Goal: Task Accomplishment & Management: Use online tool/utility

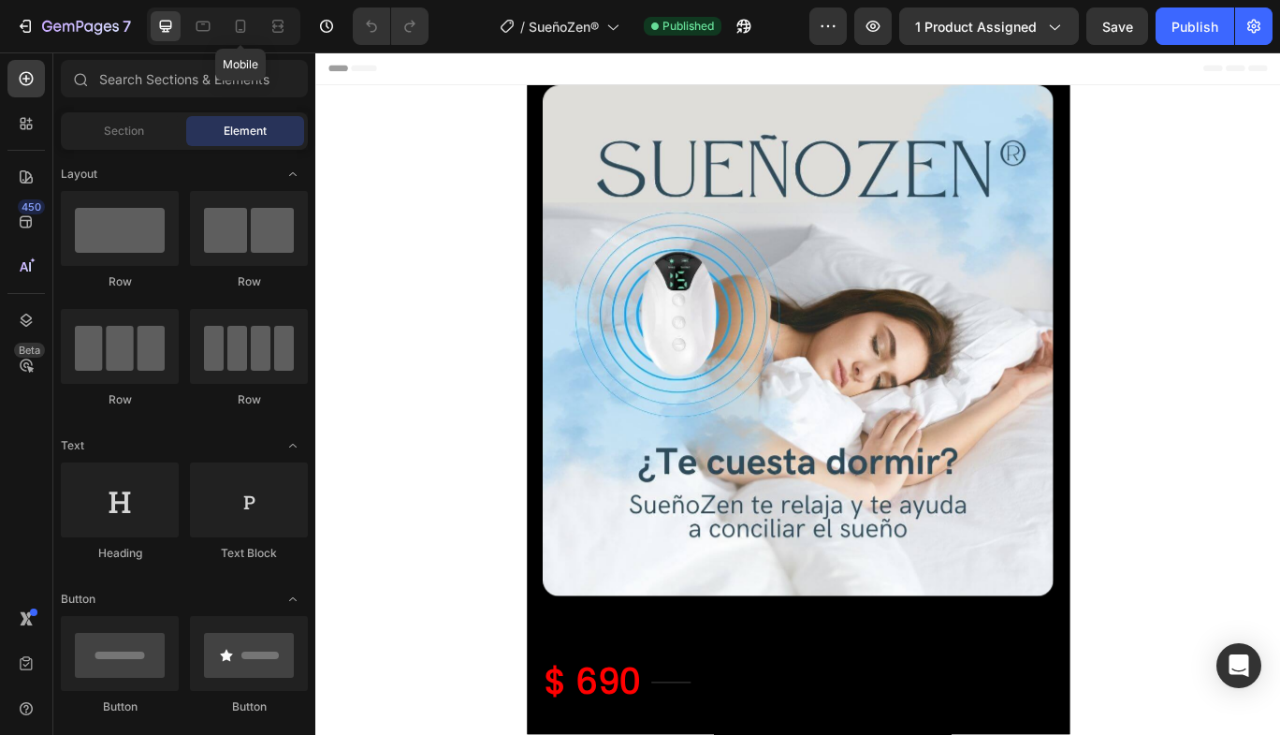
click at [236, 25] on icon at bounding box center [241, 26] width 10 height 13
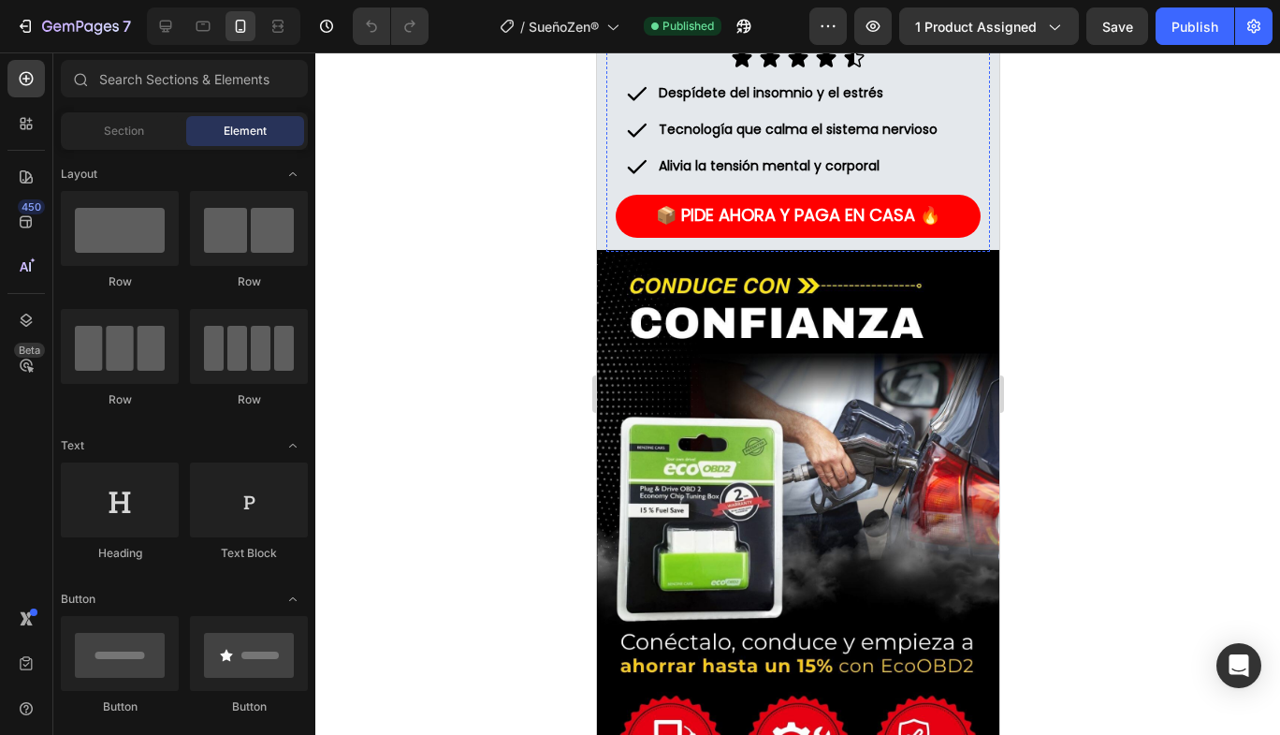
scroll to position [562, 0]
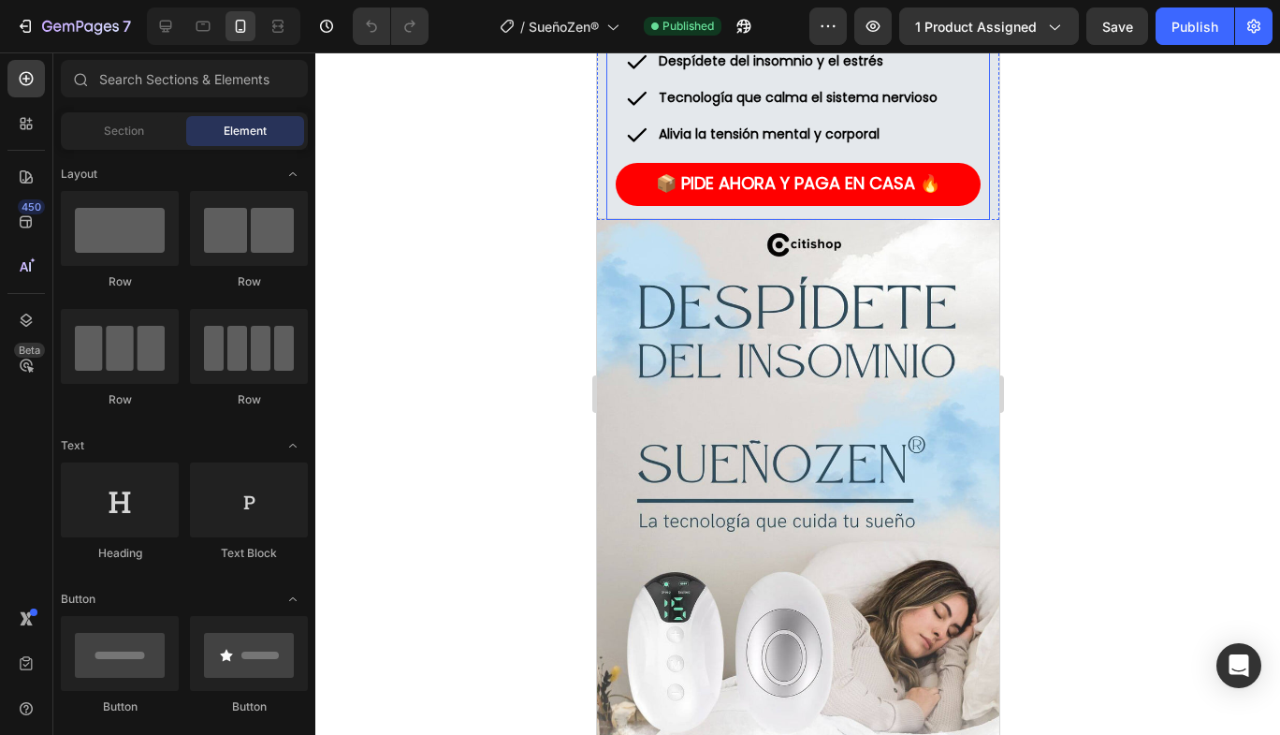
click at [974, 194] on div "📦 PIDE AHORA Y PAGA EN CASA 🔥 Button" at bounding box center [798, 191] width 384 height 57
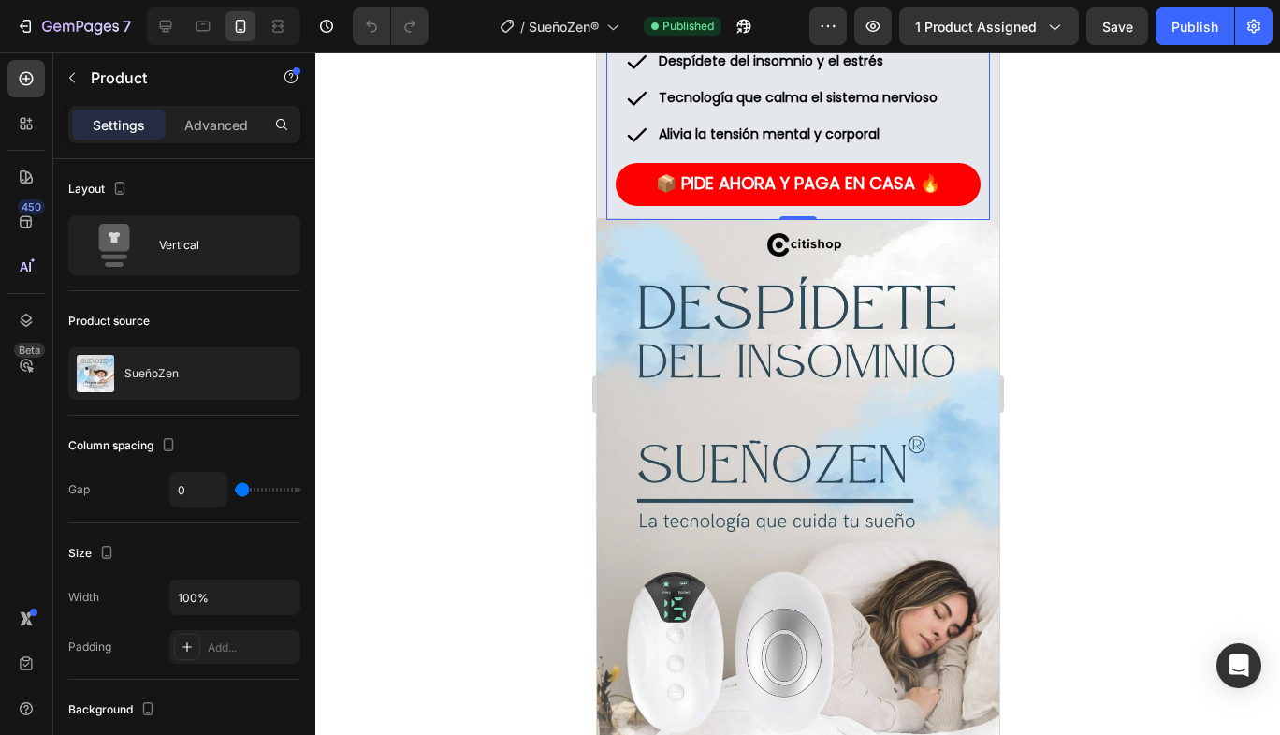
click at [578, 232] on div at bounding box center [797, 393] width 965 height 682
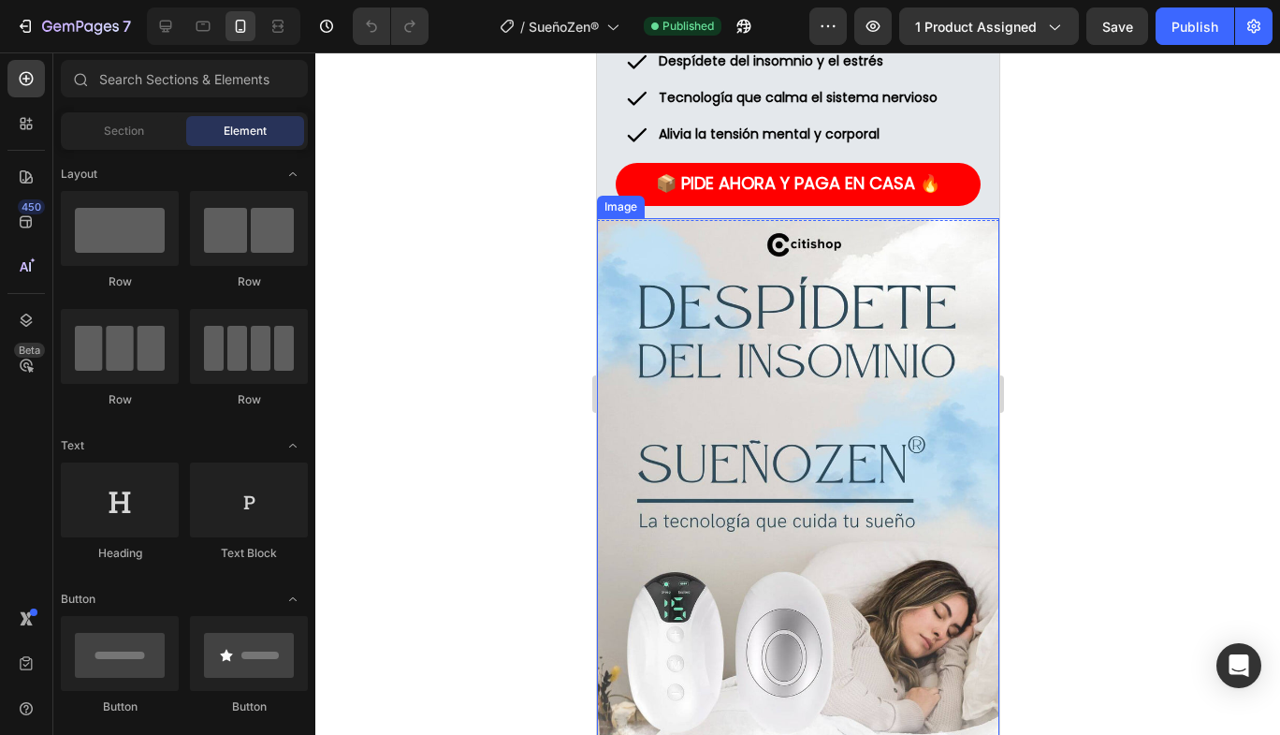
scroll to position [0, 0]
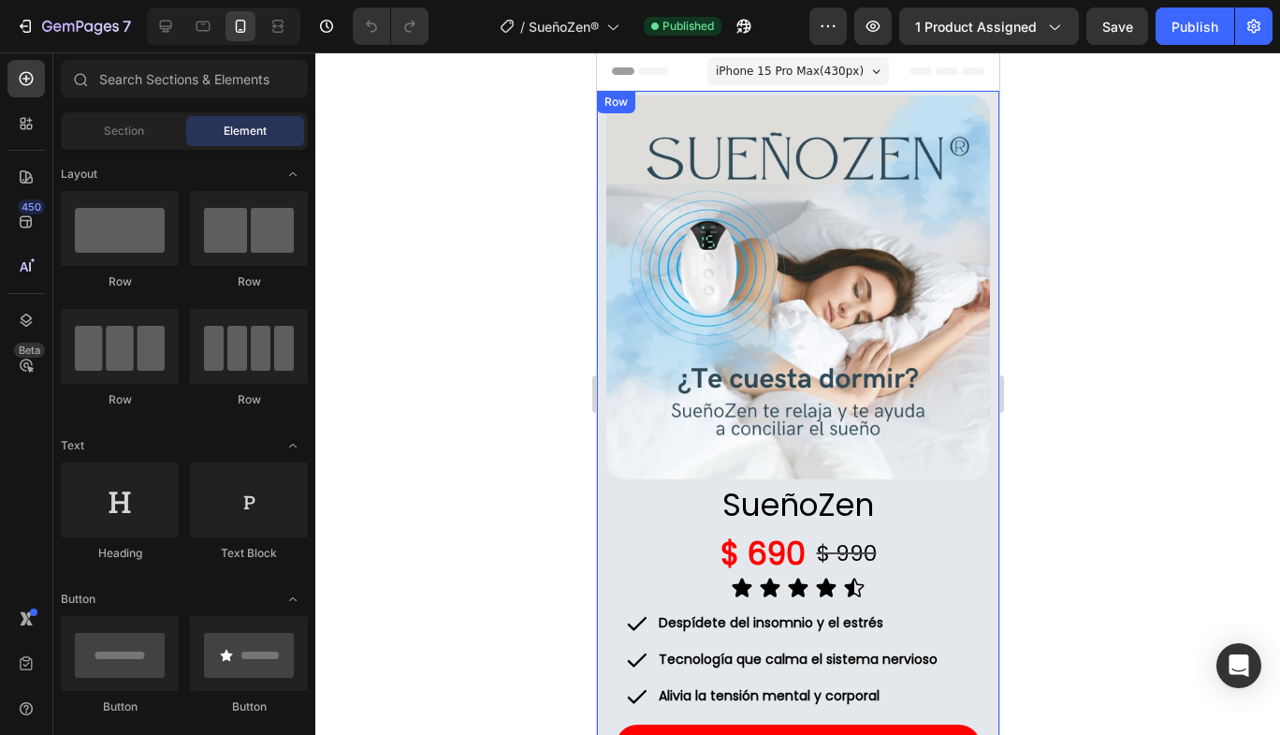
click at [603, 101] on div "Row" at bounding box center [615, 102] width 31 height 17
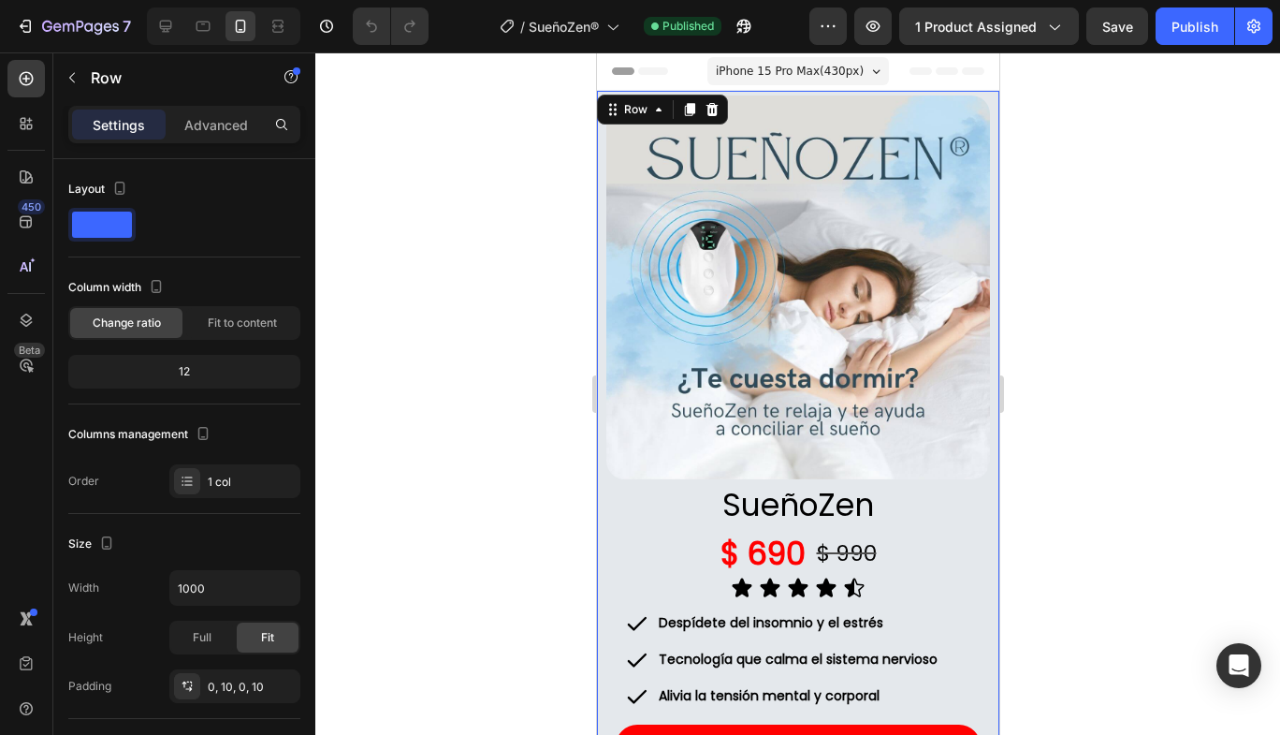
click at [643, 118] on div "Row" at bounding box center [635, 109] width 68 height 22
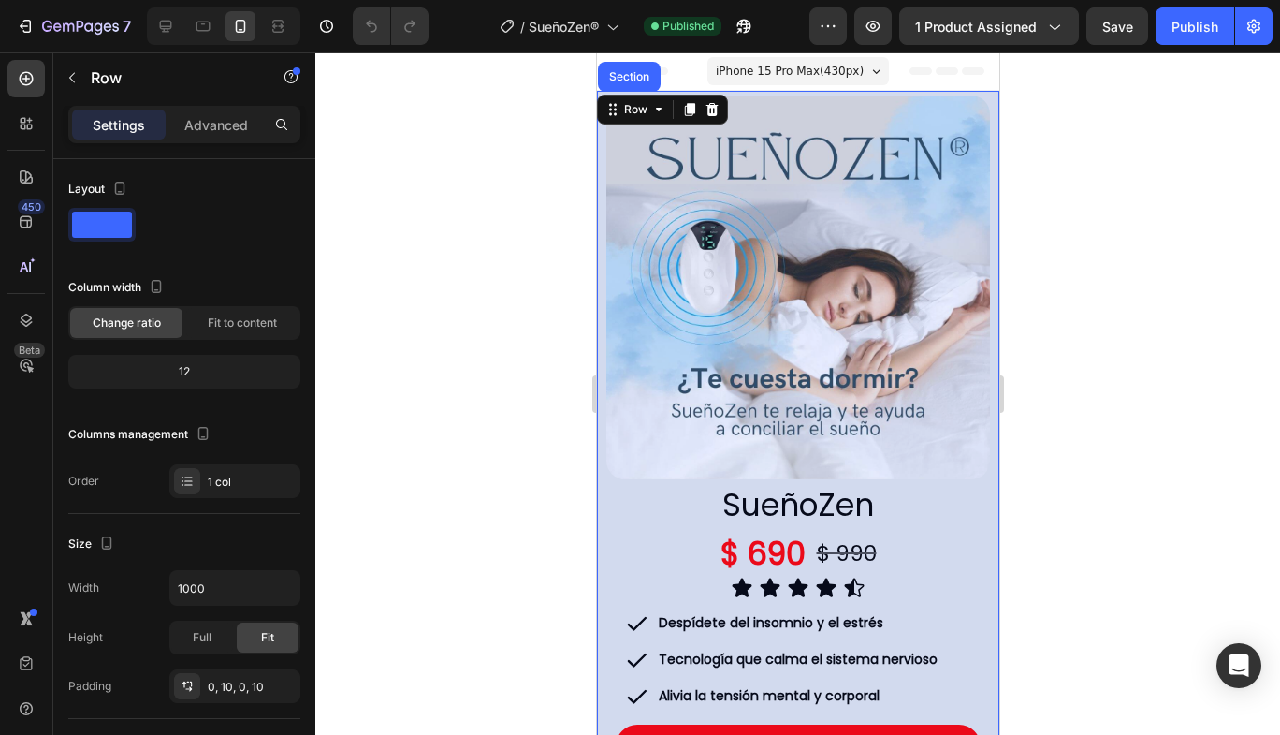
click at [629, 76] on div "Section" at bounding box center [629, 76] width 48 height 11
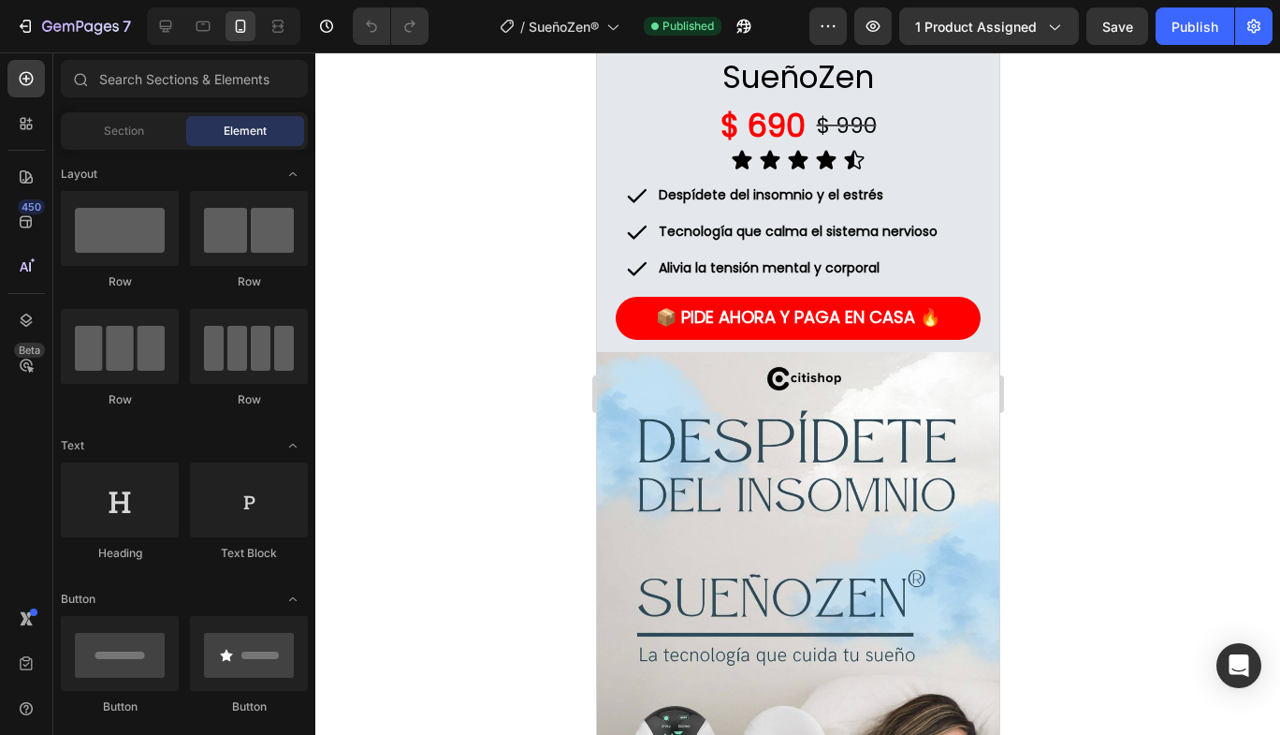
scroll to position [460, 0]
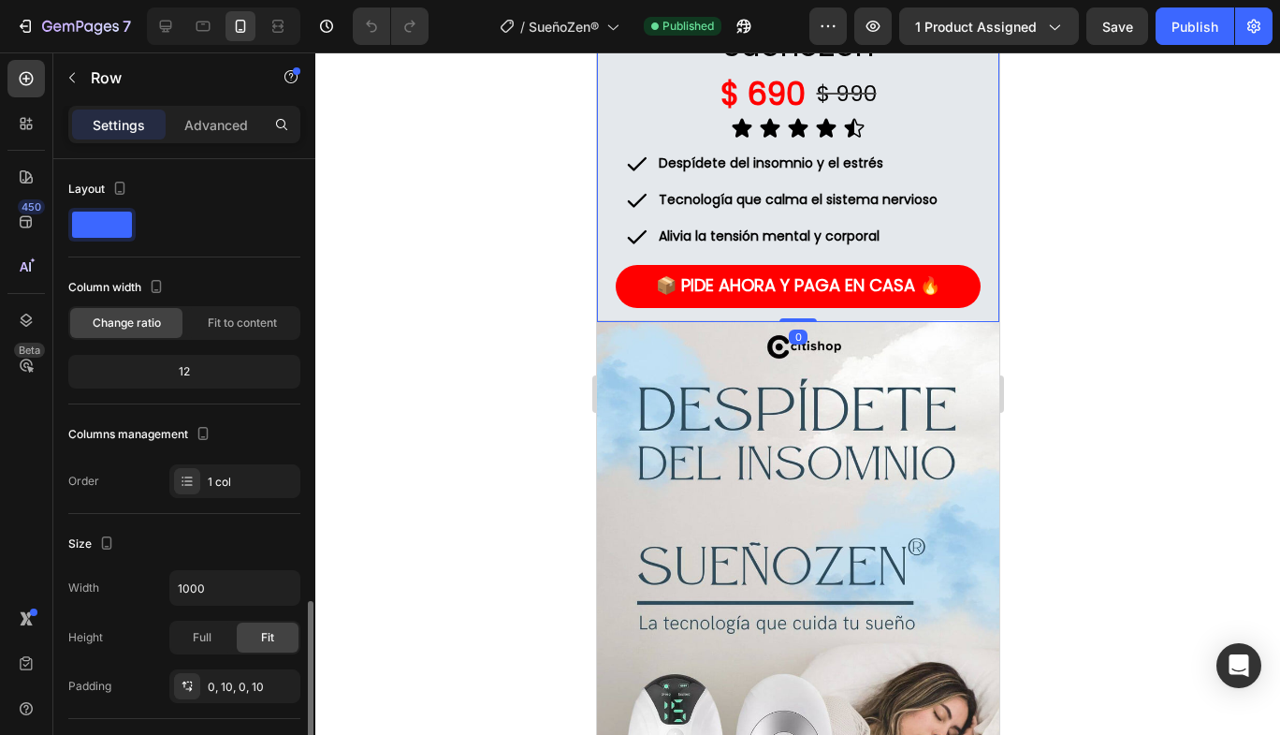
scroll to position [464, 0]
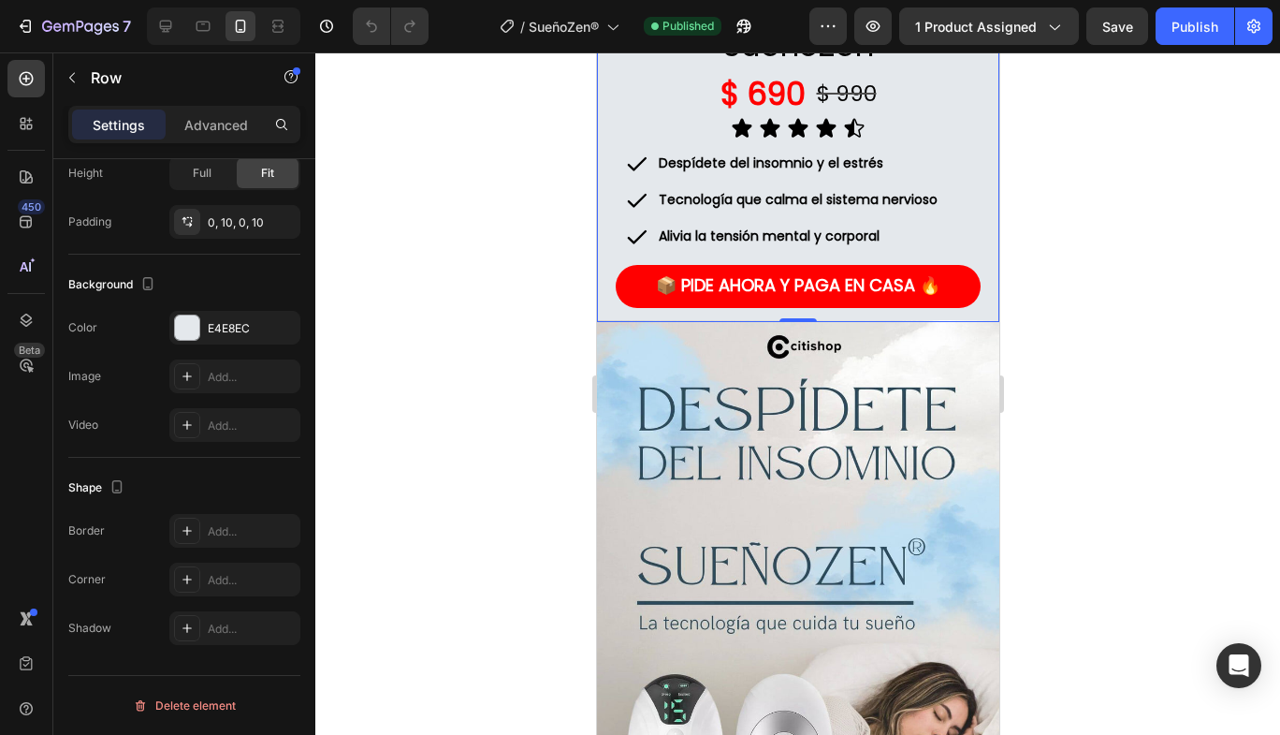
click at [182, 330] on div at bounding box center [187, 327] width 24 height 24
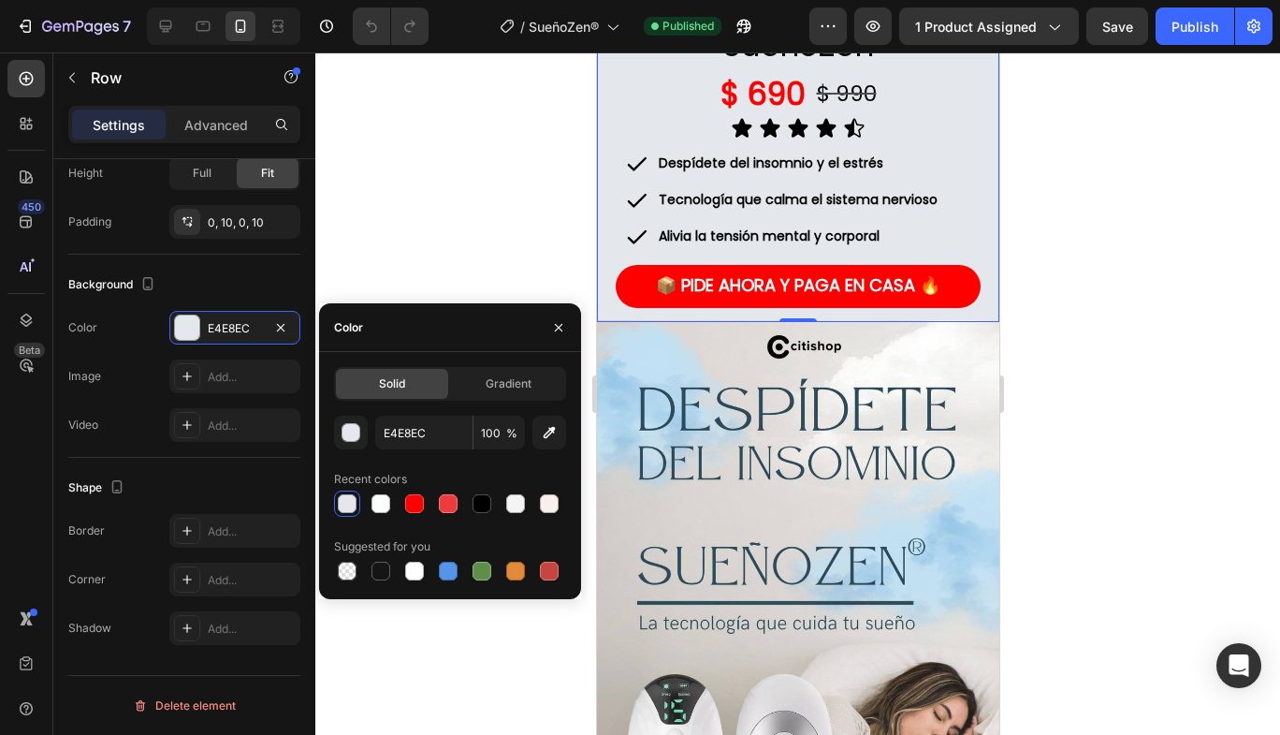
click at [551, 434] on icon "button" at bounding box center [549, 432] width 19 height 19
type input "D9D5D2"
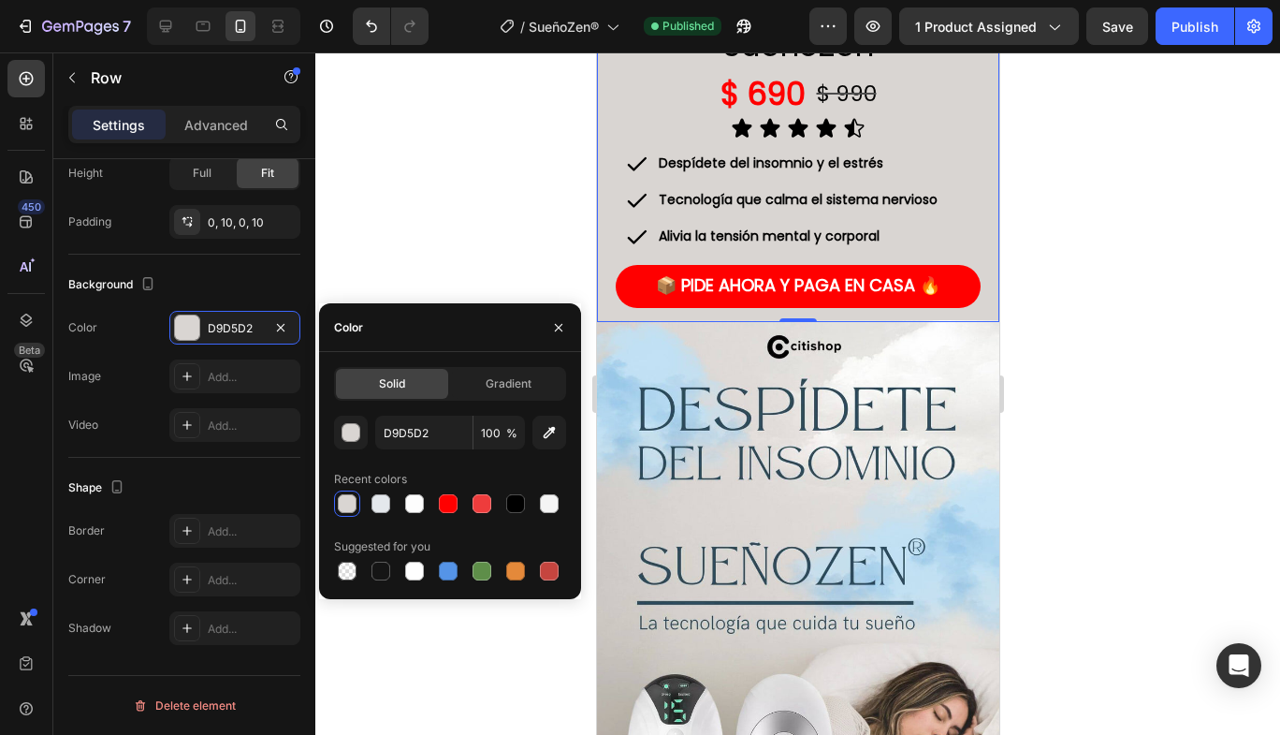
click at [1130, 314] on div at bounding box center [797, 393] width 965 height 682
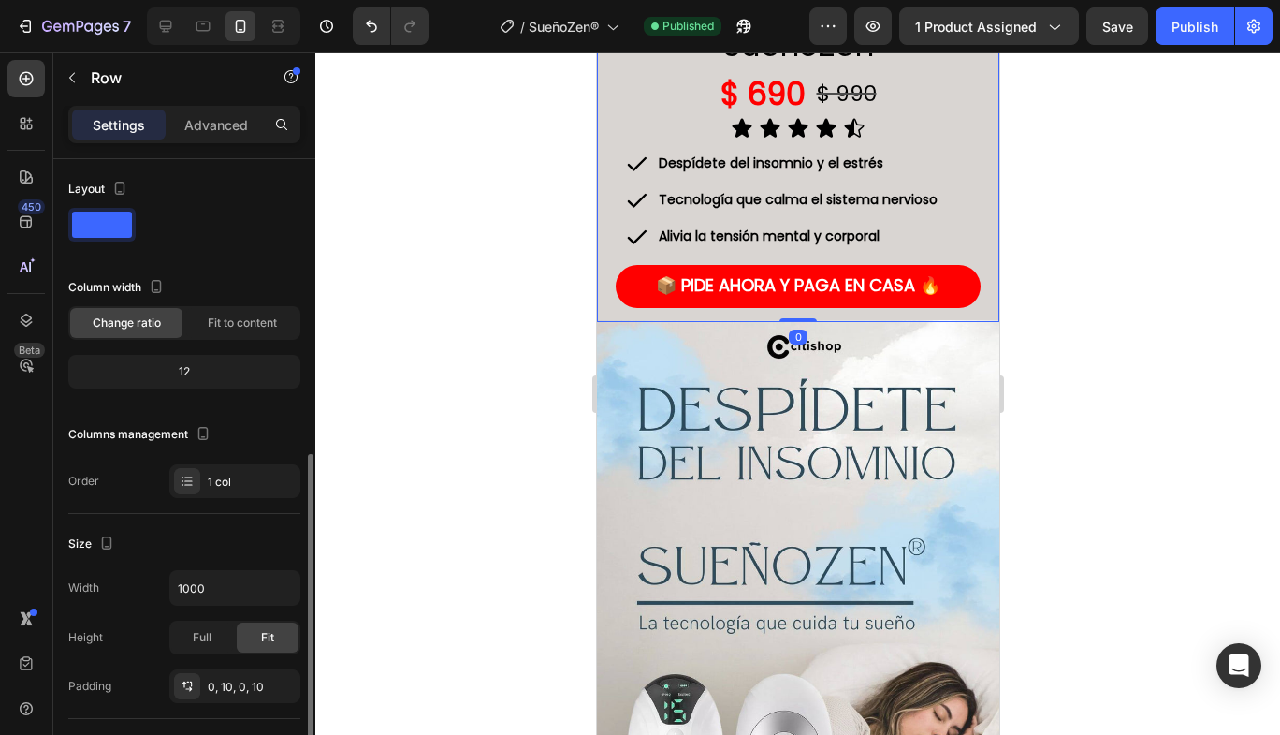
scroll to position [187, 0]
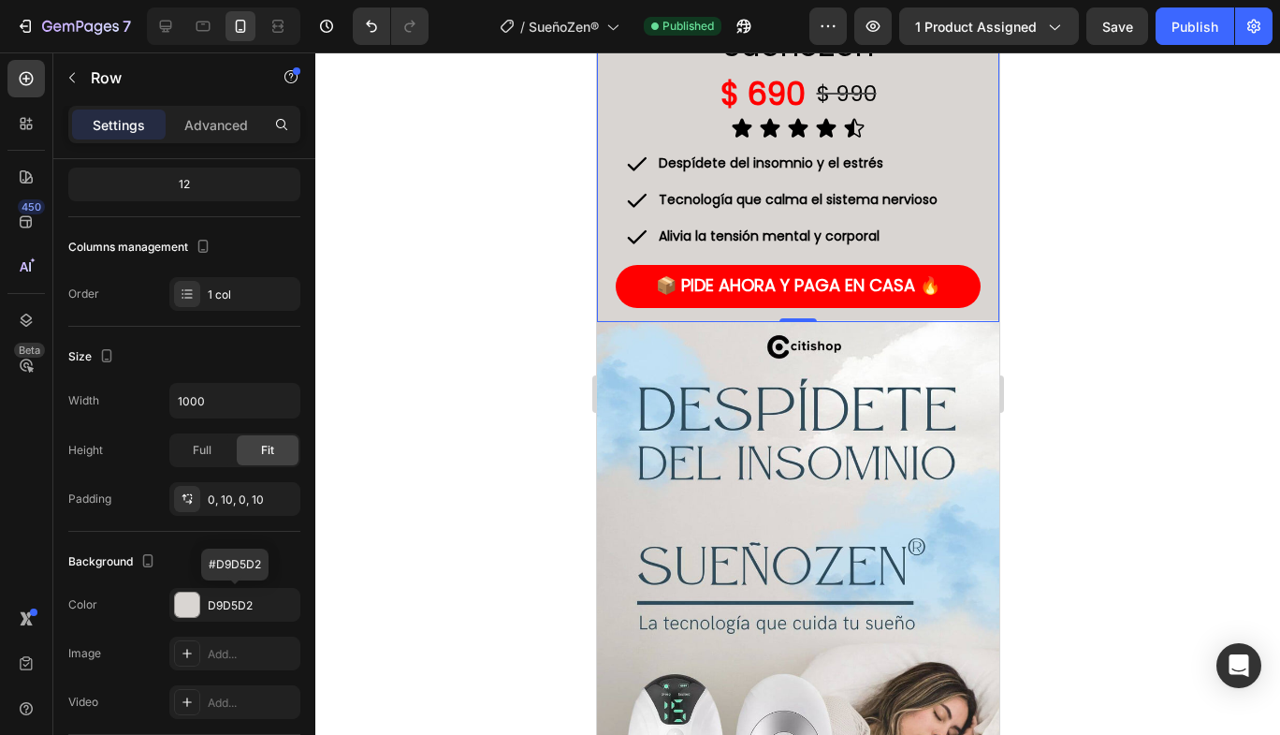
click at [235, 597] on div "D9D5D2" at bounding box center [252, 605] width 88 height 17
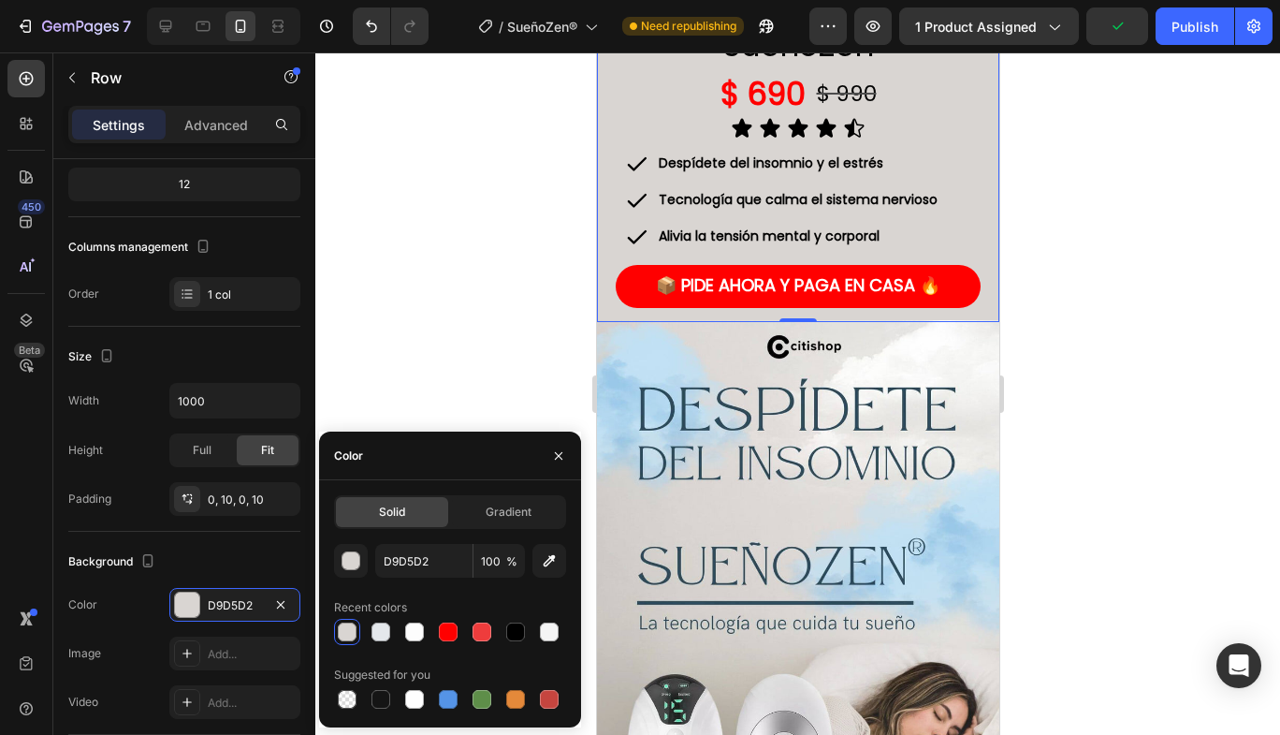
click at [554, 561] on icon "button" at bounding box center [549, 560] width 19 height 19
type input "DFDBD8"
click at [1028, 300] on div at bounding box center [797, 393] width 965 height 682
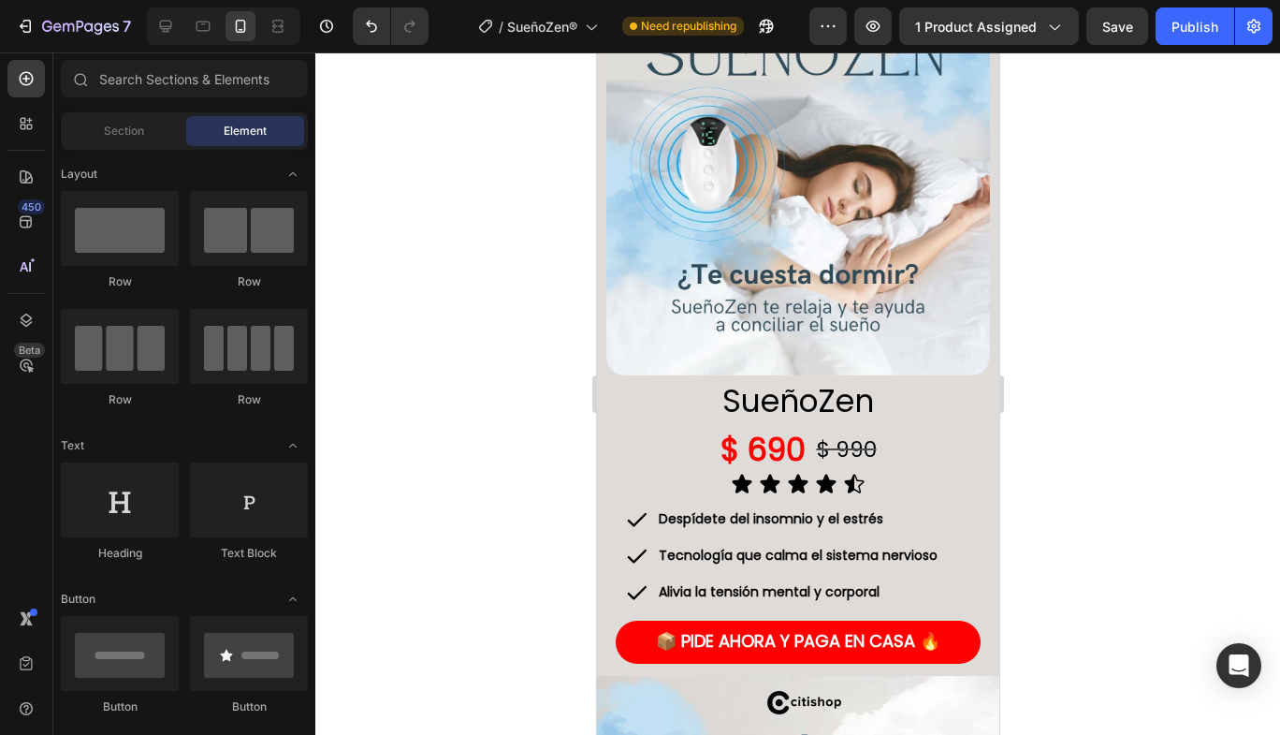
scroll to position [94, 0]
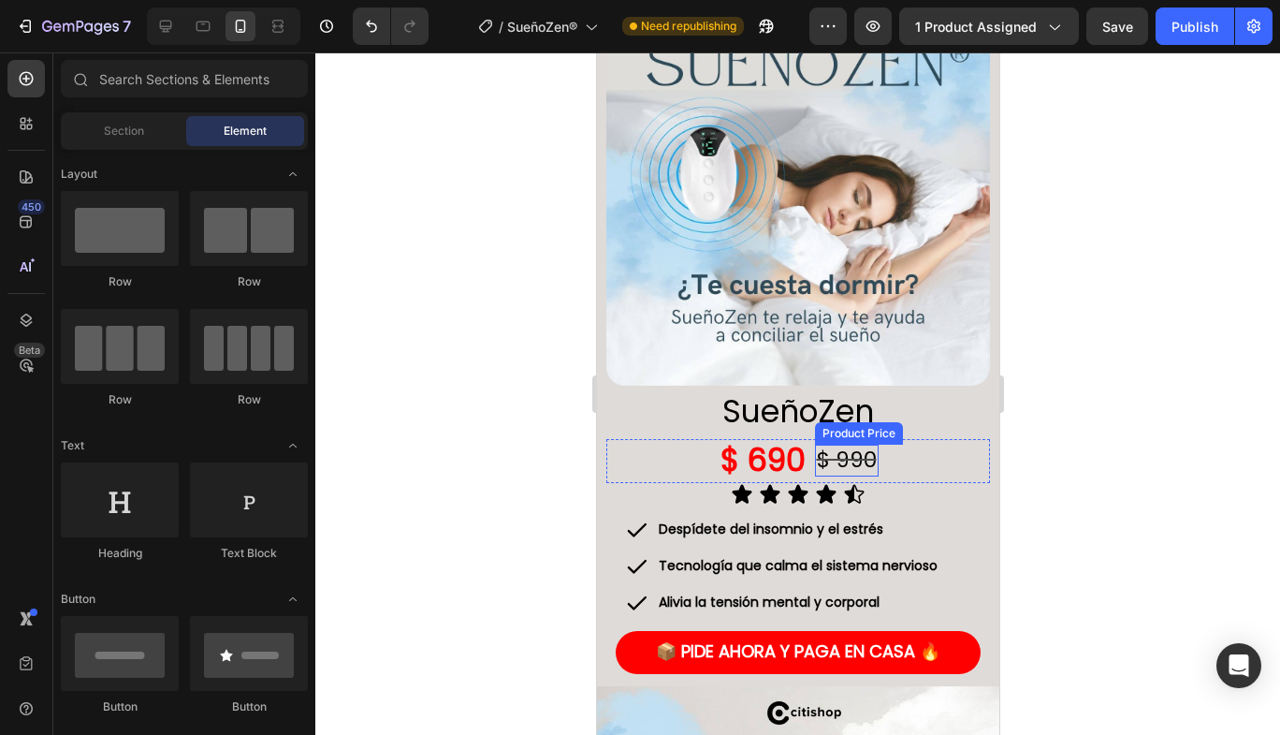
click at [821, 403] on h1 "SueñoZen" at bounding box center [797, 412] width 365 height 44
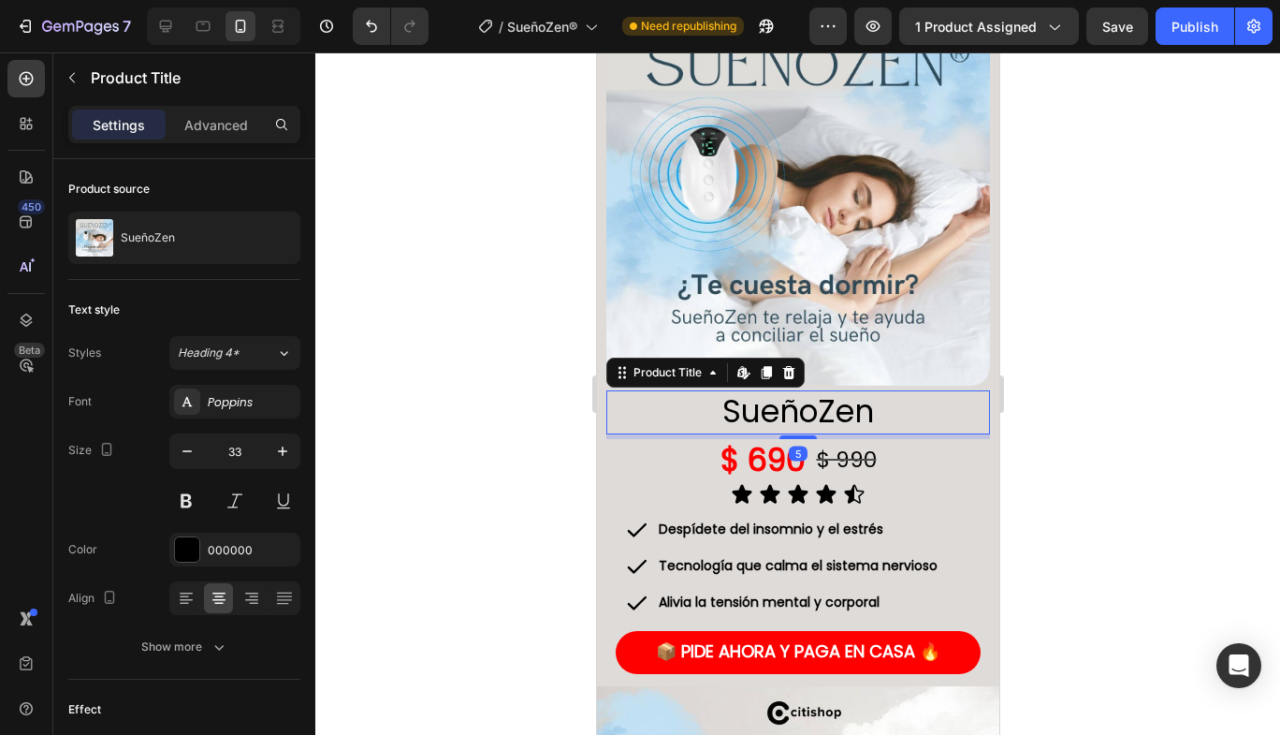
click at [843, 390] on h1 "SueñoZen" at bounding box center [797, 412] width 365 height 44
click at [256, 405] on div "Poppins" at bounding box center [252, 402] width 88 height 17
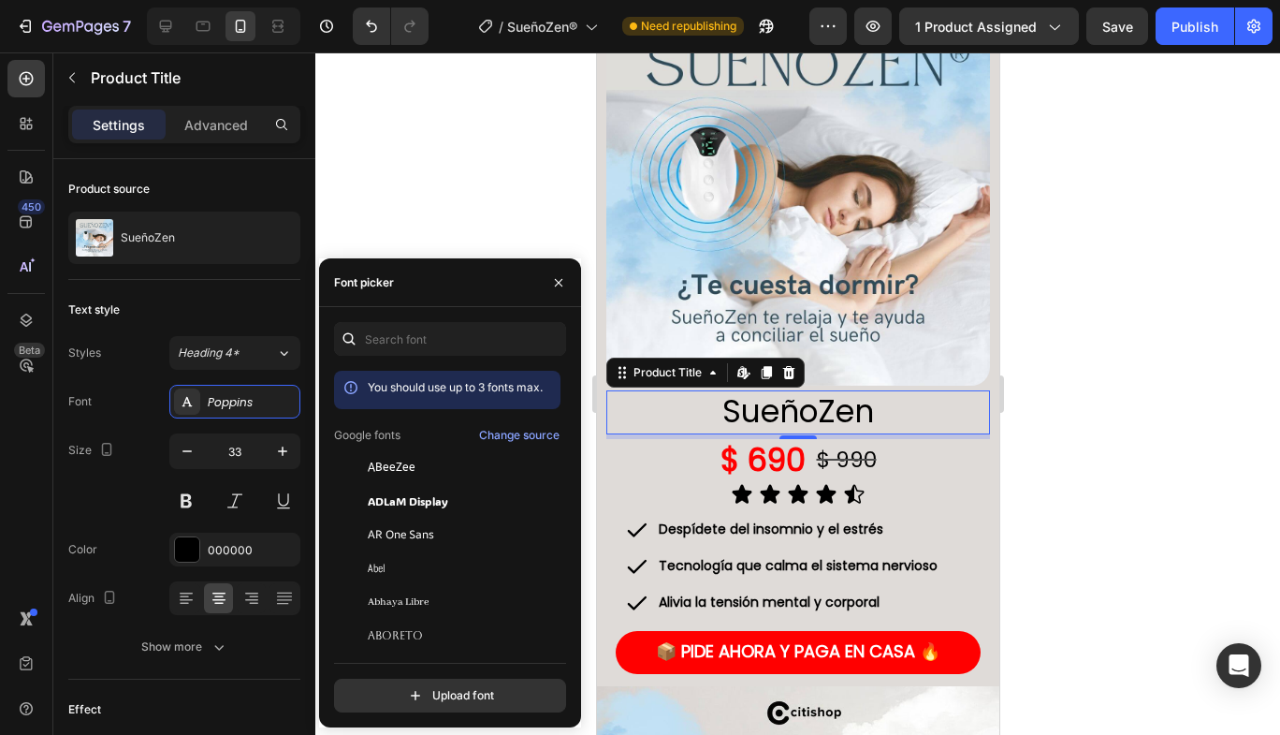
click at [391, 468] on span "ABeeZee" at bounding box center [392, 467] width 48 height 17
click at [278, 459] on icon "button" at bounding box center [282, 451] width 19 height 19
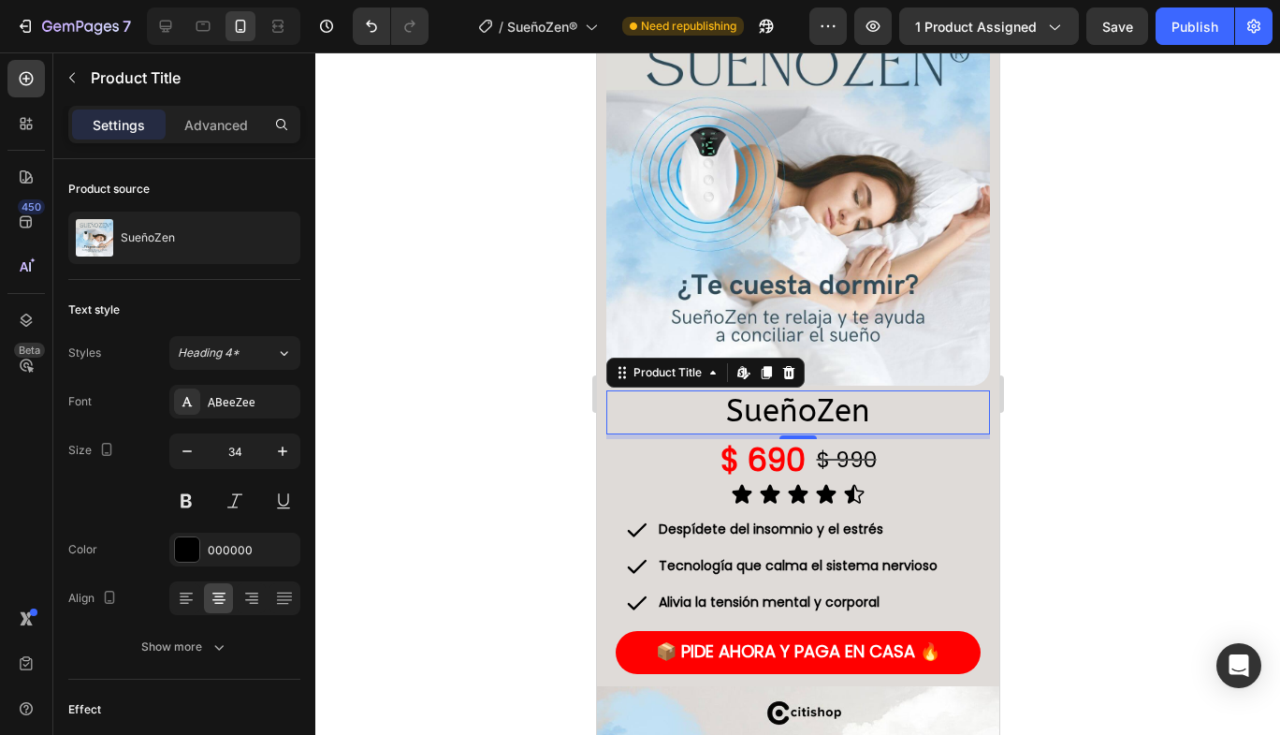
click at [278, 459] on icon "button" at bounding box center [282, 451] width 19 height 19
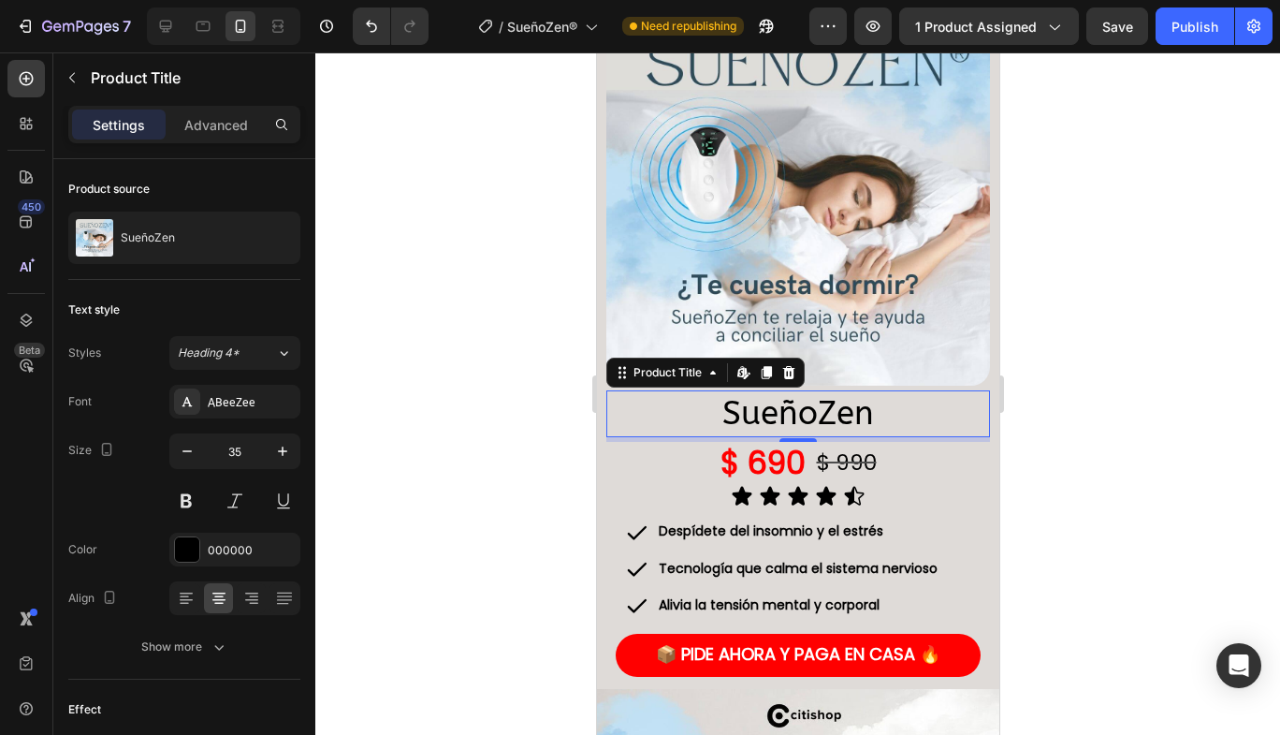
click at [278, 459] on icon "button" at bounding box center [282, 451] width 19 height 19
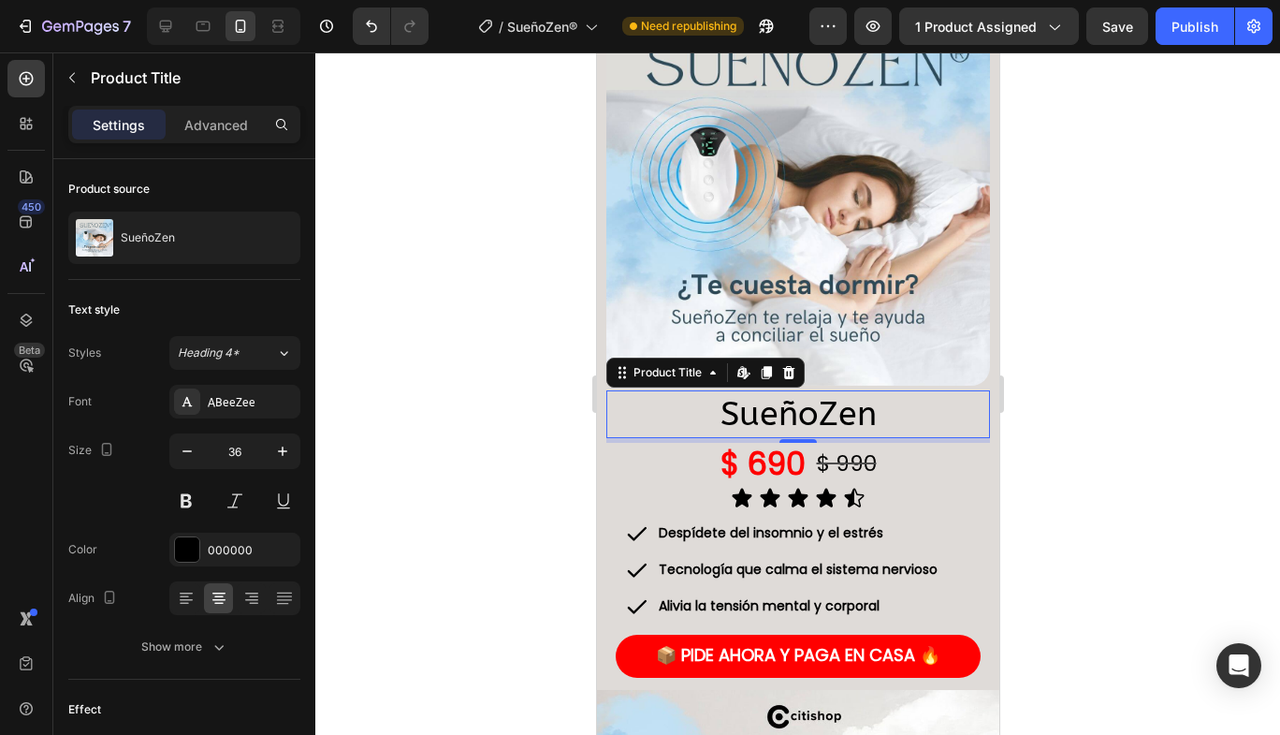
click at [278, 459] on icon "button" at bounding box center [282, 451] width 19 height 19
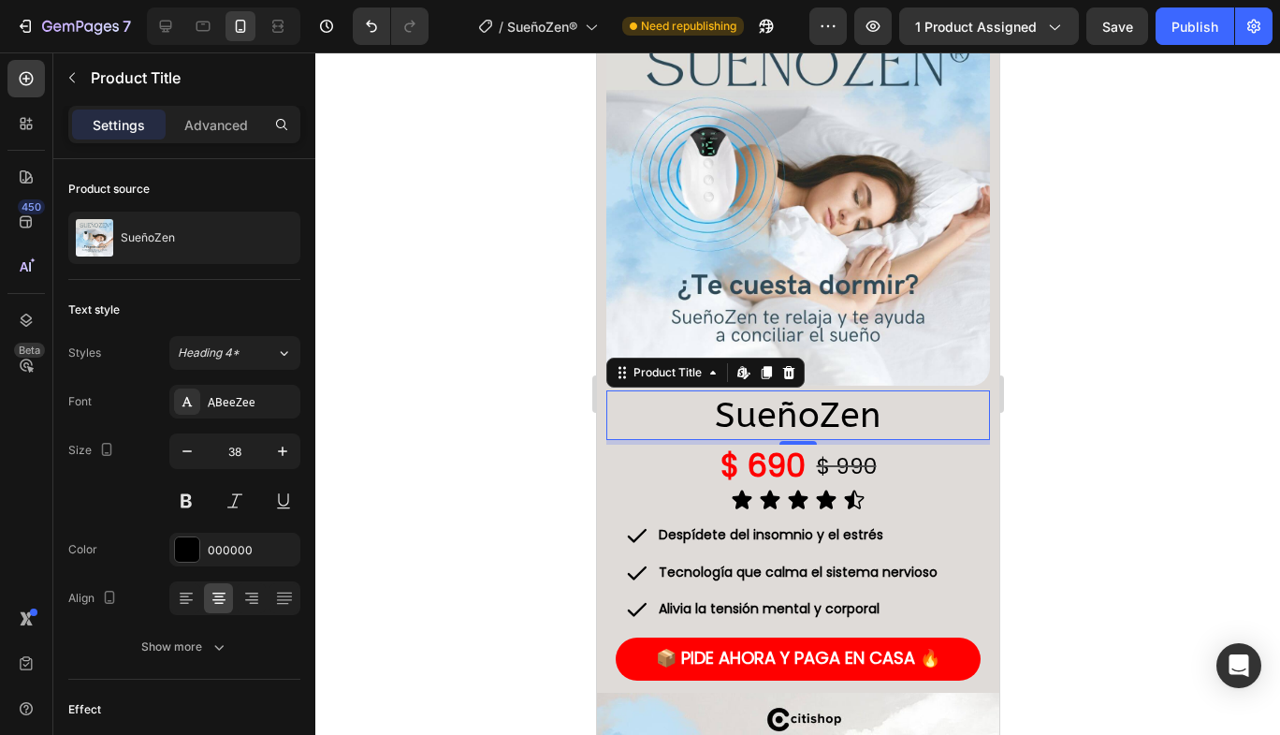
click at [278, 459] on icon "button" at bounding box center [282, 451] width 19 height 19
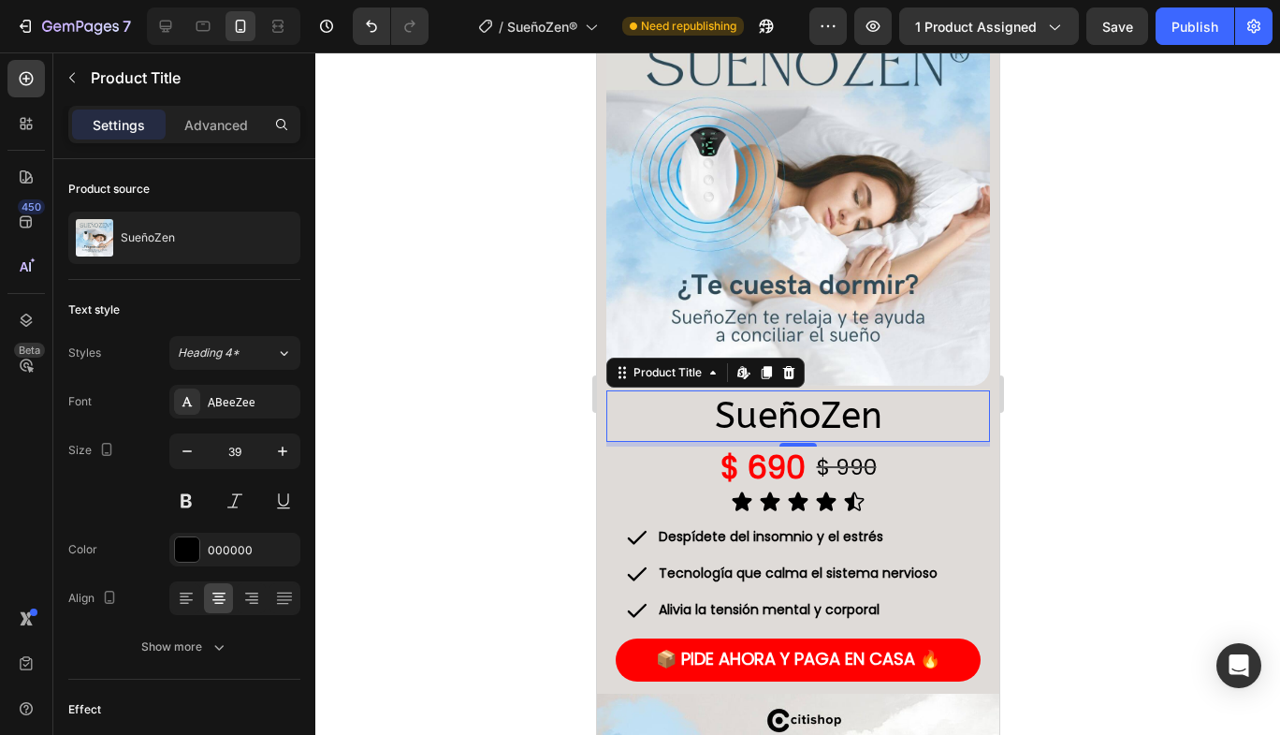
click at [278, 459] on icon "button" at bounding box center [282, 451] width 19 height 19
type input "41"
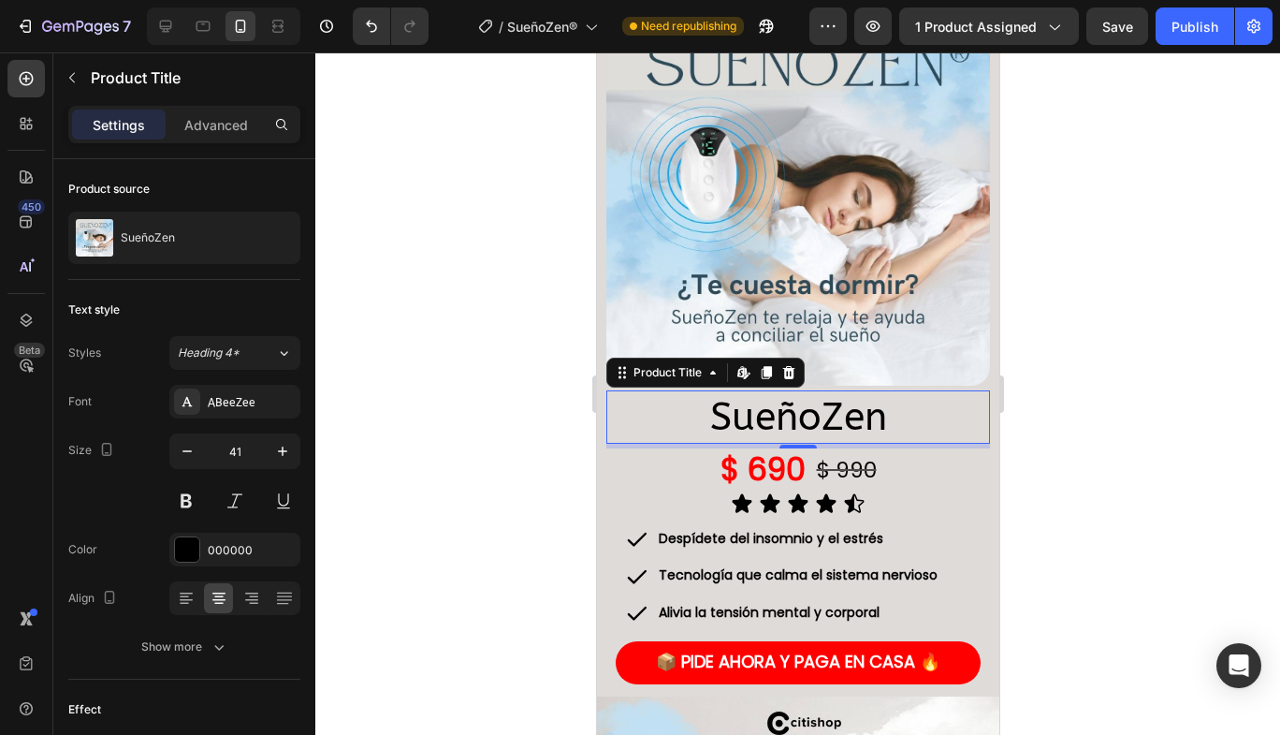
click at [182, 499] on button at bounding box center [186, 501] width 34 height 34
click at [187, 536] on div at bounding box center [187, 549] width 26 height 26
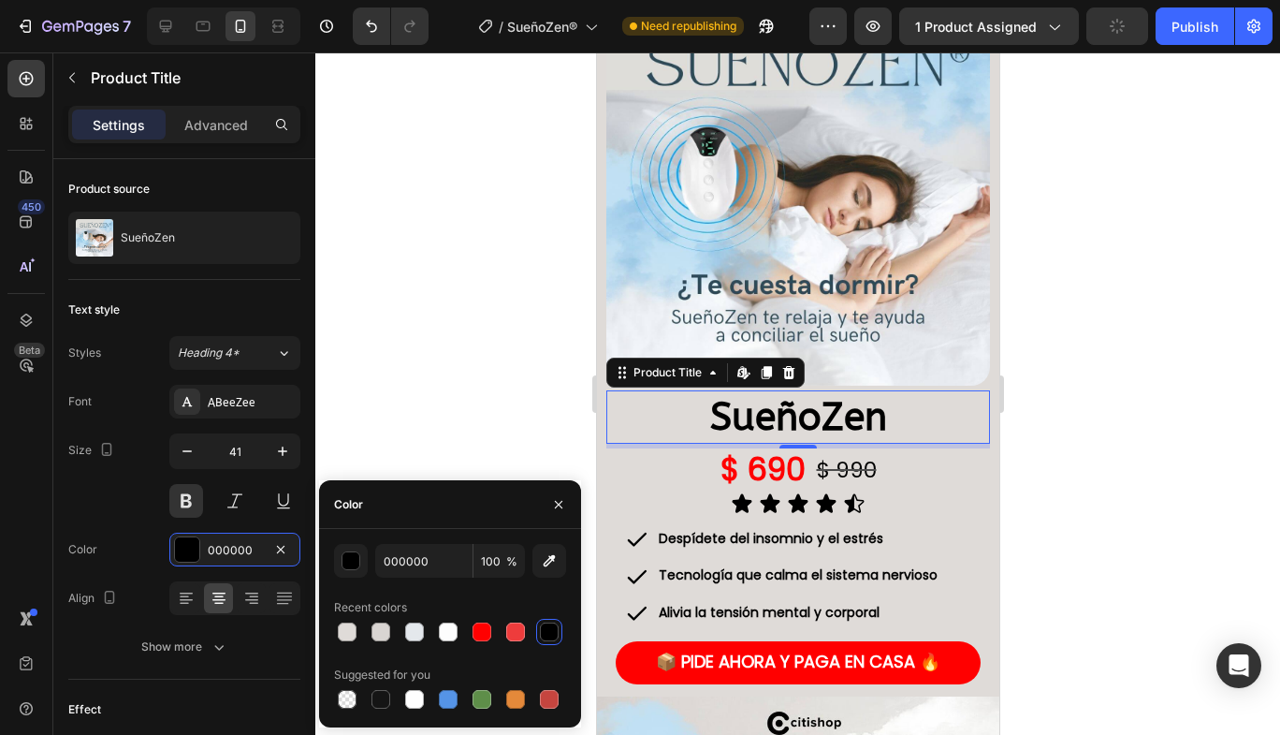
click at [551, 560] on icon "button" at bounding box center [549, 560] width 19 height 19
type input "2E4959"
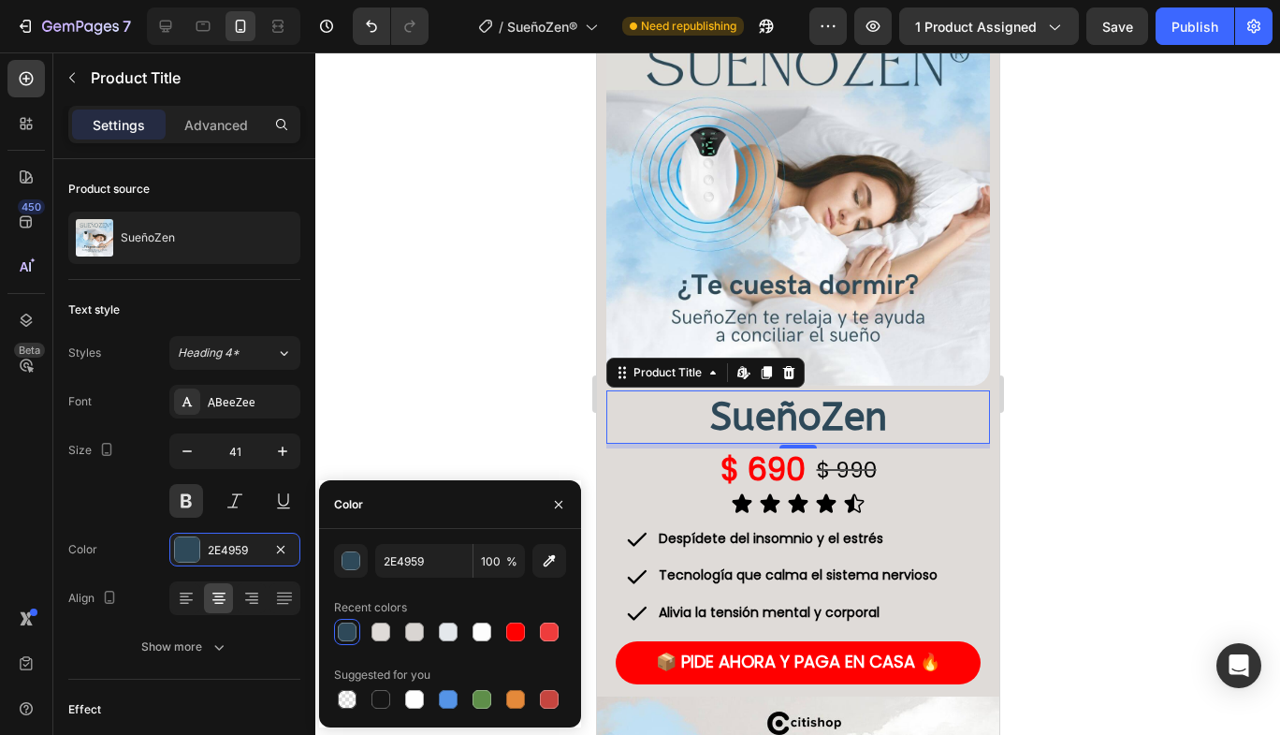
click at [1101, 502] on div at bounding box center [797, 393] width 965 height 682
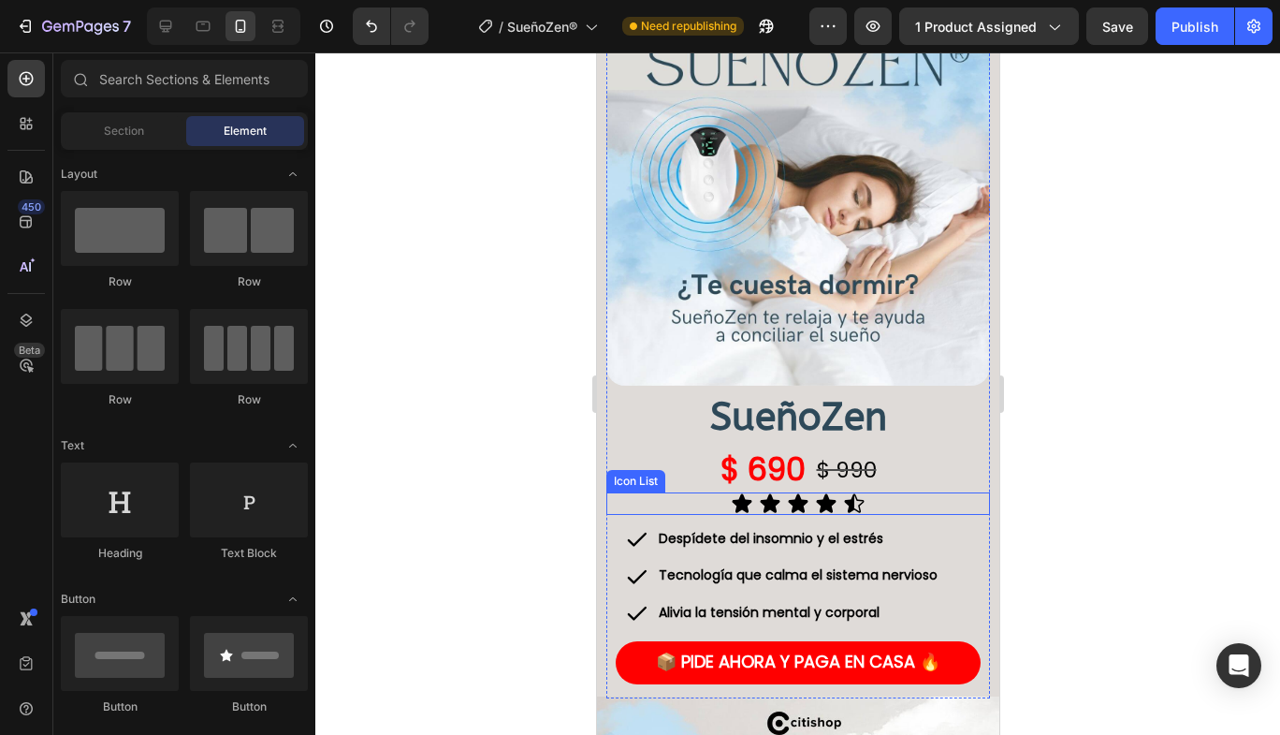
click at [875, 492] on div "Icon Icon Icon Icon Icon" at bounding box center [798, 503] width 384 height 22
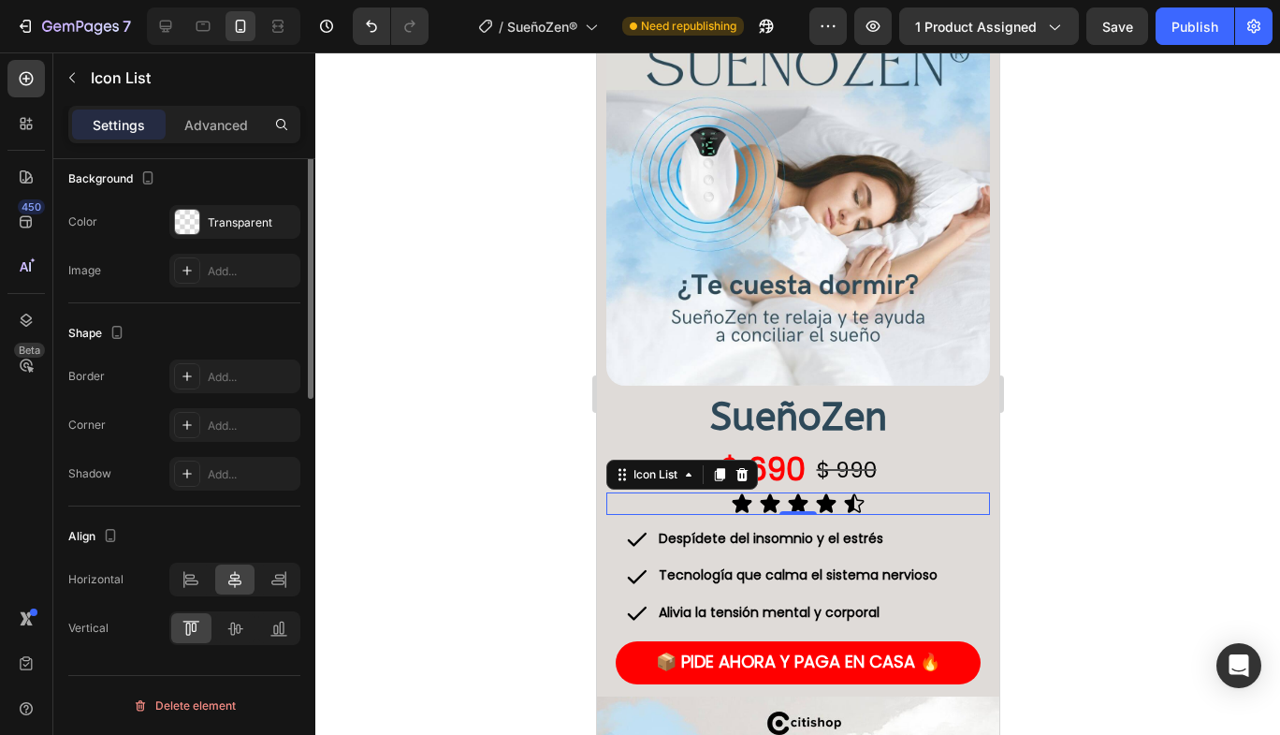
scroll to position [0, 0]
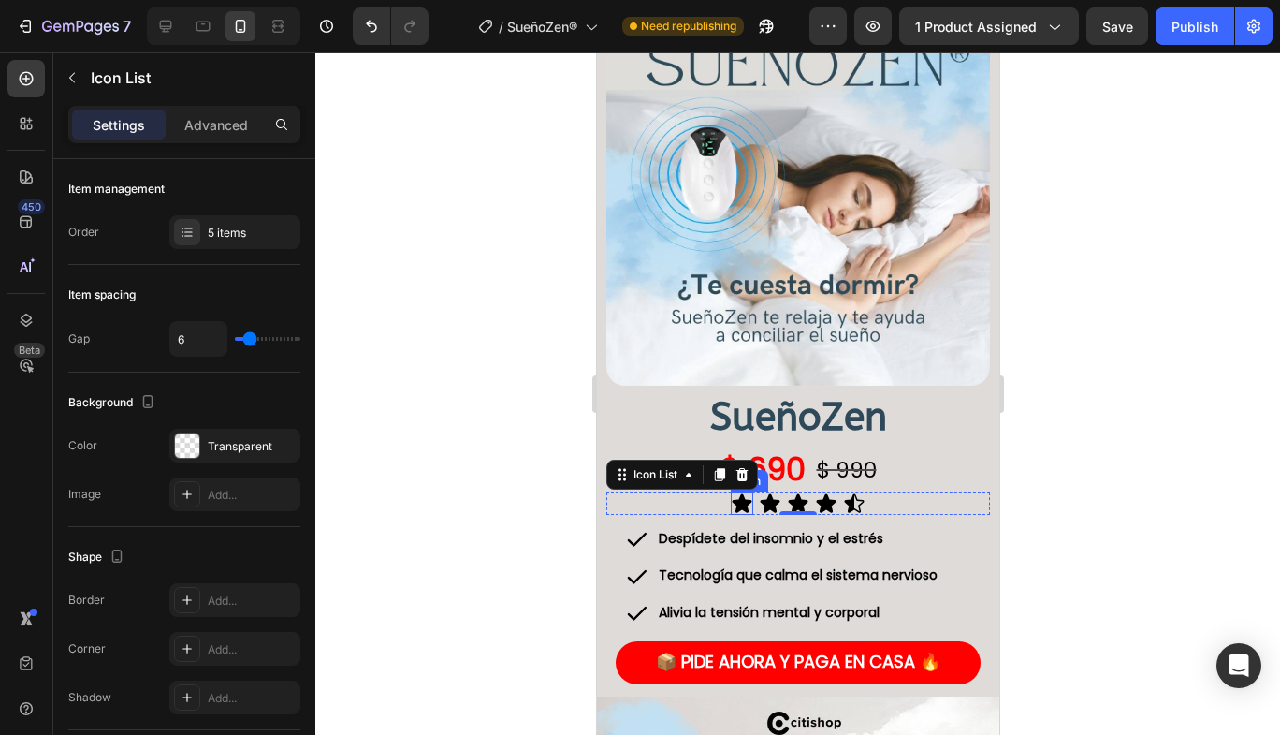
click at [732, 494] on icon at bounding box center [742, 503] width 20 height 19
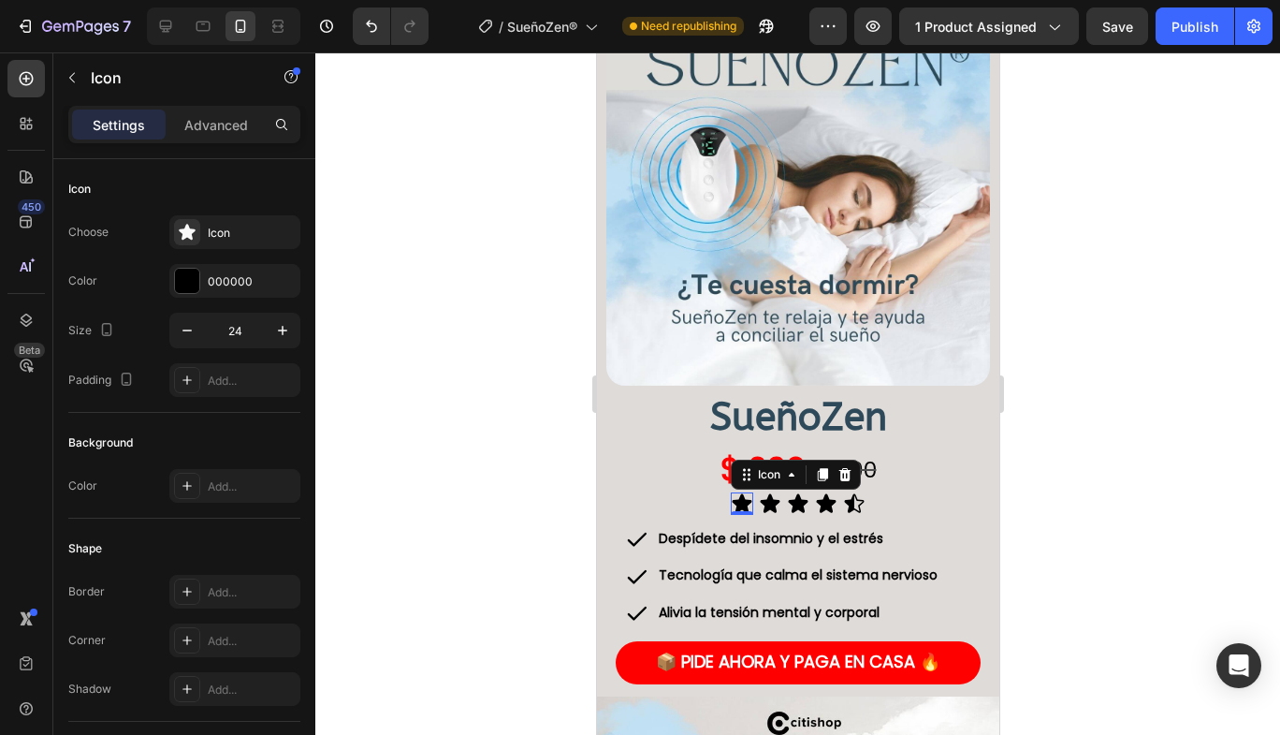
click at [187, 286] on div at bounding box center [187, 281] width 24 height 24
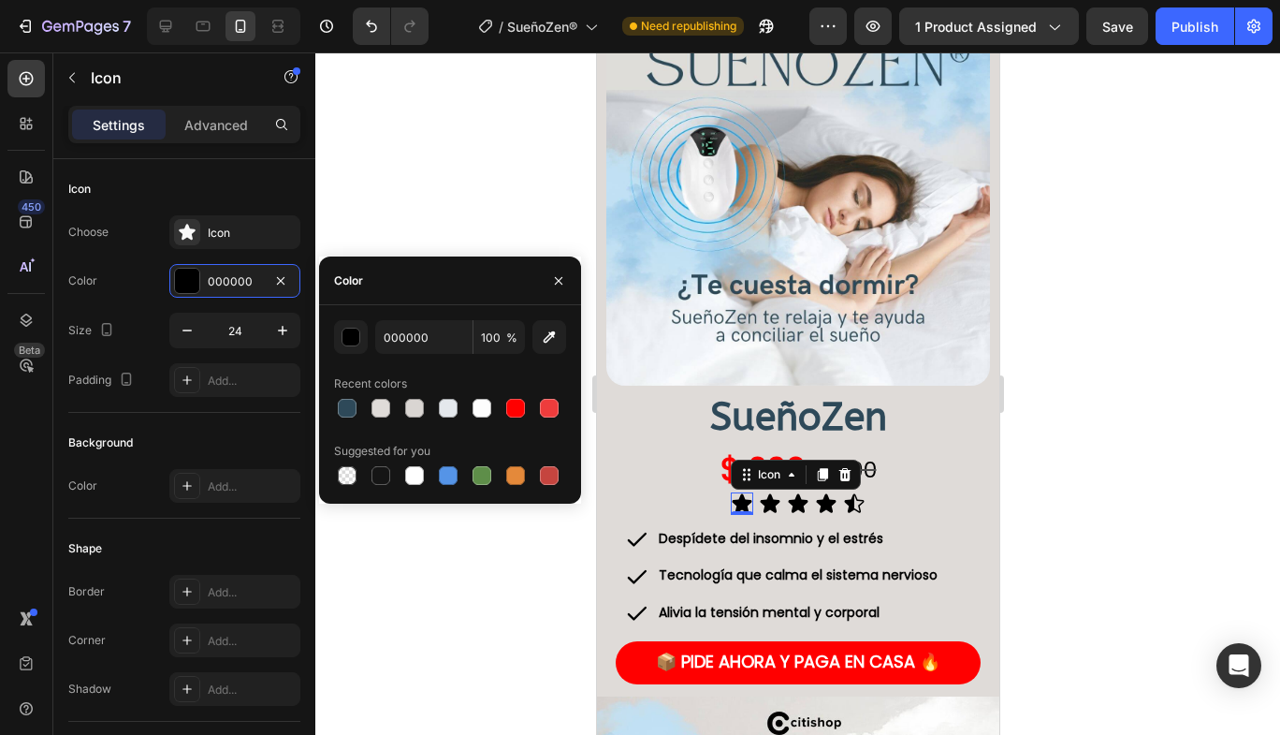
click at [344, 405] on div at bounding box center [347, 408] width 19 height 19
type input "2E4959"
click at [765, 494] on icon at bounding box center [770, 503] width 20 height 19
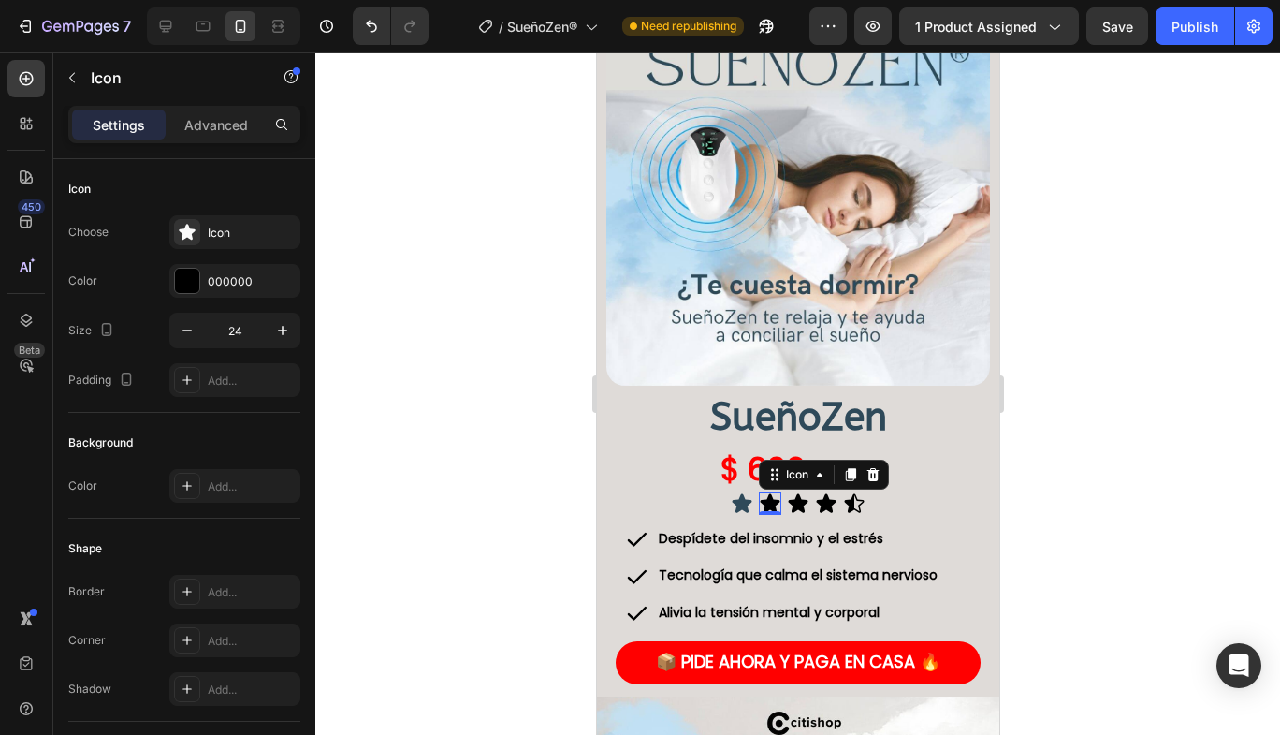
click at [180, 278] on div at bounding box center [187, 281] width 24 height 24
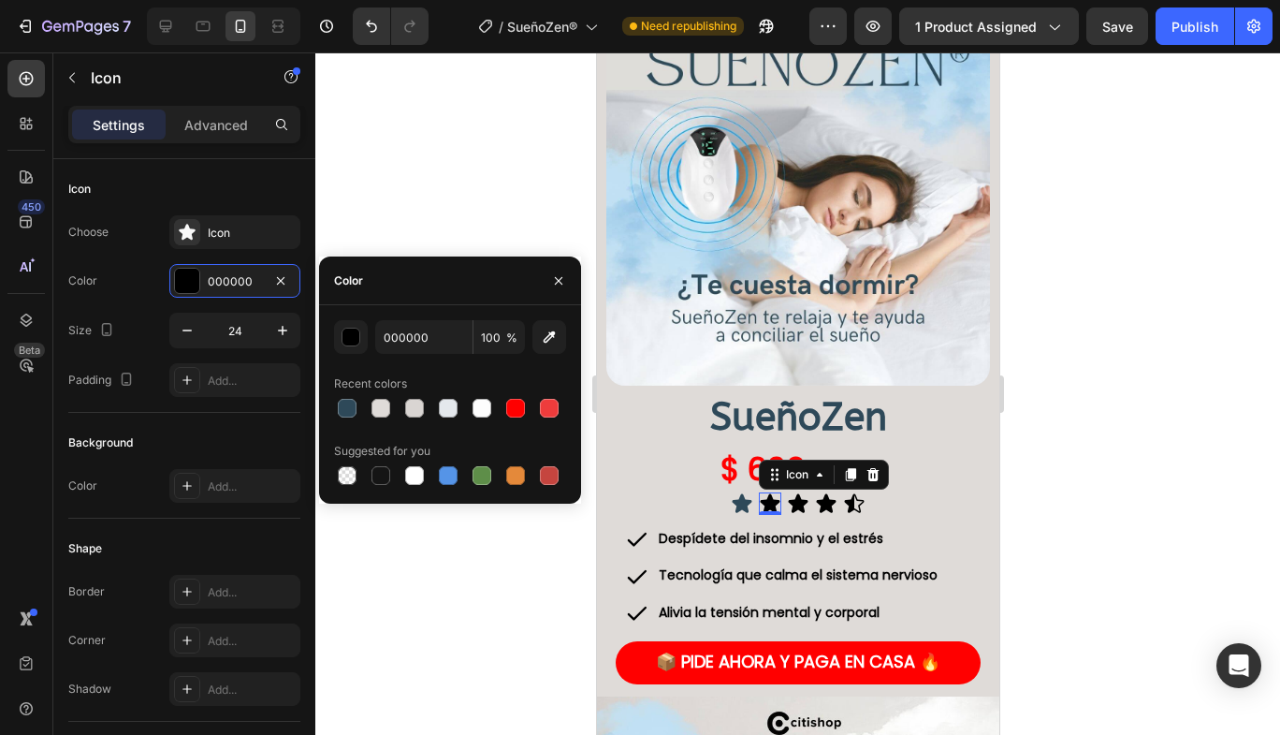
click at [340, 406] on div at bounding box center [347, 408] width 19 height 19
type input "2E4959"
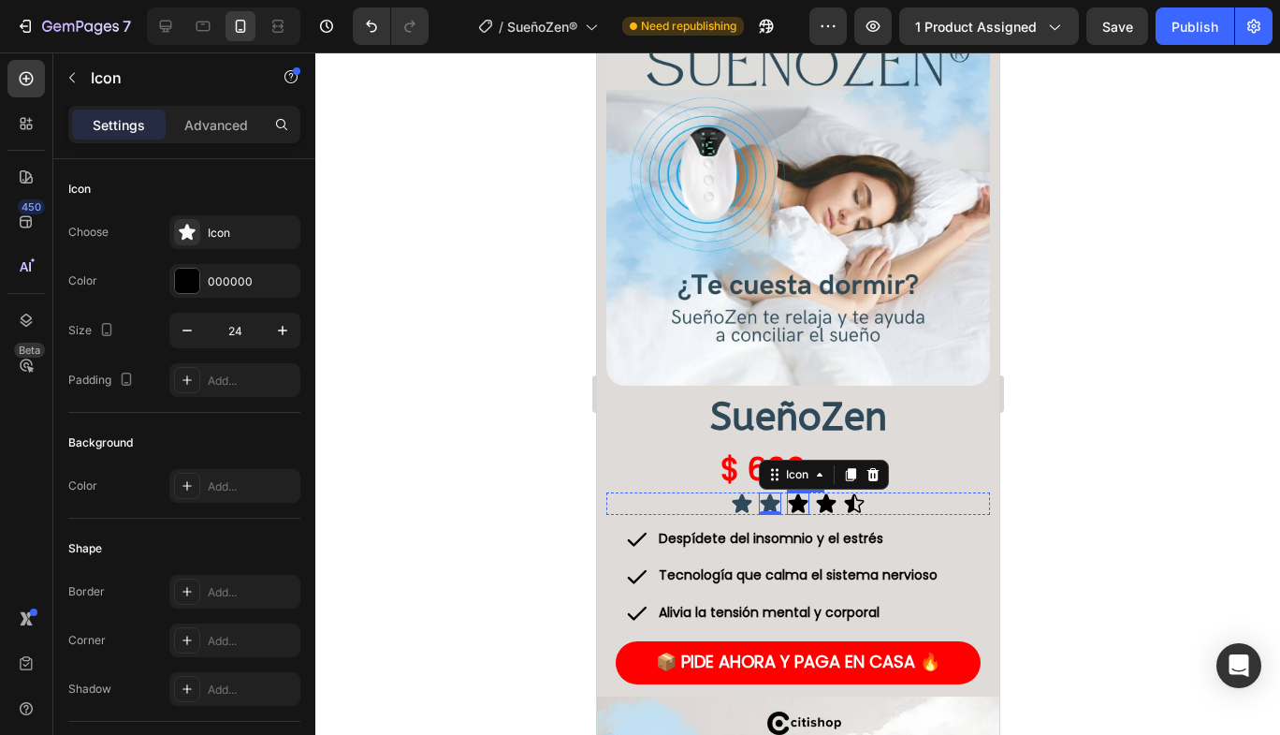
click at [791, 494] on icon at bounding box center [798, 503] width 20 height 19
click at [178, 272] on div at bounding box center [187, 281] width 24 height 24
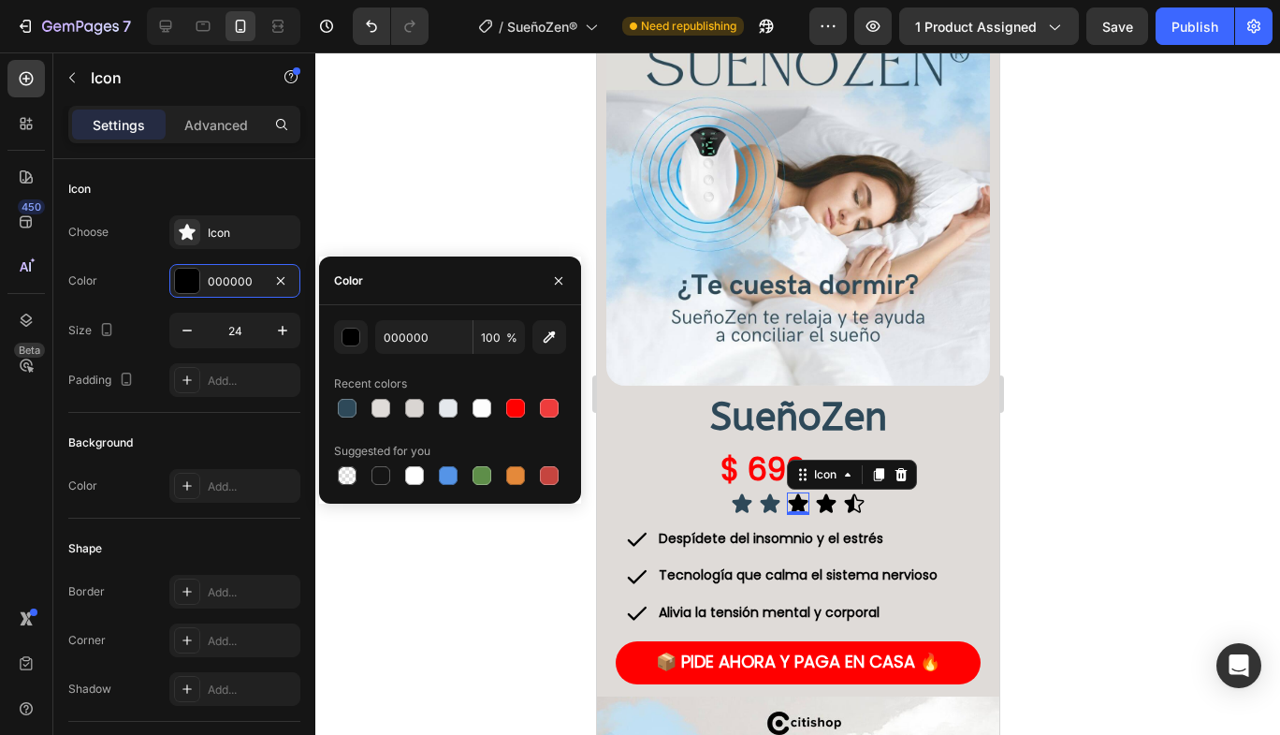
click at [348, 406] on div at bounding box center [347, 408] width 19 height 19
type input "2E4959"
click at [814, 492] on icon at bounding box center [825, 503] width 22 height 22
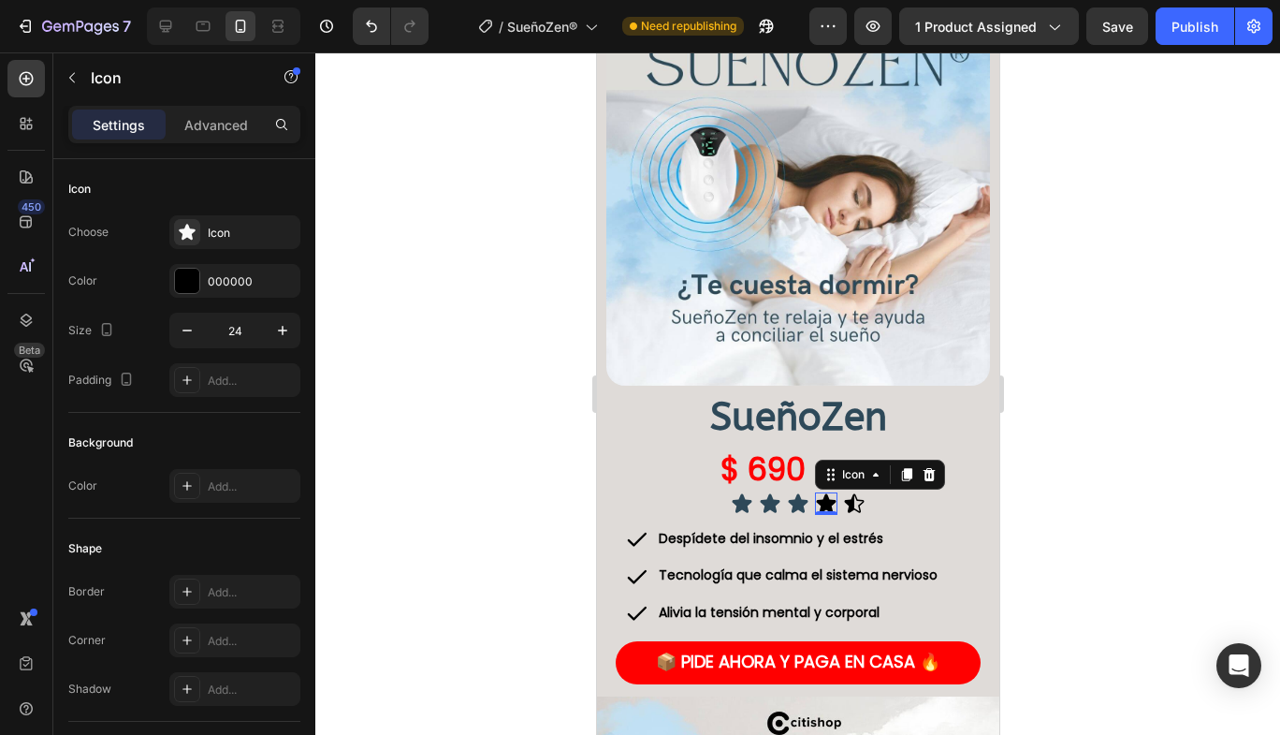
click at [203, 278] on div "000000" at bounding box center [234, 281] width 131 height 34
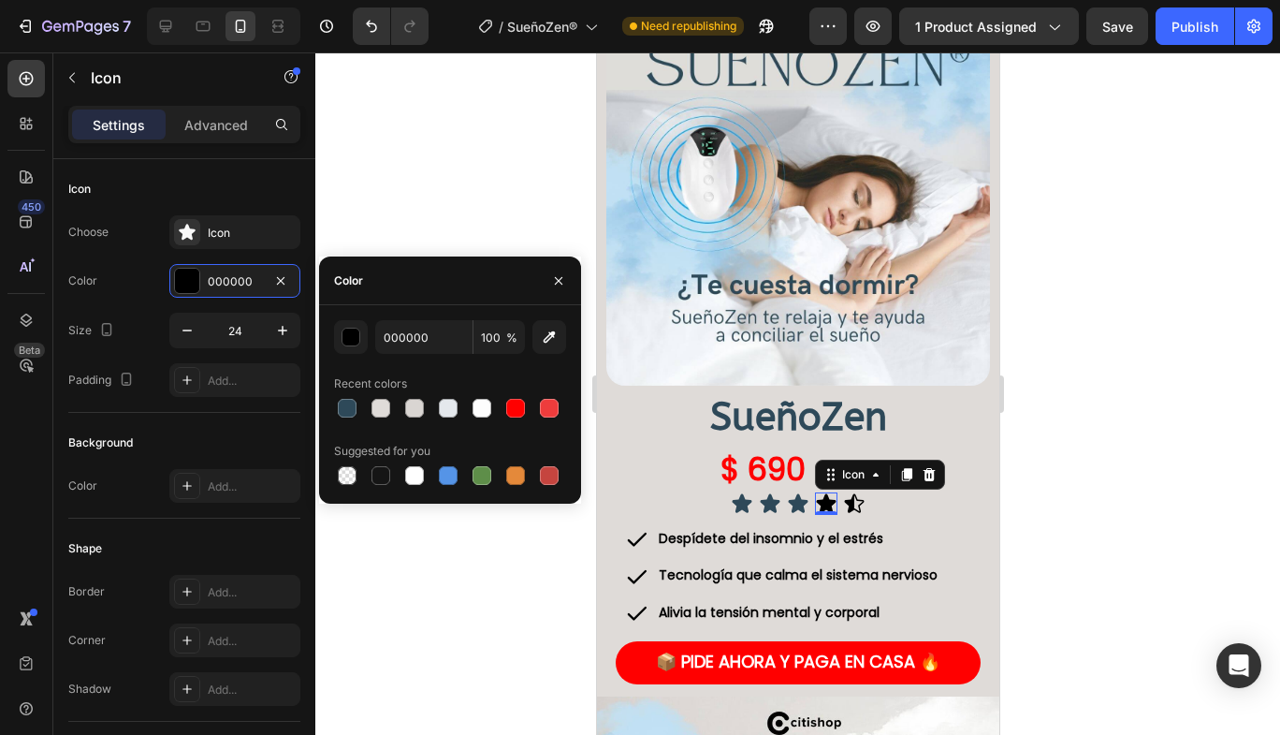
click at [347, 401] on div at bounding box center [347, 408] width 19 height 19
type input "2E4959"
click at [849, 492] on div "Icon" at bounding box center [853, 503] width 22 height 22
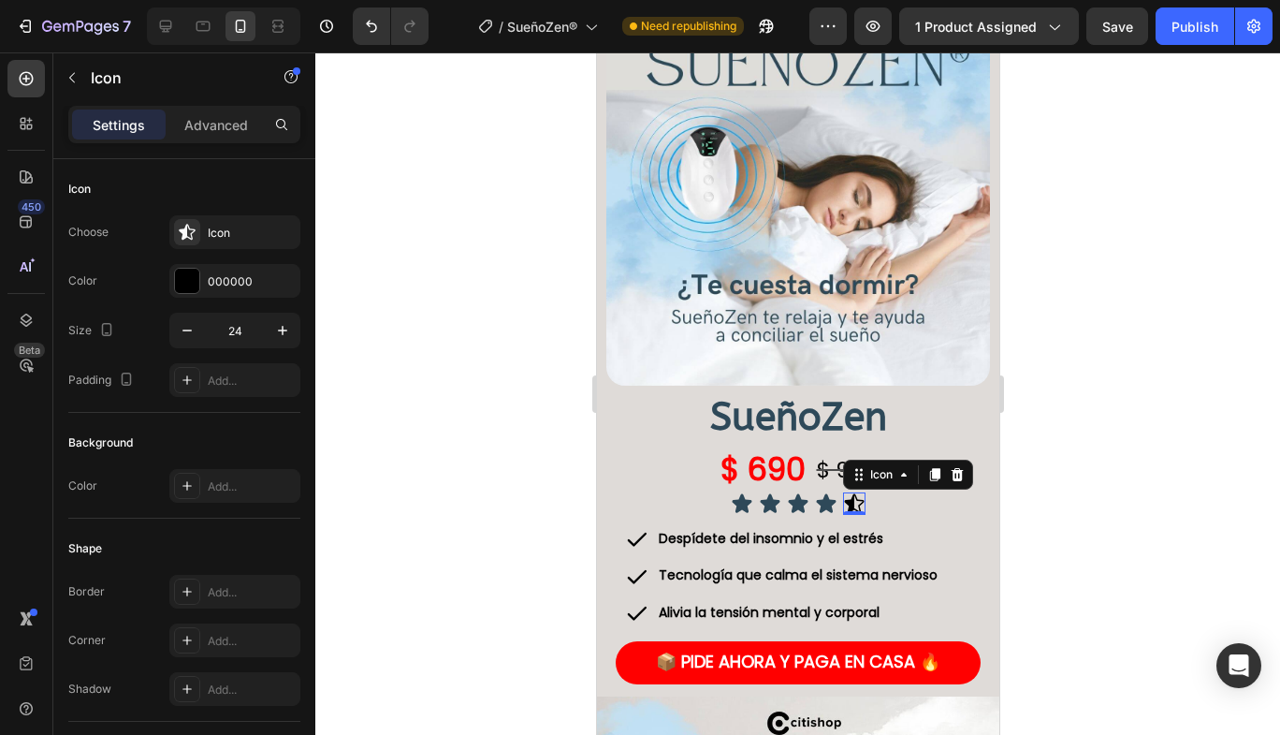
click at [199, 280] on div at bounding box center [187, 281] width 26 height 26
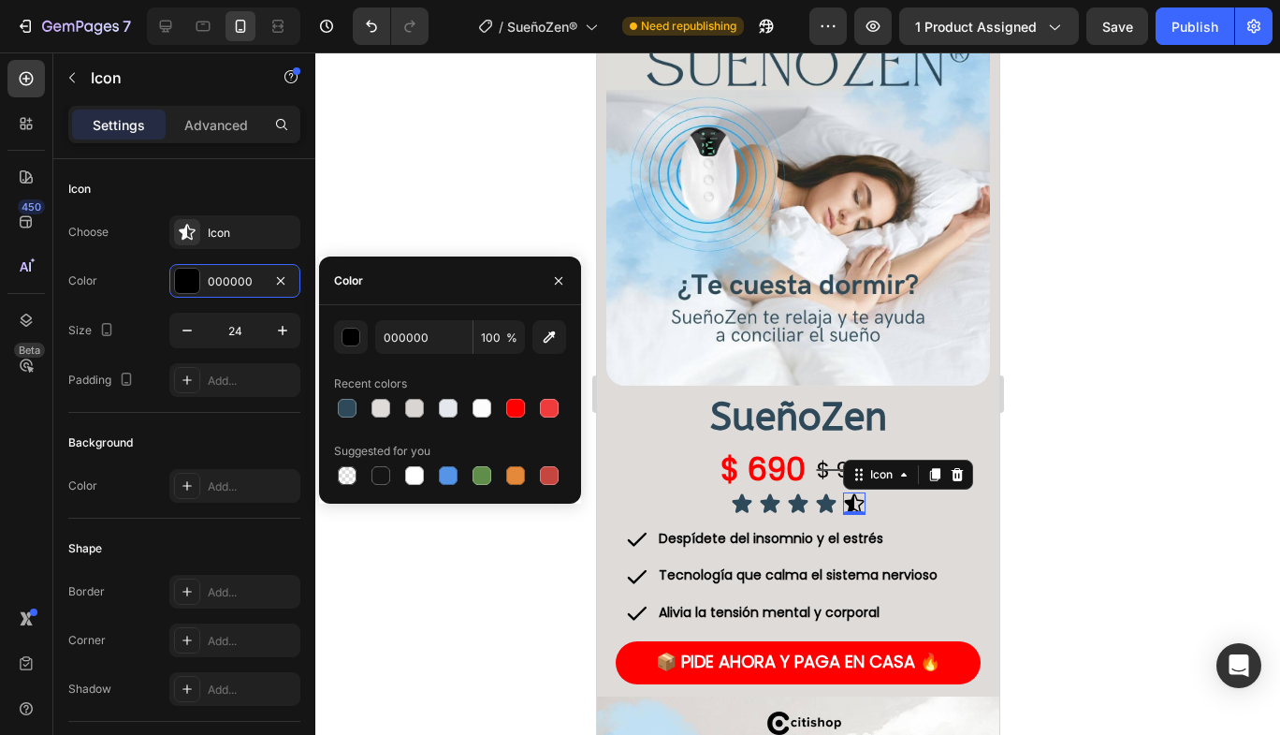
click at [347, 409] on div at bounding box center [347, 408] width 19 height 19
type input "2E4959"
click at [839, 527] on p "Despídete del insomnio y el estrés" at bounding box center [797, 538] width 279 height 23
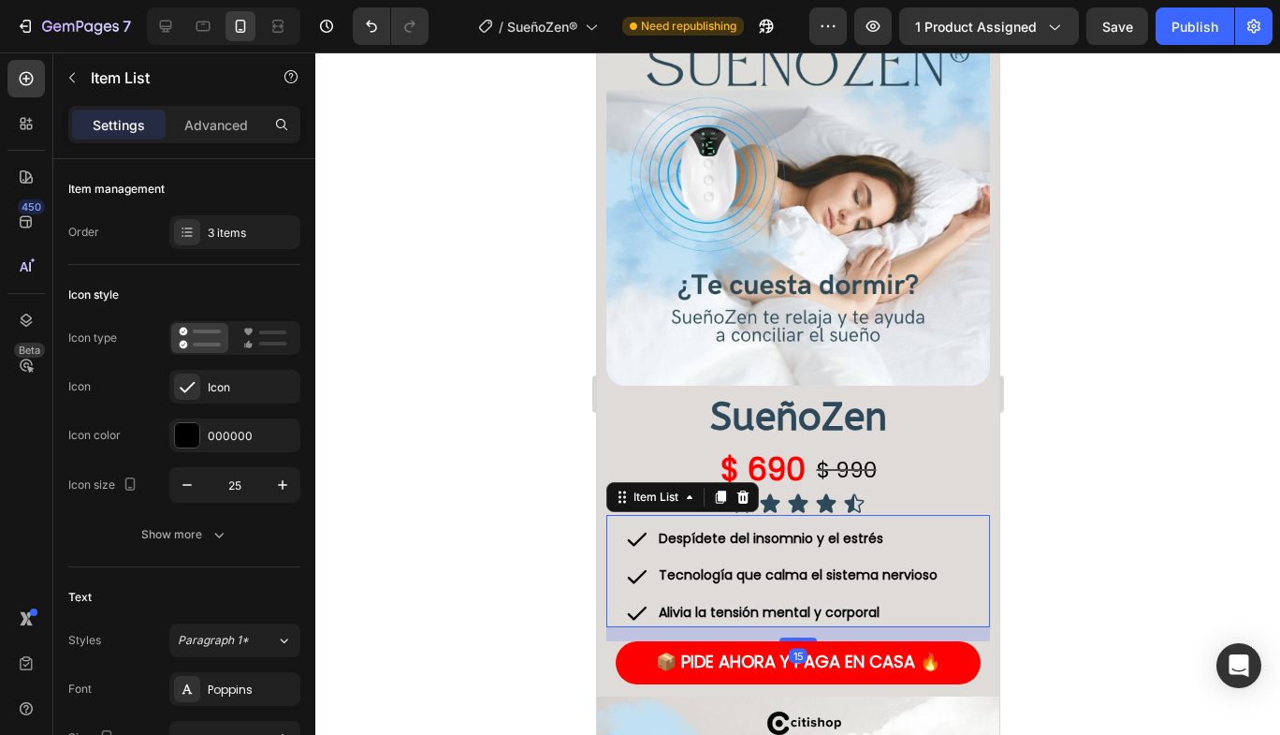
click at [177, 443] on div at bounding box center [187, 435] width 24 height 24
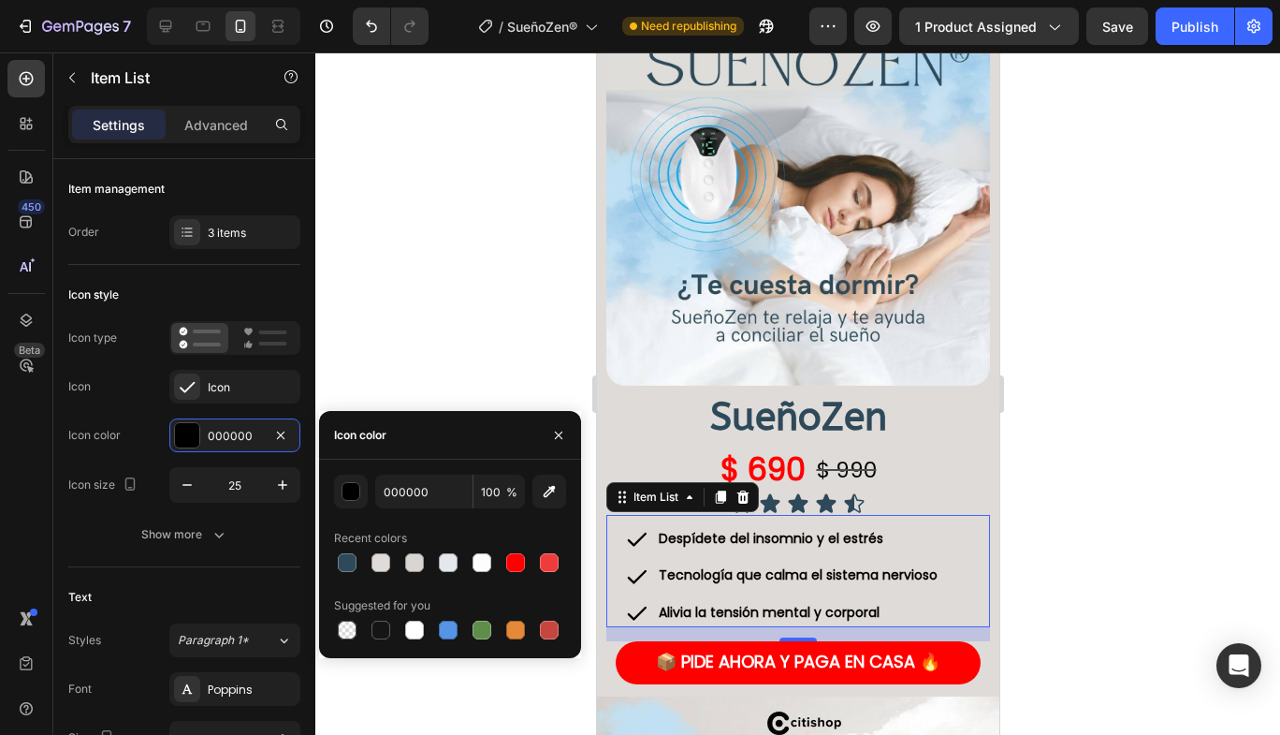
click at [350, 549] on div at bounding box center [347, 562] width 26 height 26
type input "2E4959"
click at [782, 579] on div "Despídete del insomnio y el estrés Tecnología que calma el sistema nervioso Ali…" at bounding box center [781, 575] width 315 height 103
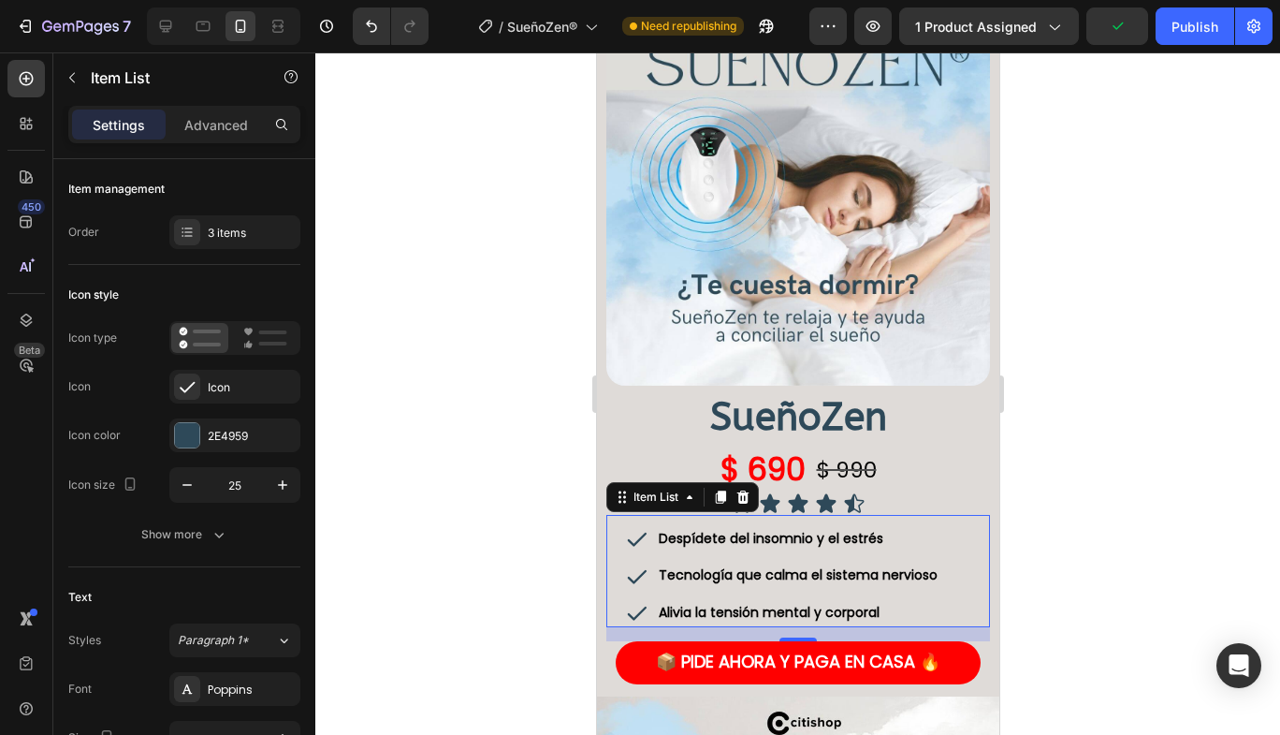
click at [817, 603] on strong "Alivia la tensión mental y corporal" at bounding box center [768, 612] width 221 height 19
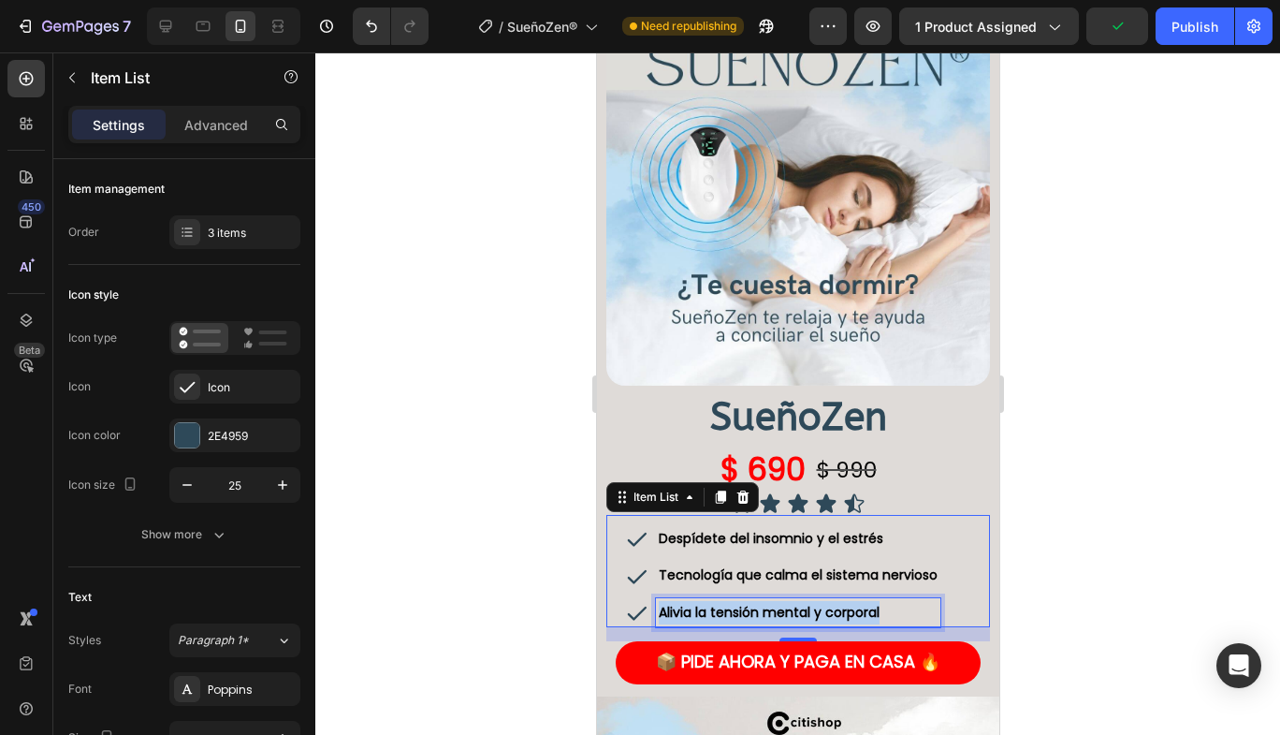
click at [817, 603] on strong "Alivia la tensión mental y corporal" at bounding box center [768, 612] width 221 height 19
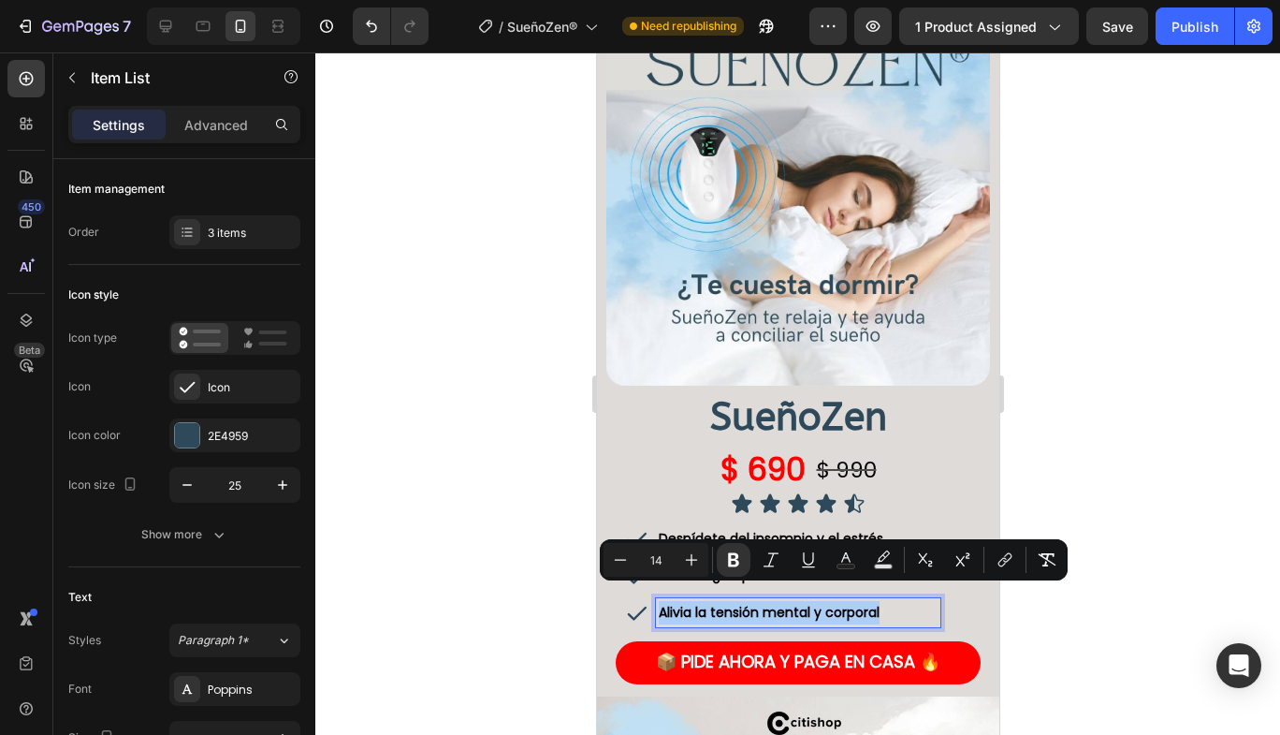
click at [855, 560] on icon "Editor contextual toolbar" at bounding box center [846, 559] width 19 height 19
type input "000000"
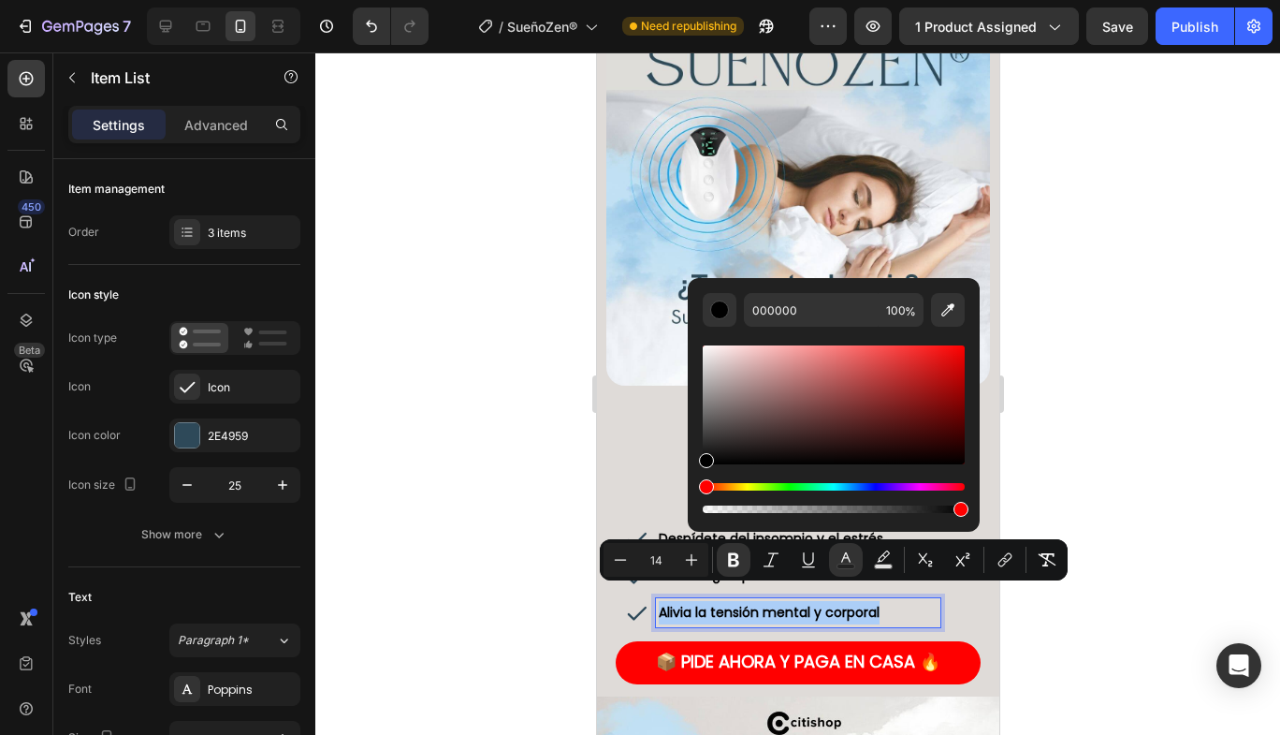
click at [951, 307] on icon "Editor contextual toolbar" at bounding box center [948, 309] width 13 height 13
type input "2E4E5E"
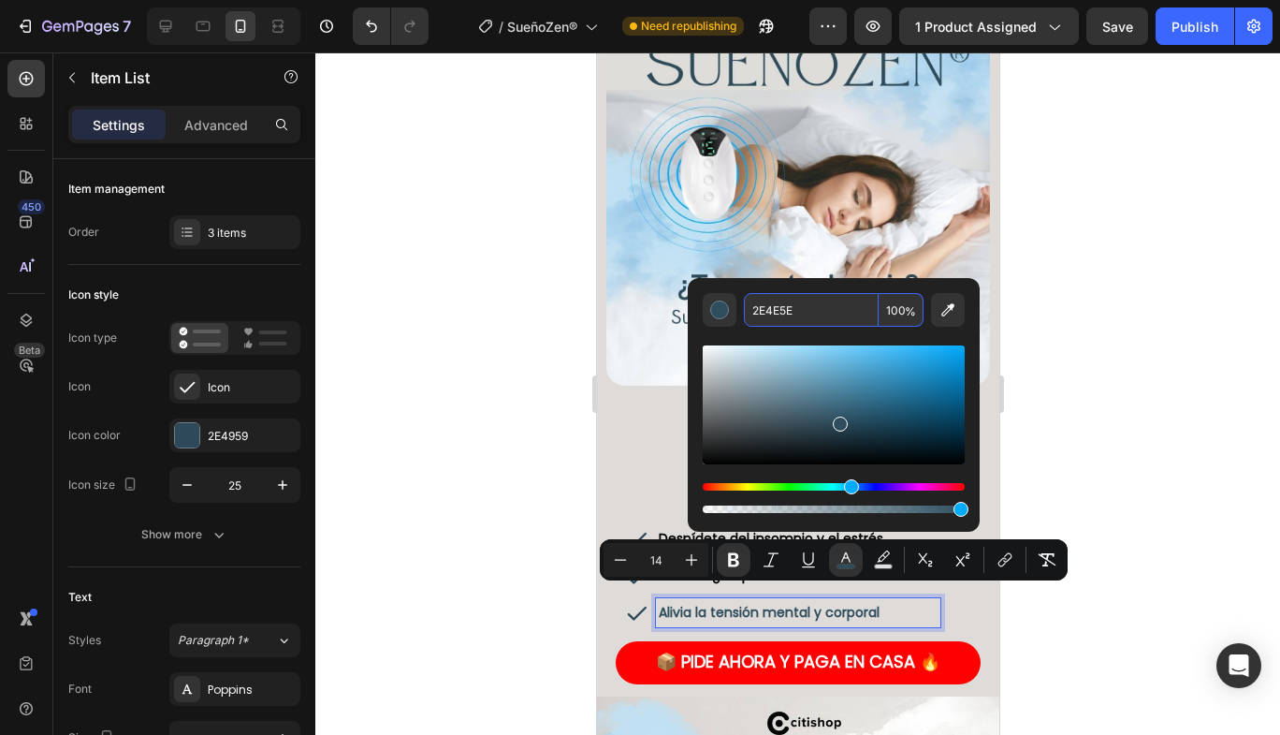
click at [813, 306] on input "2E4E5E" at bounding box center [811, 310] width 135 height 34
click at [1170, 494] on div at bounding box center [797, 393] width 965 height 682
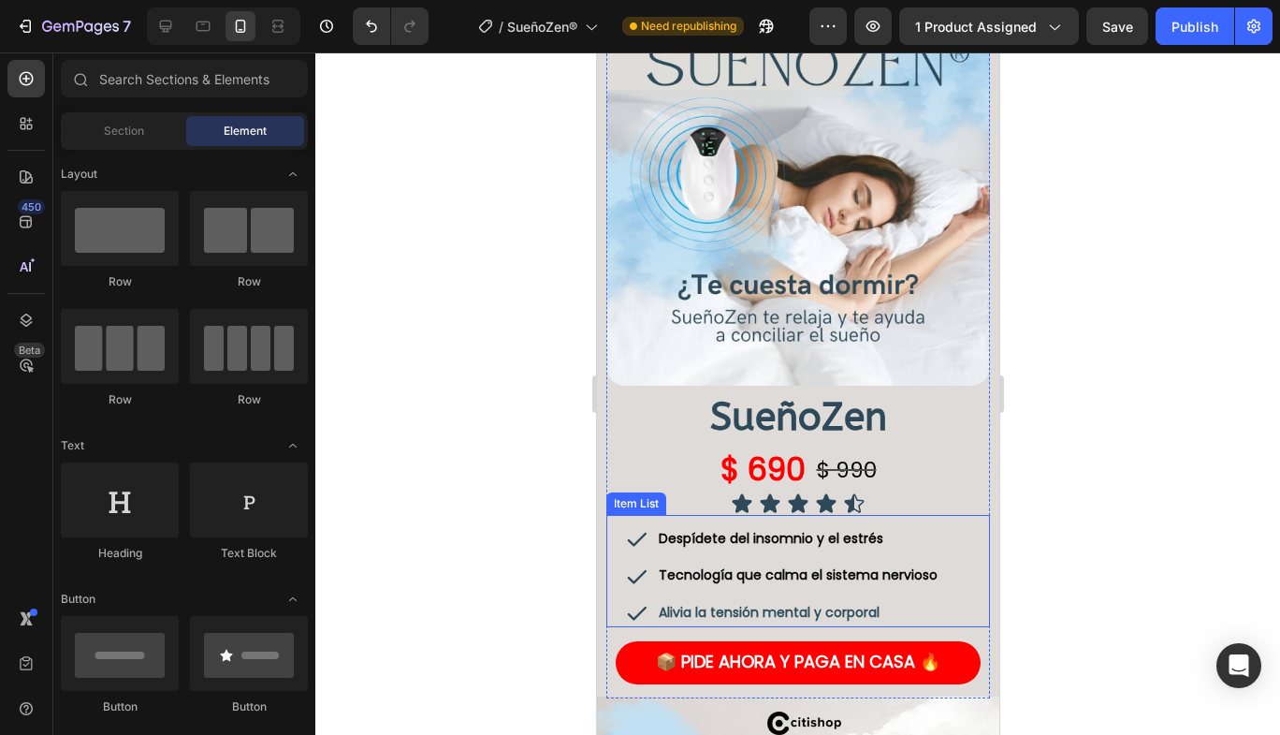
click at [904, 561] on div "Tecnología que calma el sistema nervioso" at bounding box center [797, 575] width 285 height 29
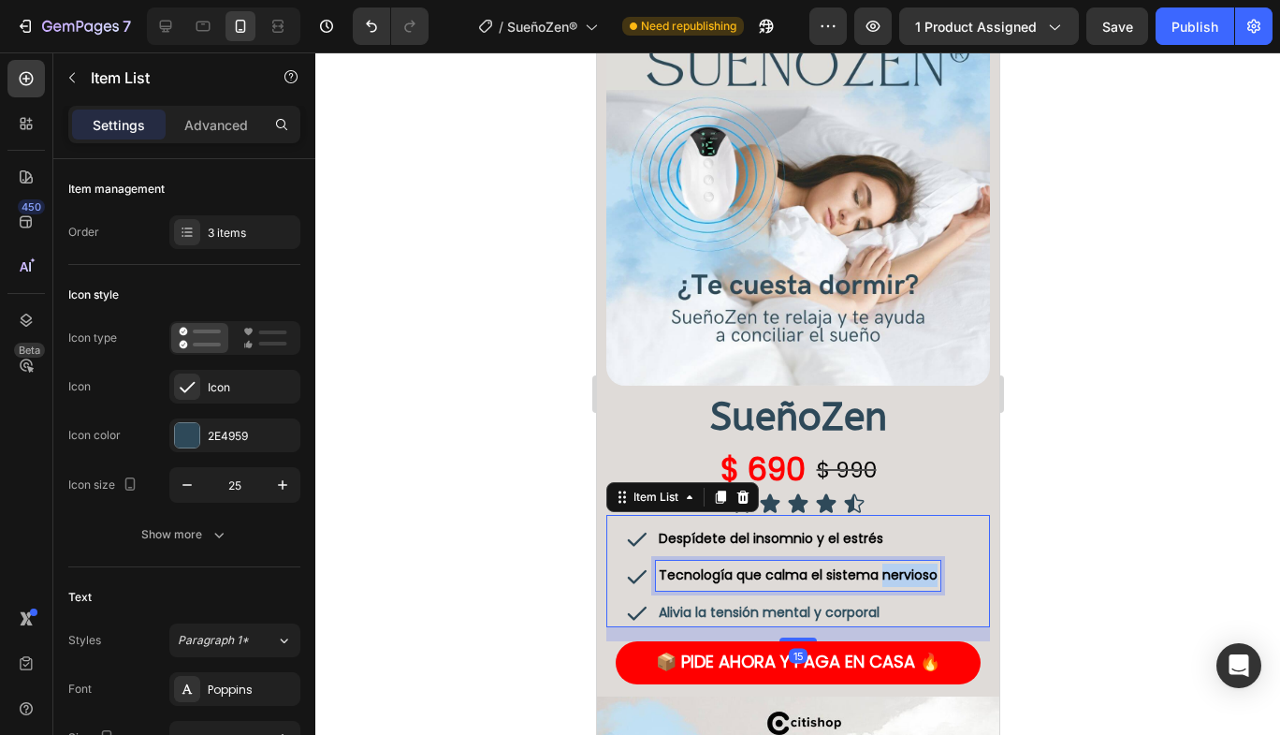
click at [914, 565] on strong "Tecnología que calma el sistema nervioso" at bounding box center [797, 574] width 279 height 19
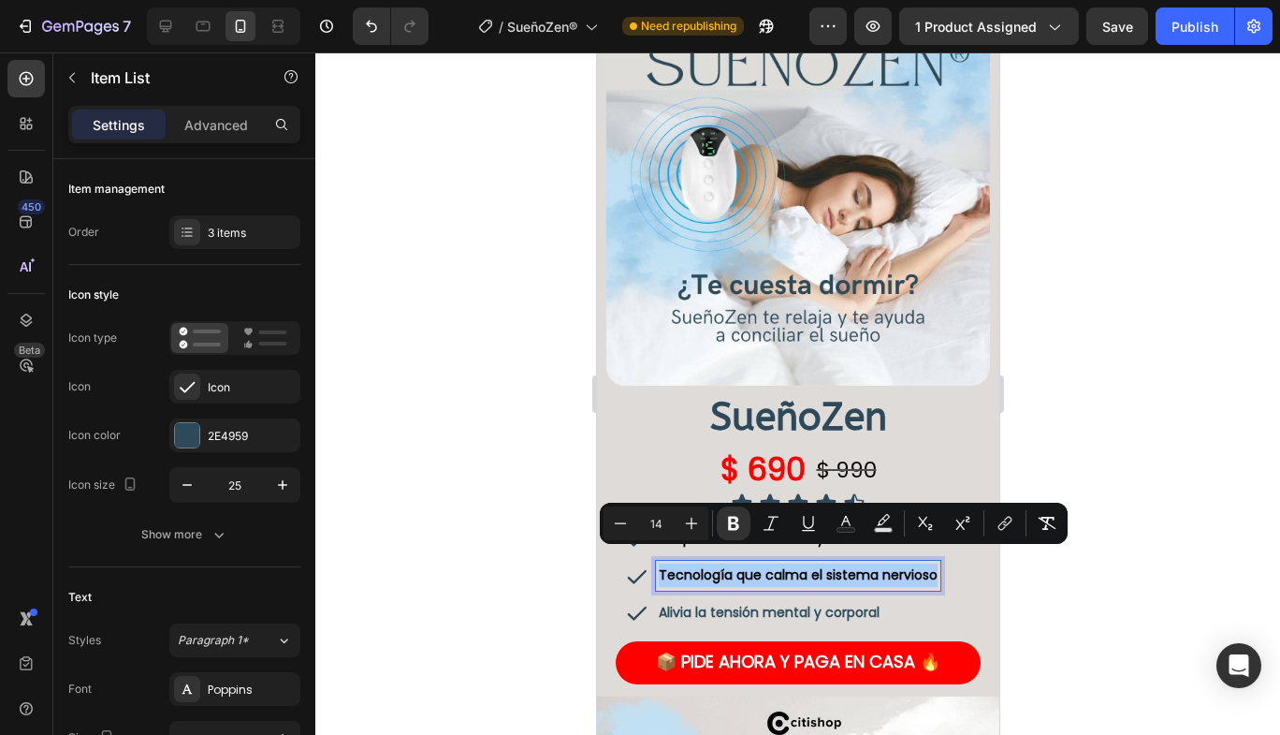
click at [847, 513] on button "Text Color" at bounding box center [846, 523] width 34 height 34
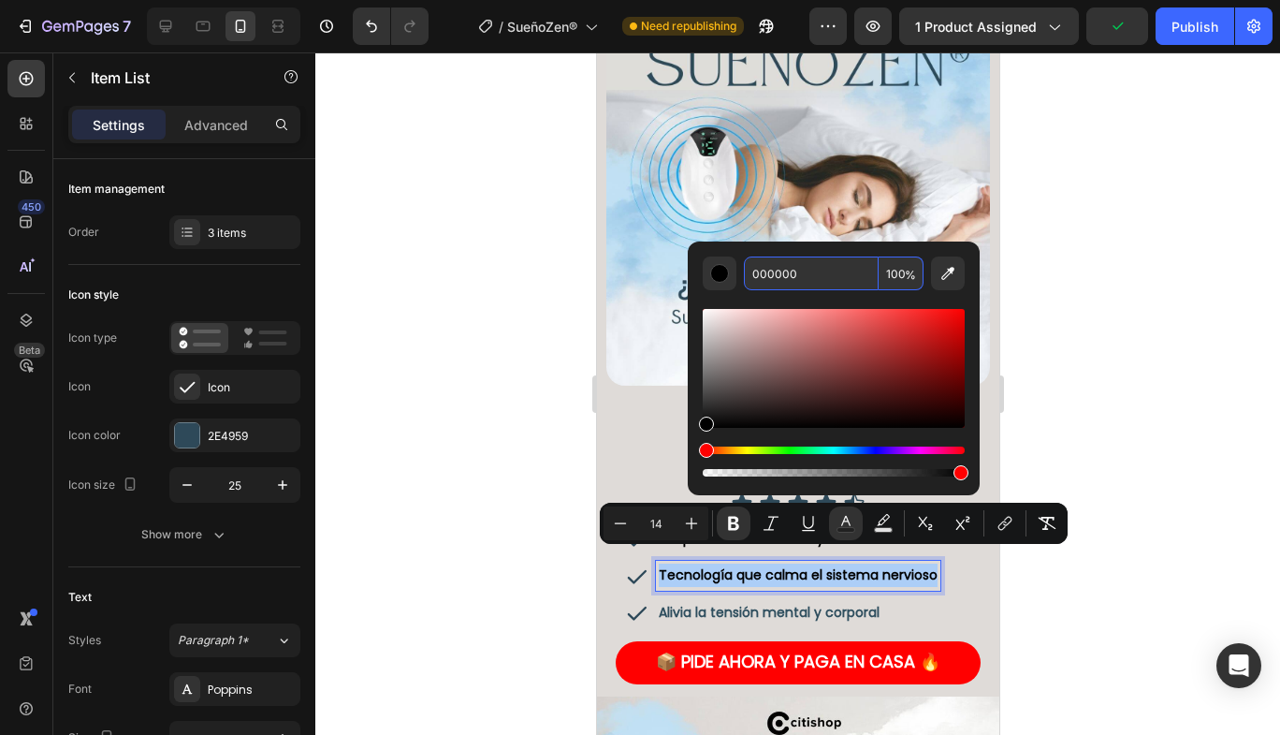
click at [837, 257] on input "000000" at bounding box center [811, 273] width 135 height 34
paste input "2E4E5E"
type input "2E4E5E"
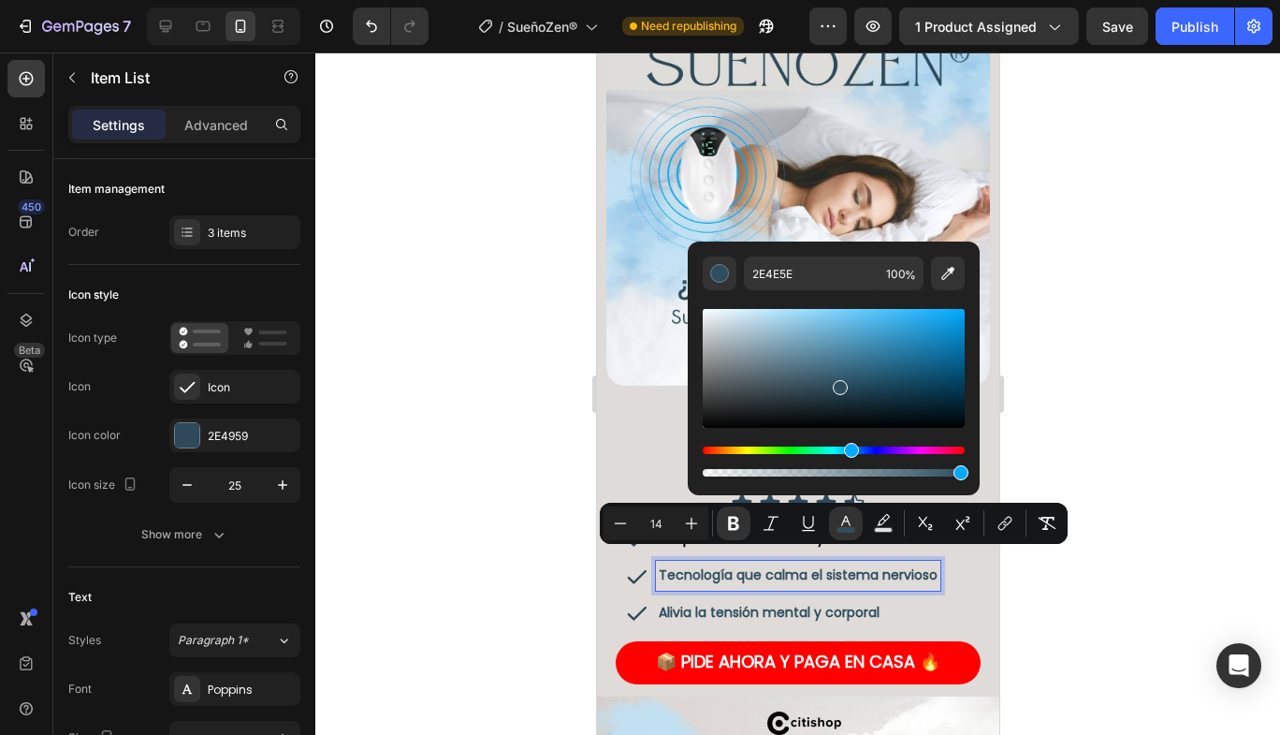
click at [1118, 411] on div at bounding box center [797, 393] width 965 height 682
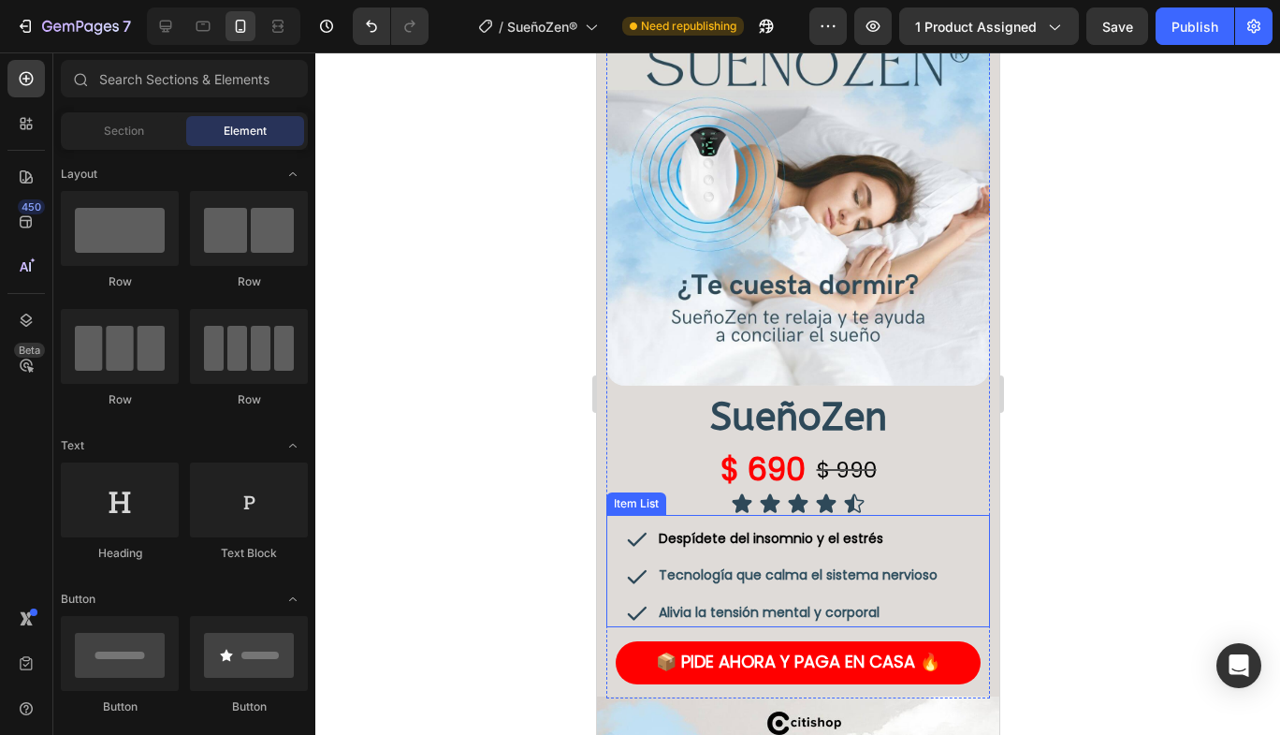
click at [846, 527] on p "Despídete del insomnio y el estrés" at bounding box center [797, 538] width 279 height 23
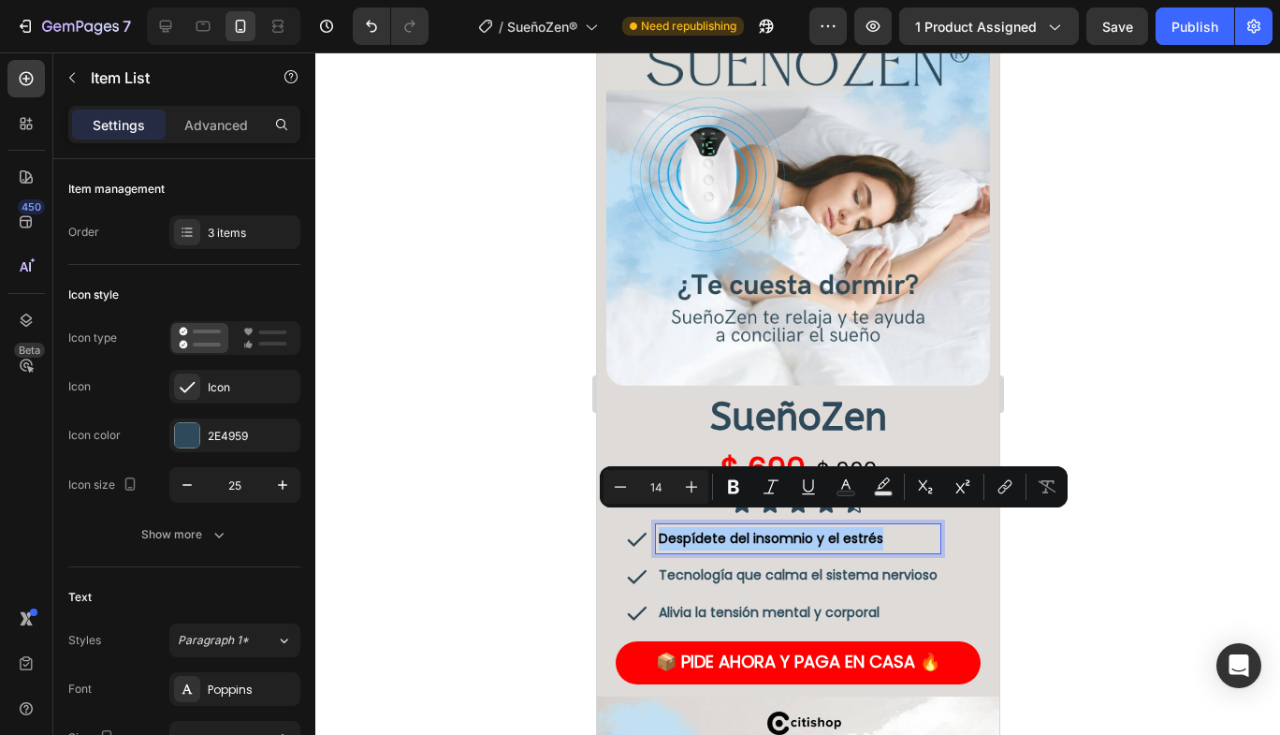
click at [842, 491] on rect "Editor contextual toolbar" at bounding box center [847, 493] width 18 height 5
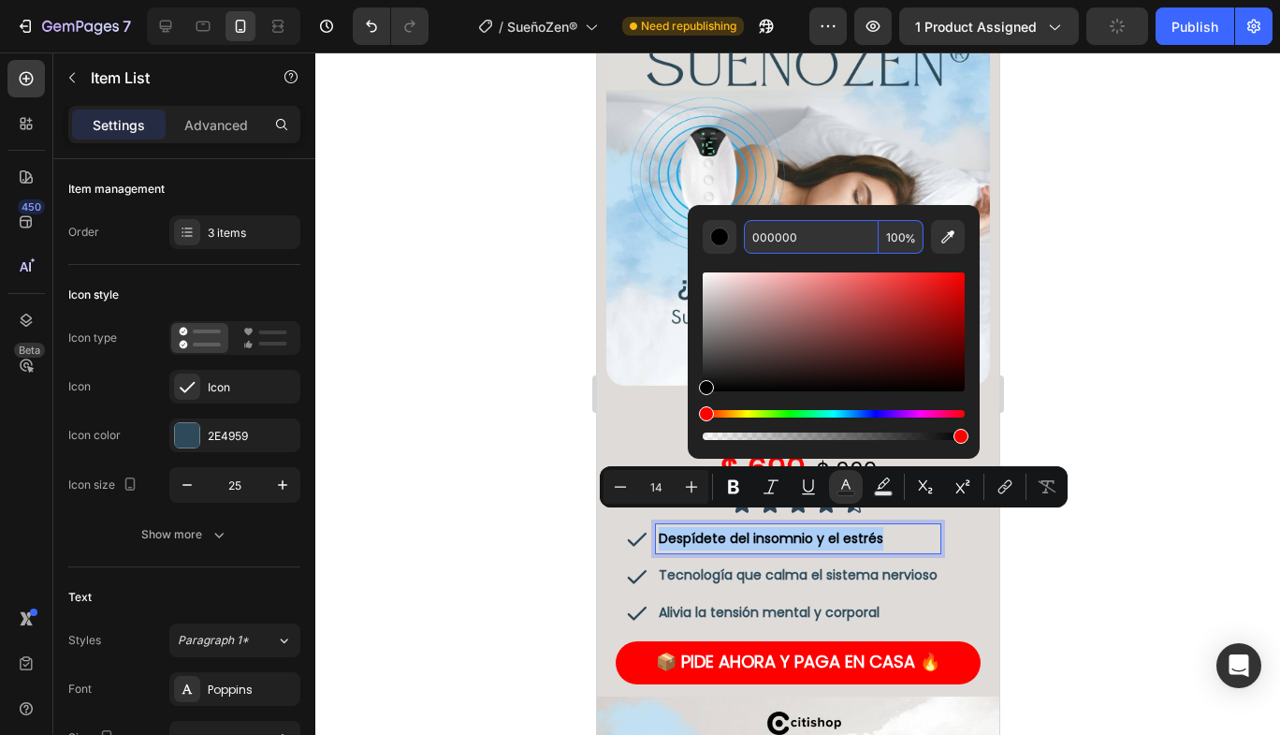
click at [813, 229] on input "000000" at bounding box center [811, 237] width 135 height 34
paste input "2E4E5E"
type input "2E4E5E"
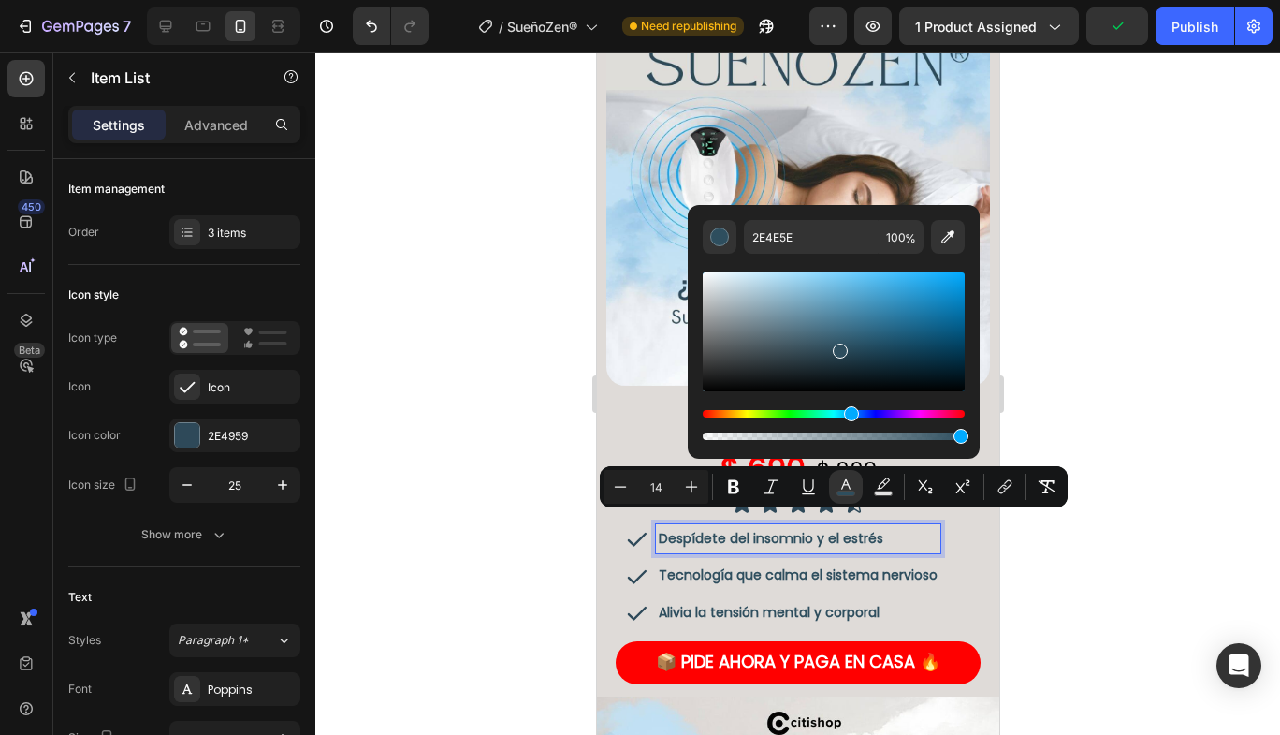
click at [1104, 395] on div at bounding box center [797, 393] width 965 height 682
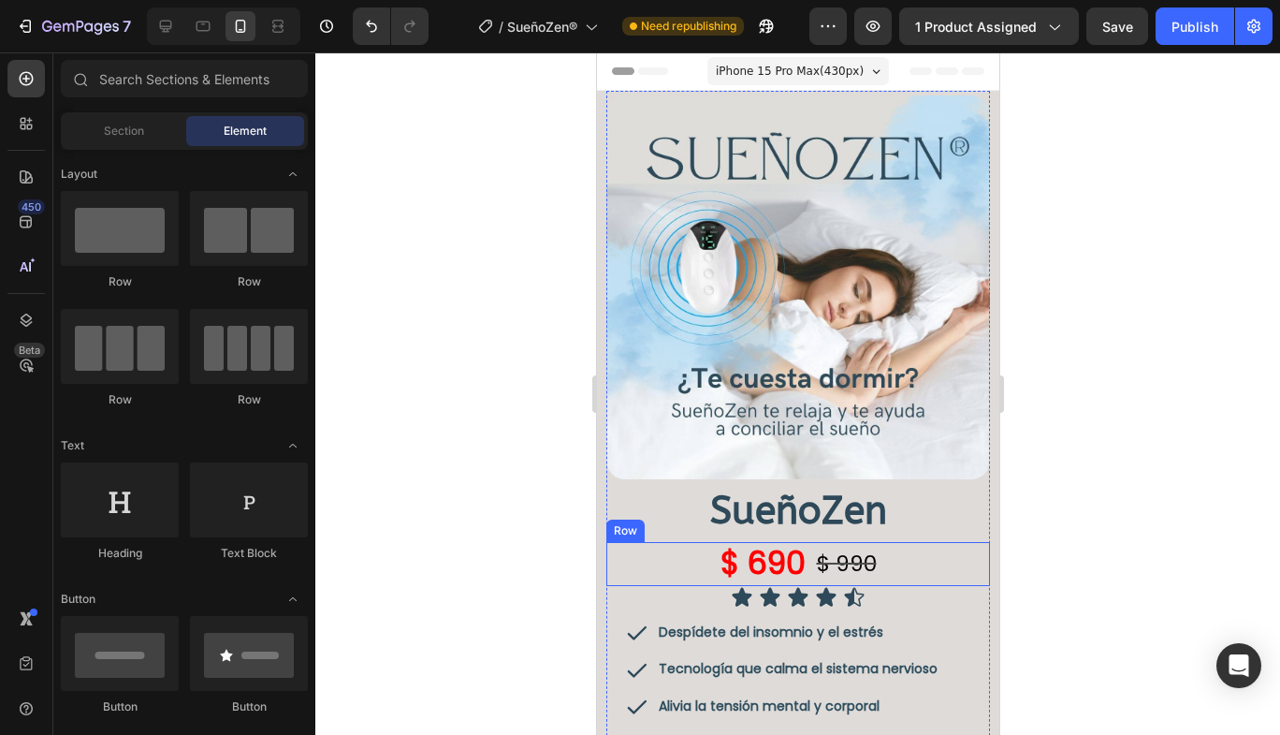
click at [844, 566] on div "$ 990 Product Price Product Price" at bounding box center [846, 564] width 64 height 44
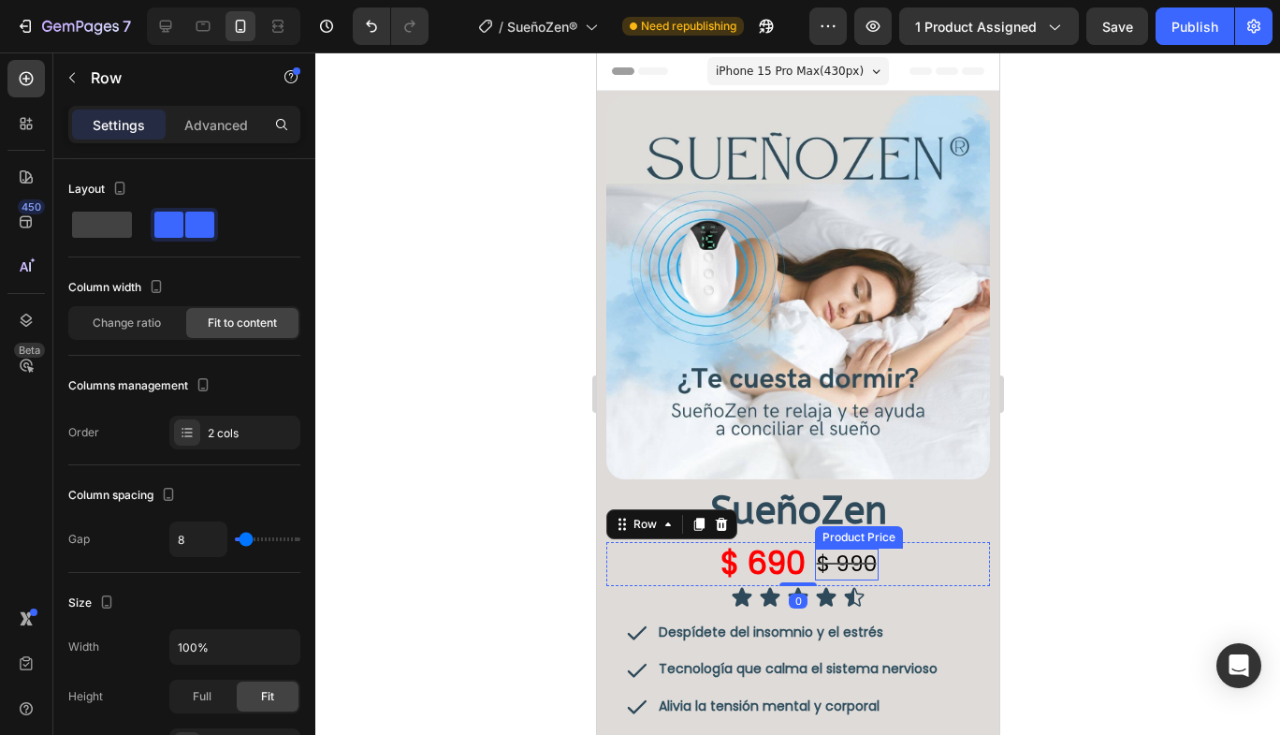
click at [848, 548] on div "$ 990" at bounding box center [846, 564] width 64 height 32
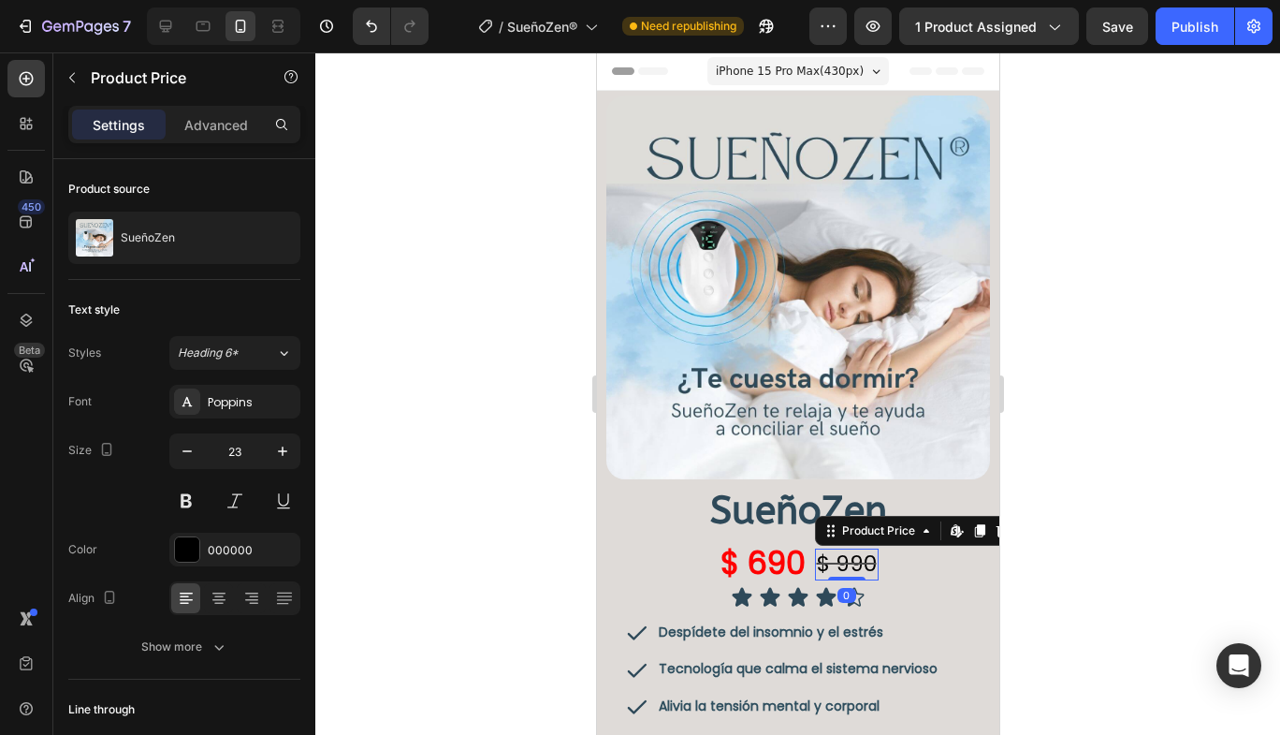
click at [848, 548] on div "$ 990" at bounding box center [846, 564] width 64 height 32
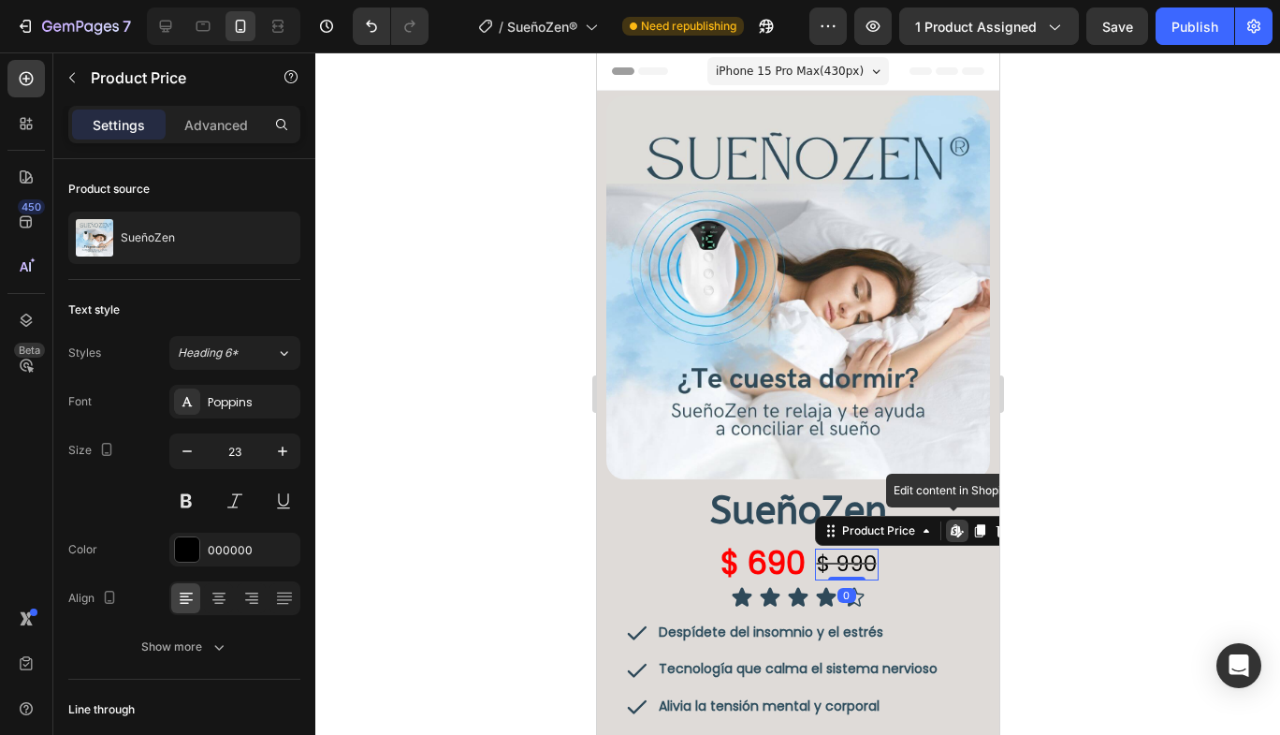
click at [848, 548] on div "$ 990" at bounding box center [846, 564] width 64 height 32
click at [173, 552] on div "000000" at bounding box center [234, 550] width 131 height 34
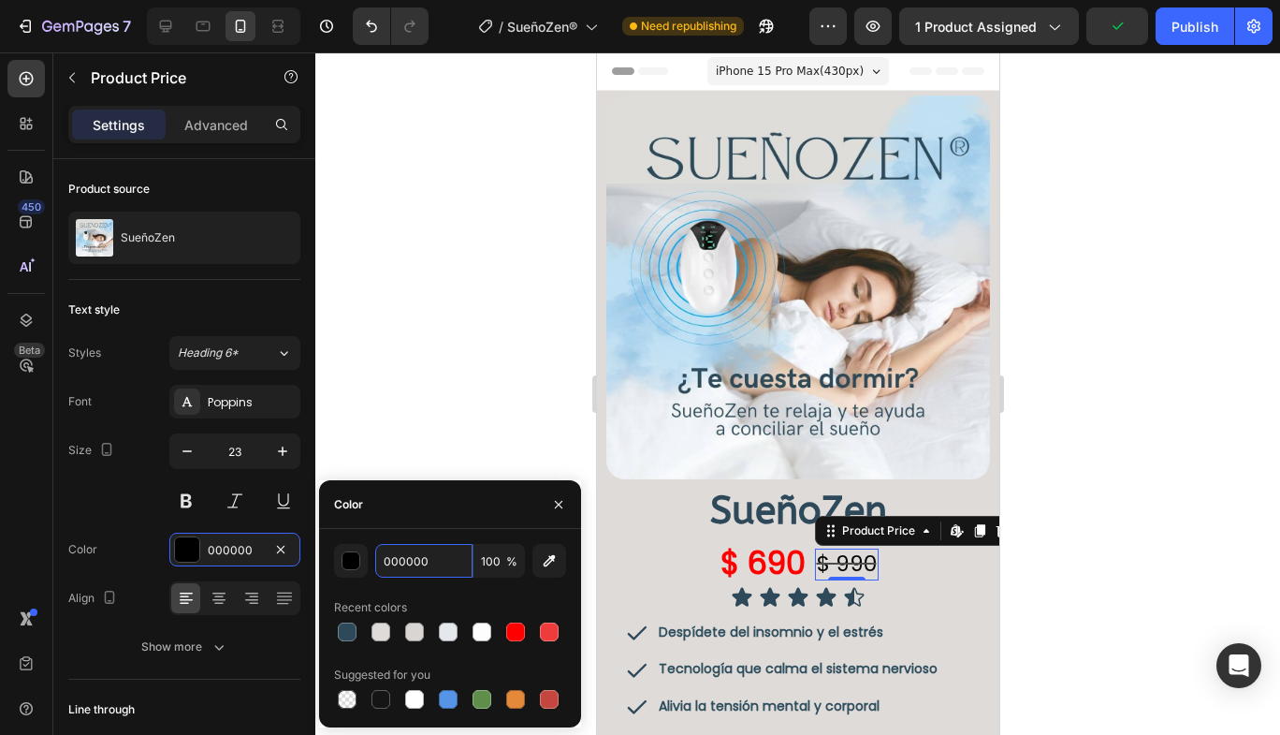
click at [424, 564] on input "000000" at bounding box center [423, 561] width 97 height 34
paste input "2E4E5E"
type input "2E4E5E"
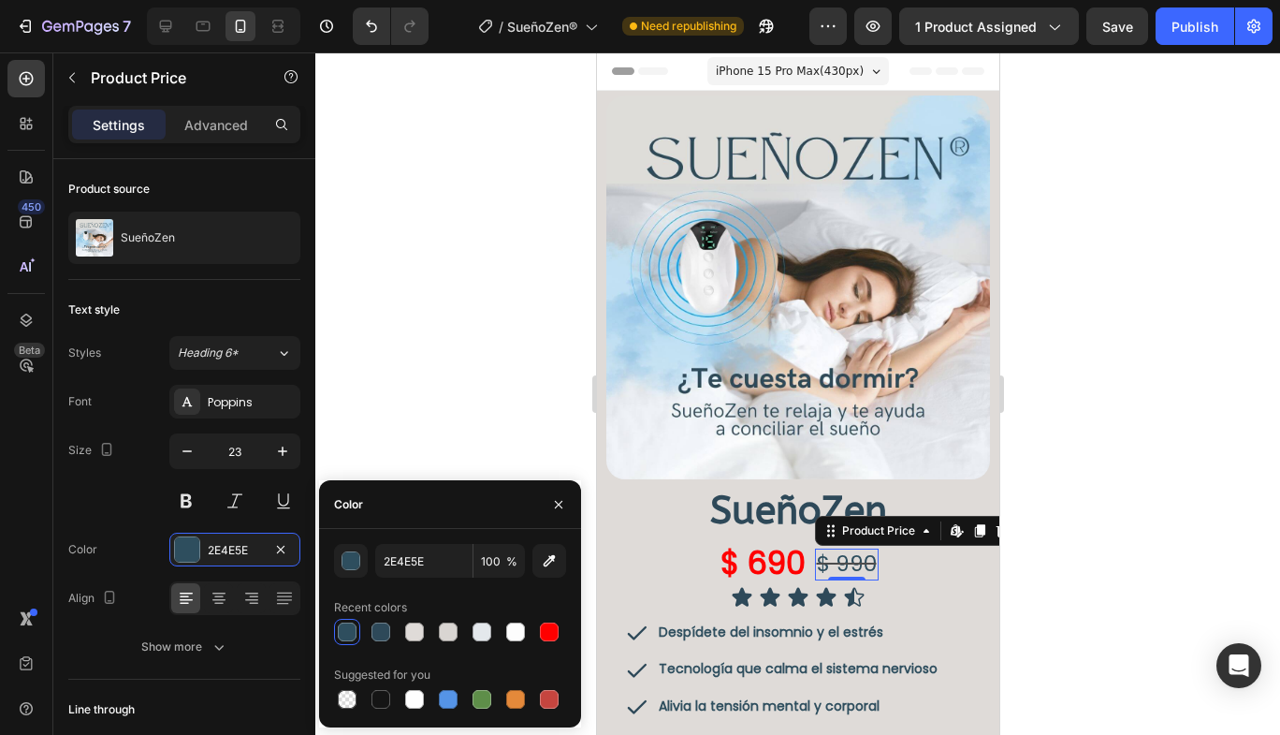
click at [448, 363] on div at bounding box center [797, 393] width 965 height 682
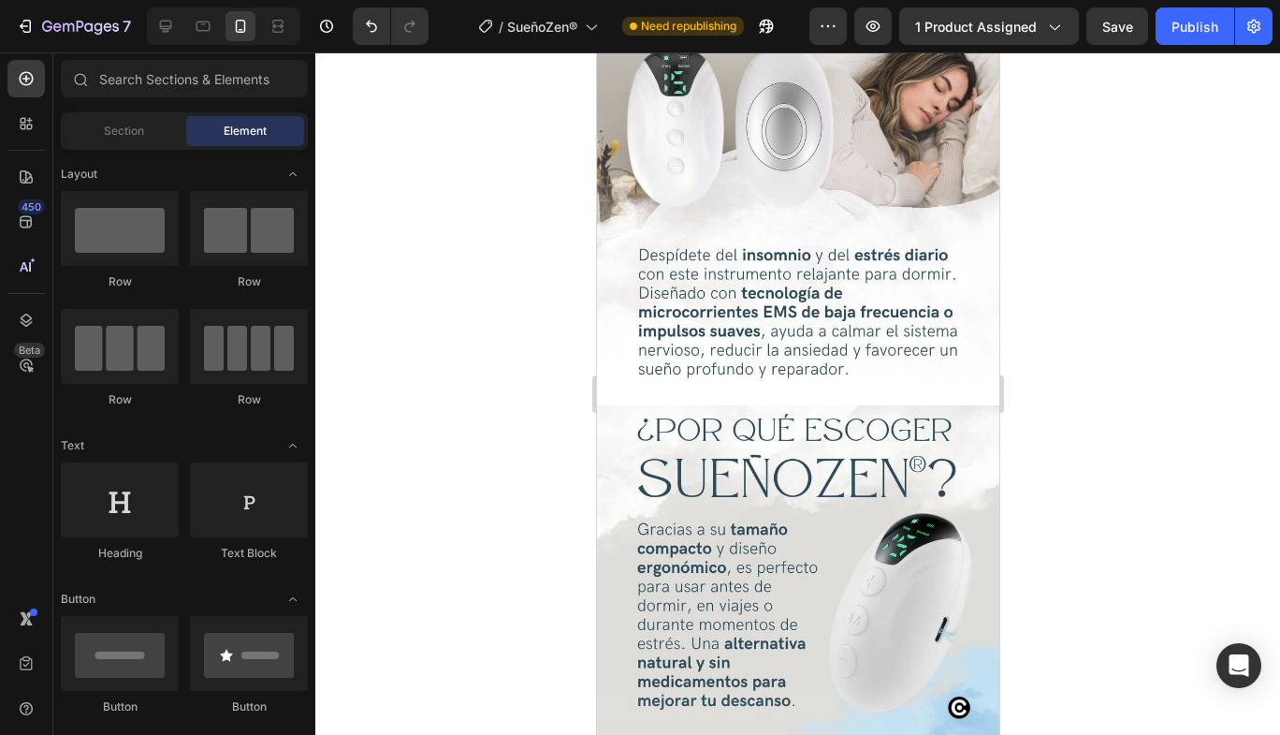
scroll to position [1123, 0]
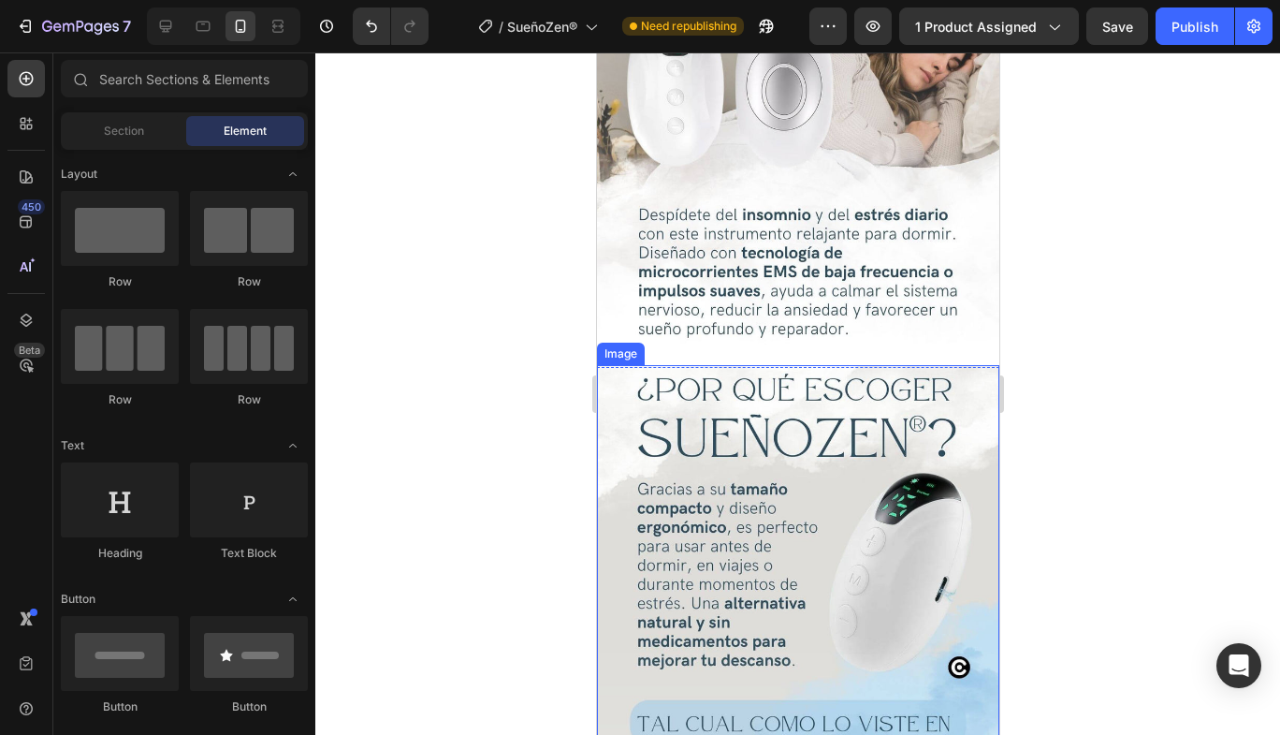
click at [940, 392] on img at bounding box center [797, 722] width 402 height 715
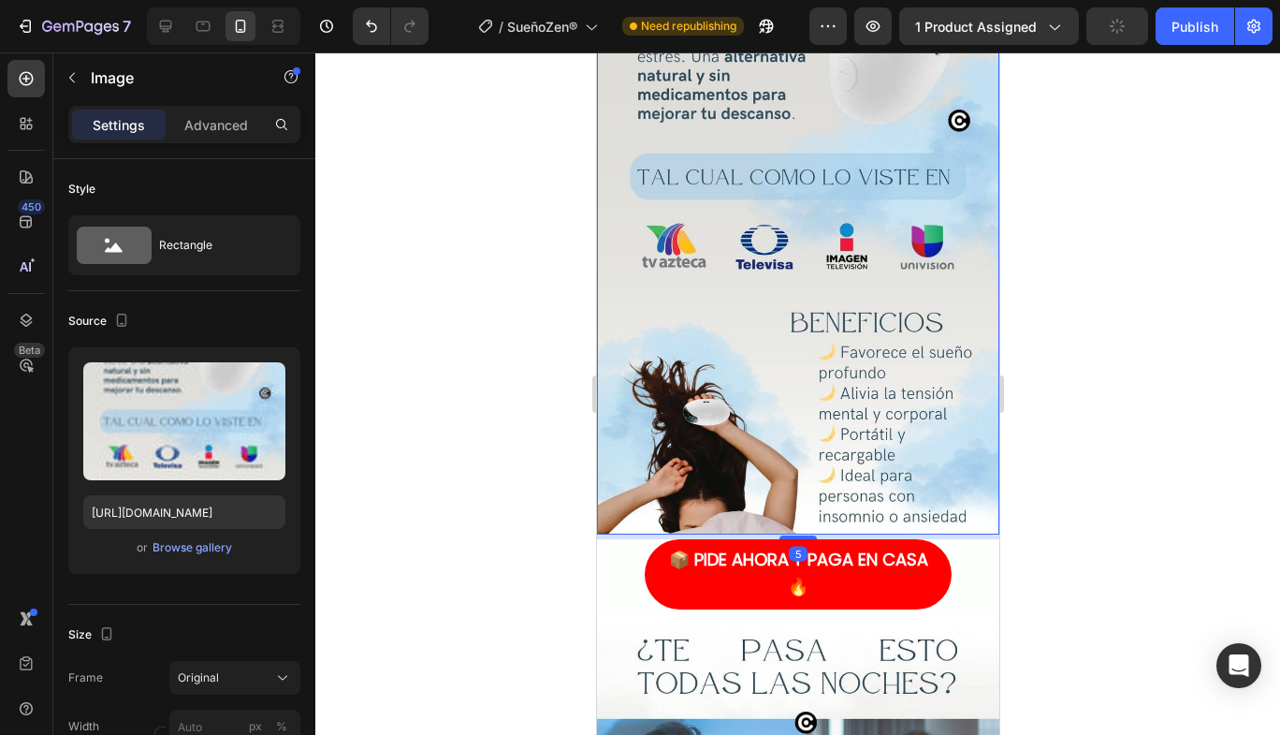
scroll to position [1685, 0]
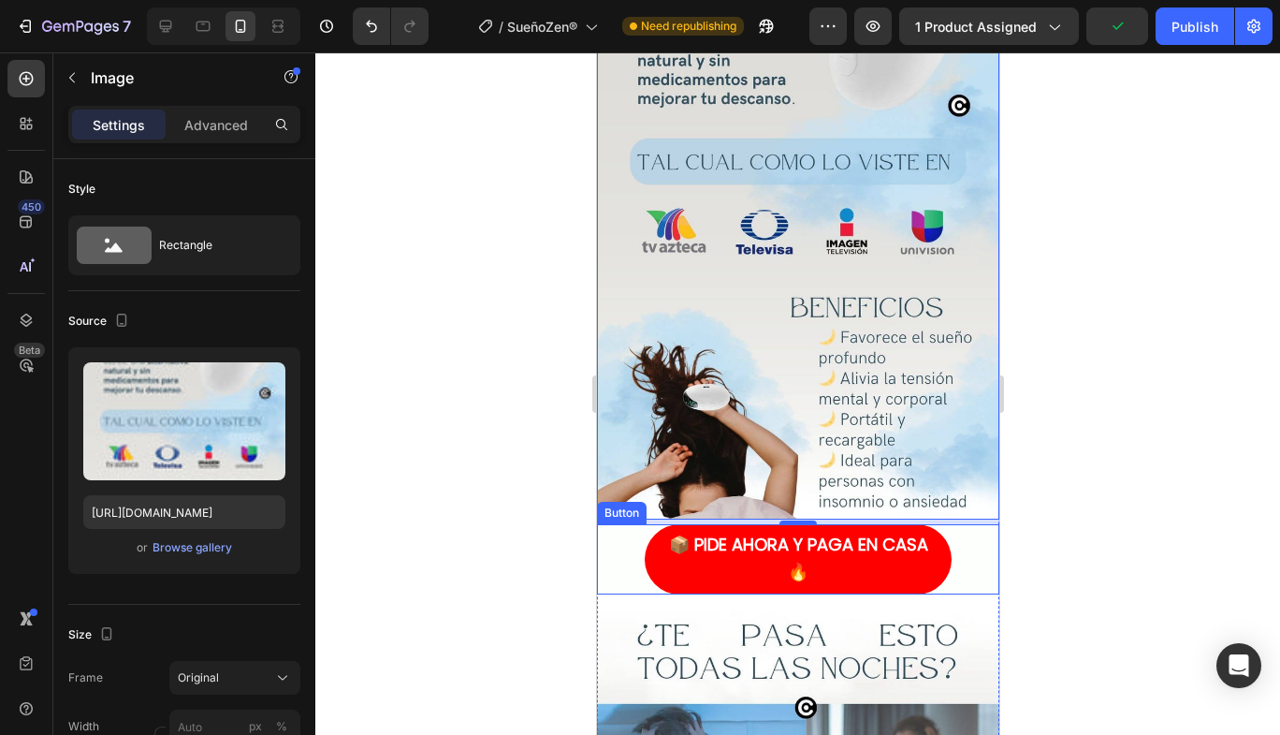
click at [952, 528] on div "📦 PIDE AHORA Y PAGA EN CASA 🔥 Button" at bounding box center [797, 559] width 402 height 71
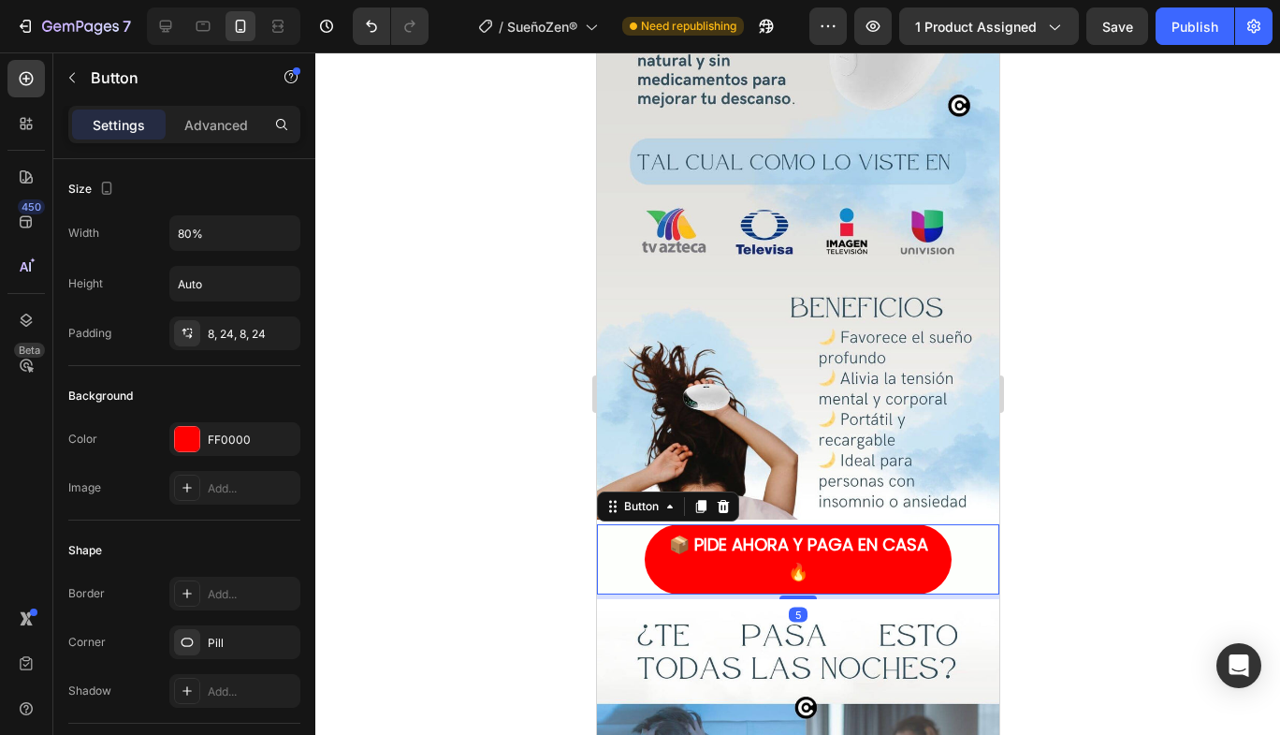
click at [705, 500] on icon at bounding box center [700, 506] width 10 height 13
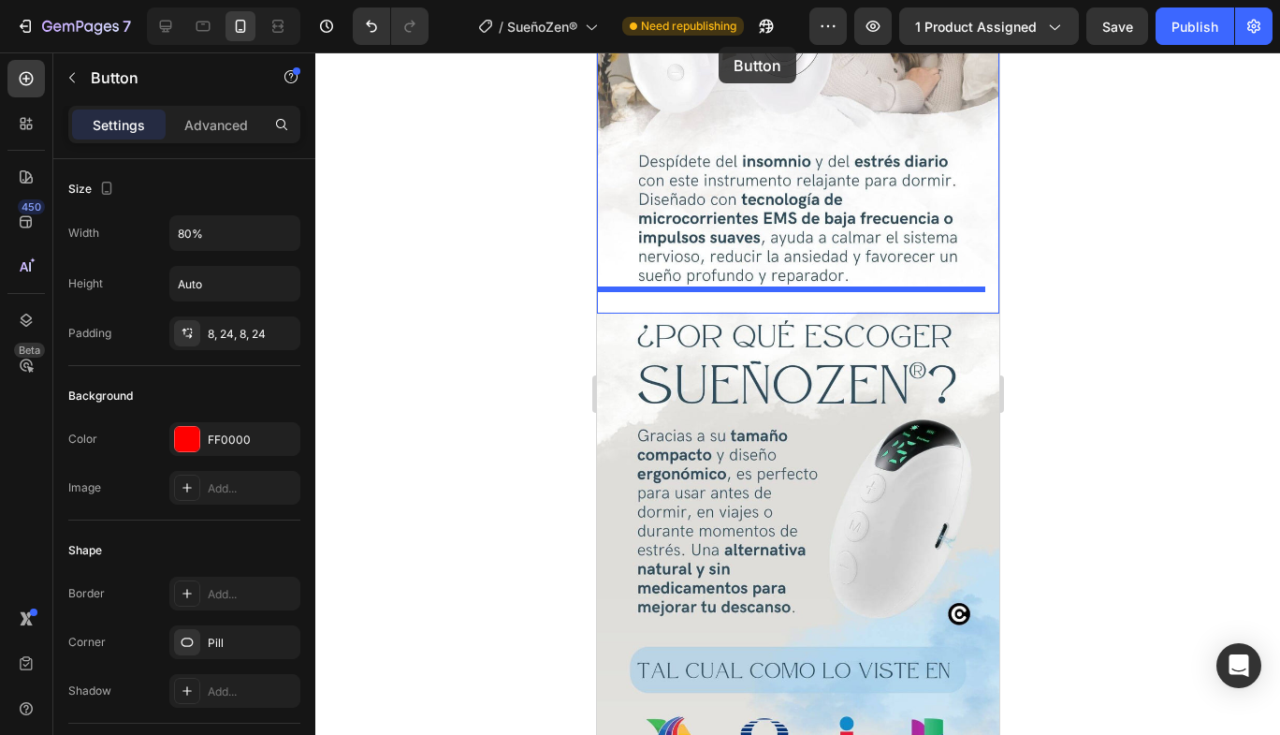
scroll to position [1118, 0]
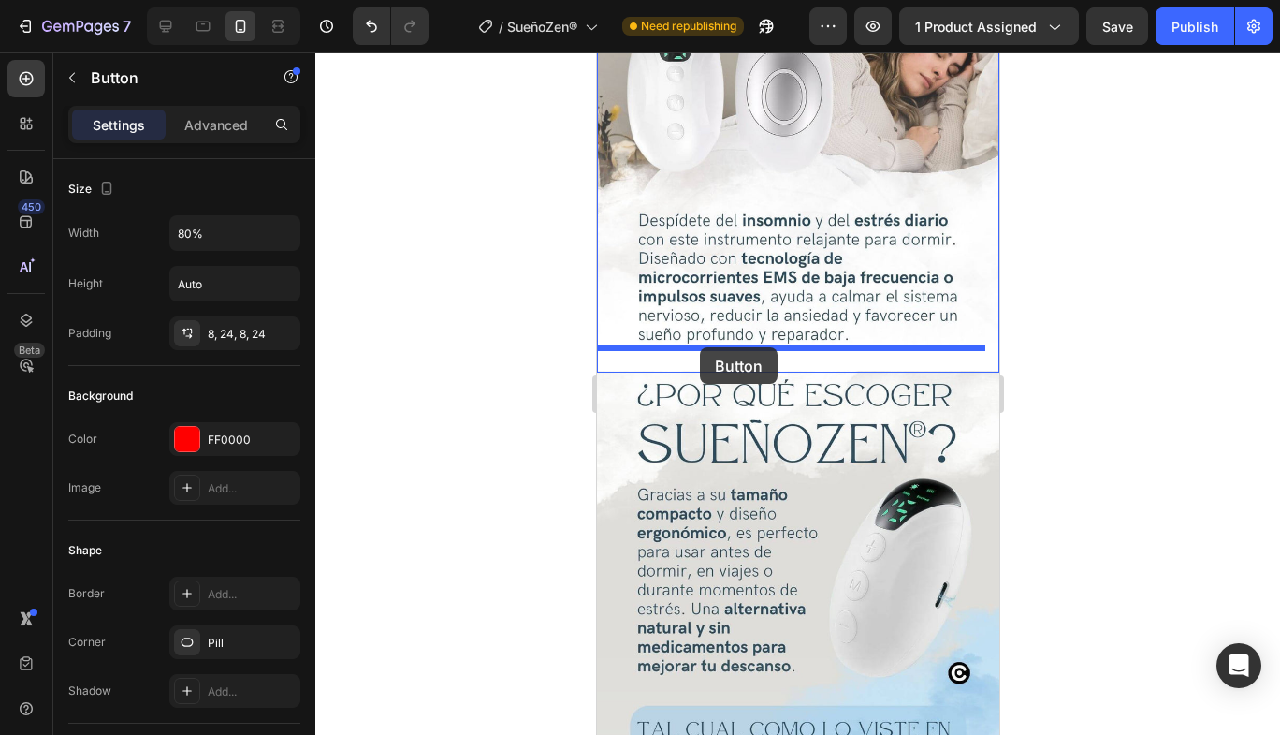
drag, startPoint x: 629, startPoint y: 542, endPoint x: 699, endPoint y: 347, distance: 207.0
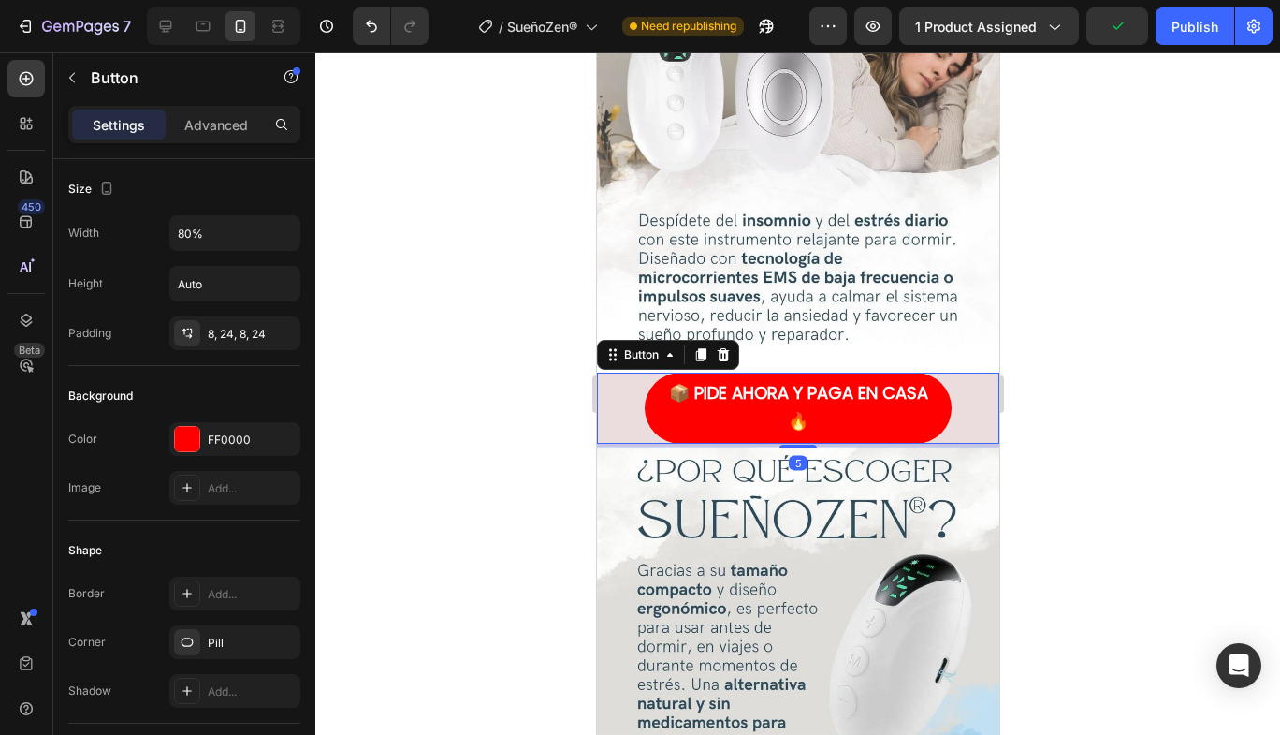
click at [1033, 387] on div at bounding box center [797, 393] width 965 height 682
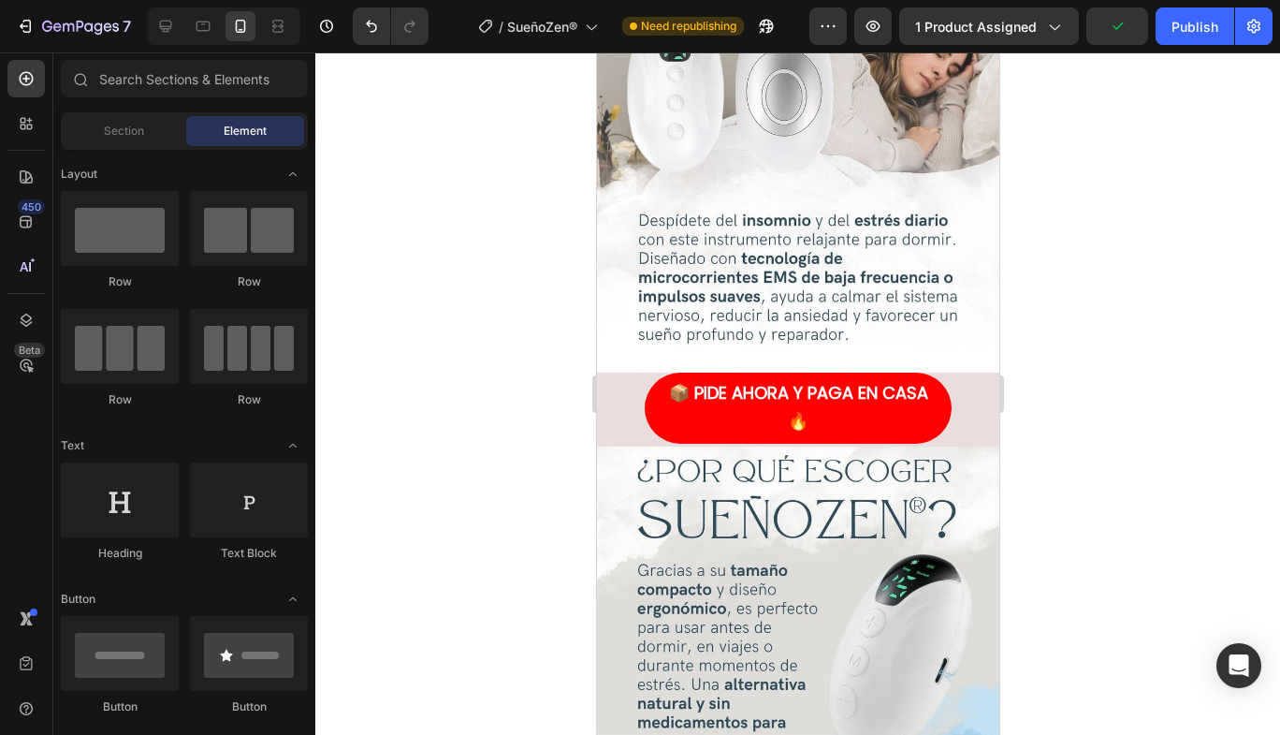
click at [1033, 387] on div at bounding box center [797, 393] width 965 height 682
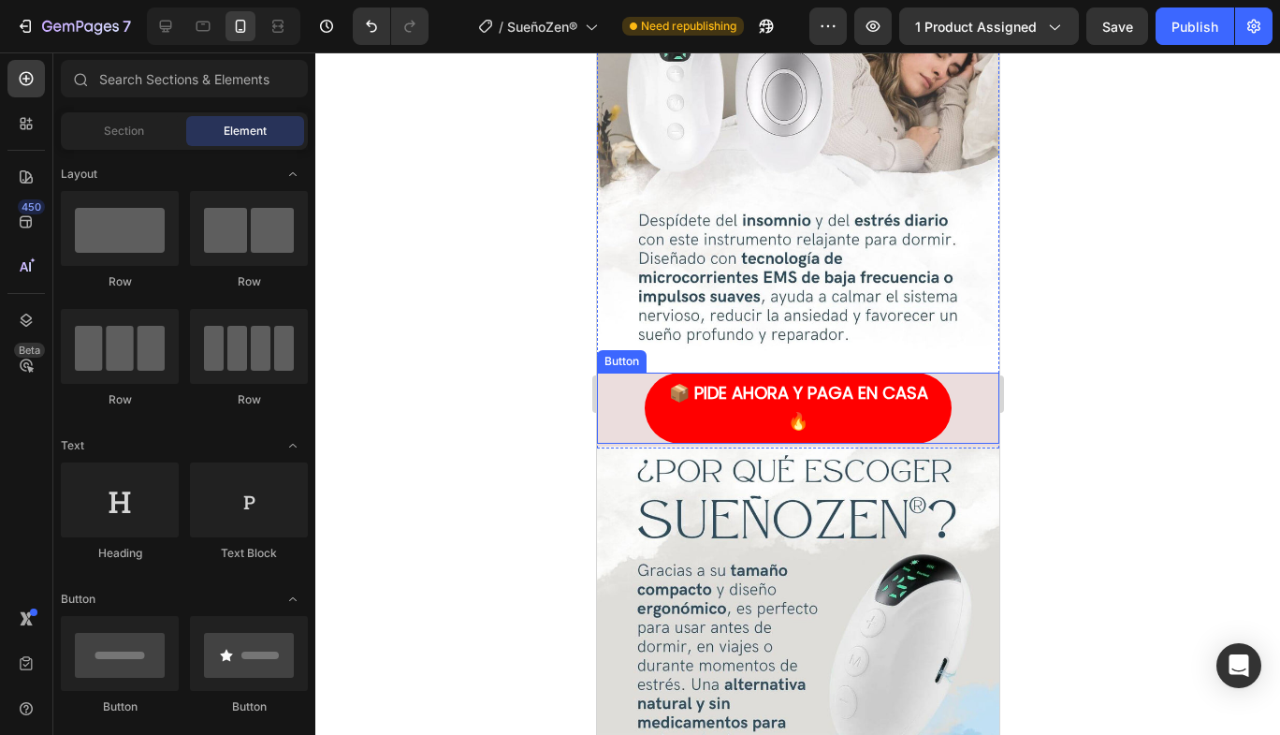
click at [968, 398] on div "📦 PIDE AHORA Y PAGA EN CASA 🔥 Button" at bounding box center [797, 408] width 402 height 71
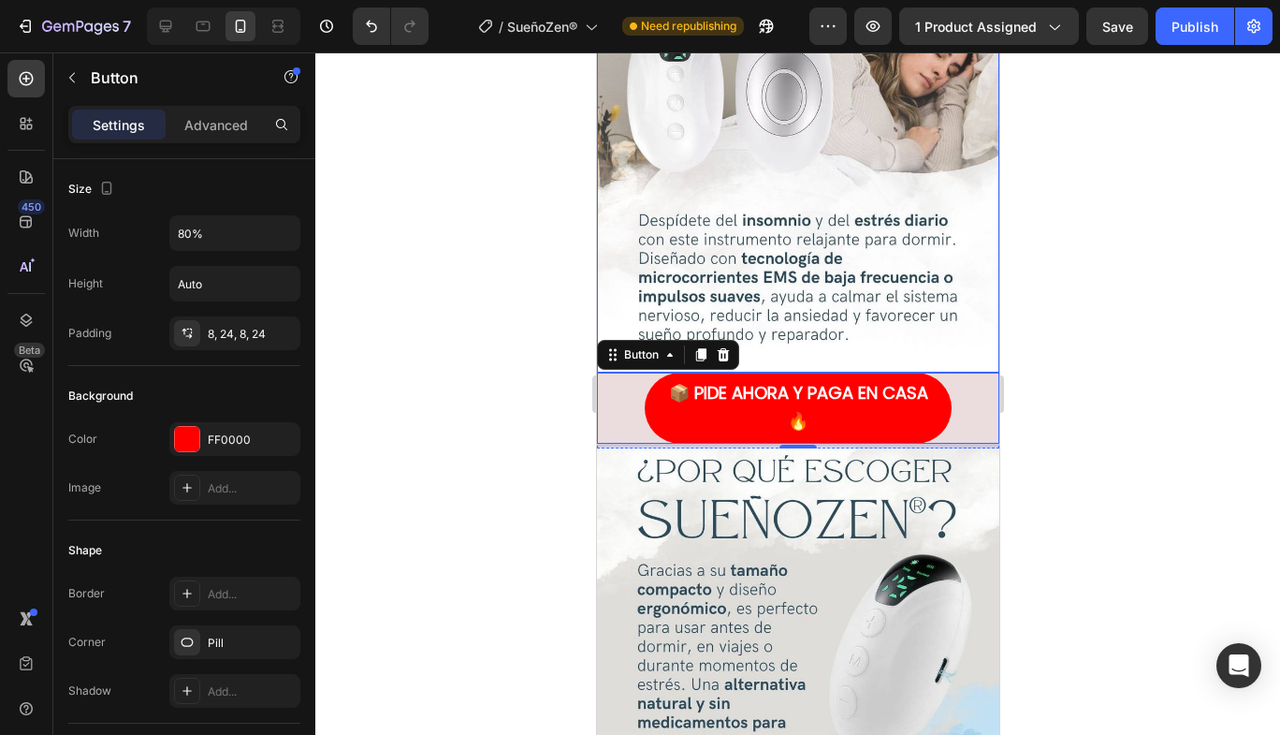
click at [657, 345] on img at bounding box center [797, 14] width 402 height 715
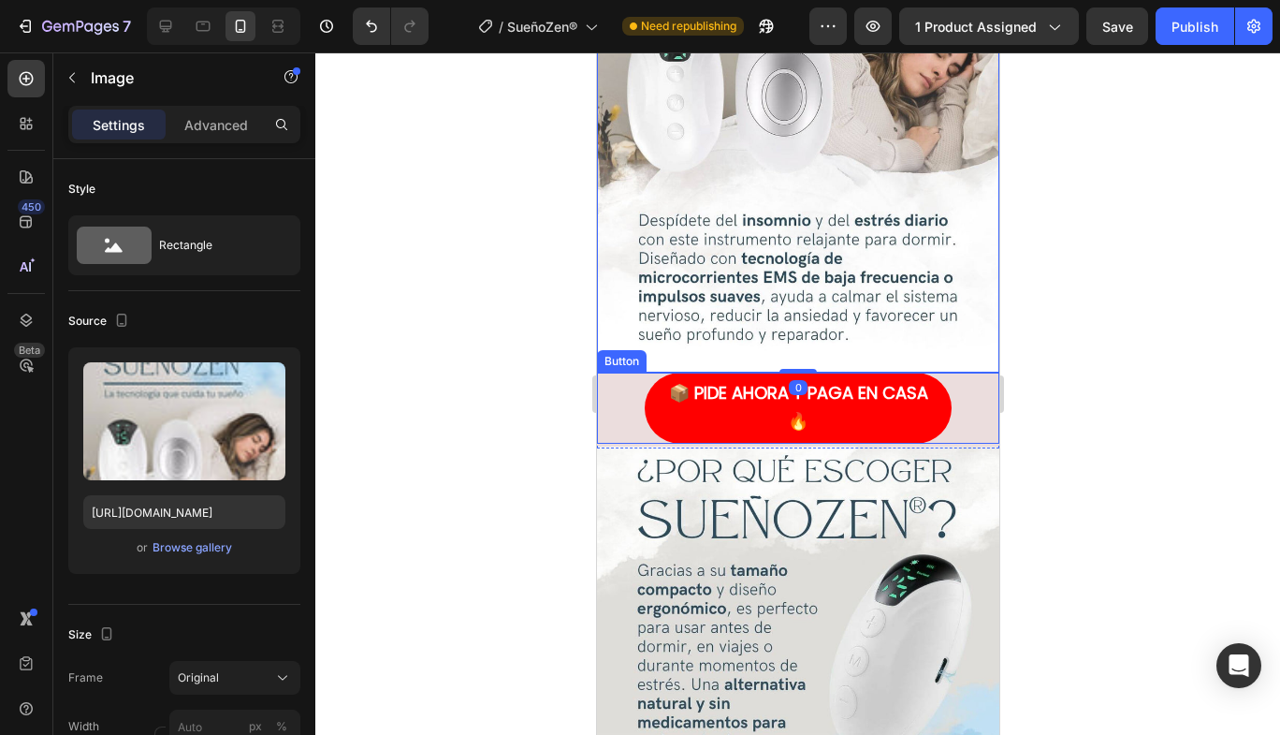
click at [605, 413] on div "📦 PIDE AHORA Y PAGA EN CASA 🔥 Button" at bounding box center [797, 408] width 402 height 71
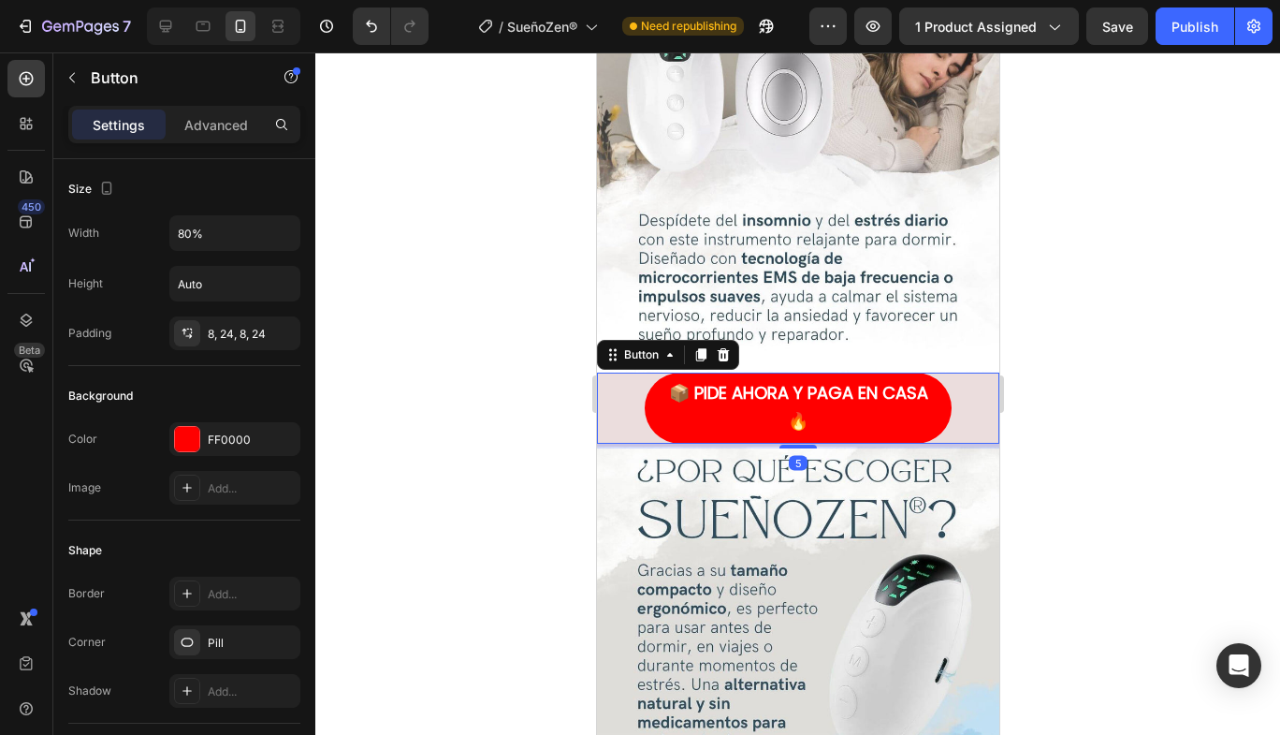
click at [648, 346] on div "Button" at bounding box center [641, 354] width 42 height 17
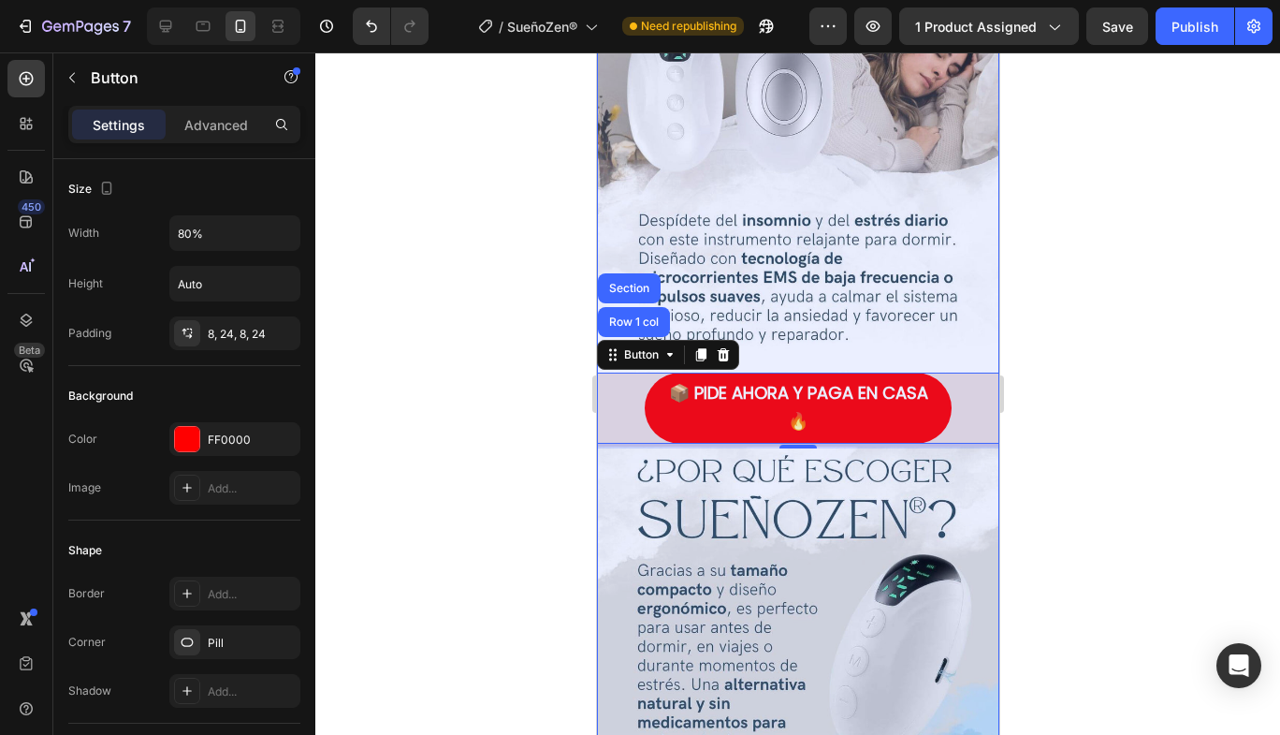
click at [622, 273] on div "Section" at bounding box center [628, 288] width 63 height 30
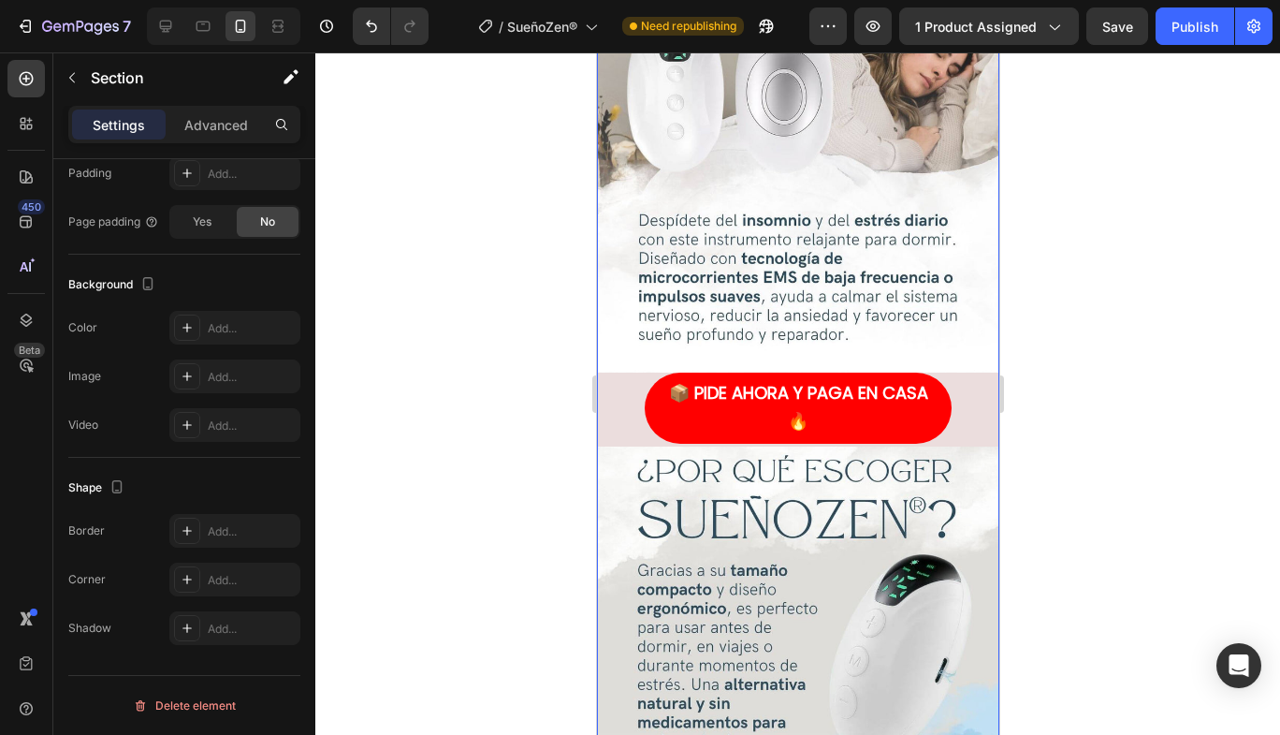
scroll to position [0, 0]
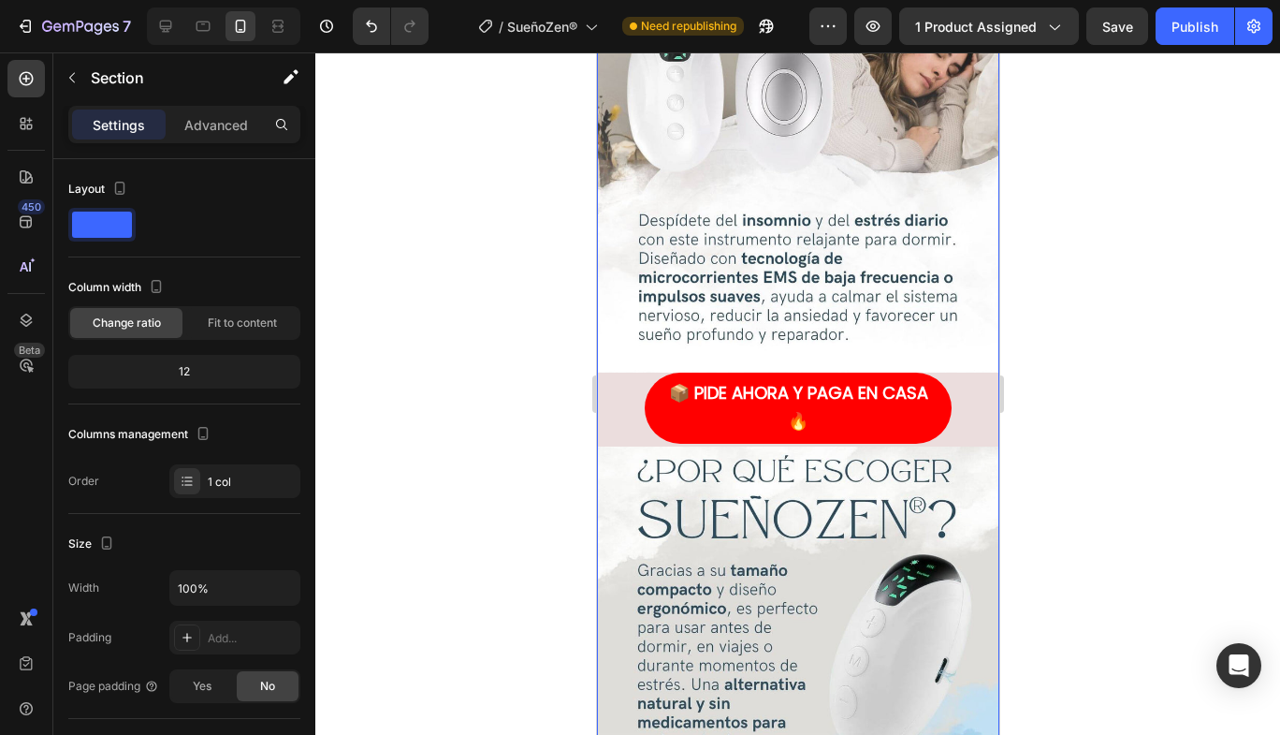
click at [212, 129] on p "Advanced" at bounding box center [216, 125] width 64 height 20
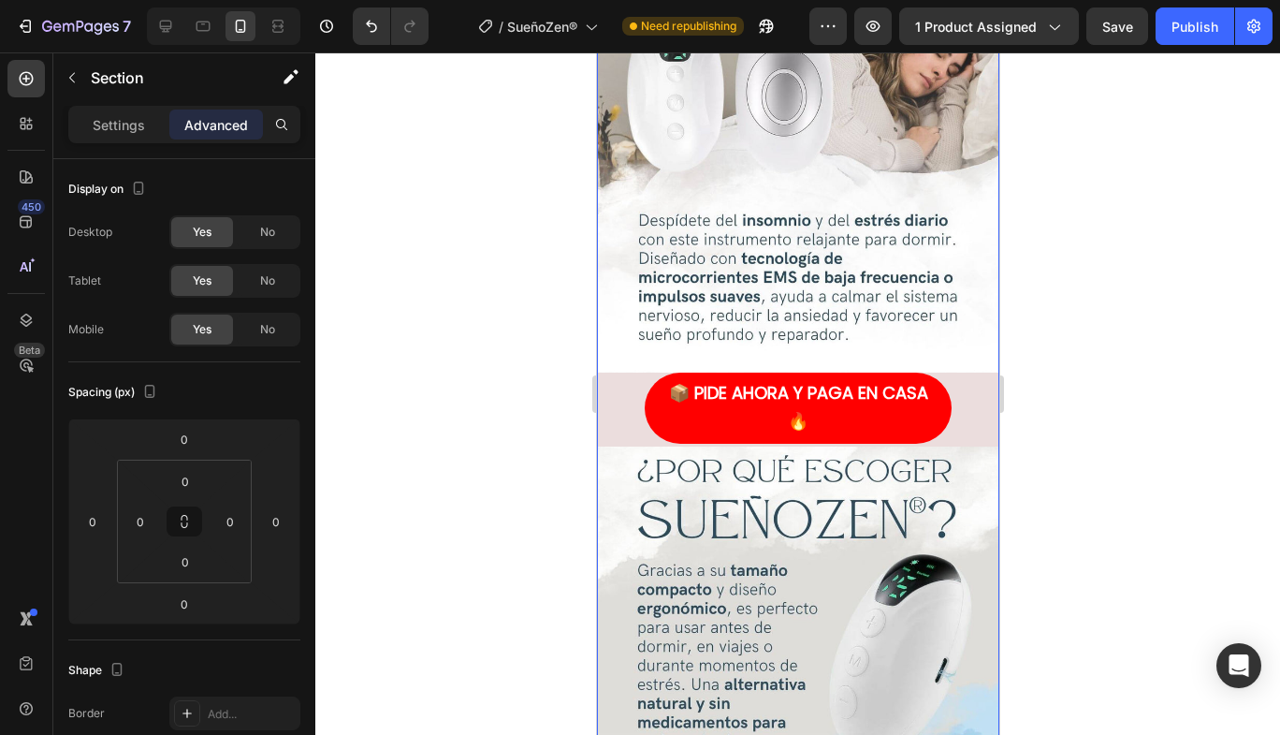
scroll to position [620, 0]
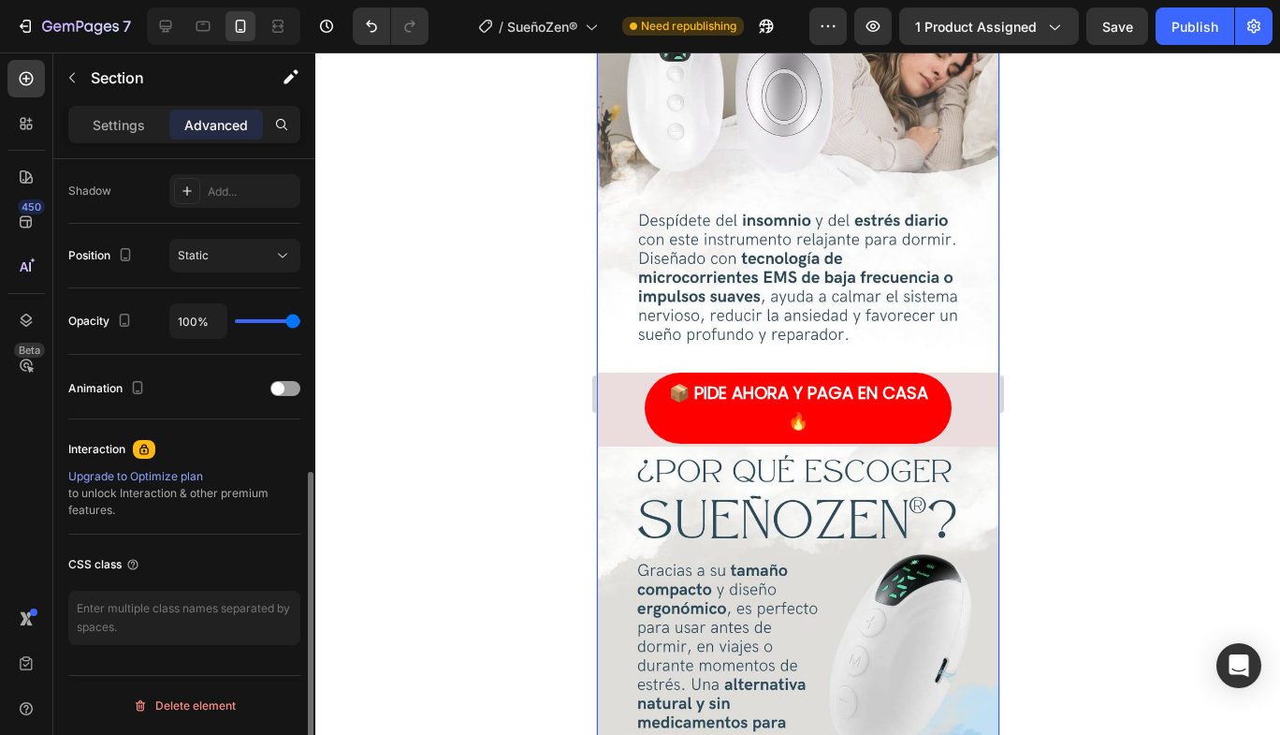
click at [157, 461] on div "Interaction" at bounding box center [184, 449] width 232 height 30
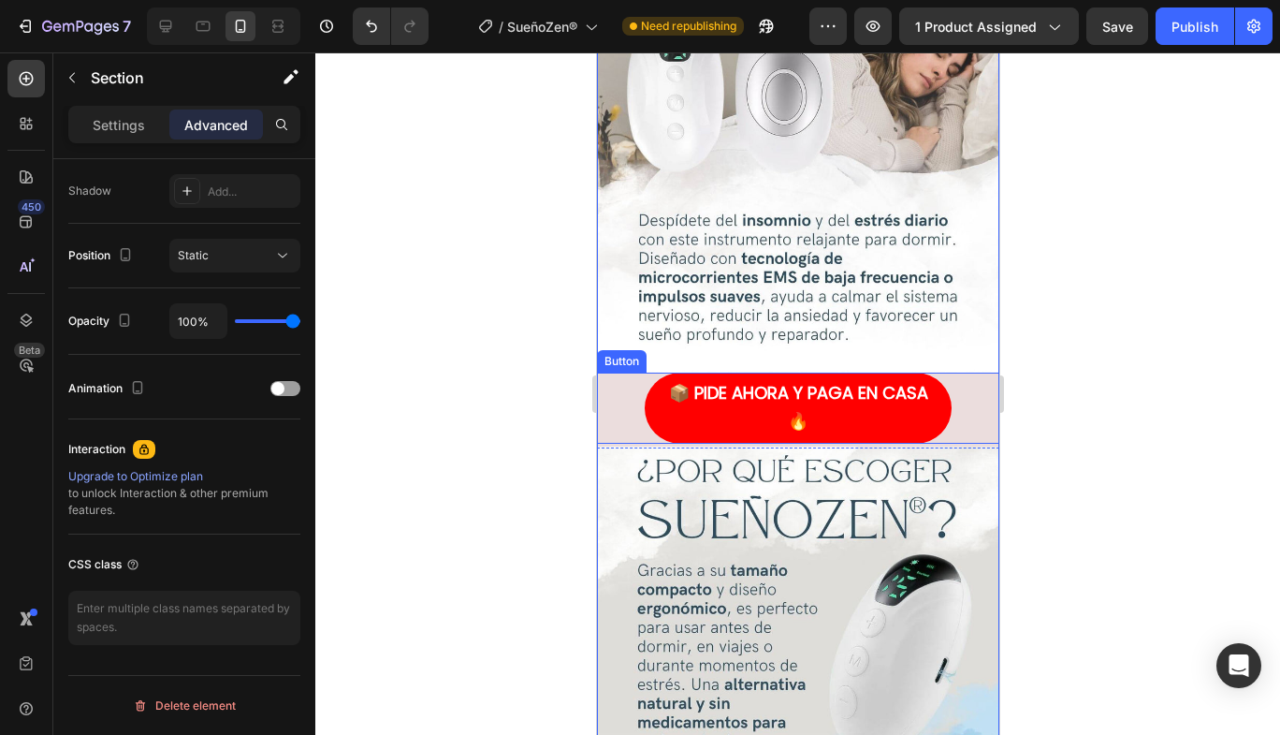
click at [638, 391] on div "📦 PIDE AHORA Y PAGA EN CASA 🔥 Button" at bounding box center [797, 408] width 402 height 71
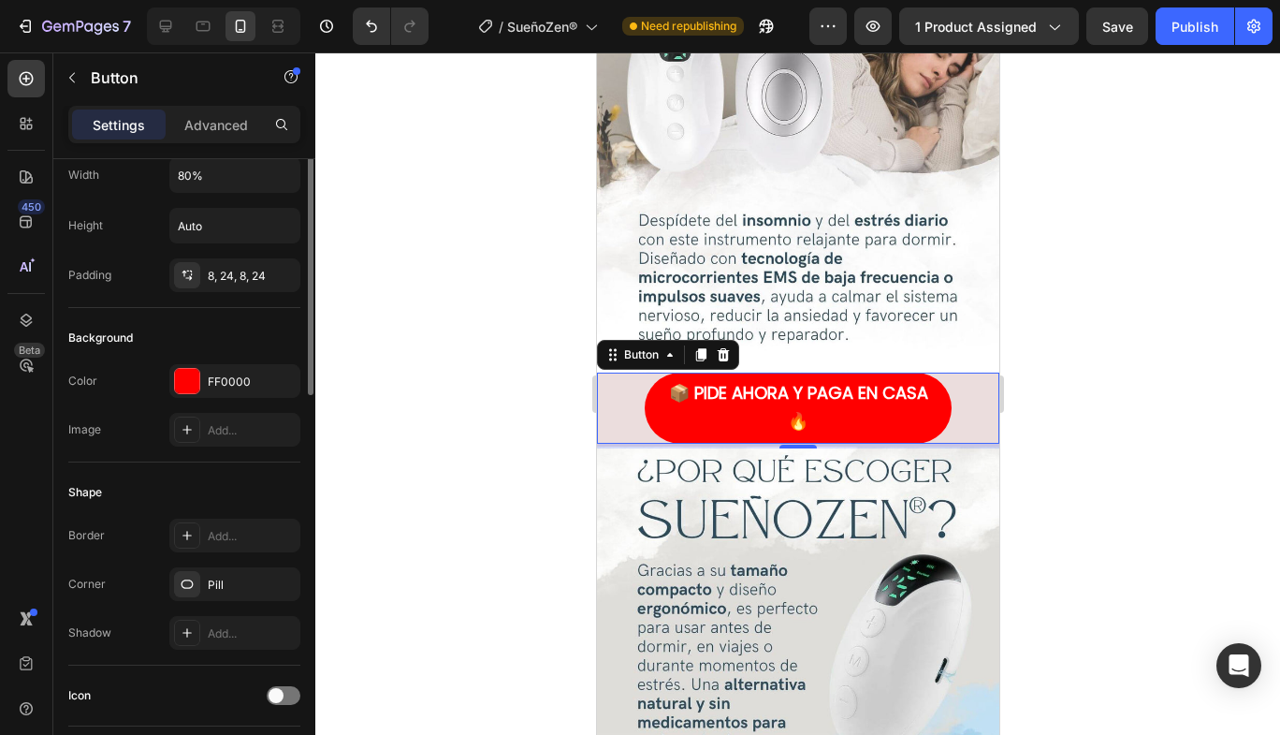
scroll to position [0, 0]
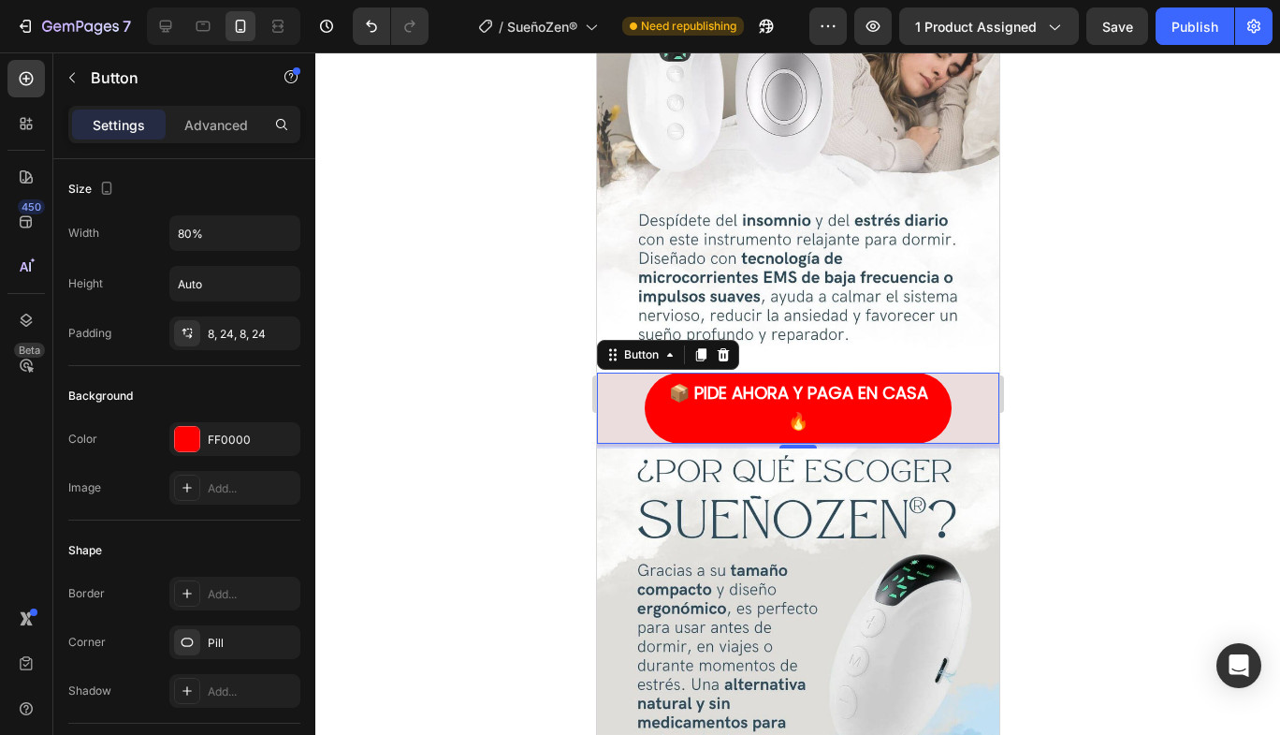
click at [638, 346] on div "Button" at bounding box center [641, 354] width 42 height 17
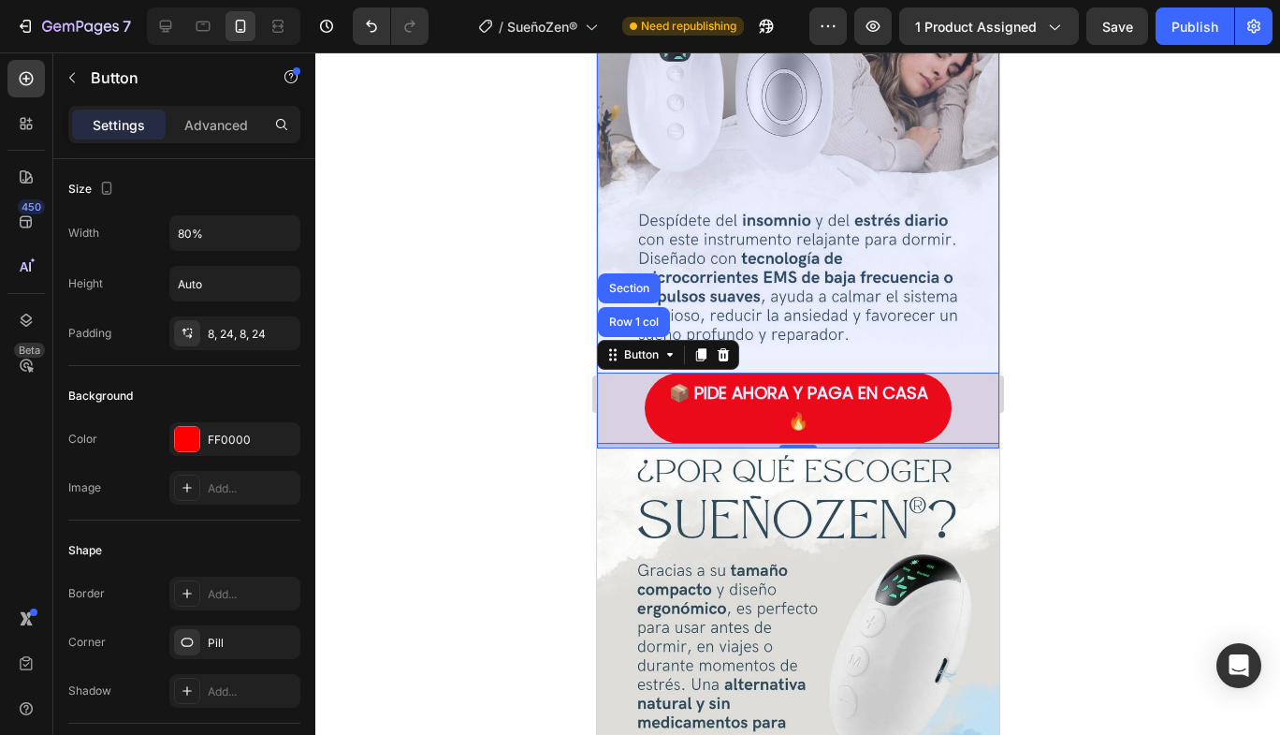
click at [622, 316] on div "Row 1 col" at bounding box center [633, 321] width 57 height 11
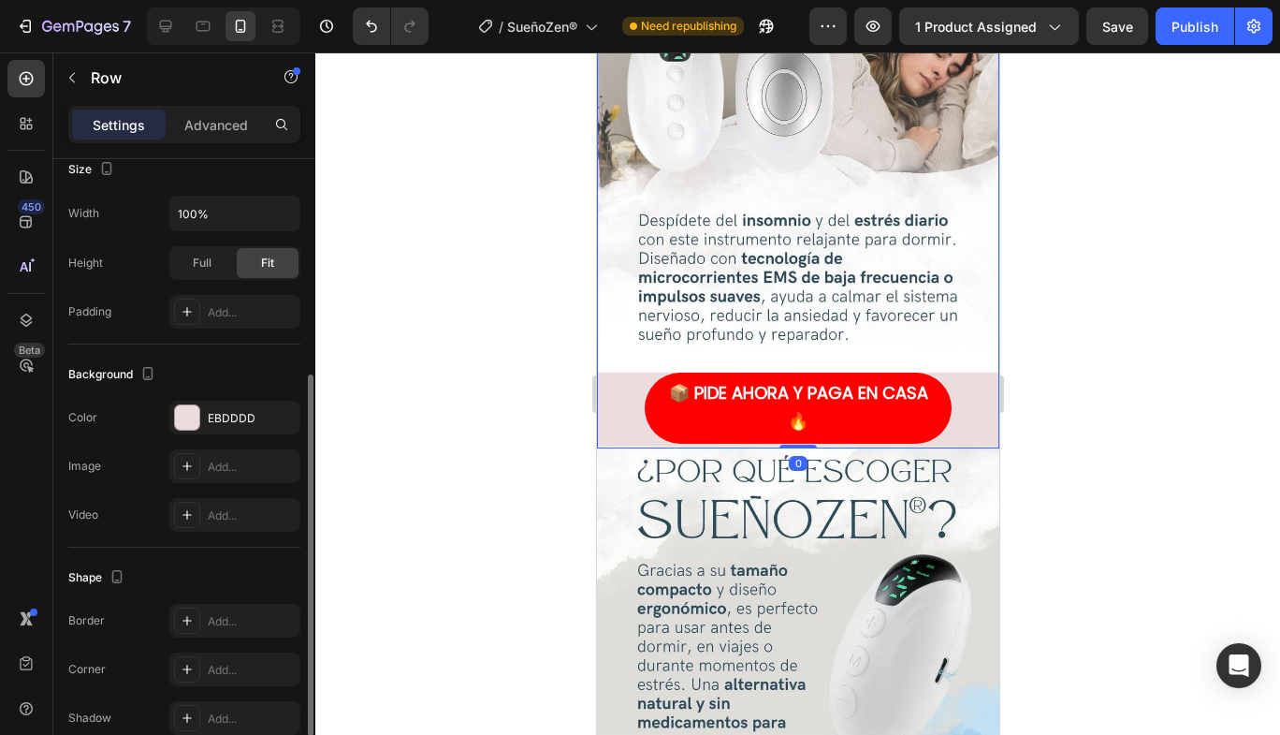
scroll to position [464, 0]
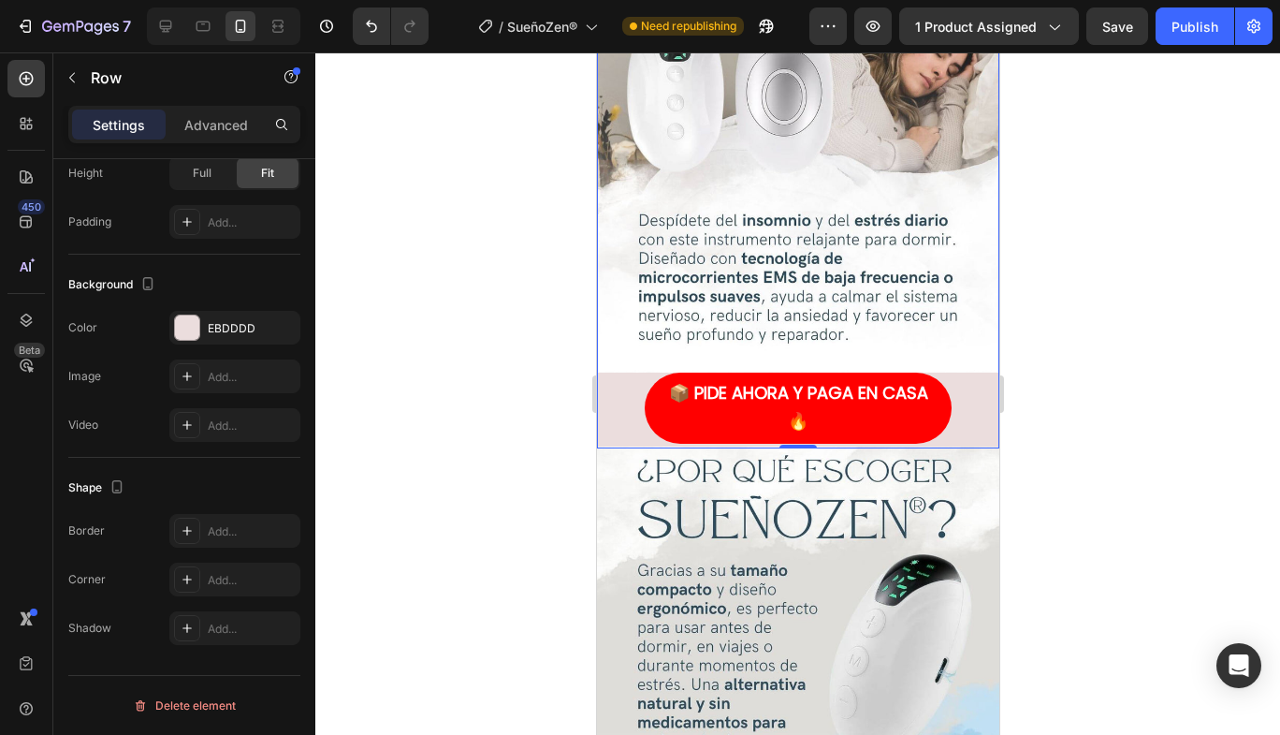
click at [184, 323] on div at bounding box center [187, 327] width 24 height 24
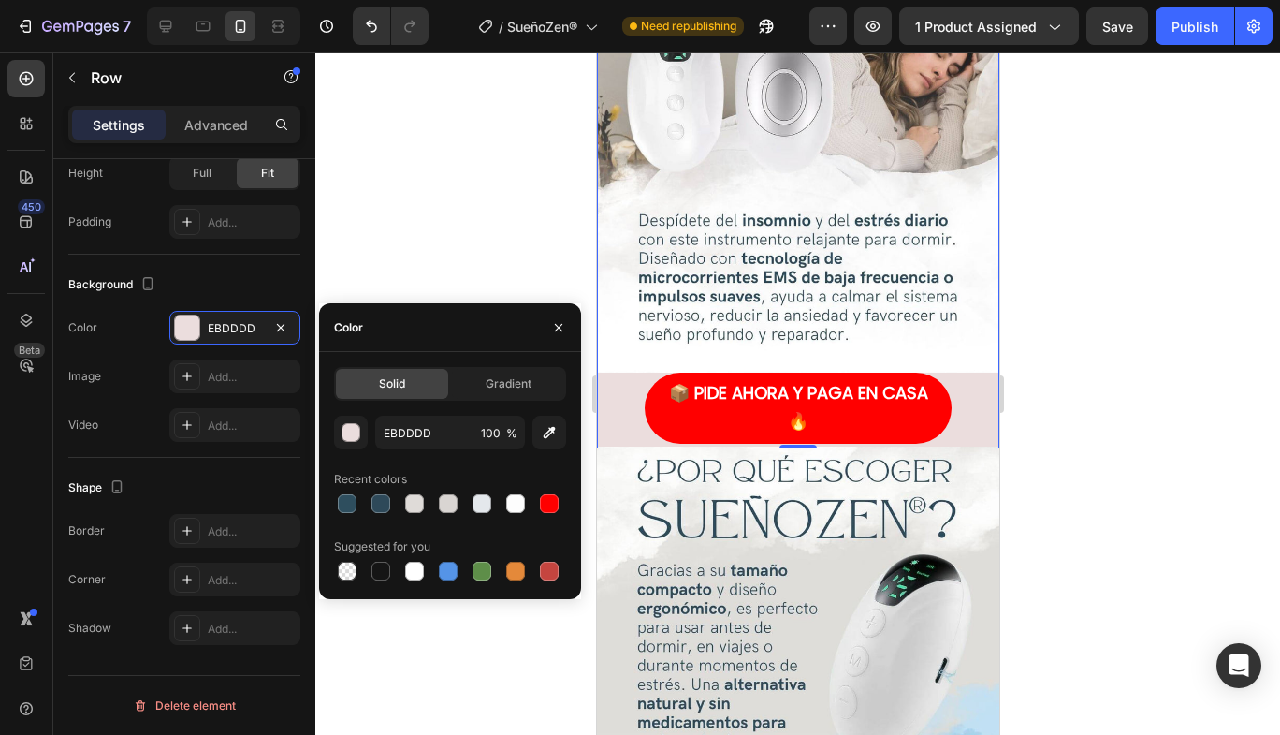
click at [545, 439] on icon "button" at bounding box center [549, 432] width 19 height 19
type input "FFFFFF"
click at [1078, 420] on div at bounding box center [797, 393] width 965 height 682
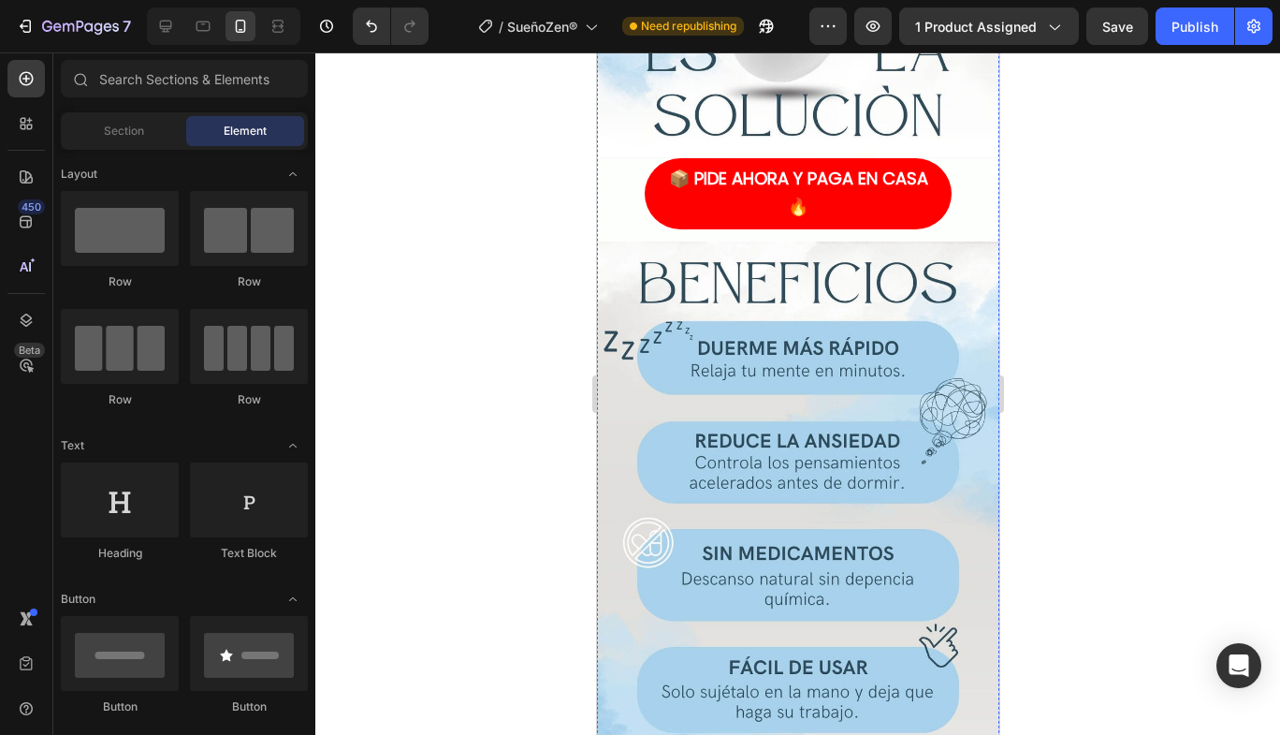
scroll to position [3663, 0]
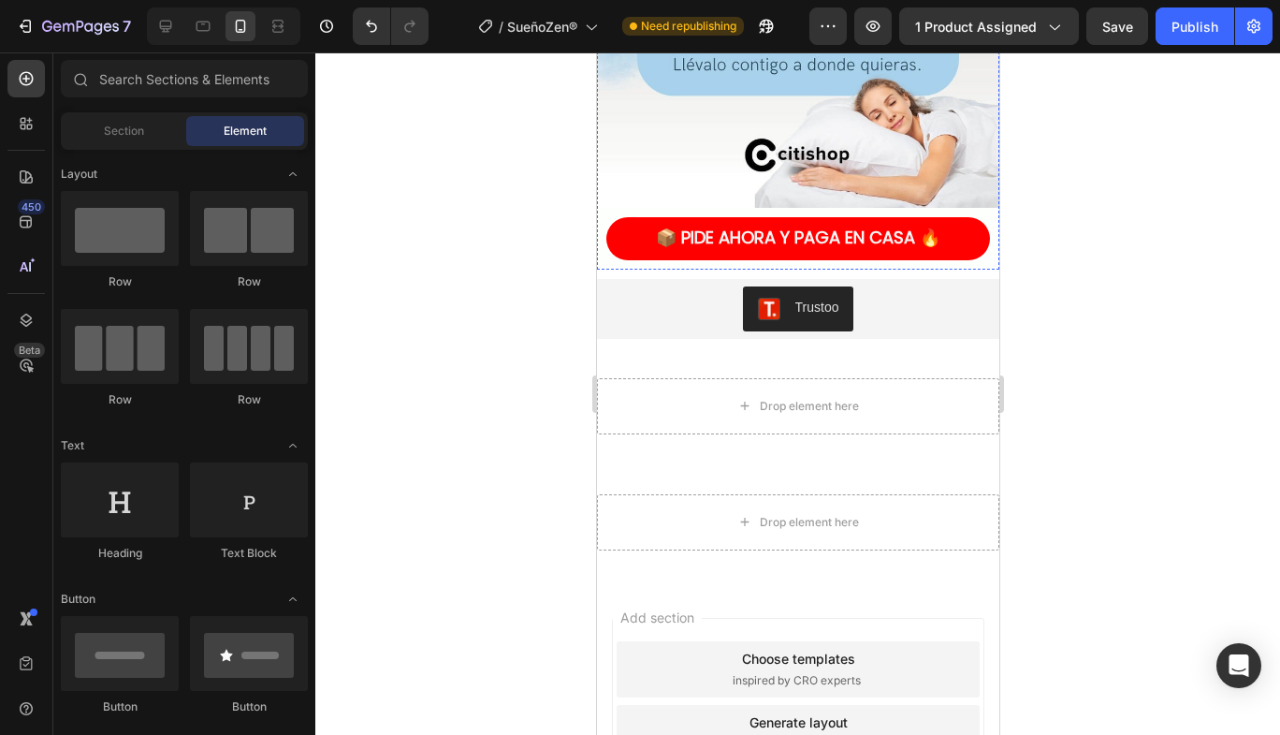
click at [978, 593] on div "Add section Choose templates inspired by CRO experts Generate layout from URL o…" at bounding box center [797, 736] width 402 height 313
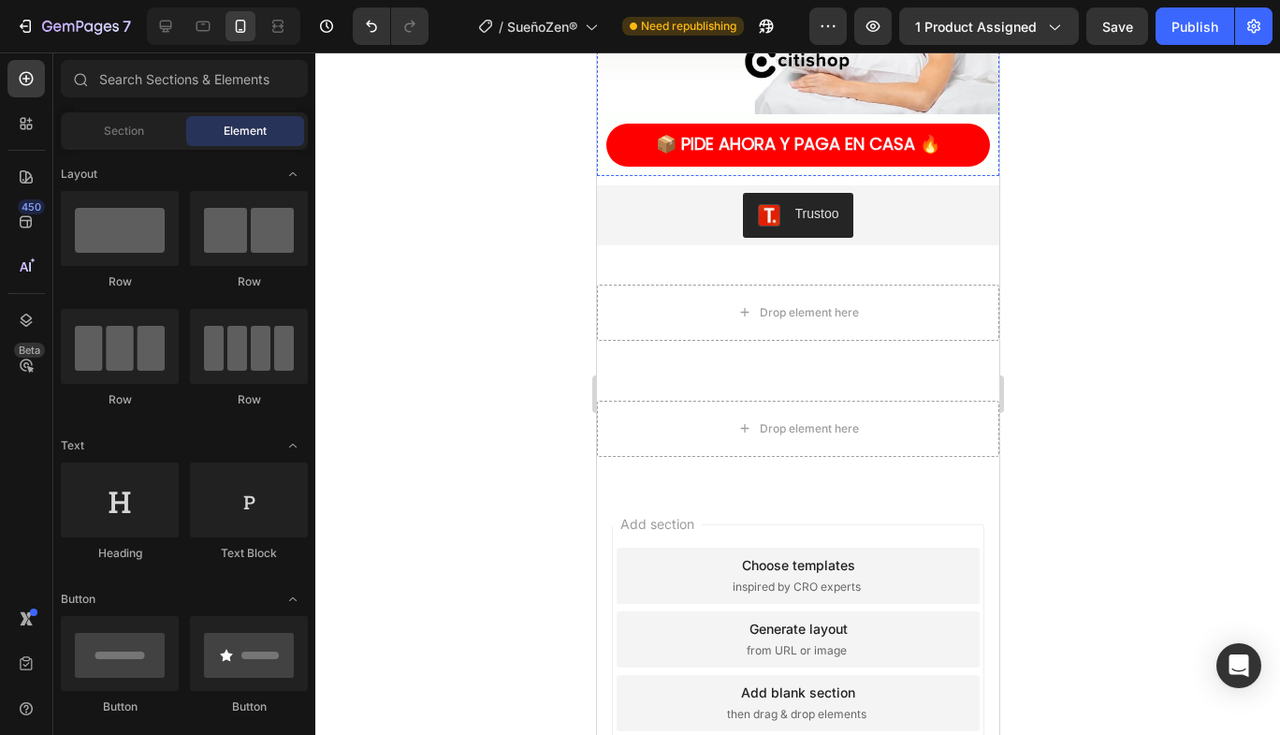
scroll to position [3570, 0]
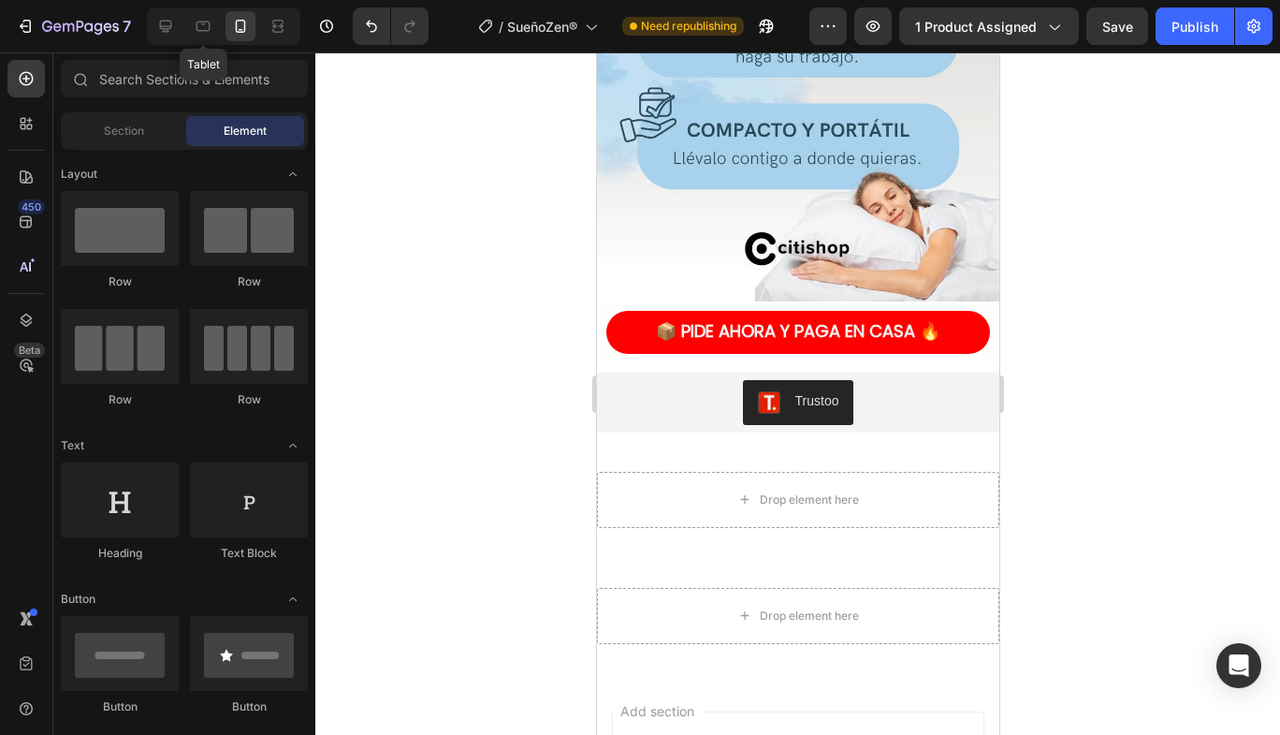
click at [198, 29] on icon at bounding box center [203, 26] width 19 height 19
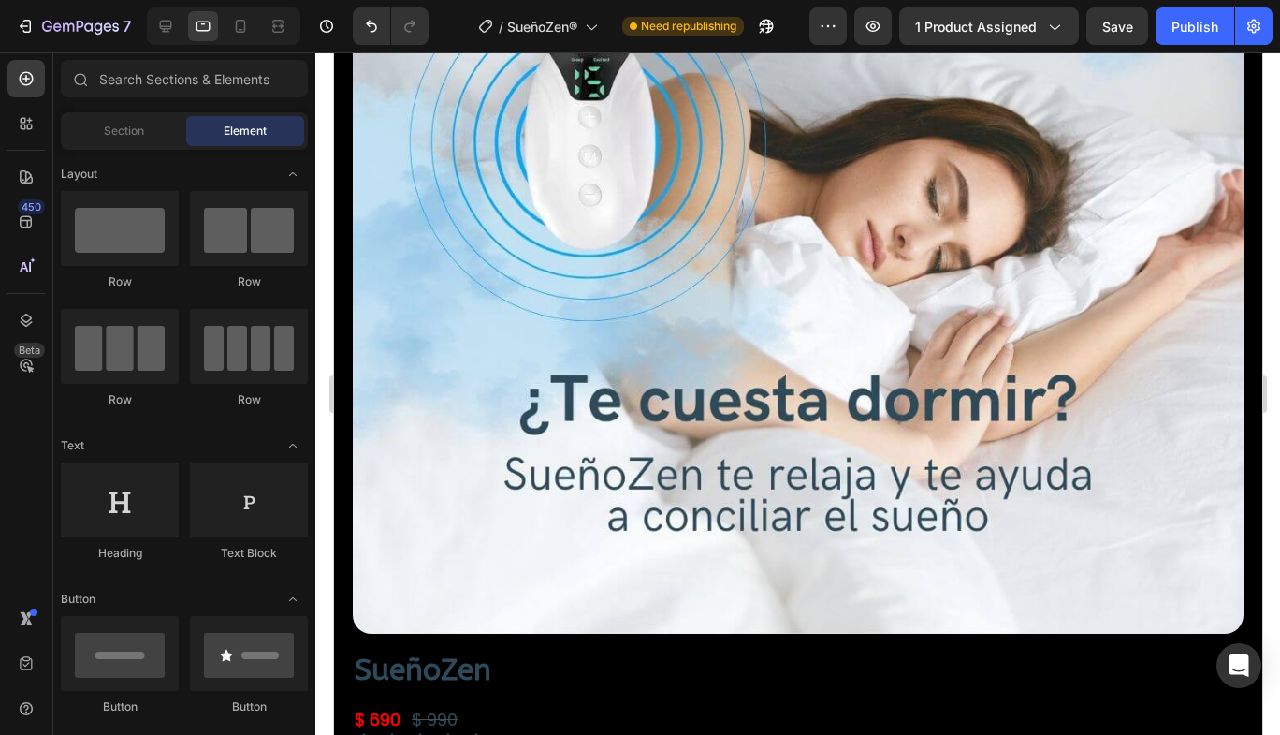
scroll to position [655, 0]
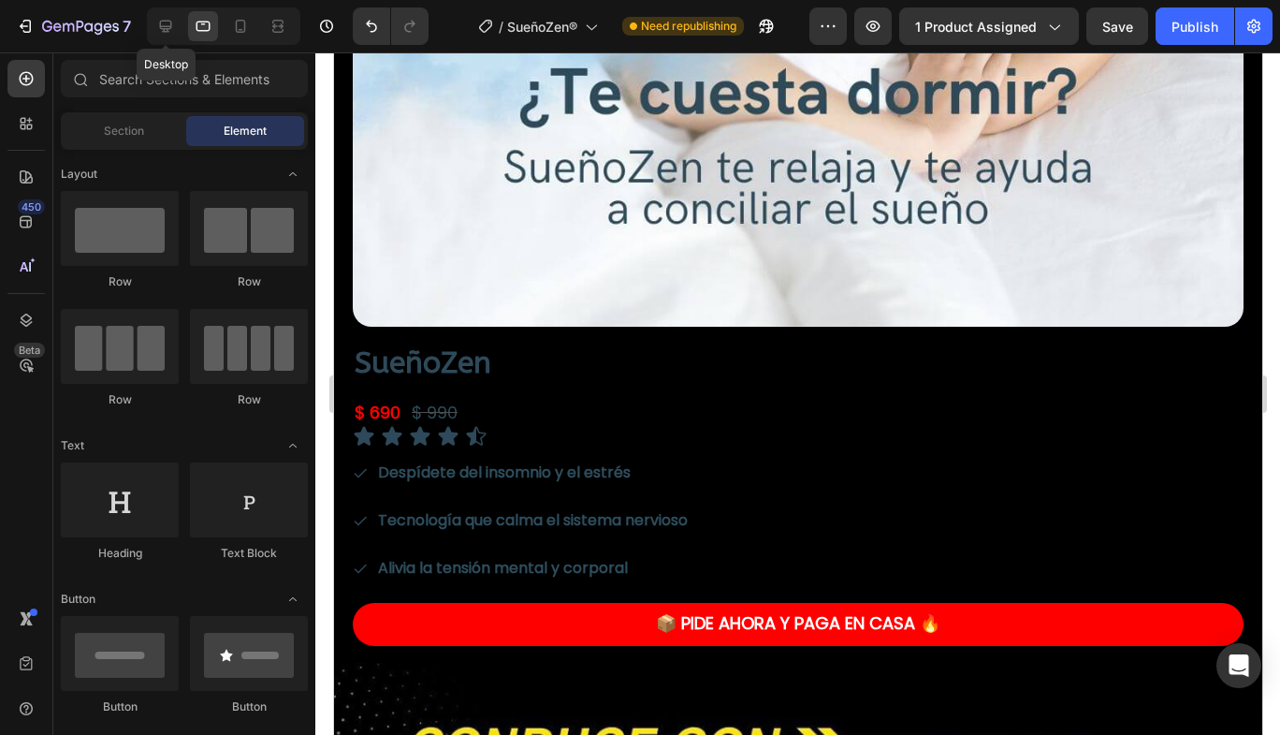
click at [166, 32] on icon at bounding box center [166, 27] width 12 height 12
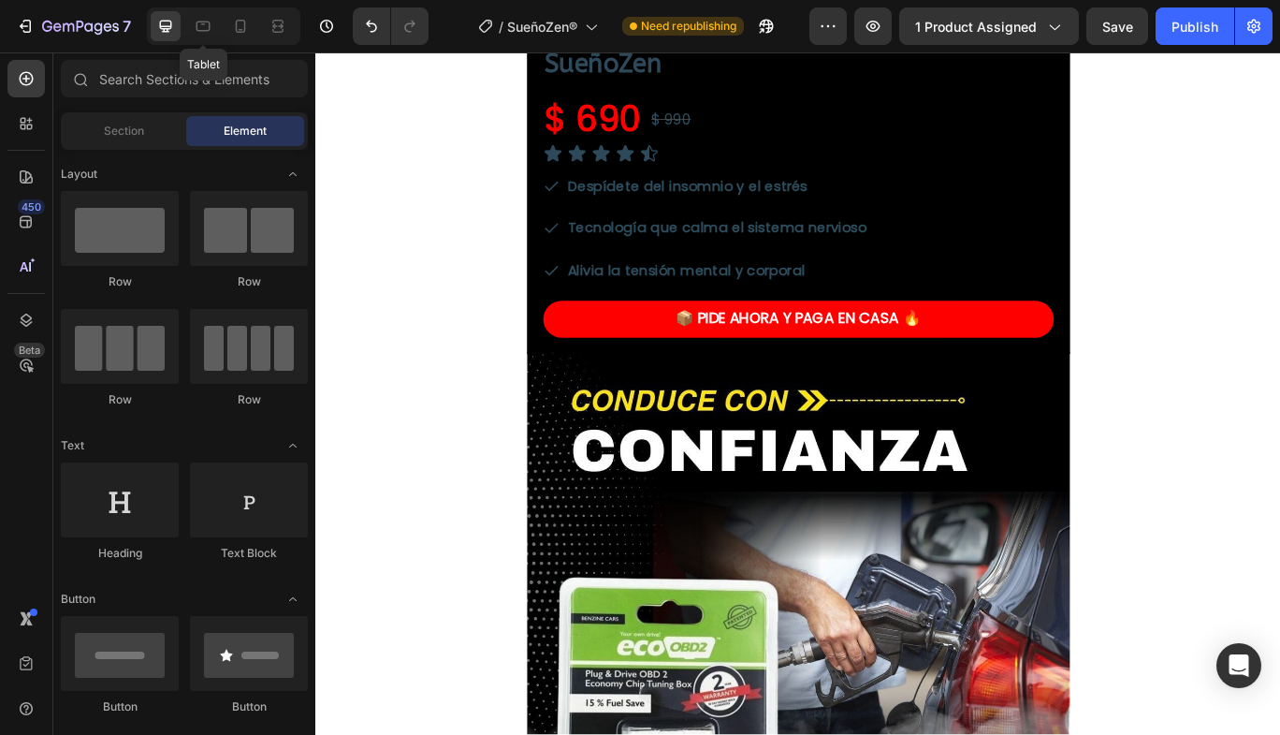
click at [201, 37] on div at bounding box center [203, 26] width 30 height 30
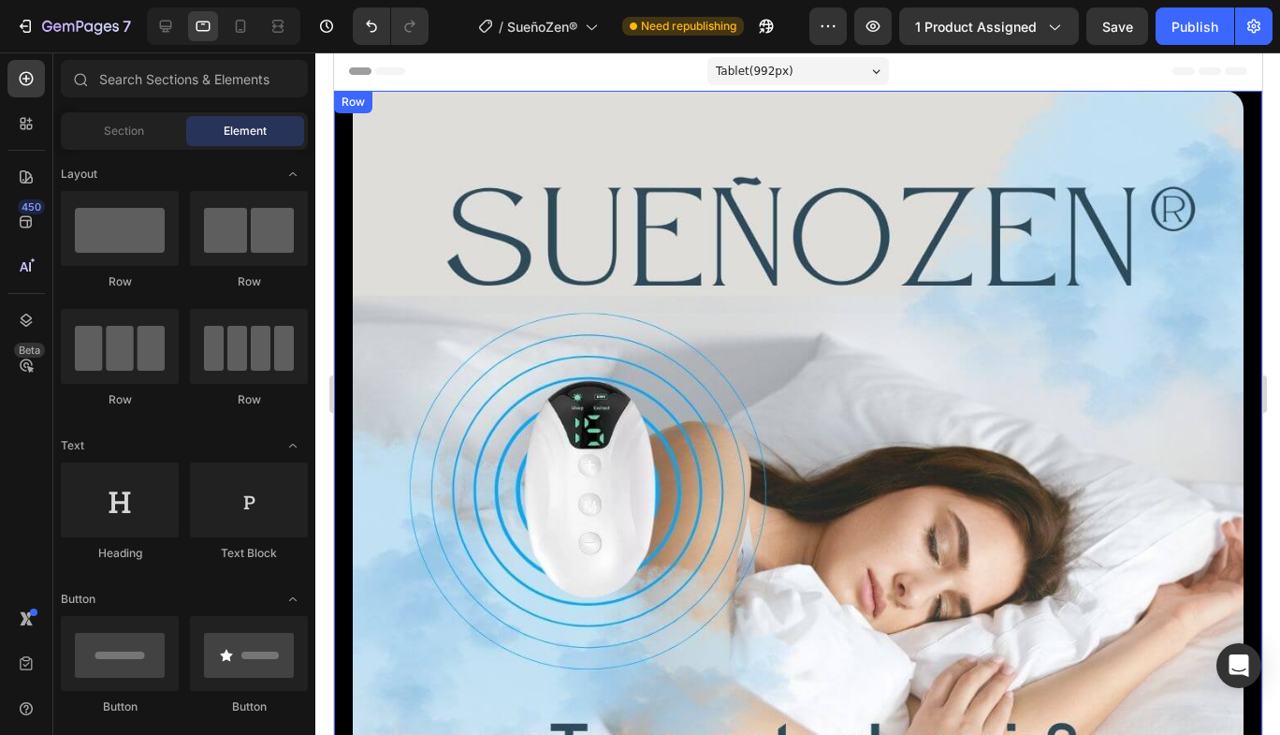
click at [1235, 247] on div "Product Images SueñoZen Product Title $ 690 Product Price Product Price $ 990 P…" at bounding box center [797, 705] width 928 height 1229
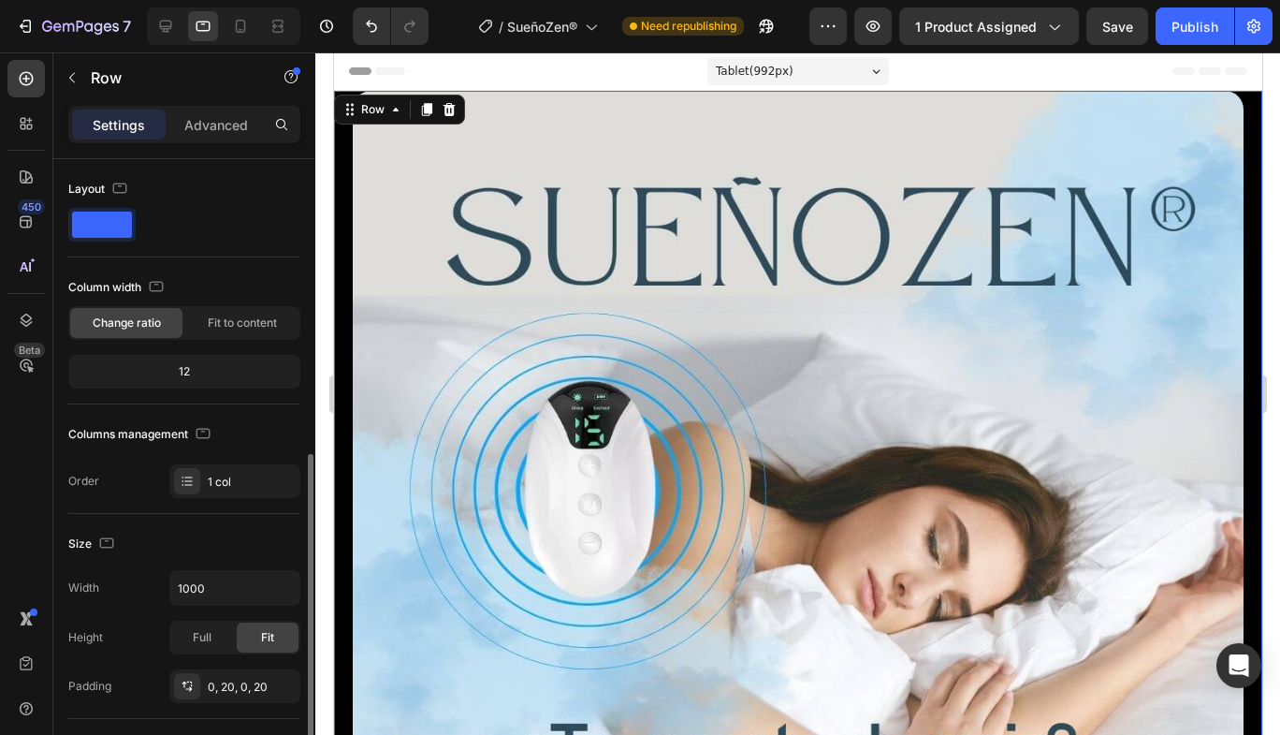
scroll to position [281, 0]
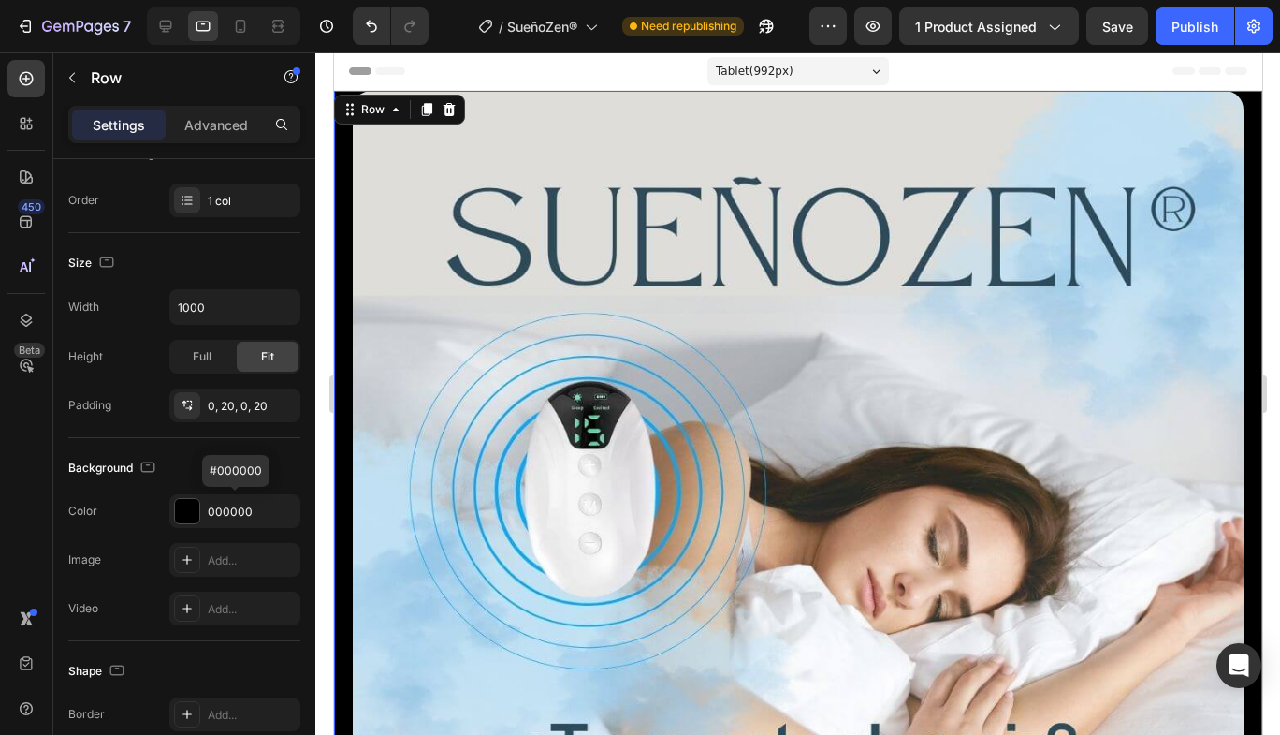
click at [193, 514] on div at bounding box center [187, 511] width 24 height 24
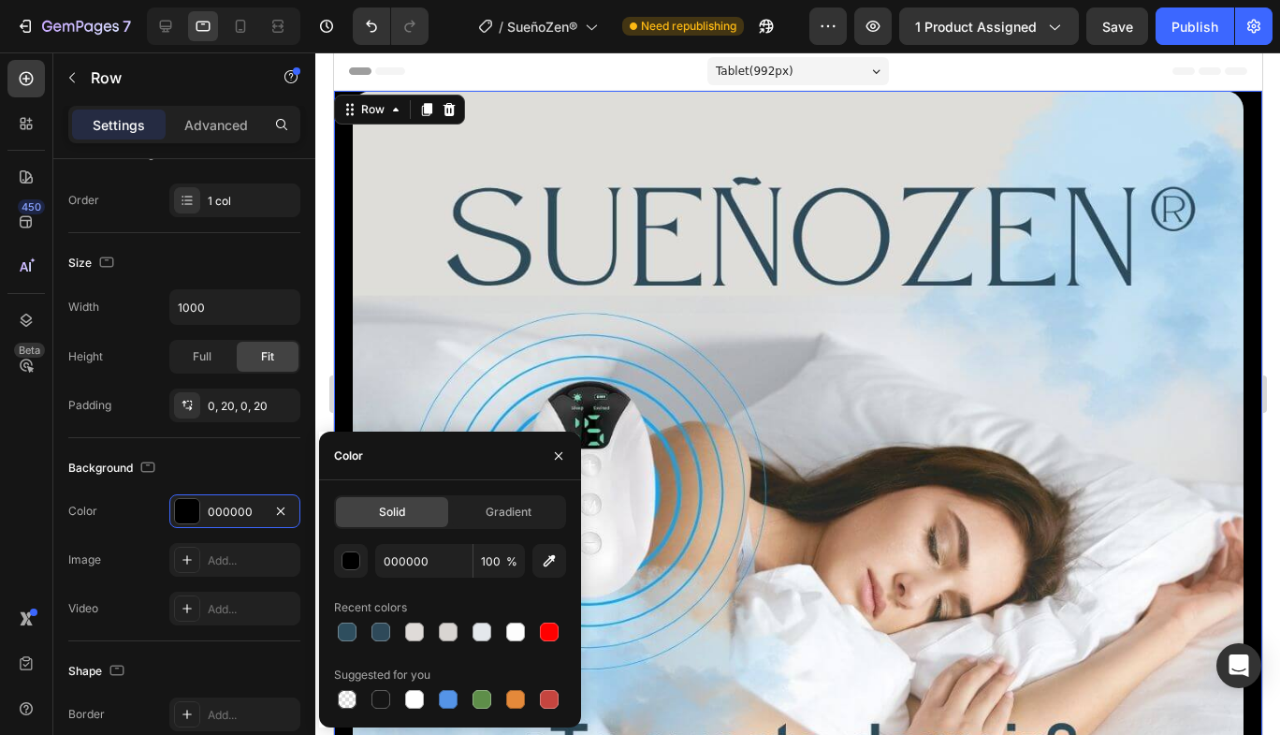
click at [553, 566] on icon "button" at bounding box center [549, 560] width 19 height 19
type input "DEDDD9"
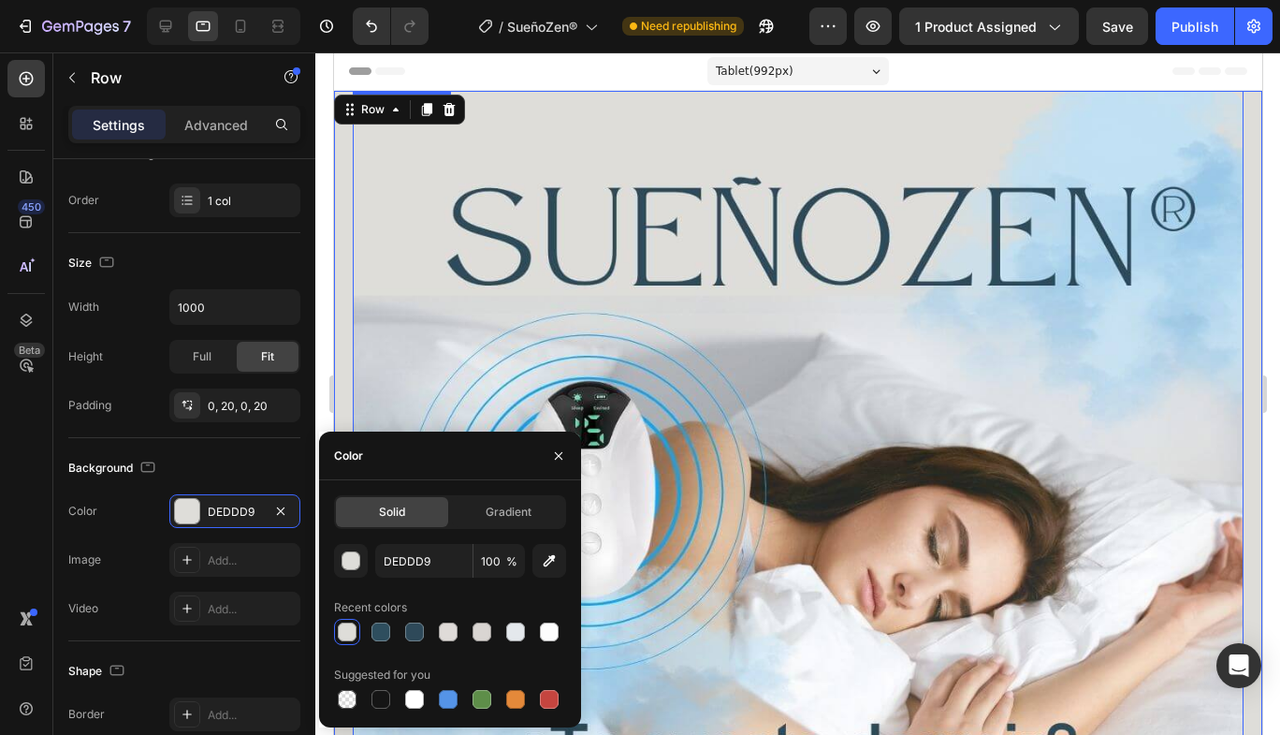
click at [896, 234] on img at bounding box center [797, 536] width 891 height 891
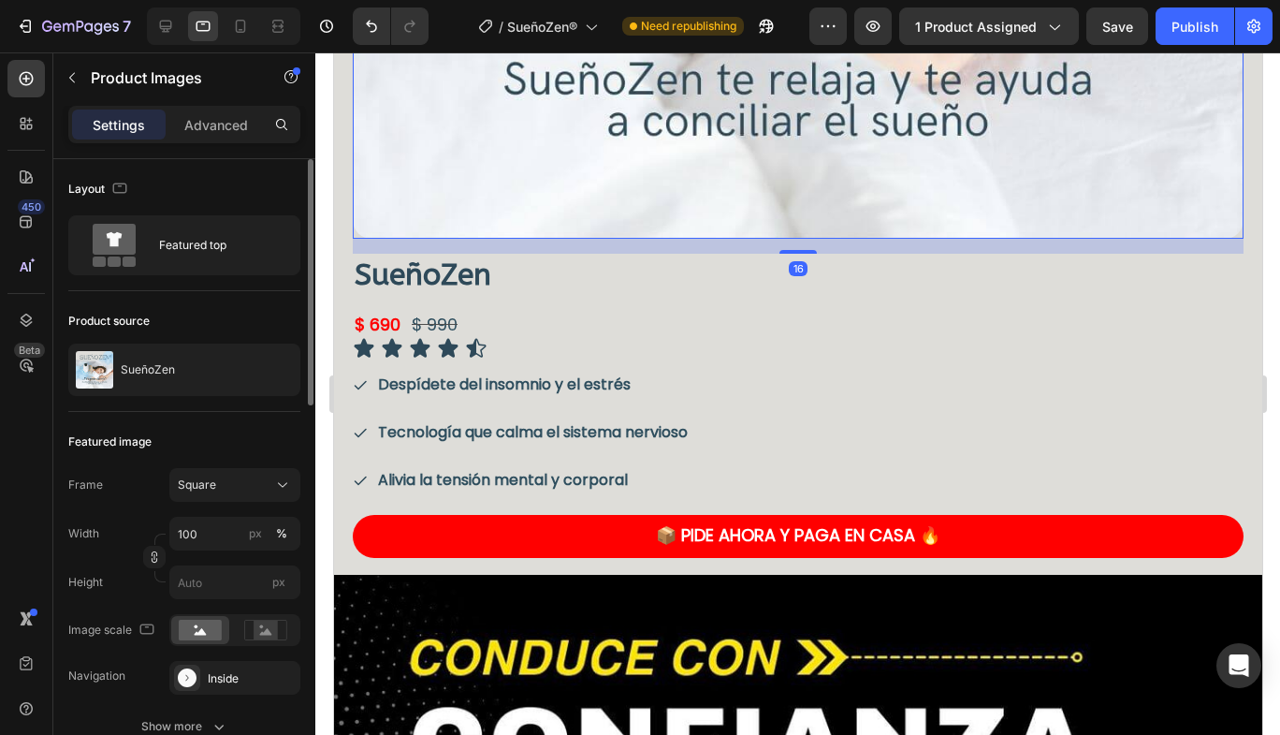
scroll to position [749, 0]
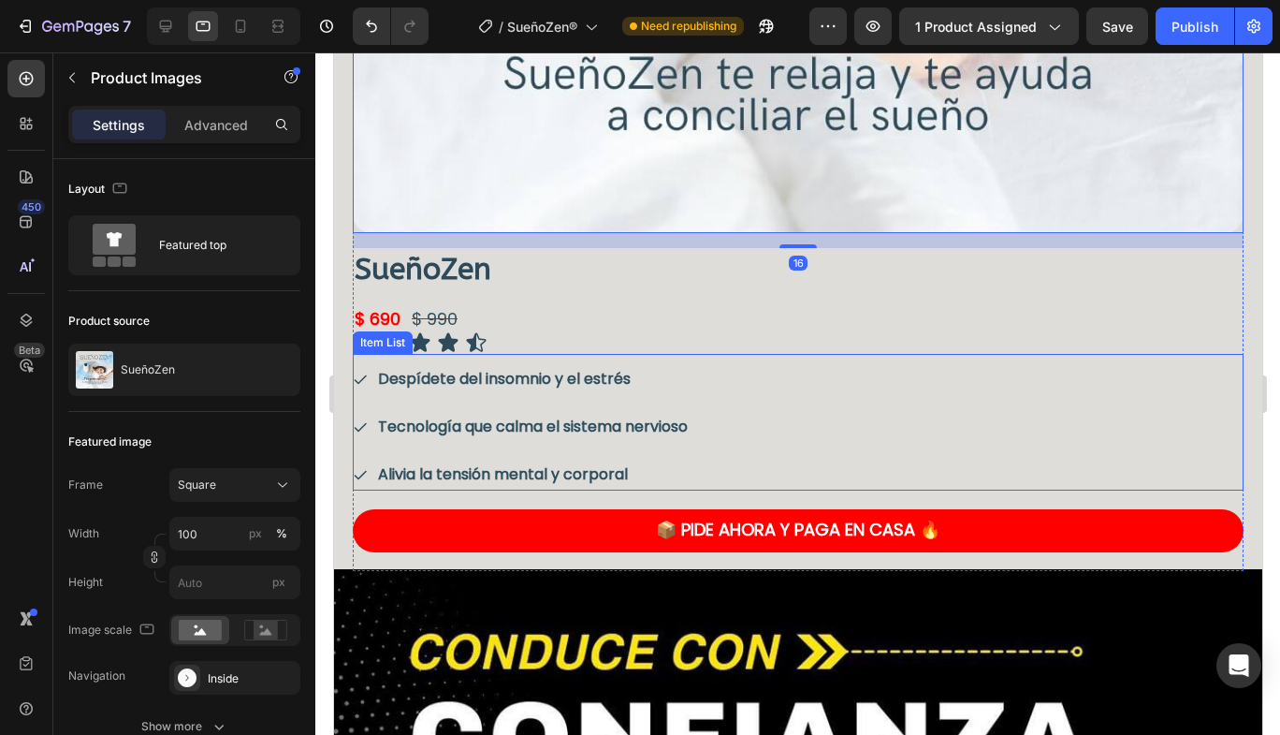
click at [963, 384] on div "Despídete del insomnio y el estrés Tecnología que calma el sistema nervioso Ali…" at bounding box center [797, 426] width 891 height 127
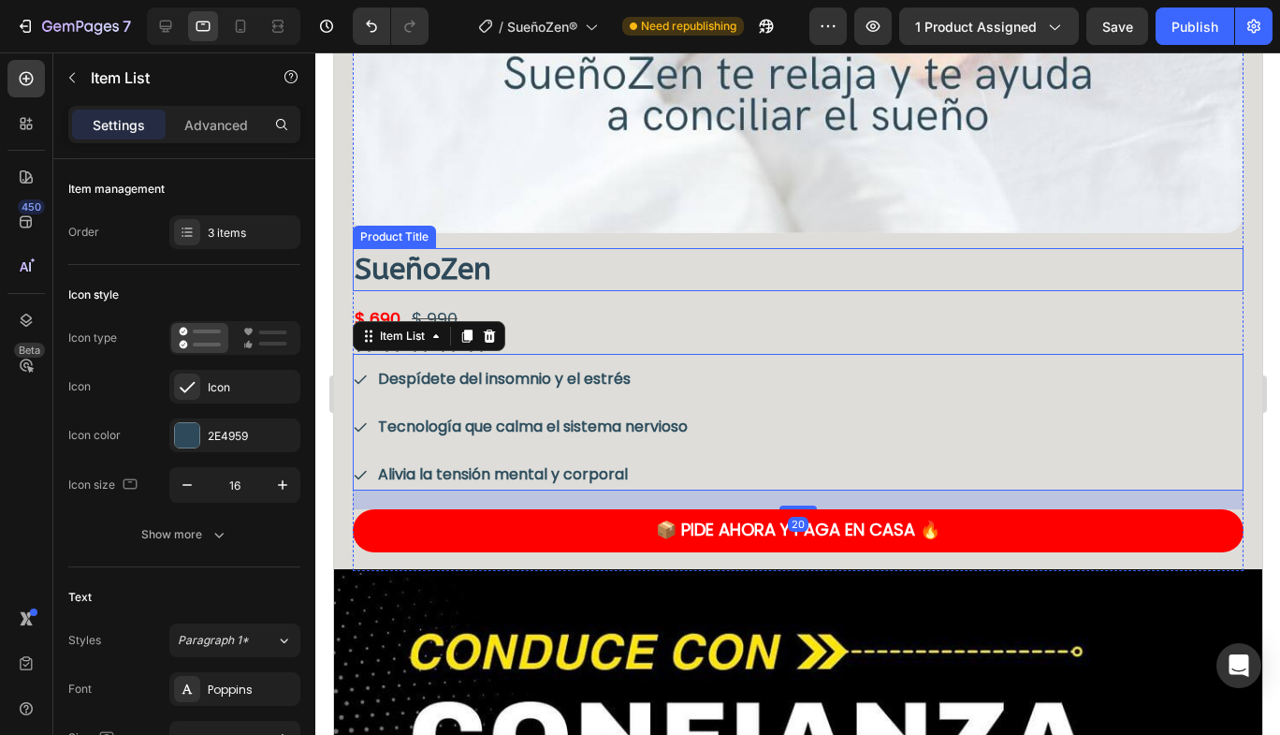
click at [446, 254] on h1 "SueñoZen" at bounding box center [797, 269] width 891 height 43
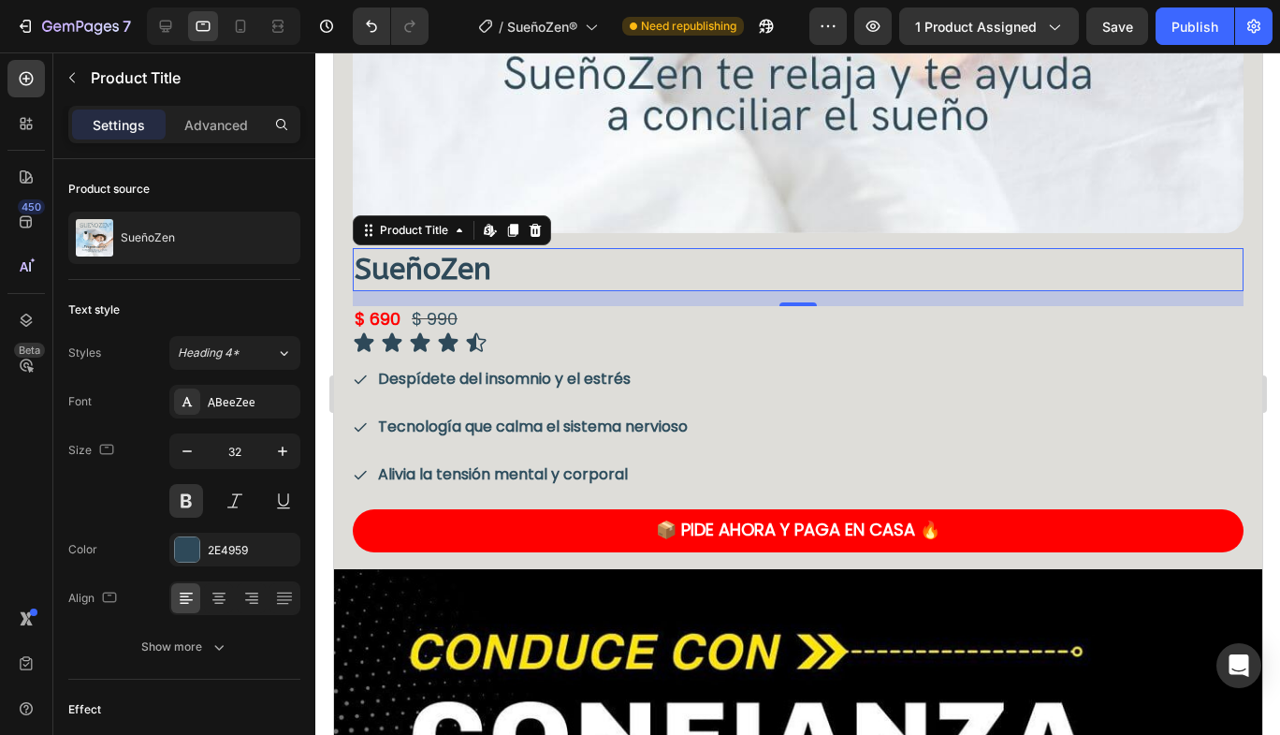
click at [264, 444] on input "32" at bounding box center [235, 451] width 62 height 34
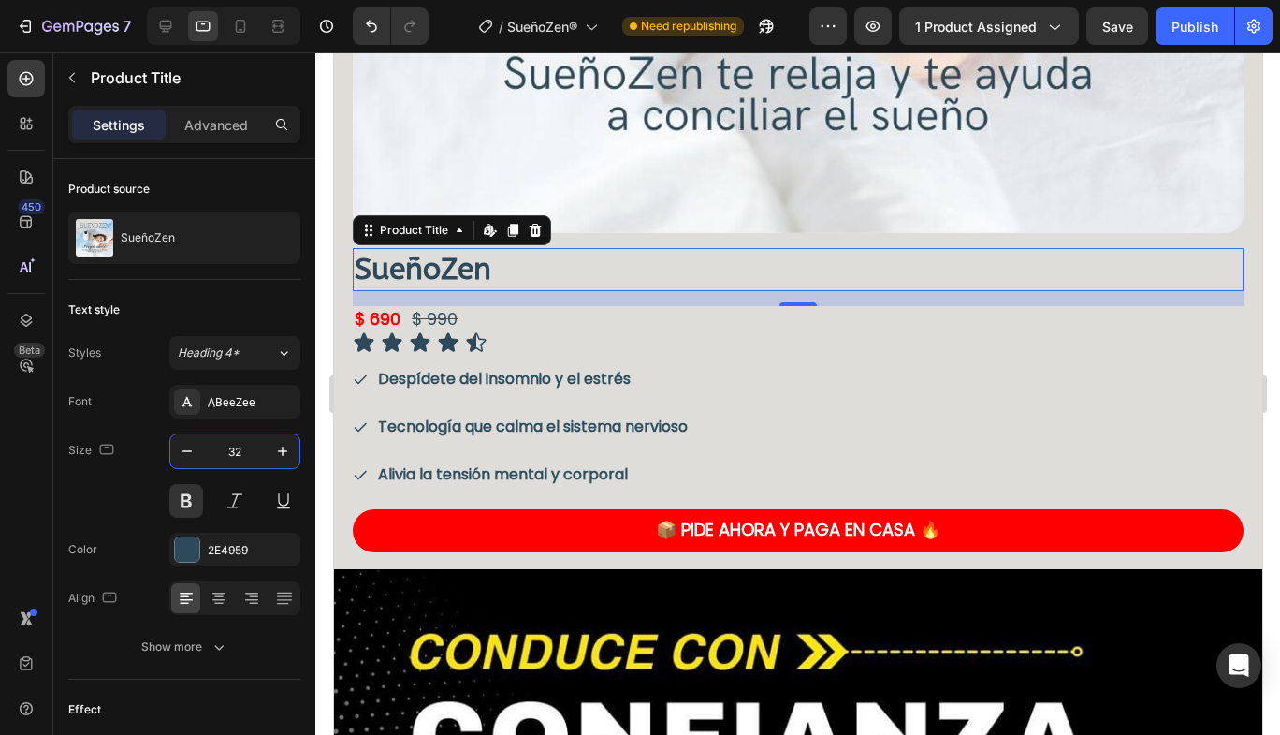
click at [264, 444] on input "32" at bounding box center [235, 451] width 62 height 34
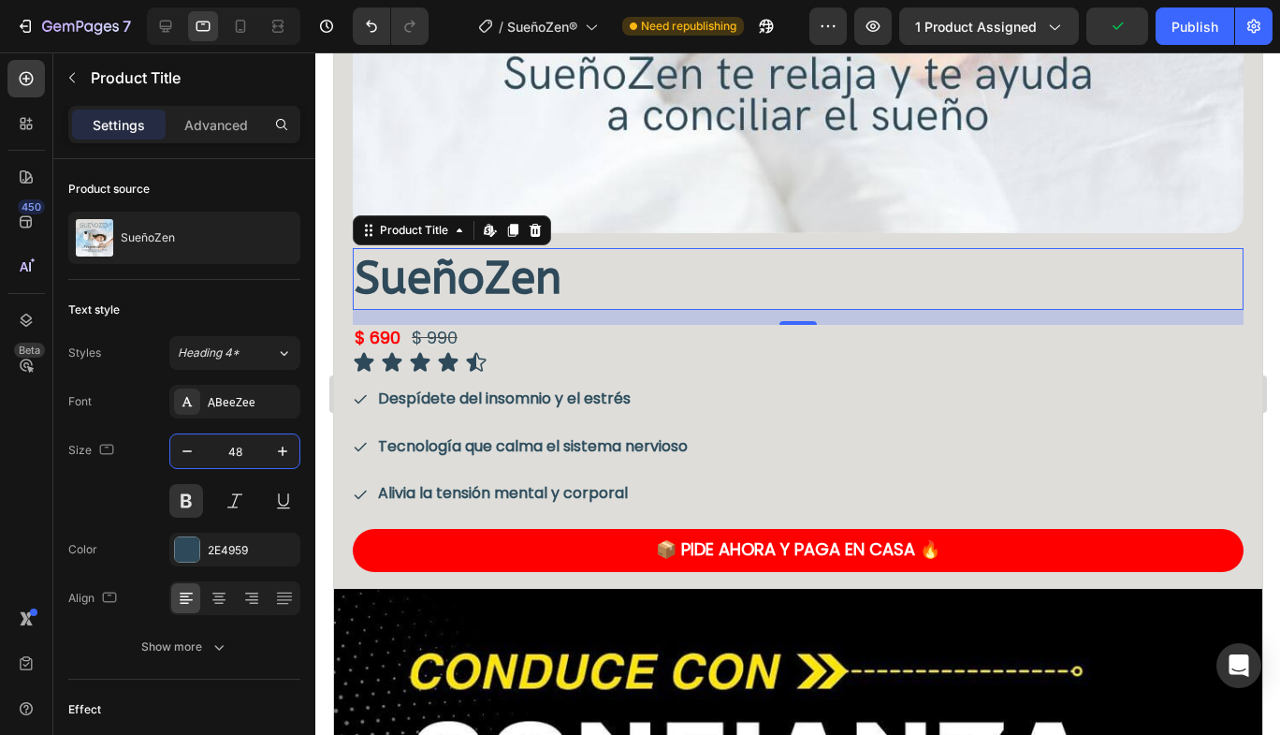
type input "48"
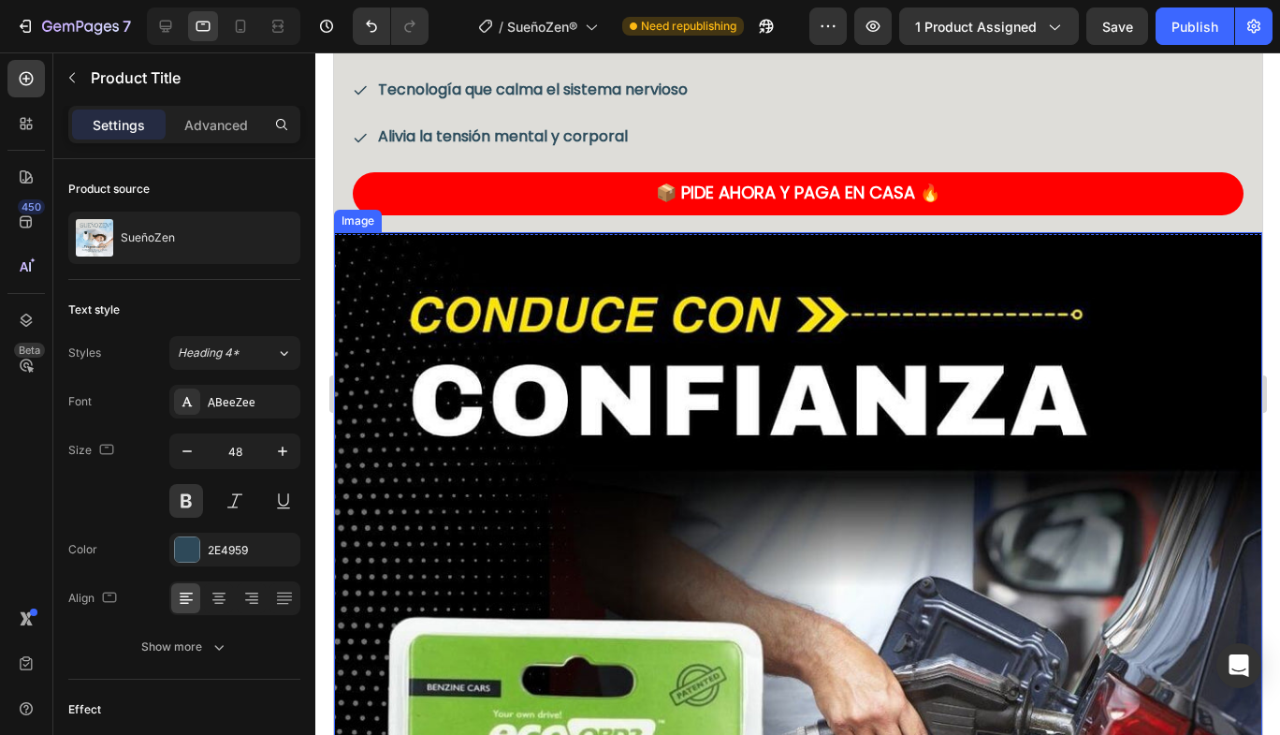
scroll to position [1123, 0]
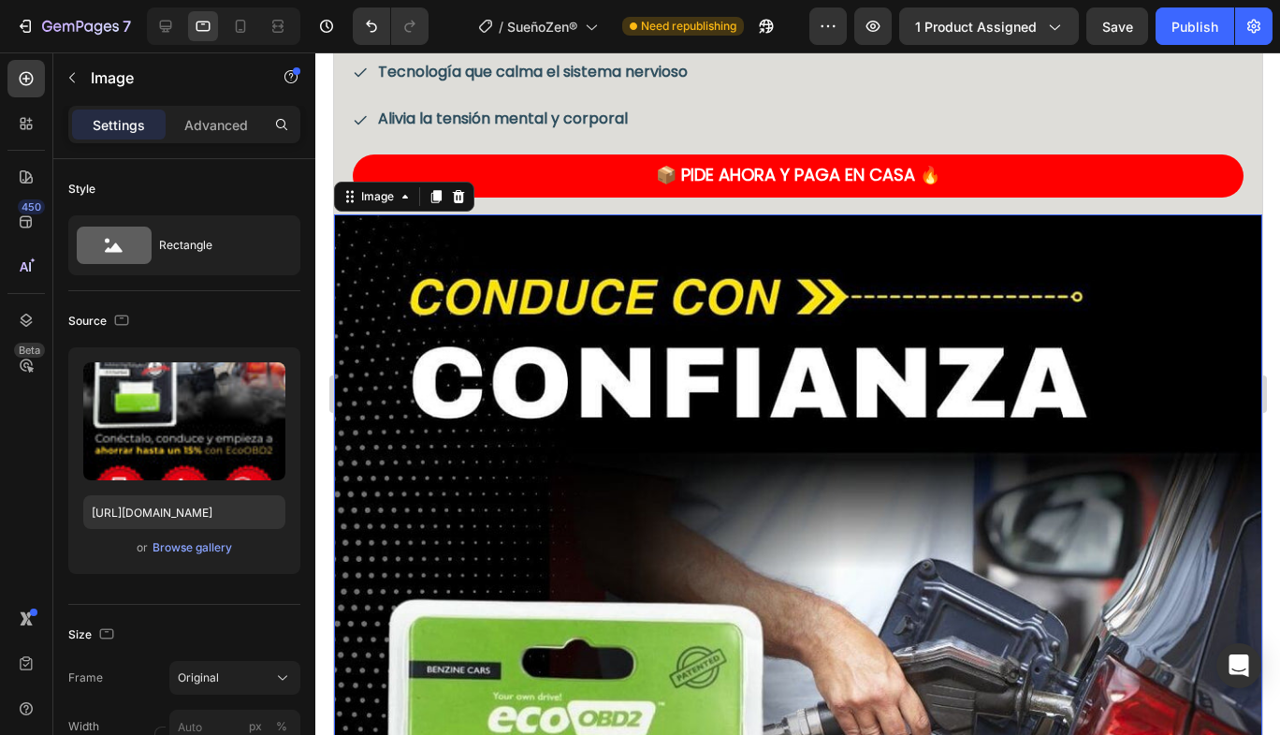
click at [173, 552] on div "Browse gallery" at bounding box center [193, 547] width 80 height 17
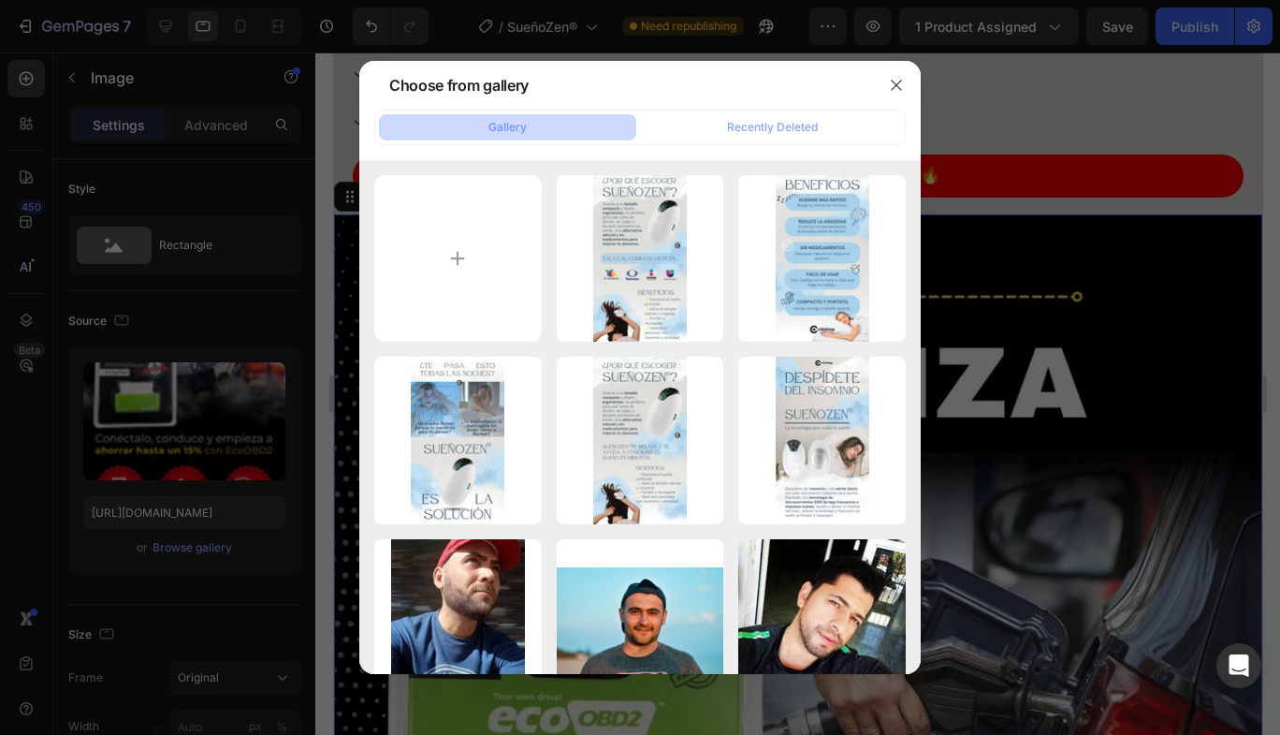
click at [0, 0] on div "1.jpg 145.88 kb" at bounding box center [0, 0] width 0 height 0
type input "[URL][DOMAIN_NAME]"
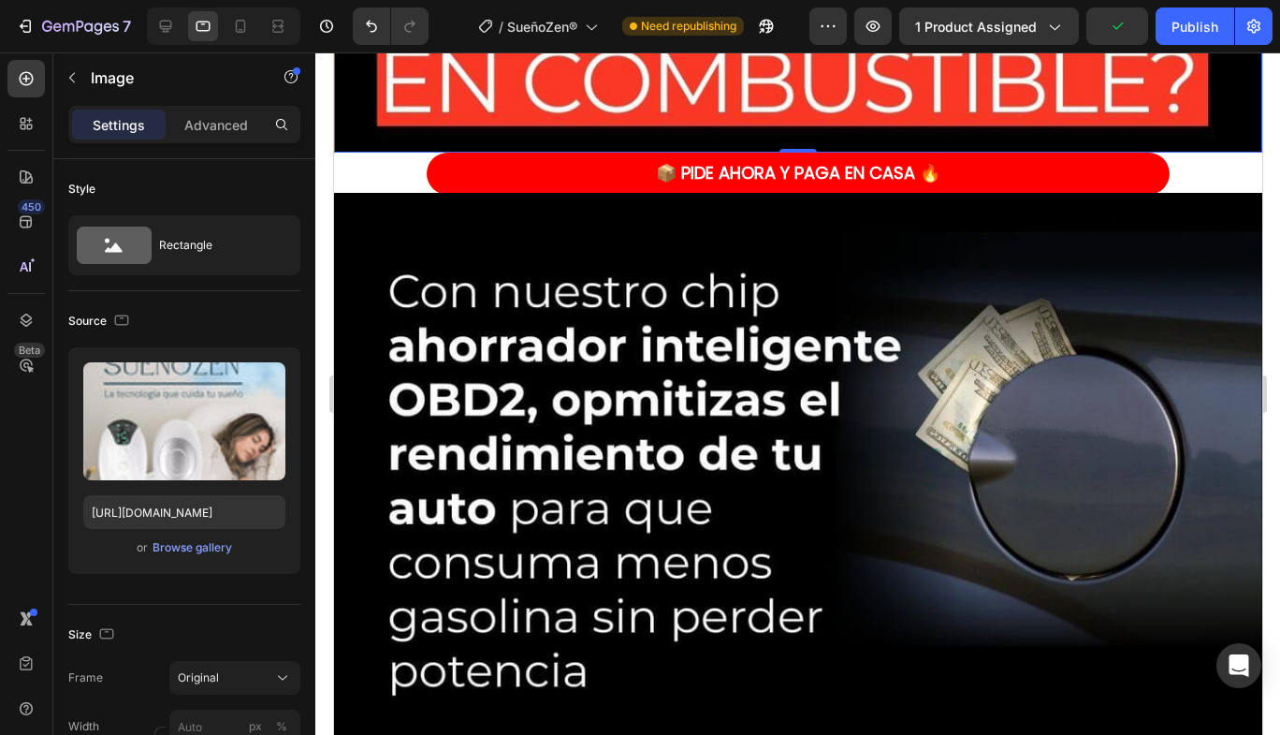
scroll to position [2902, 0]
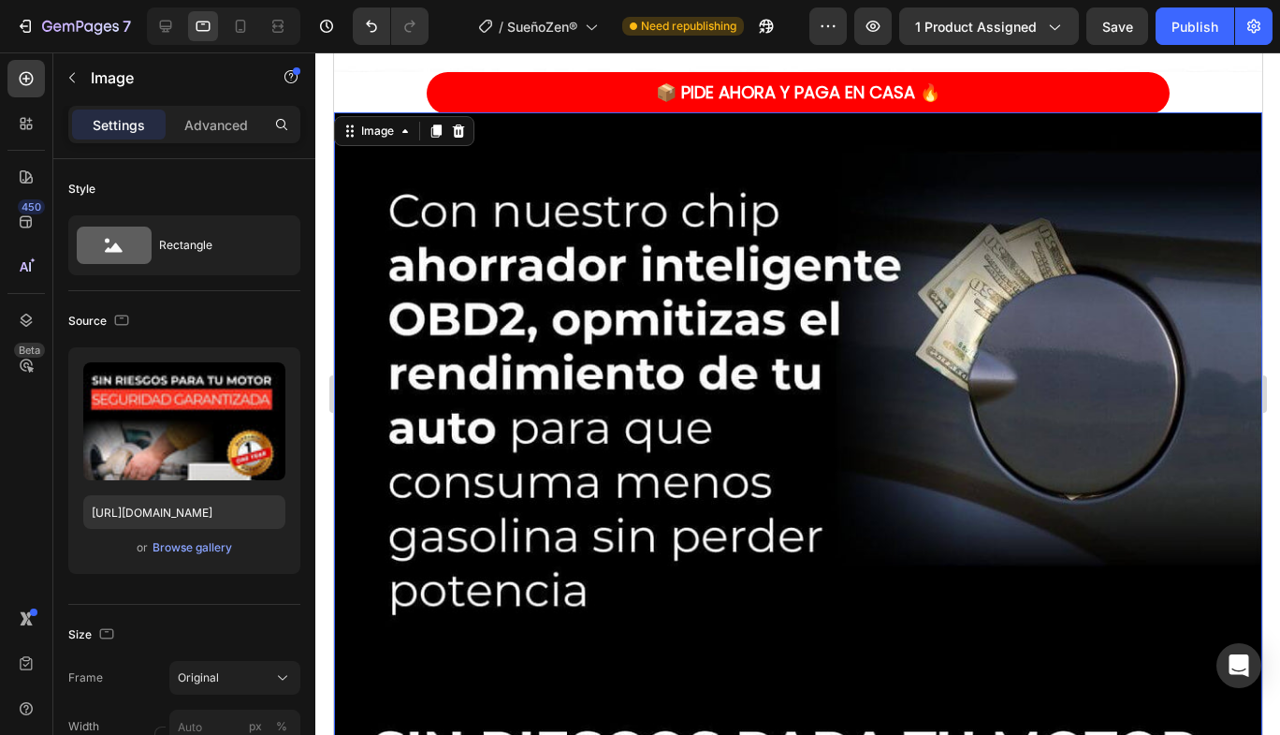
click at [181, 554] on div "Browse gallery" at bounding box center [193, 547] width 80 height 17
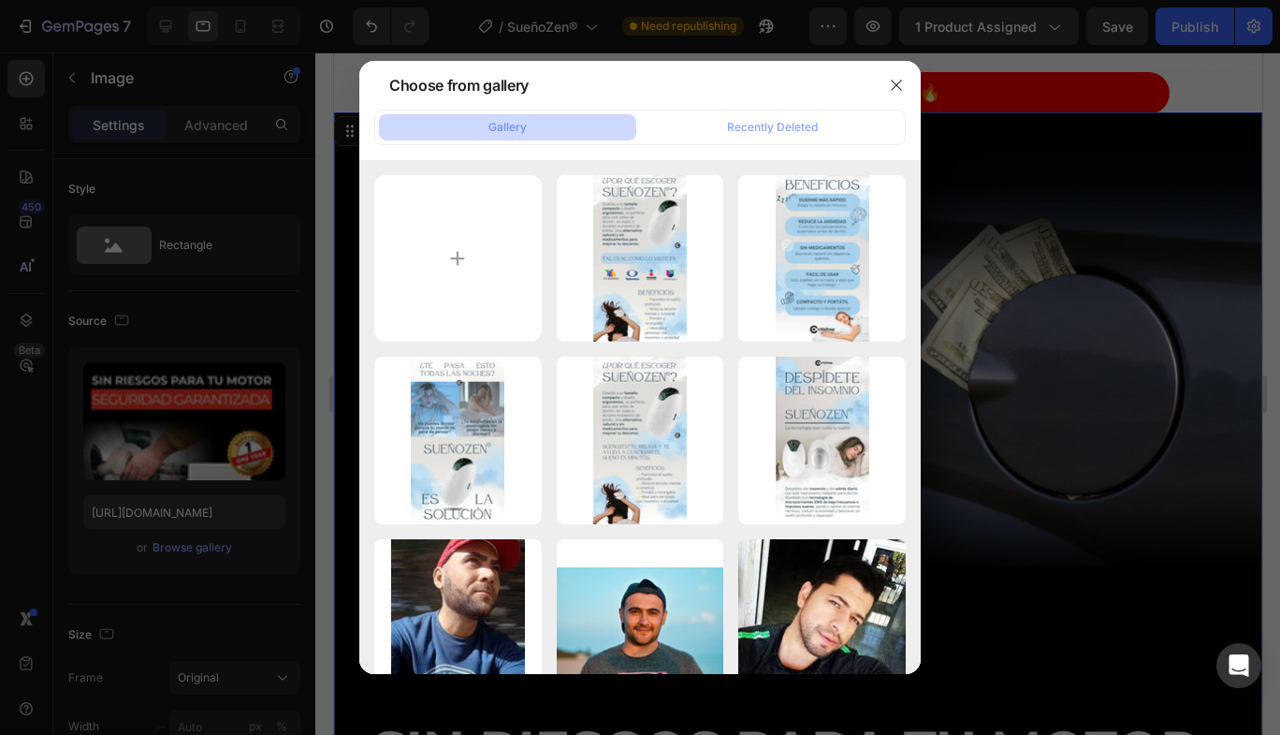
click at [0, 0] on div "2 (1).jpg 137.27 kb" at bounding box center [0, 0] width 0 height 0
type input "[URL][DOMAIN_NAME]"
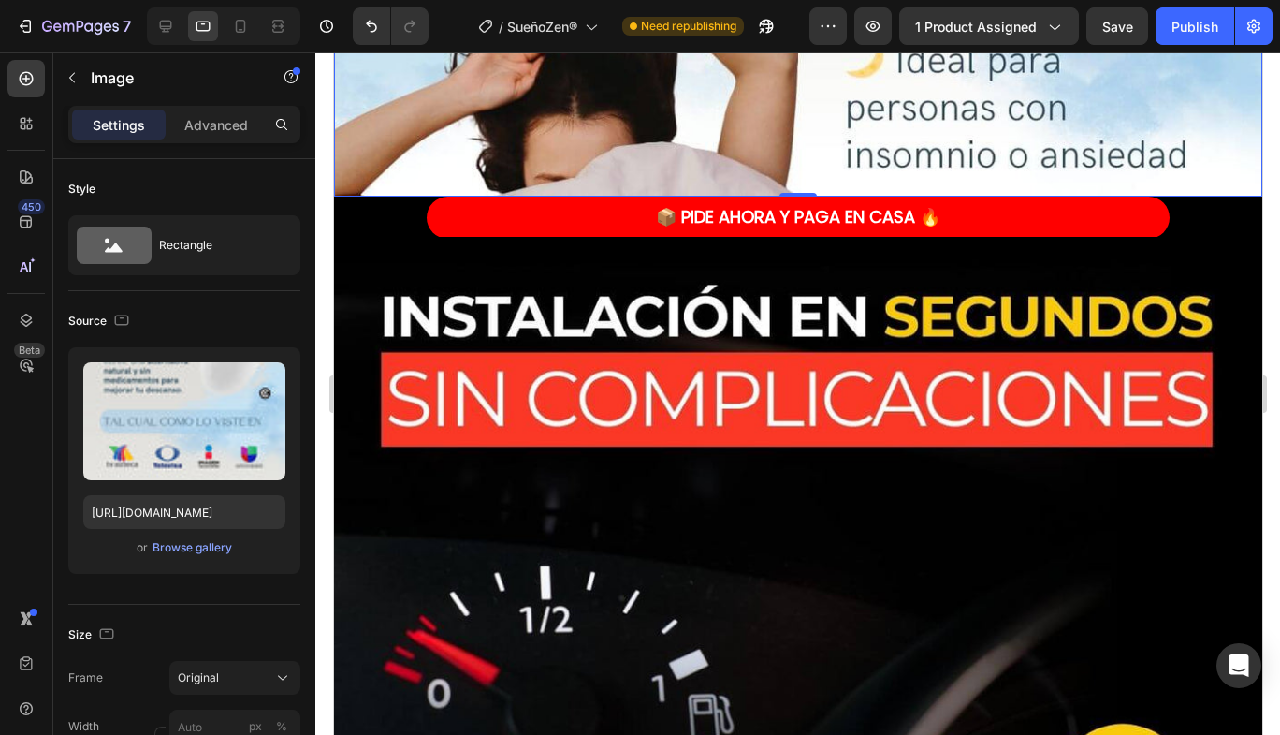
scroll to position [4493, 0]
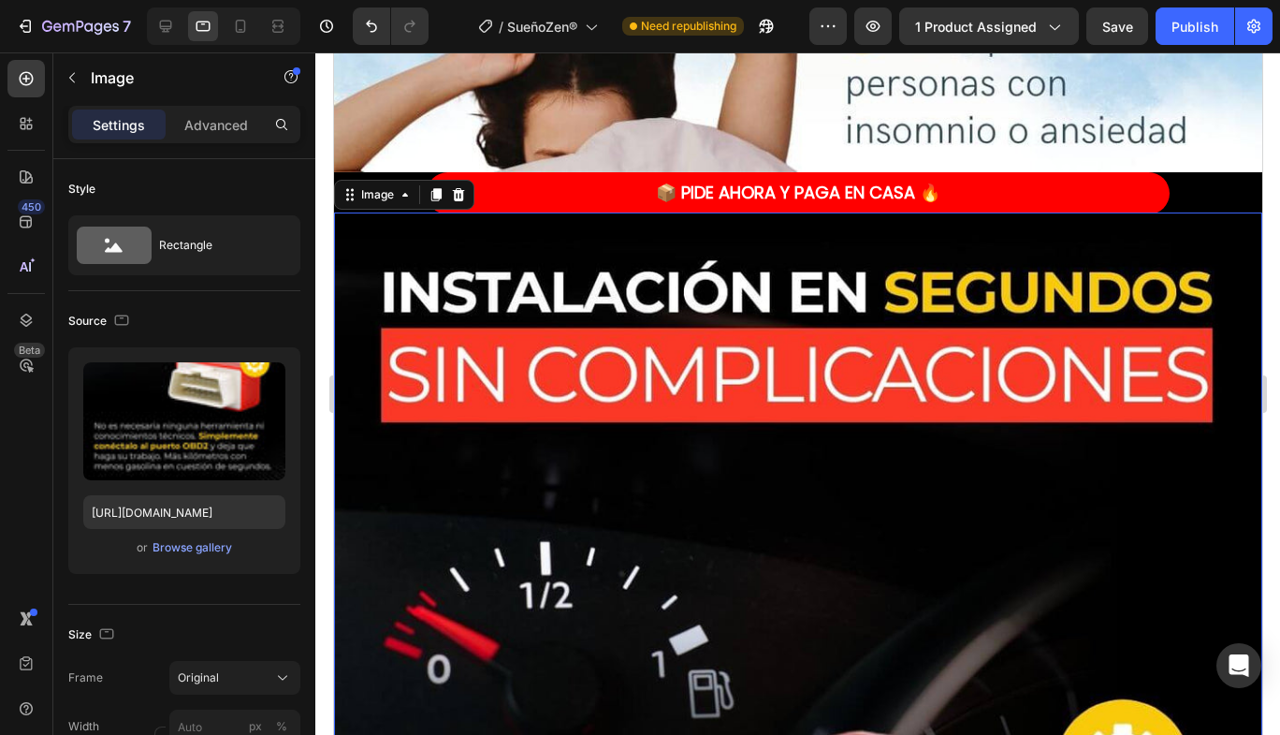
click at [179, 563] on div "Upload Image [URL][DOMAIN_NAME] or Browse gallery" at bounding box center [184, 460] width 232 height 227
click at [182, 556] on button "Browse gallery" at bounding box center [192, 547] width 81 height 19
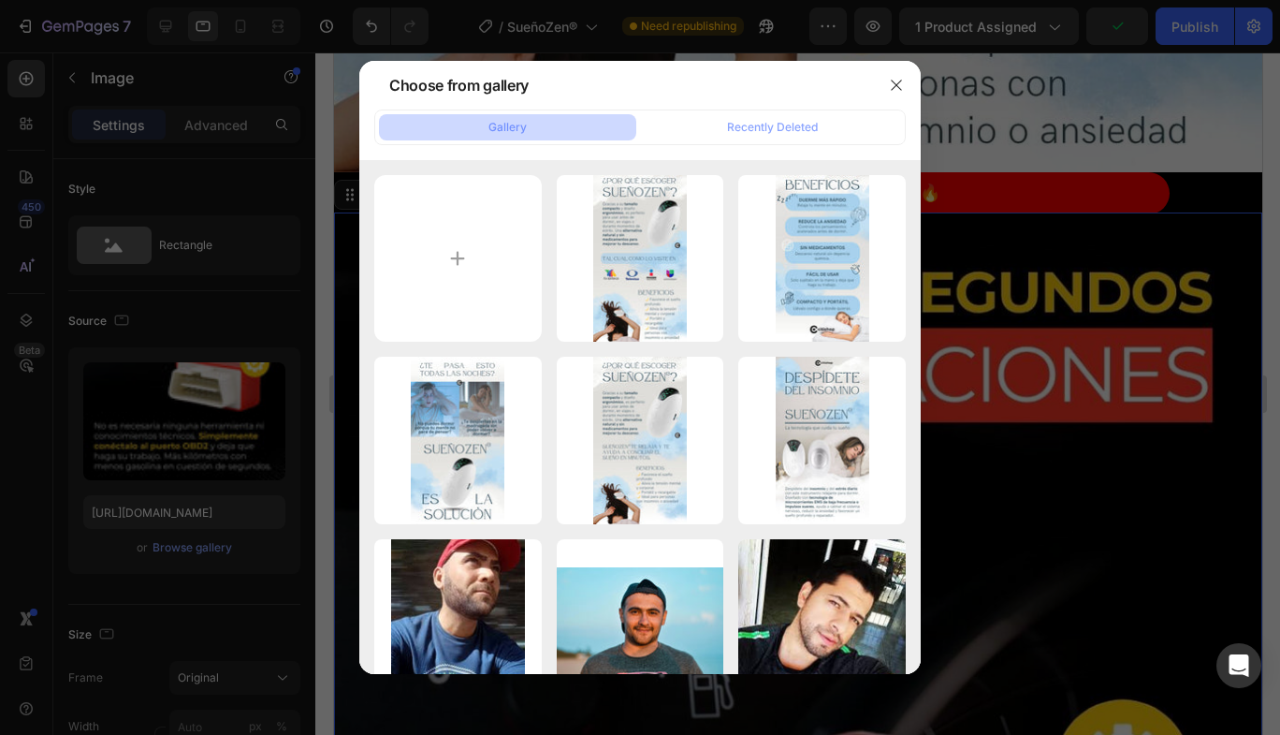
click at [0, 0] on div "3.jpg 116.92 kb" at bounding box center [0, 0] width 0 height 0
type input "[URL][DOMAIN_NAME]"
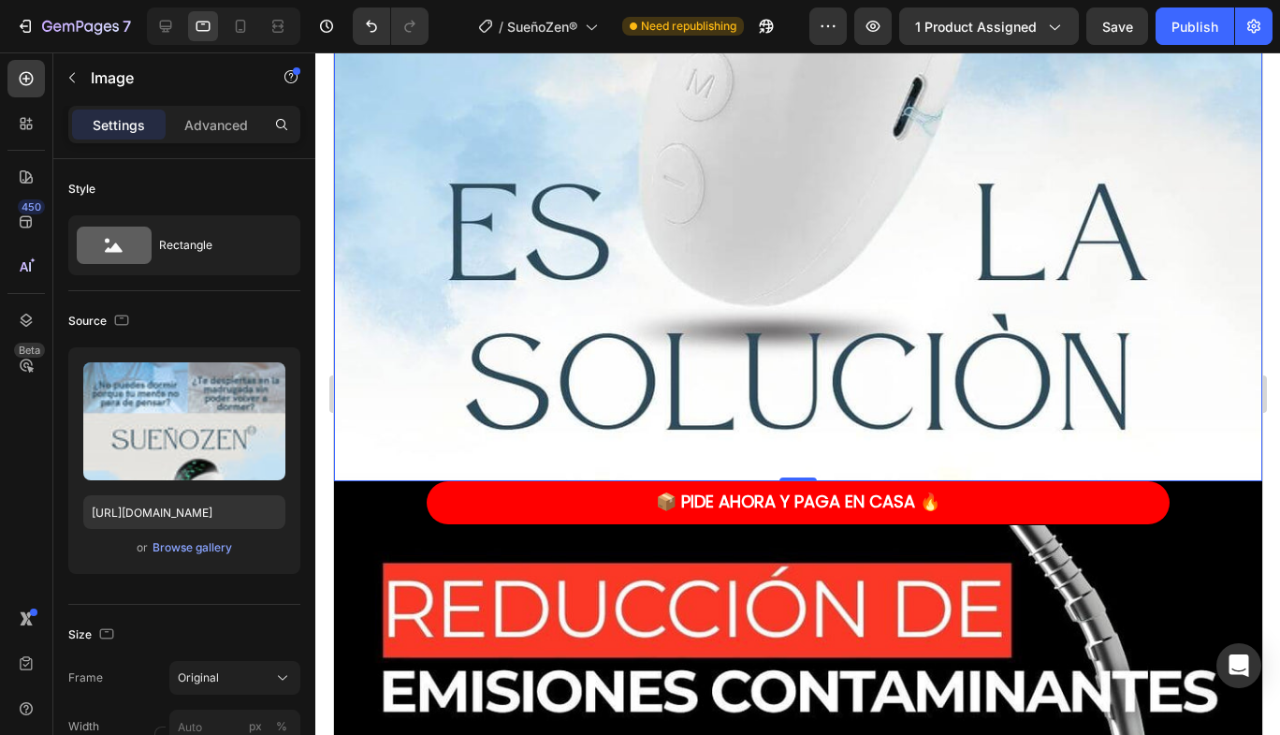
scroll to position [6084, 0]
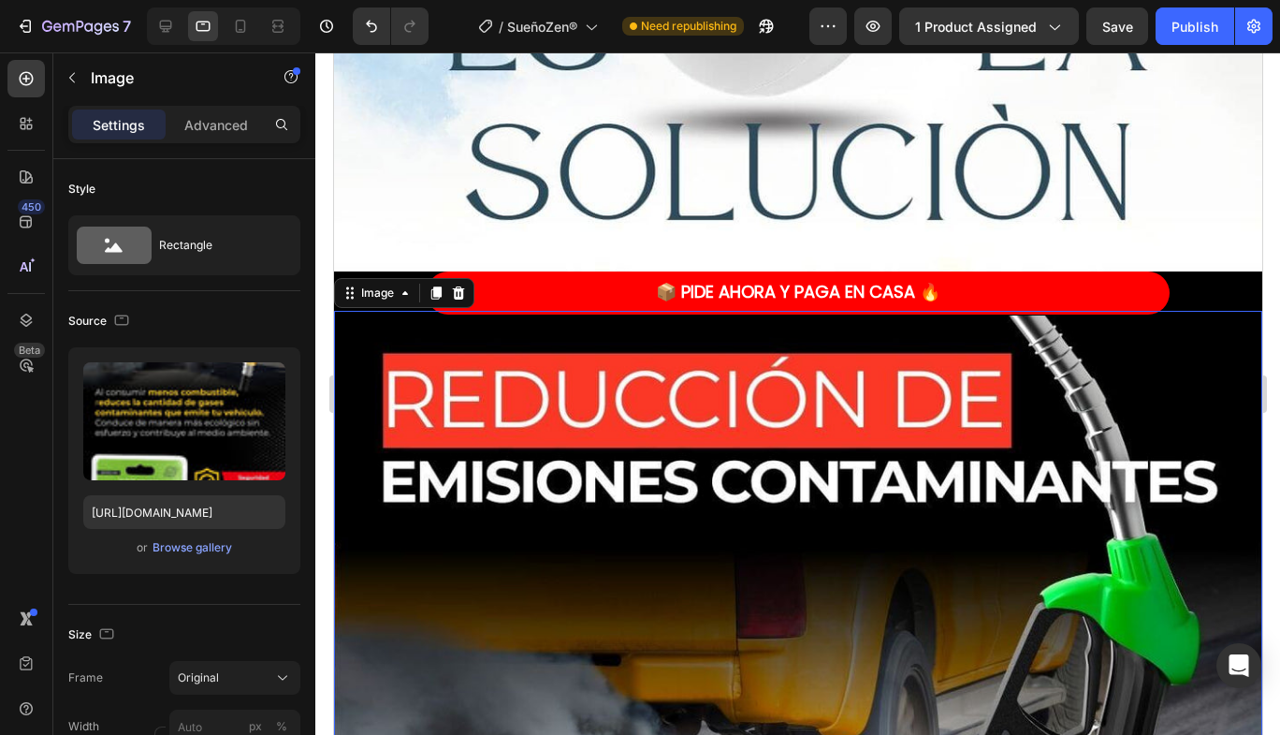
click at [196, 563] on div "Upload Image [URL][DOMAIN_NAME] or Browse gallery" at bounding box center [184, 460] width 232 height 227
click at [183, 548] on div "Browse gallery" at bounding box center [193, 547] width 80 height 17
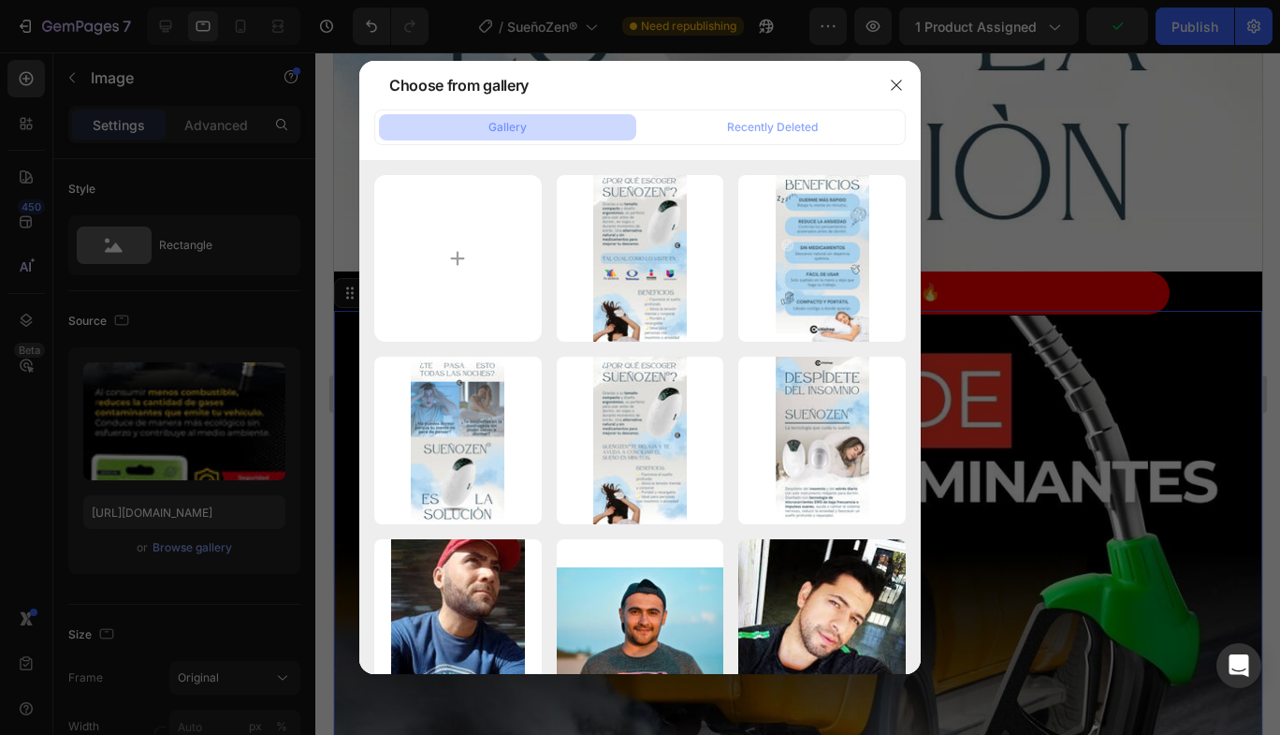
click at [0, 0] on div "4.jpg 120.26 kb" at bounding box center [0, 0] width 0 height 0
type input "[URL][DOMAIN_NAME]"
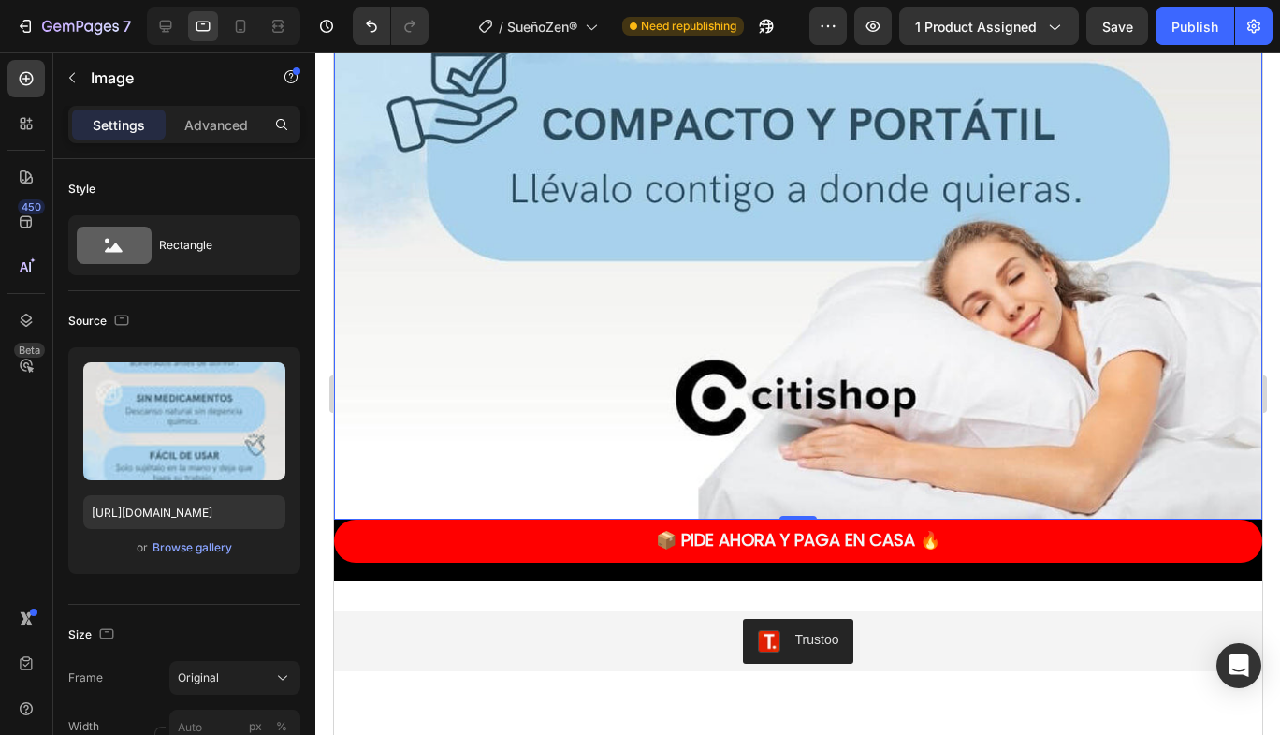
scroll to position [7398, 0]
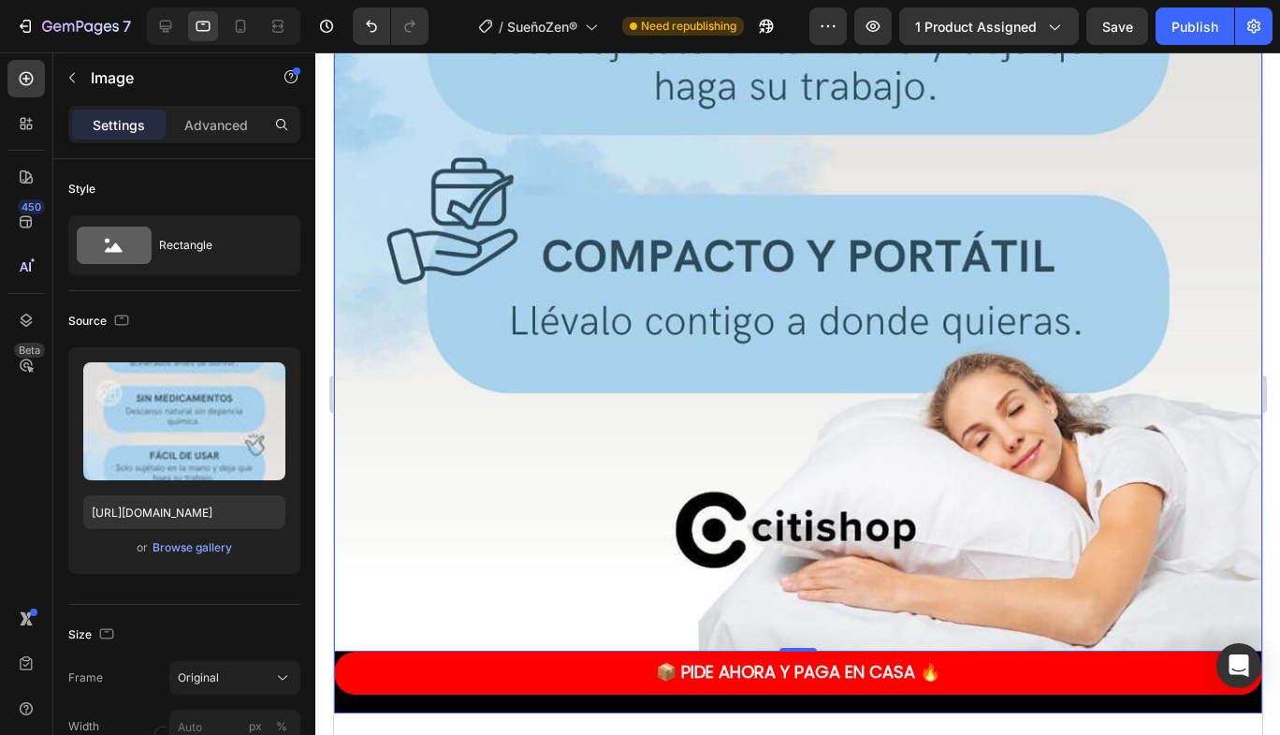
click at [944, 651] on div "📦 PIDE AHORA Y PAGA EN CASA 🔥 Button" at bounding box center [797, 682] width 928 height 62
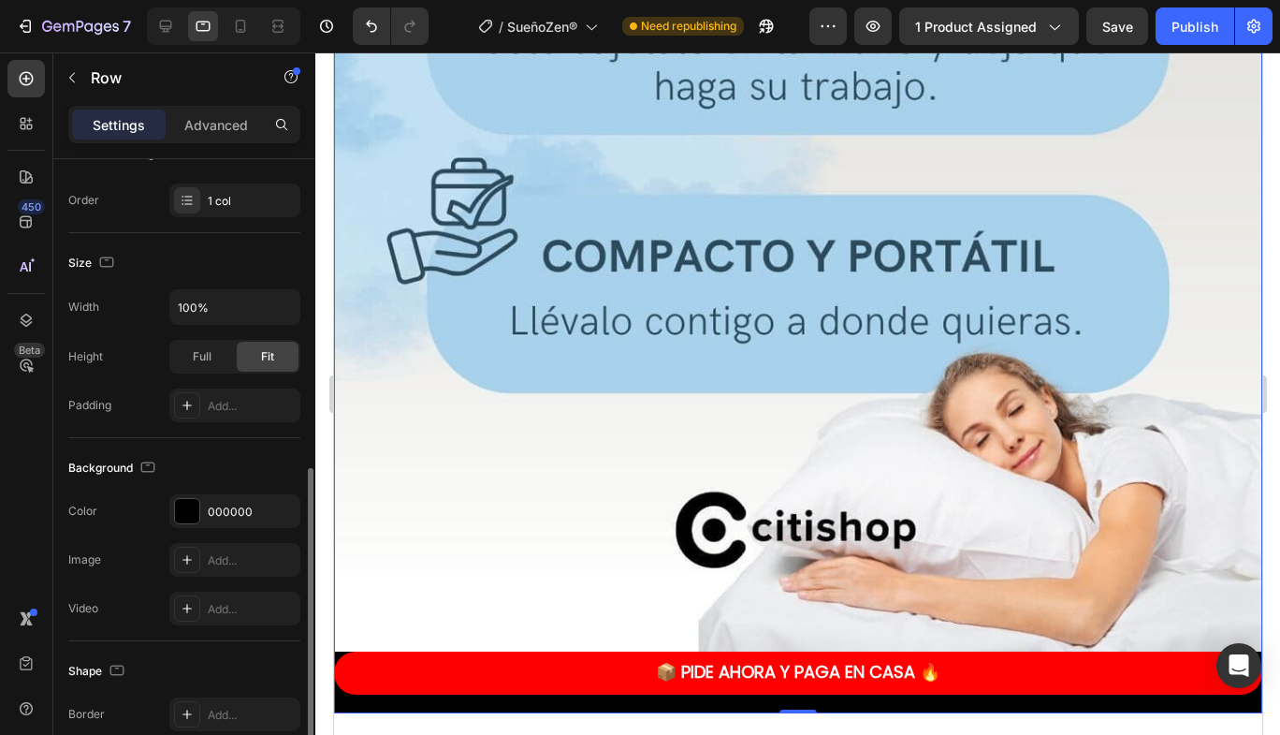
scroll to position [374, 0]
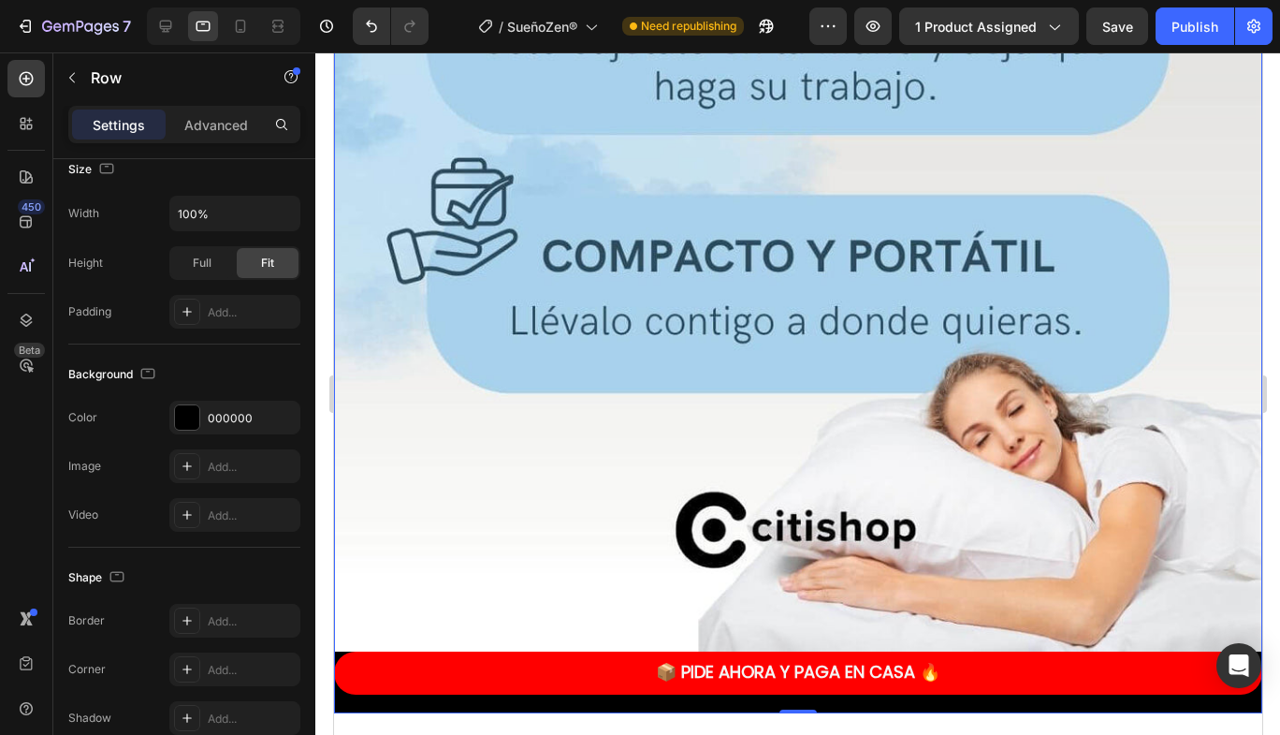
click at [195, 424] on div at bounding box center [187, 417] width 24 height 24
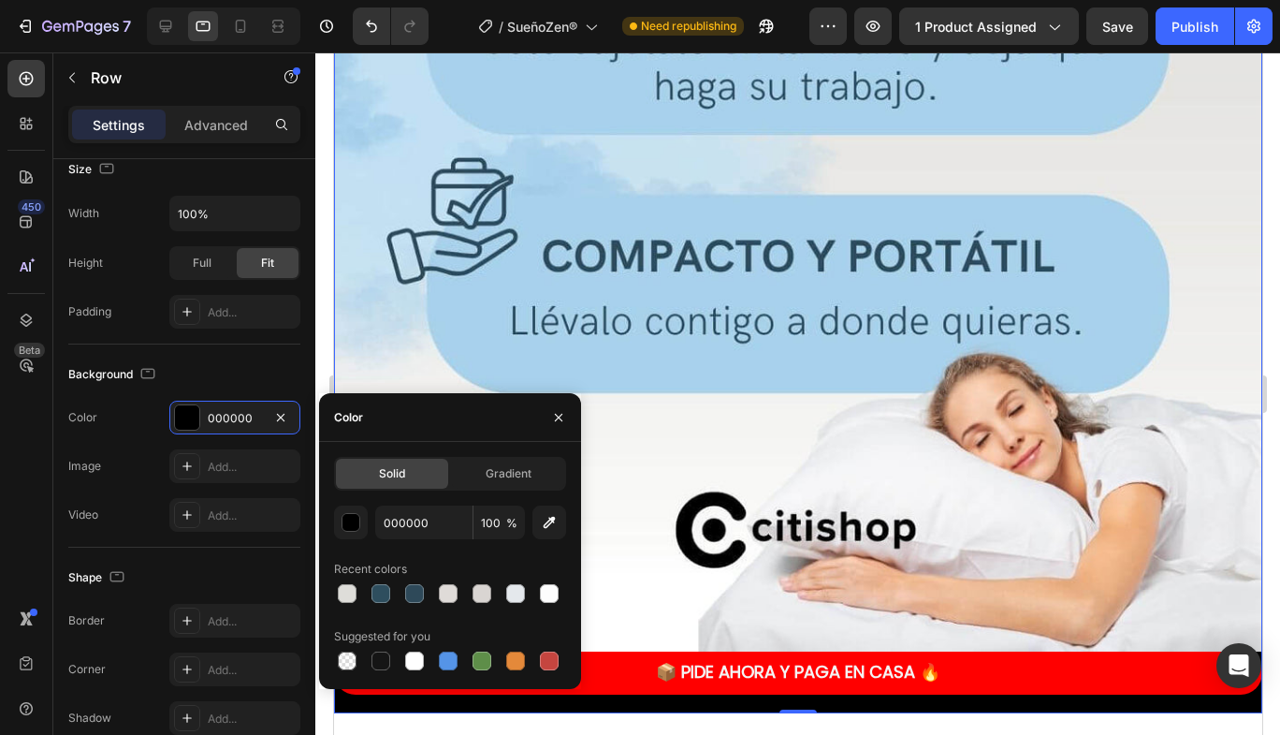
click at [551, 523] on icon "button" at bounding box center [549, 522] width 19 height 19
type input "FFFFFF"
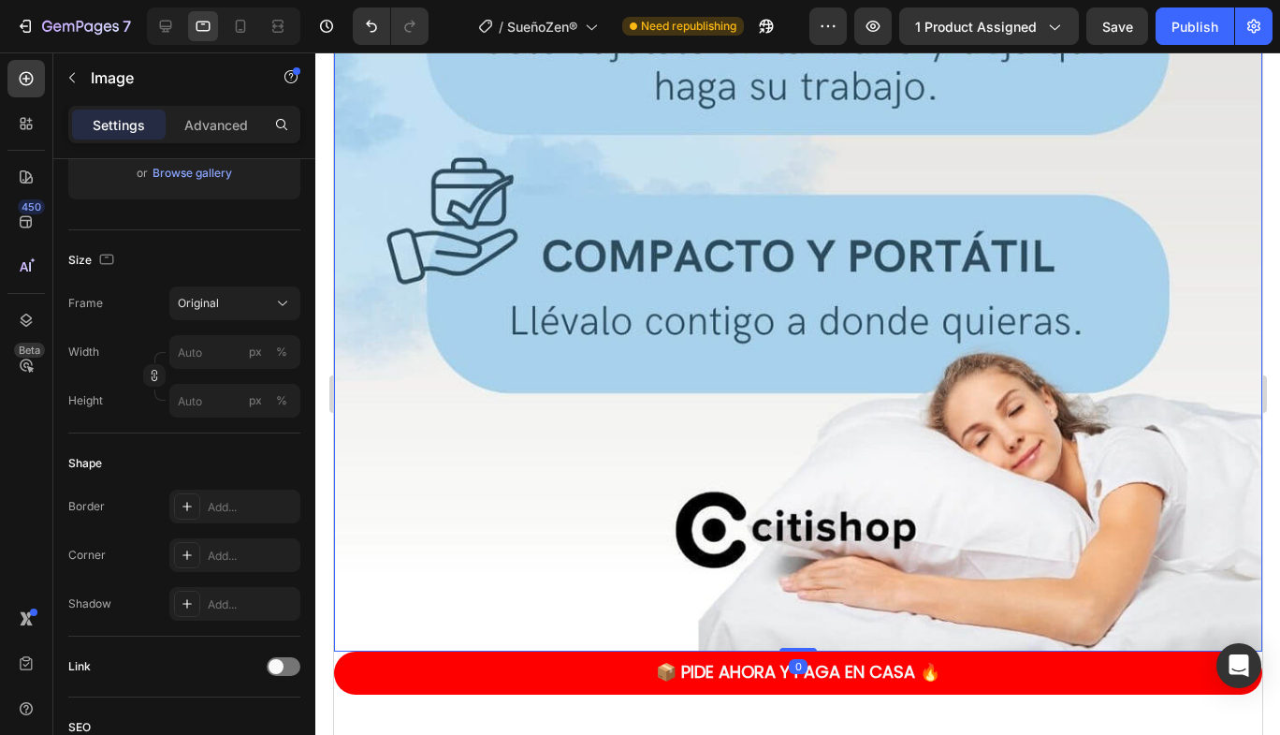
scroll to position [0, 0]
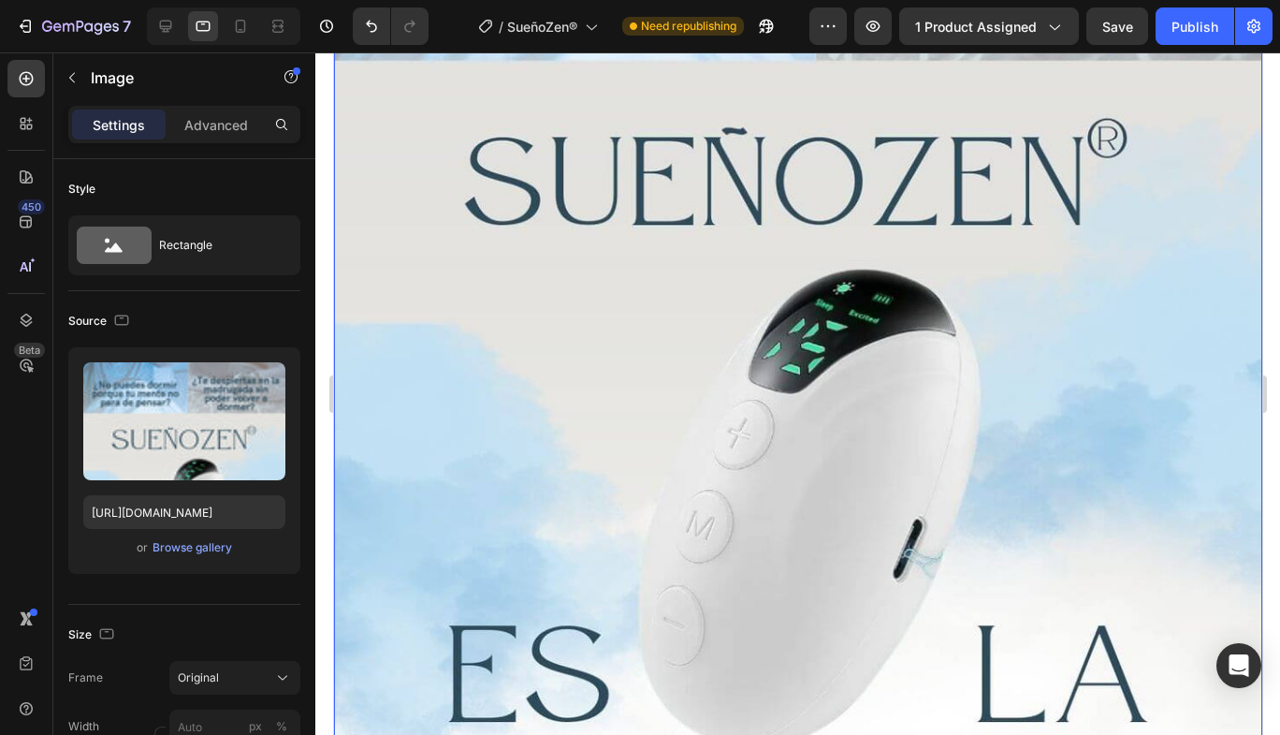
click at [1167, 234] on img at bounding box center [797, 98] width 928 height 1650
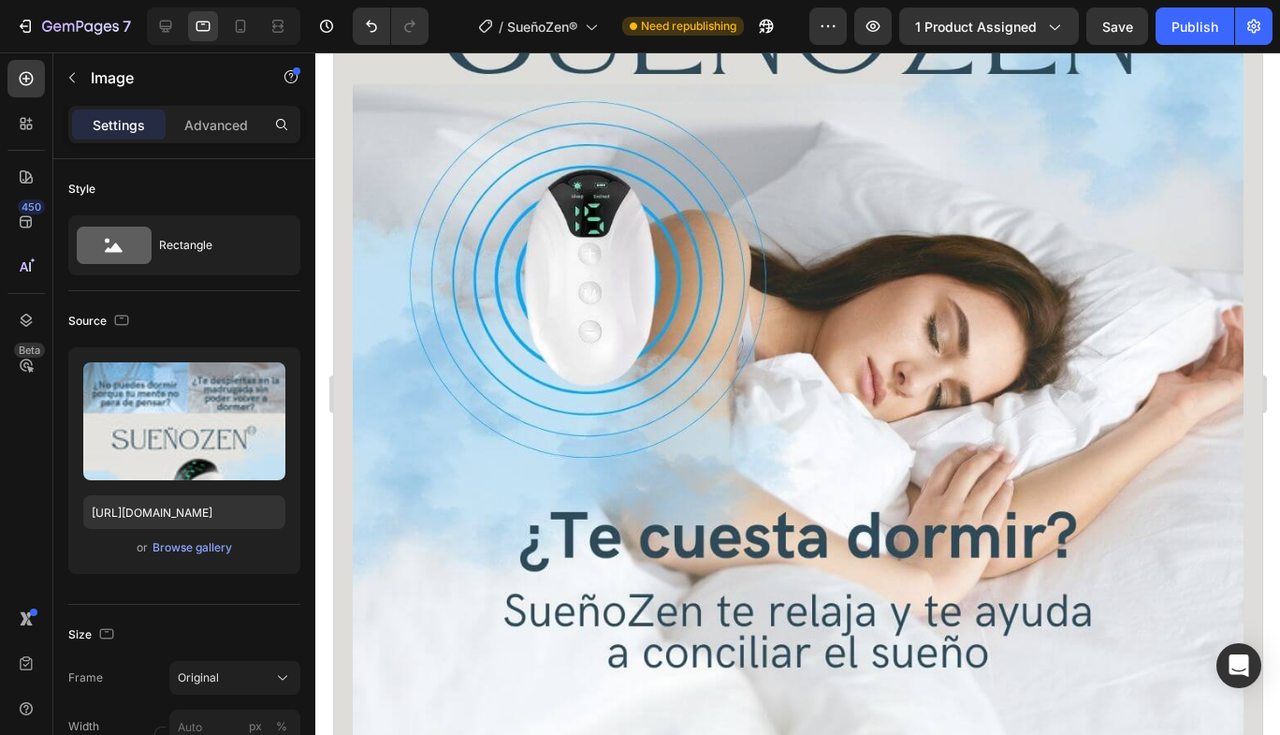
scroll to position [281, 0]
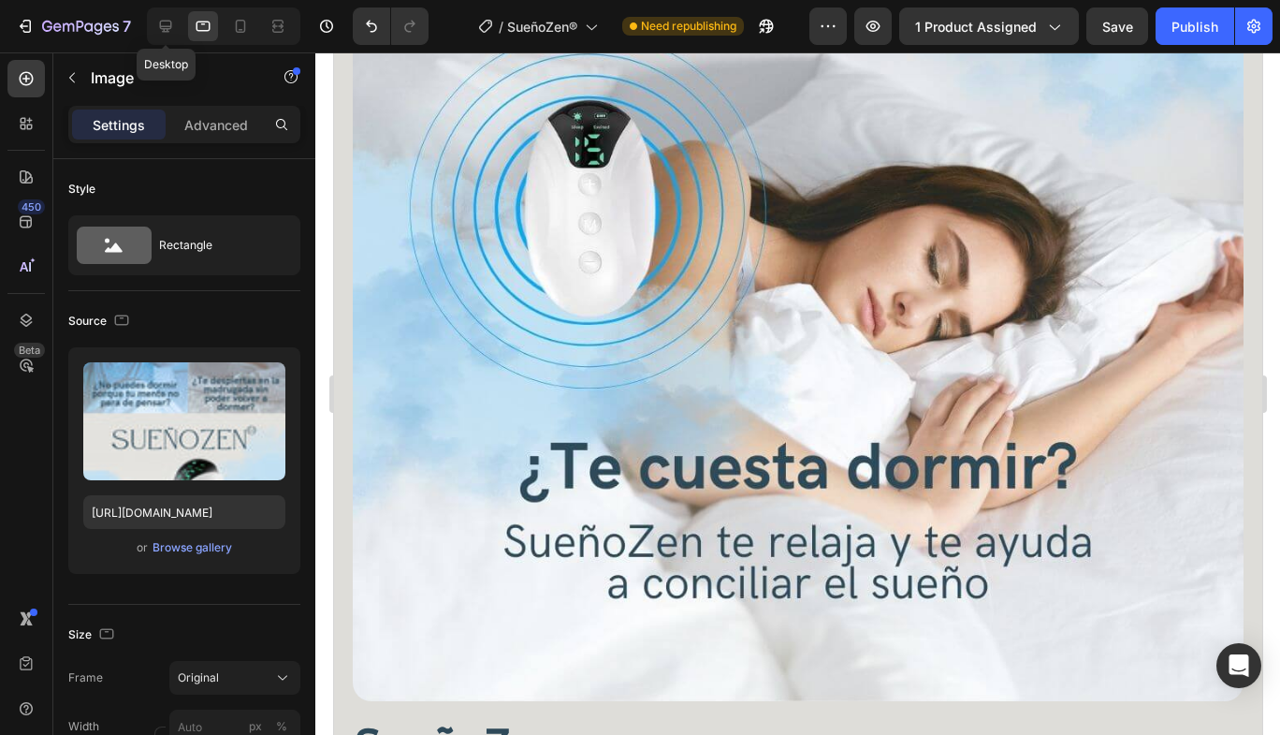
click at [165, 26] on icon at bounding box center [166, 27] width 12 height 12
type input "[URL][DOMAIN_NAME]"
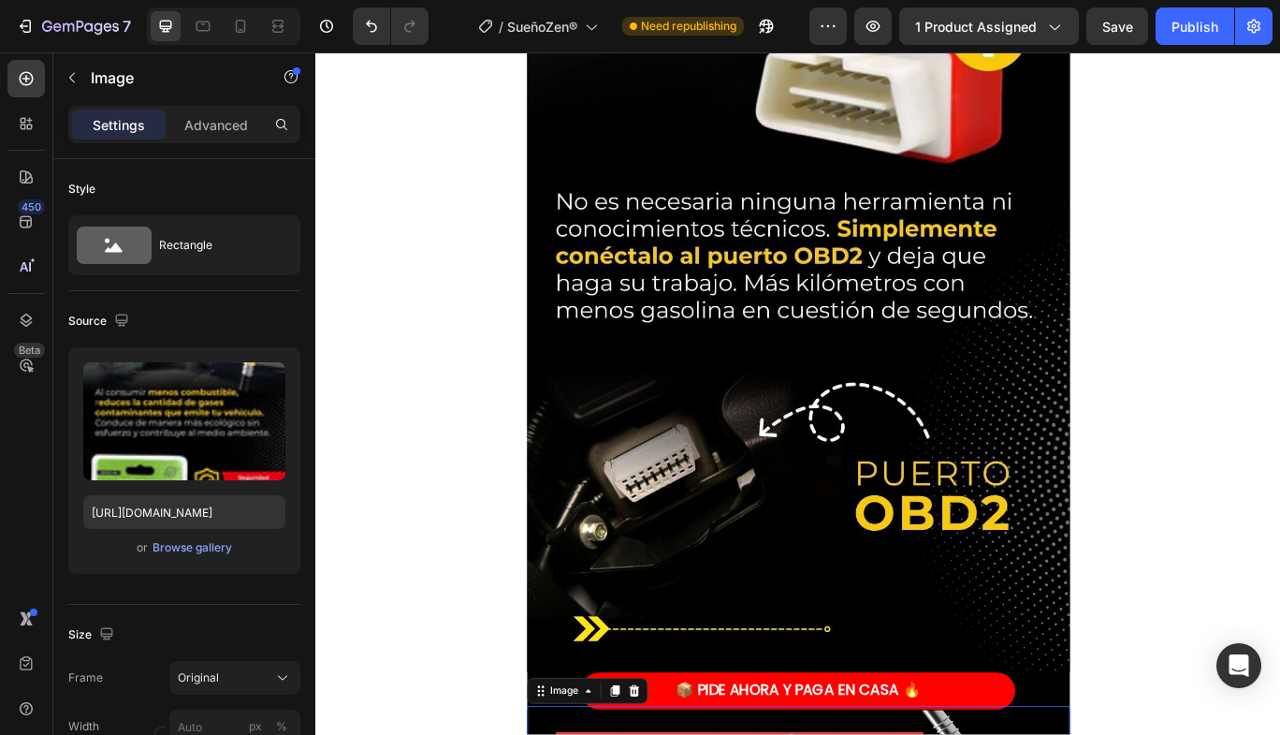
click at [1053, 508] on img at bounding box center [878, 212] width 632 height 1123
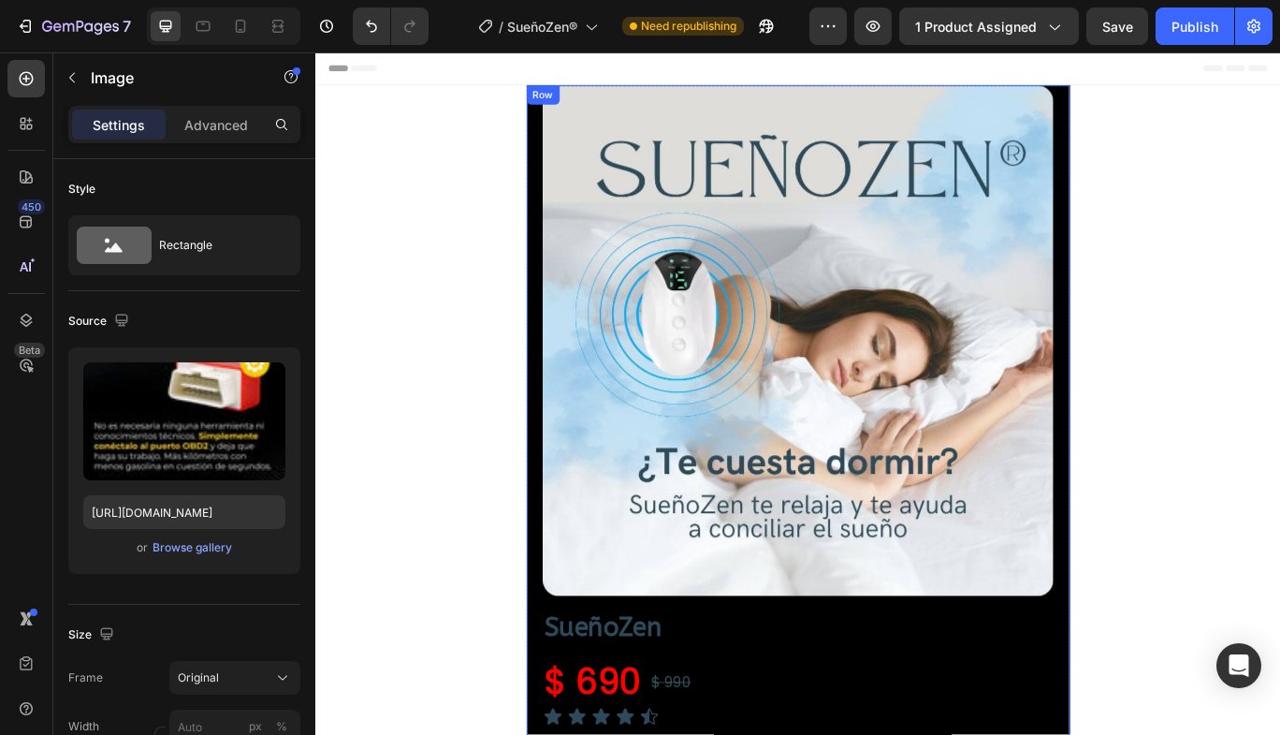
click at [1175, 734] on div "Product Images SueñoZen Product Title $ 690 Product Price Product Price $ 990 P…" at bounding box center [878, 575] width 632 height 968
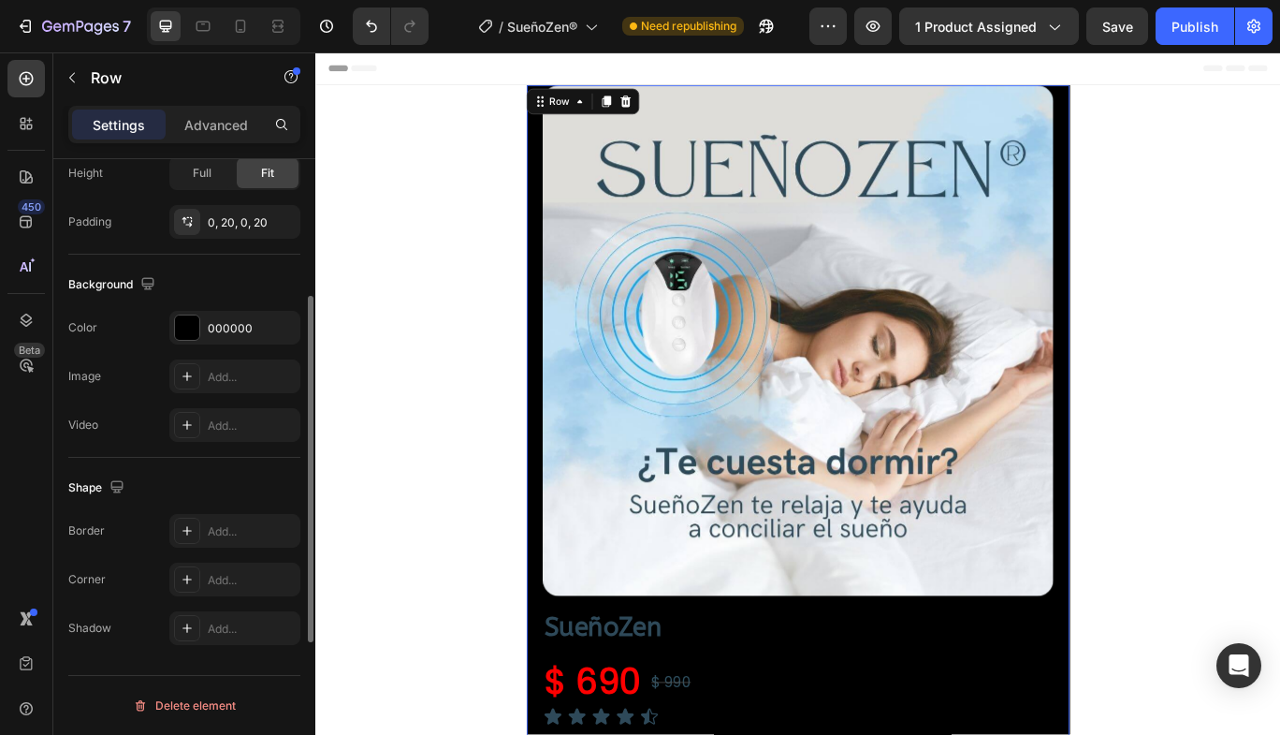
scroll to position [419, 0]
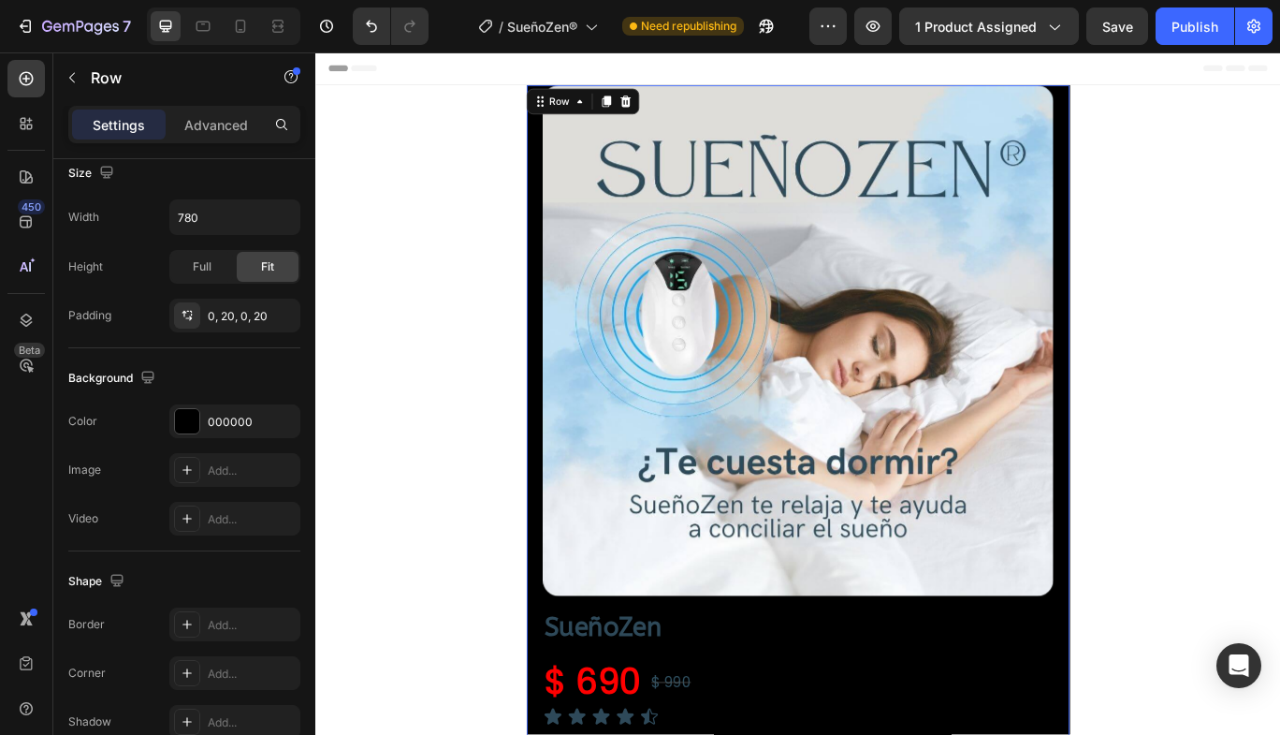
click at [185, 420] on div at bounding box center [187, 421] width 24 height 24
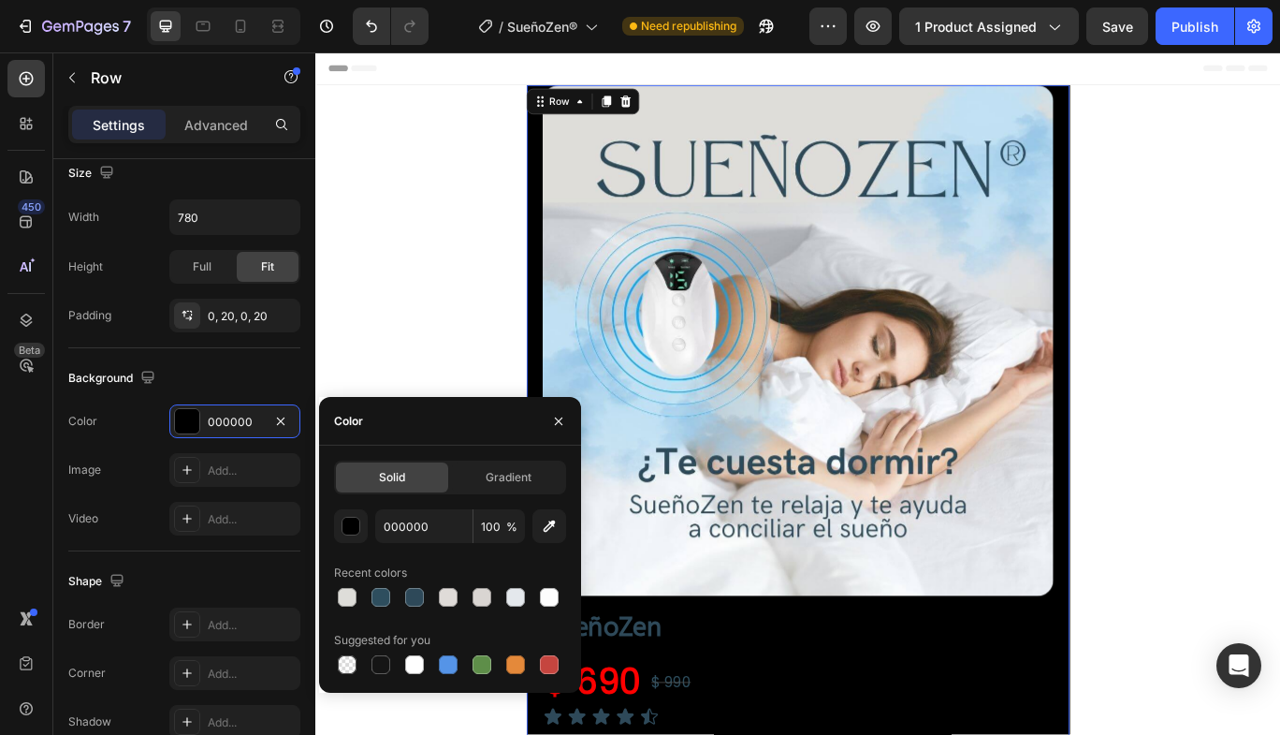
click at [543, 532] on icon "button" at bounding box center [549, 526] width 19 height 19
type input "DEDDD9"
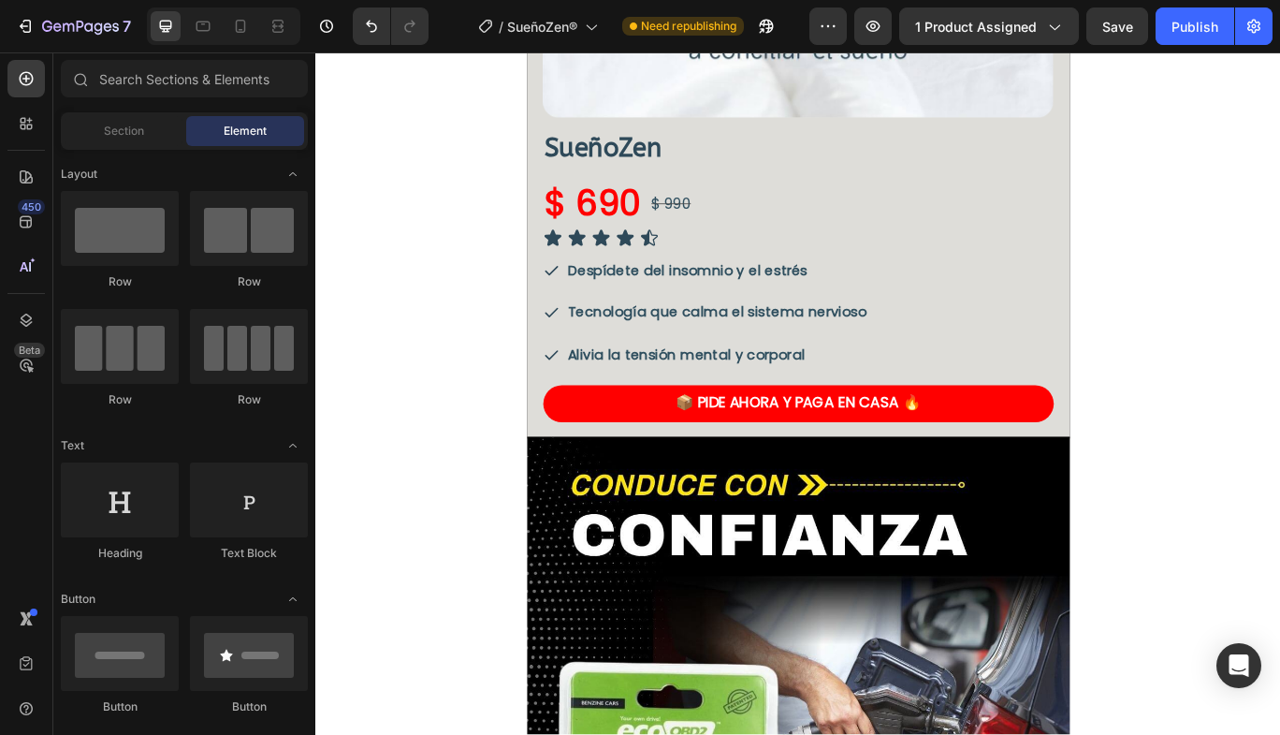
scroll to position [562, 0]
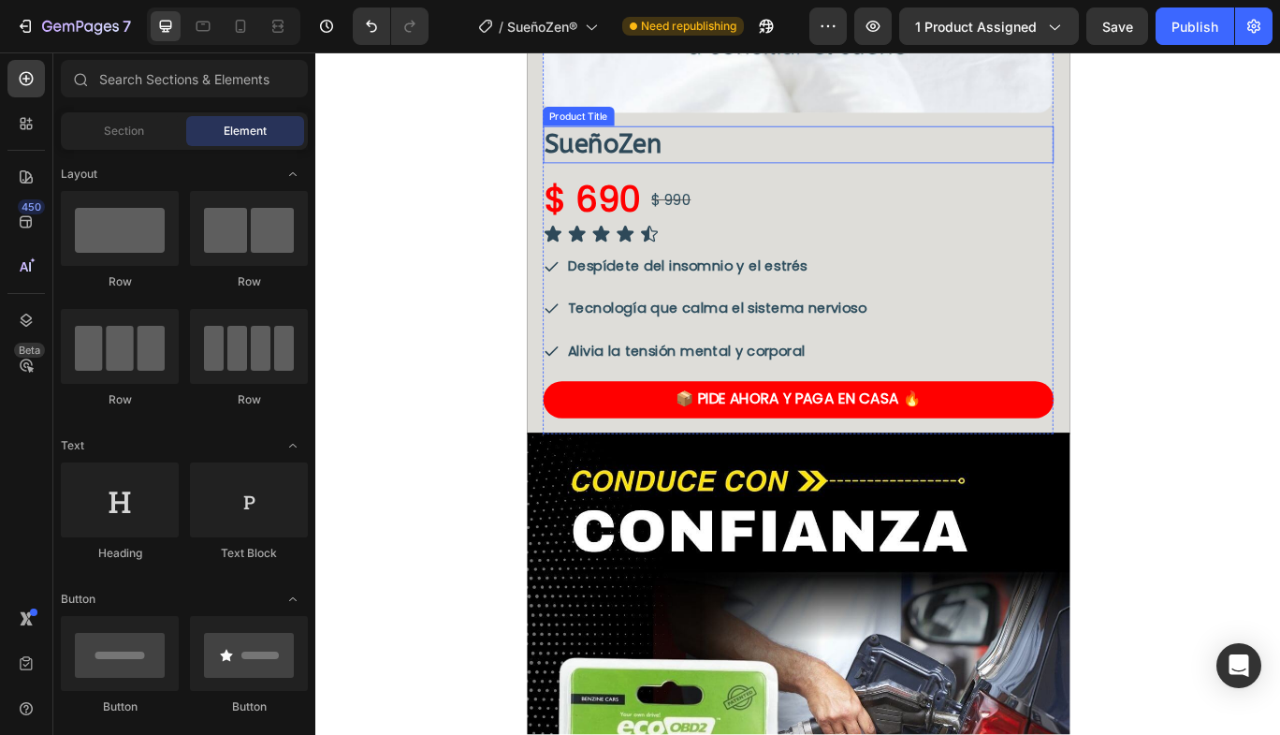
click at [693, 155] on h1 "SueñoZen" at bounding box center [877, 160] width 594 height 43
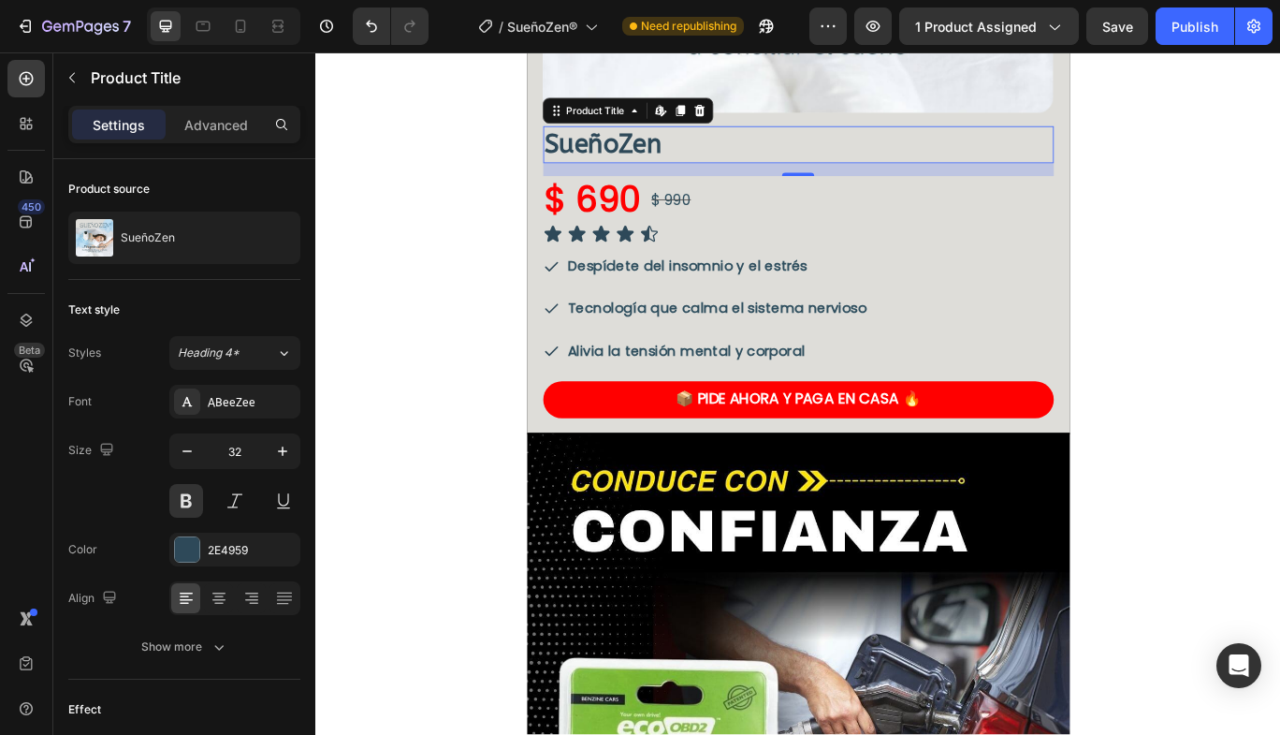
click at [280, 438] on button "button" at bounding box center [283, 451] width 34 height 34
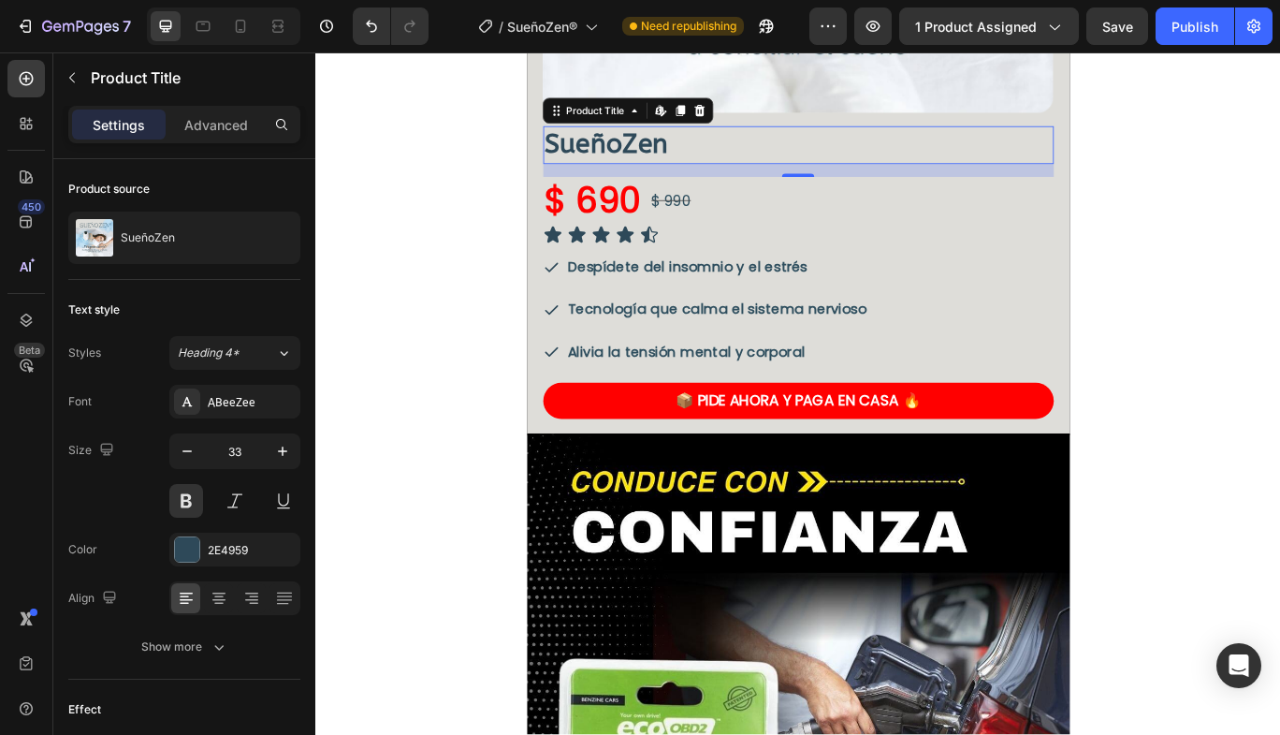
click at [280, 438] on button "button" at bounding box center [283, 451] width 34 height 34
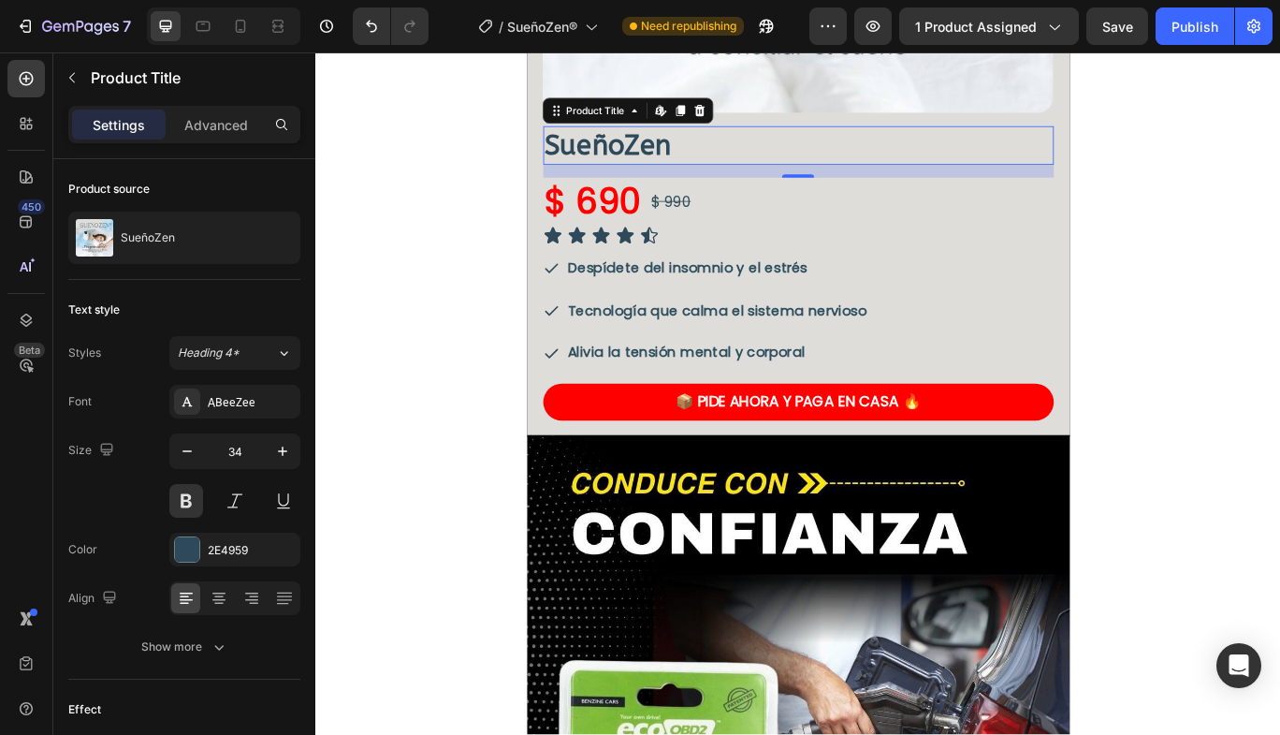
click at [280, 438] on button "button" at bounding box center [283, 451] width 34 height 34
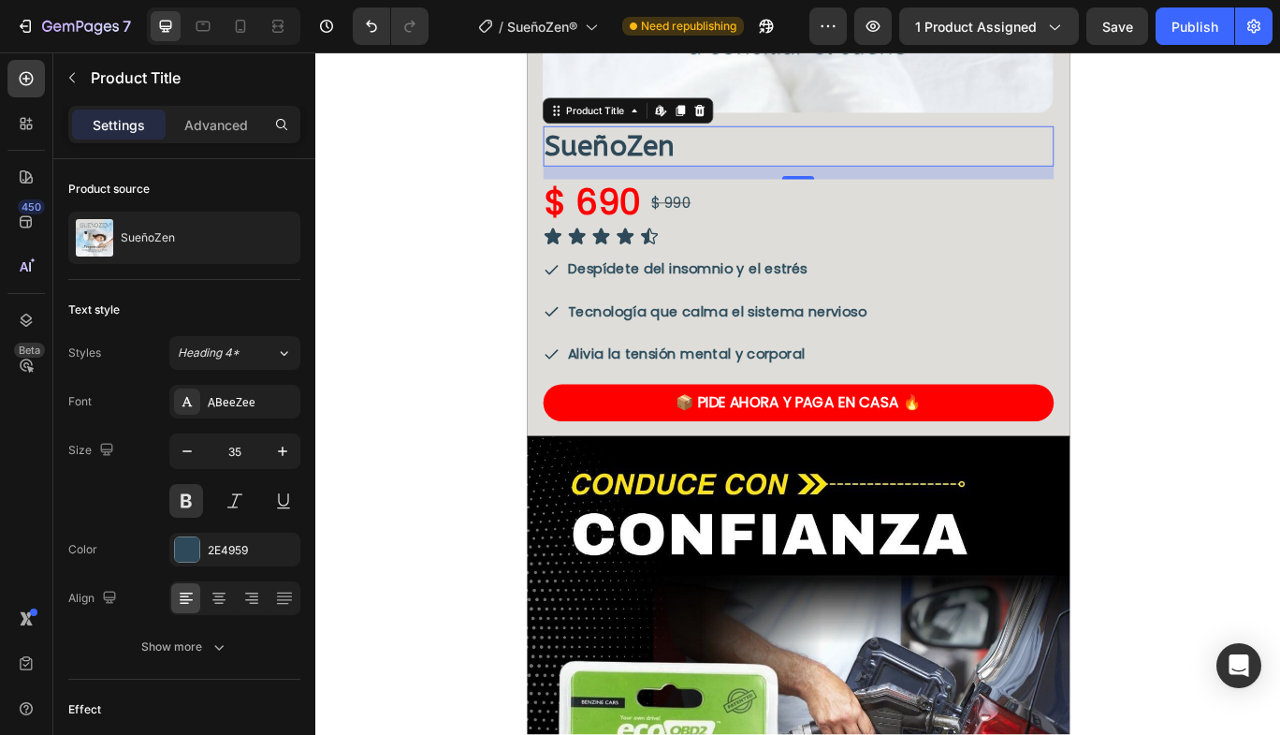
click at [280, 438] on button "button" at bounding box center [283, 451] width 34 height 34
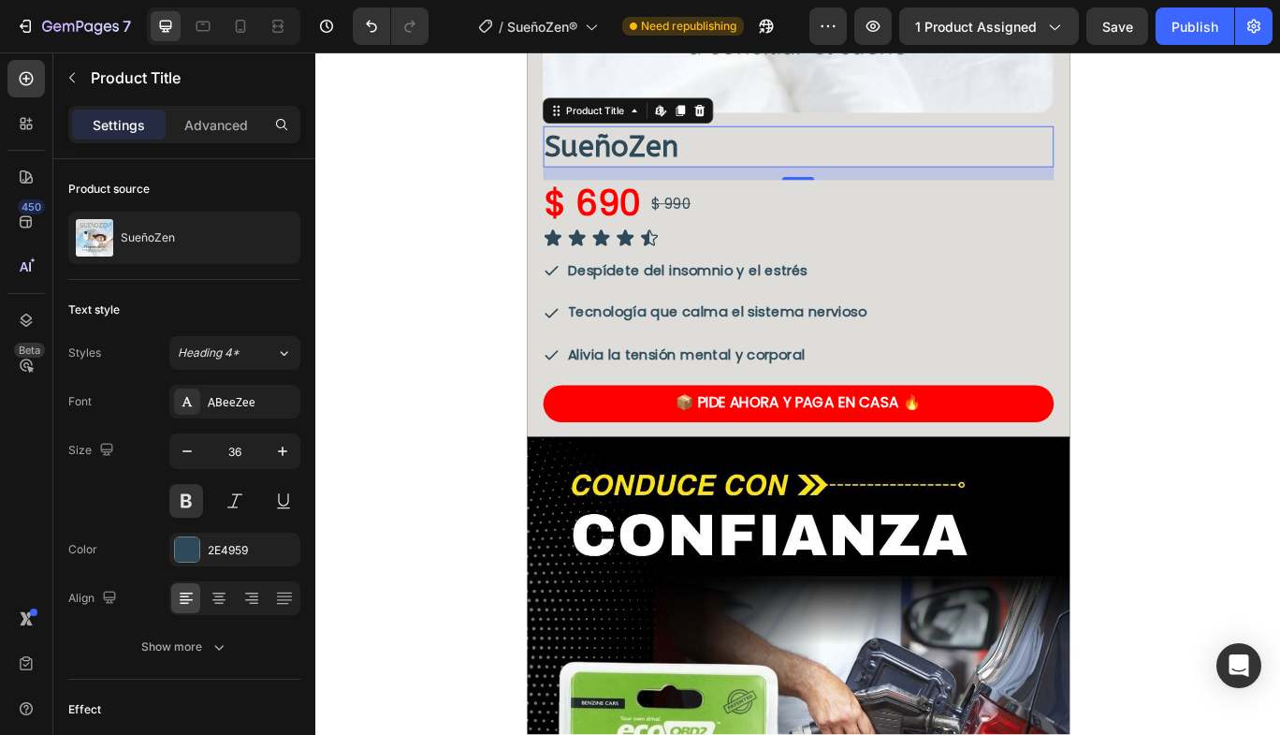
click at [280, 438] on button "button" at bounding box center [283, 451] width 34 height 34
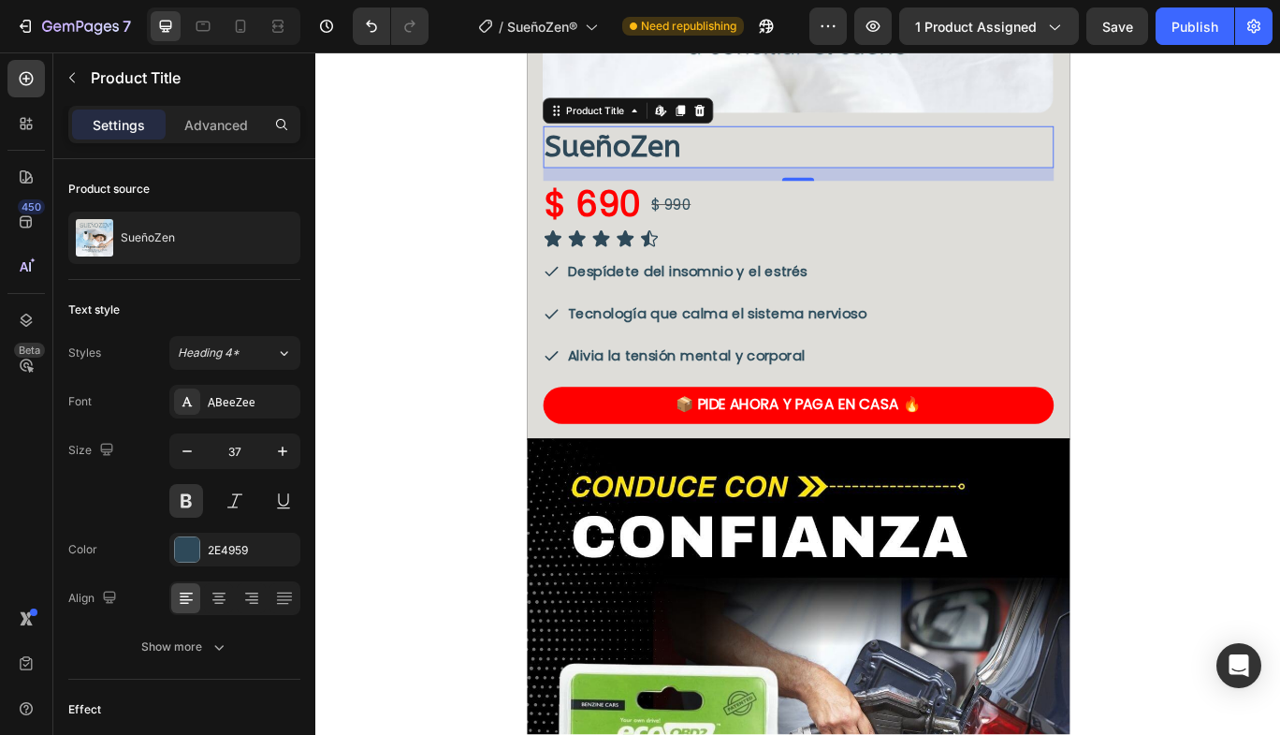
type input "38"
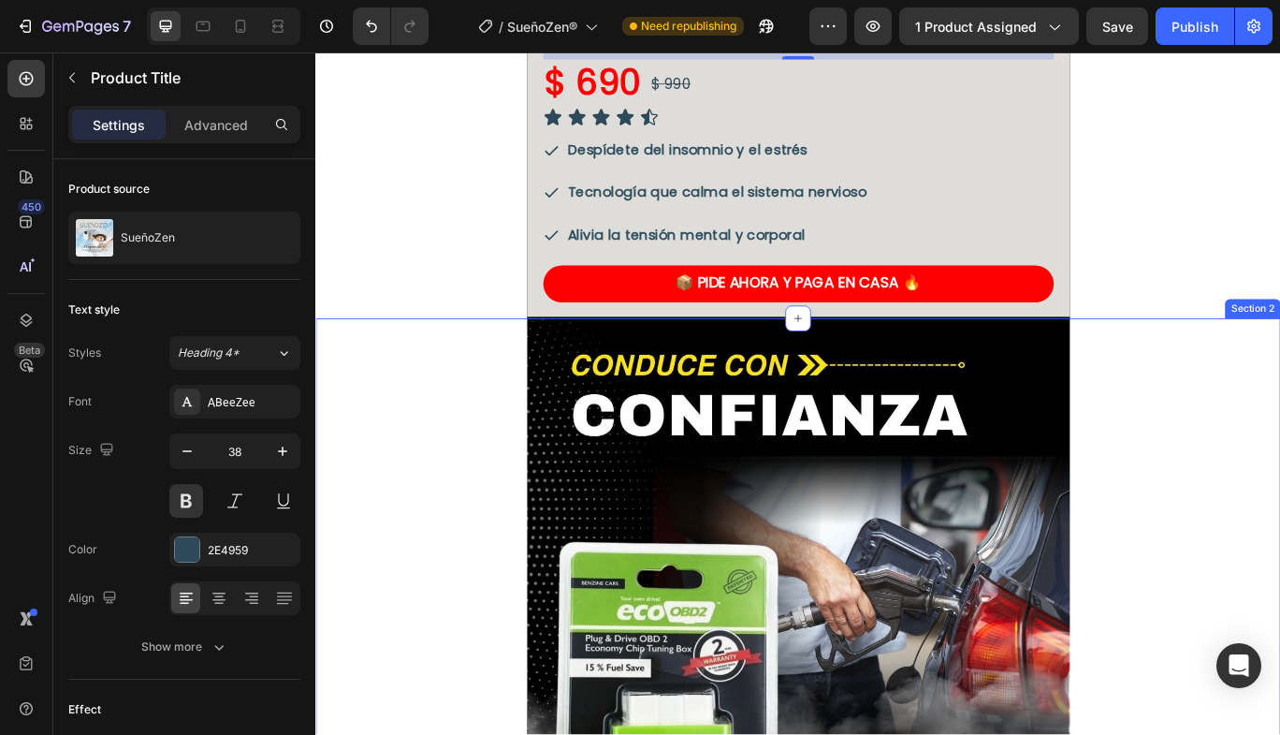
scroll to position [842, 0]
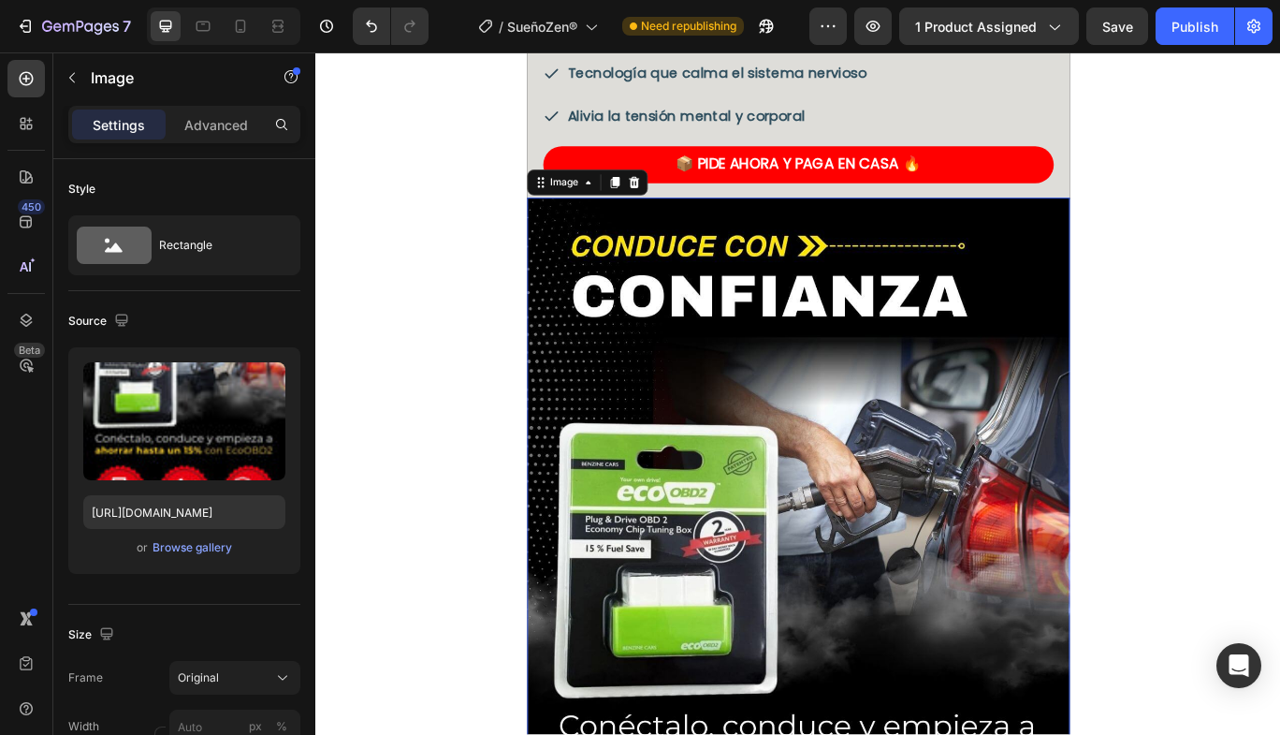
click at [168, 549] on div "Browse gallery" at bounding box center [193, 547] width 80 height 17
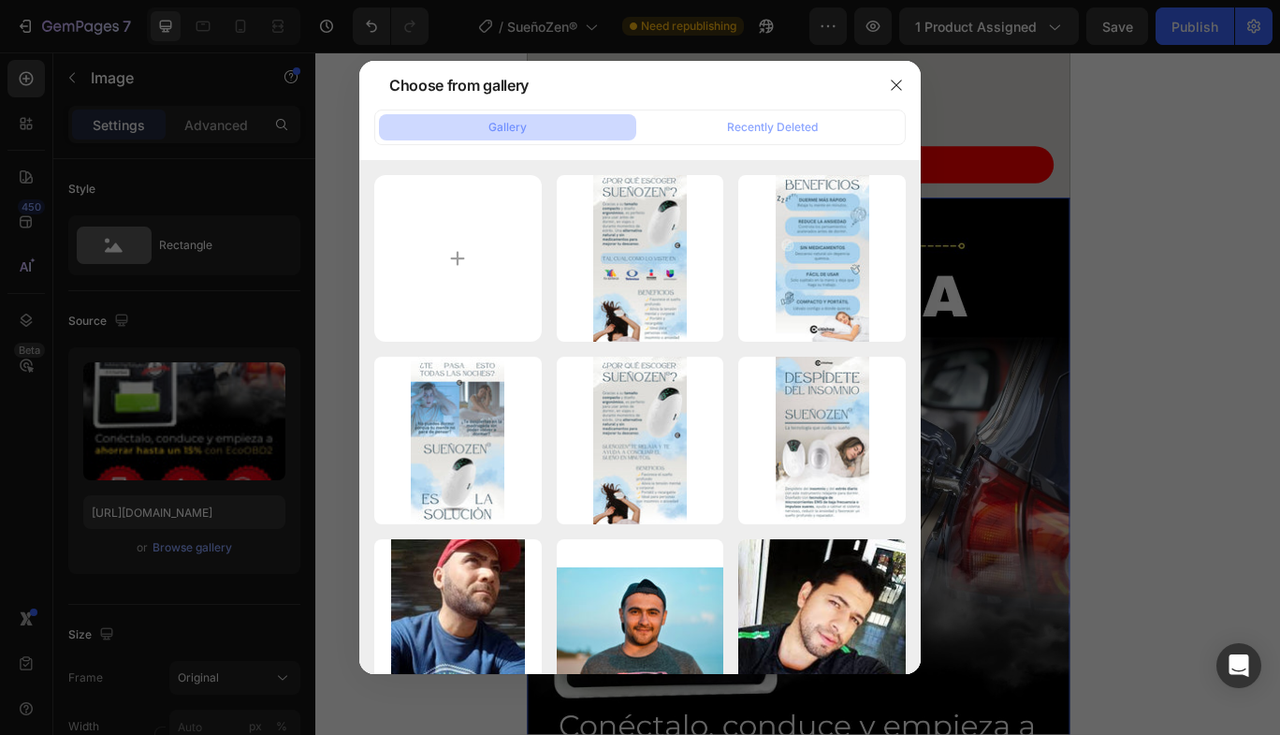
click at [0, 0] on div "1.jpg 145.88 kb" at bounding box center [0, 0] width 0 height 0
type input "[URL][DOMAIN_NAME]"
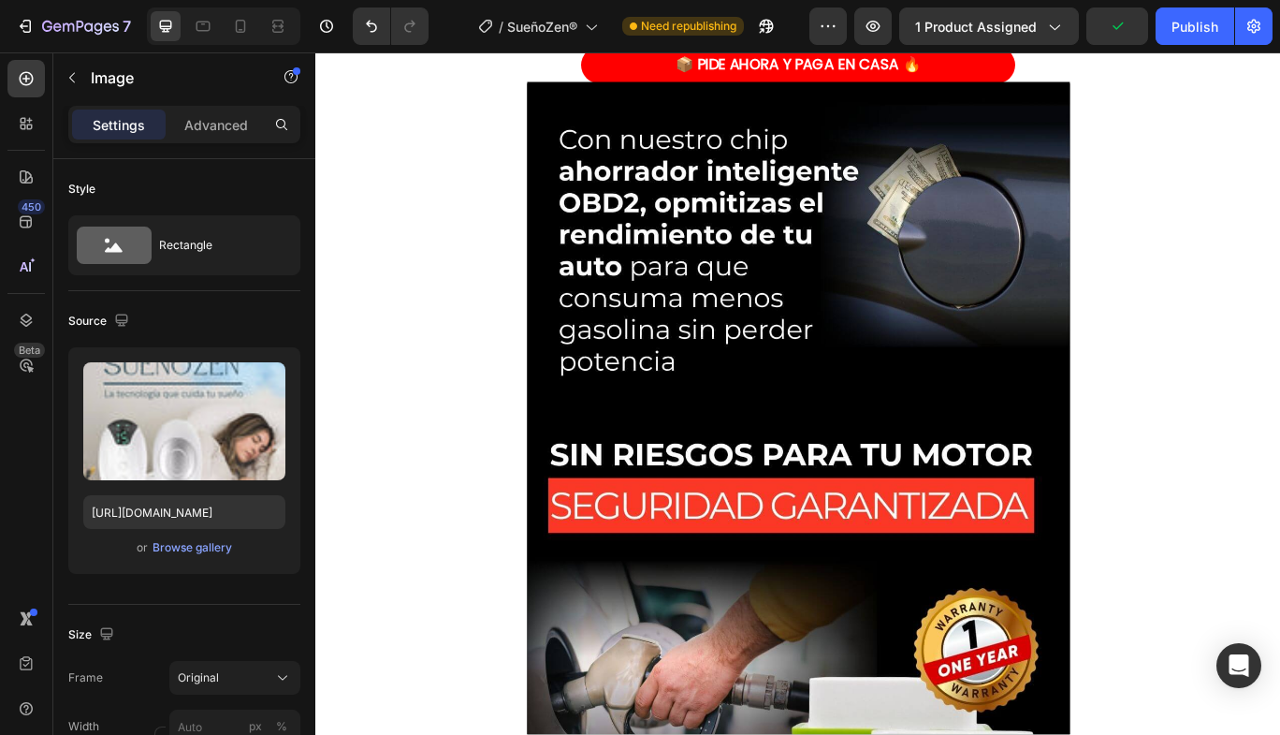
scroll to position [2153, 0]
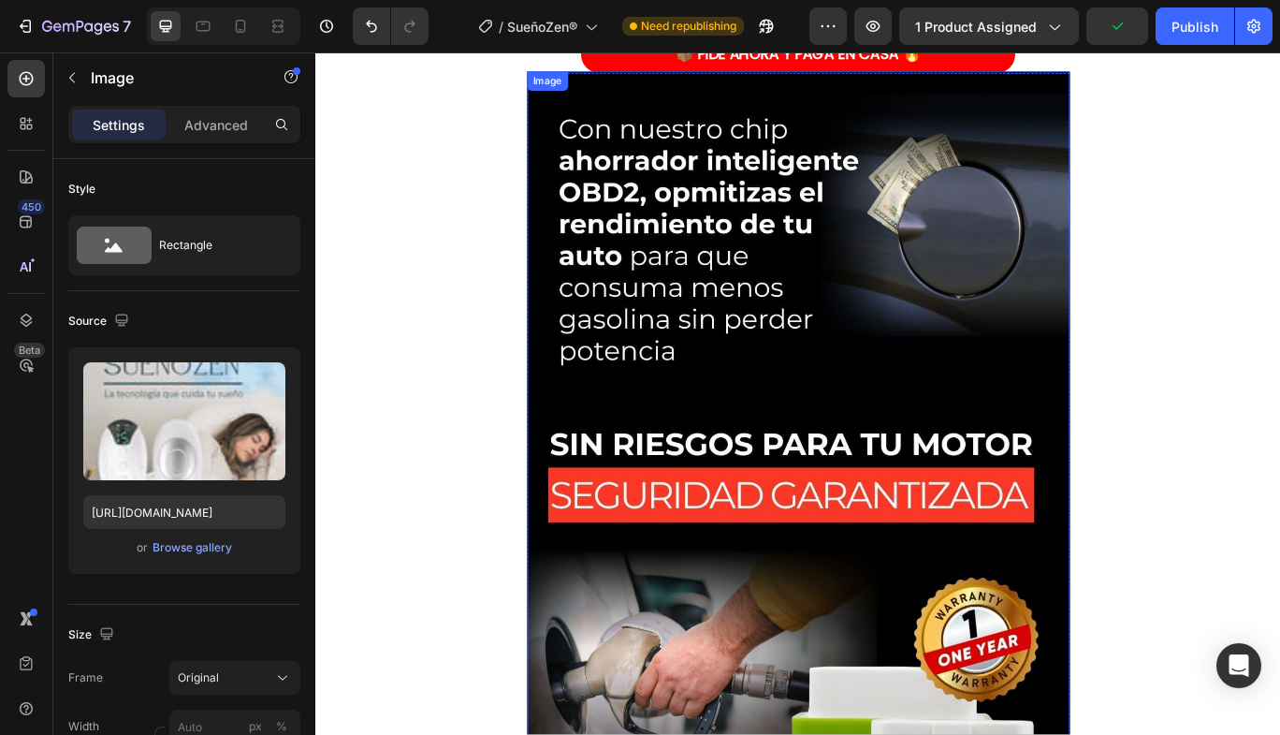
click at [953, 391] on img at bounding box center [878, 636] width 632 height 1123
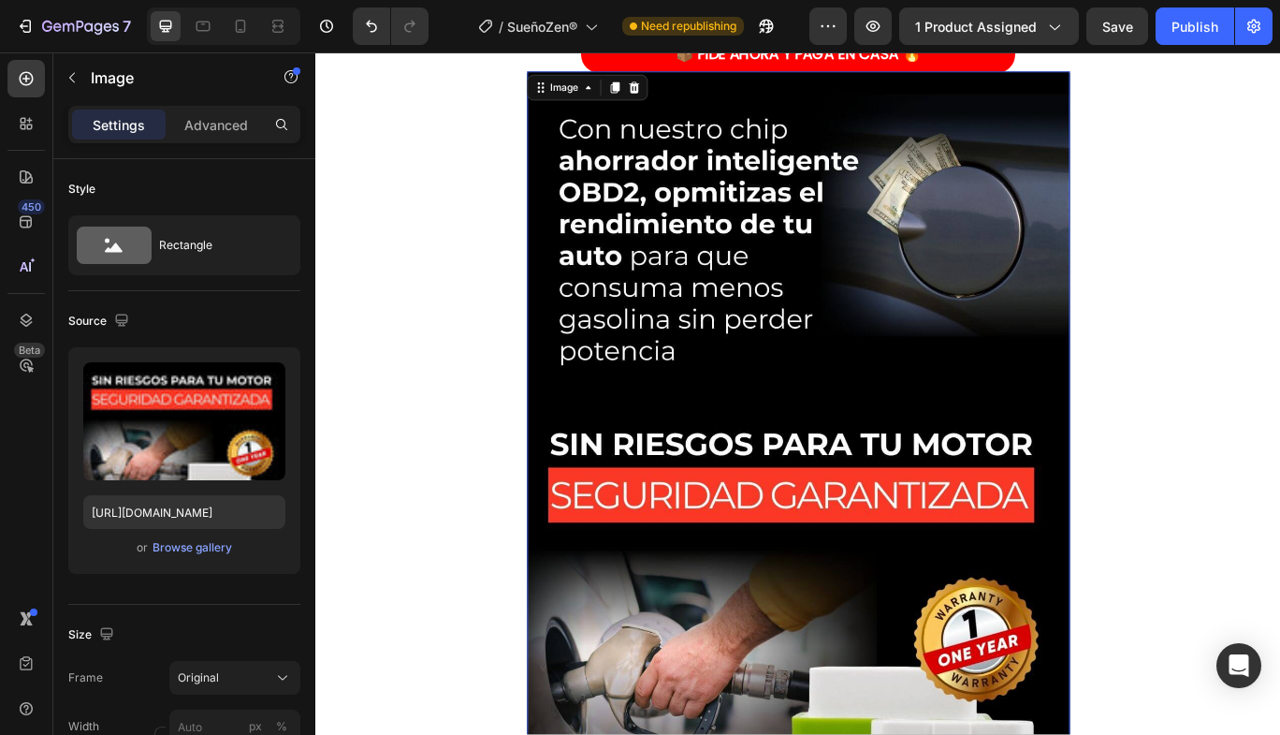
scroll to position [419, 0]
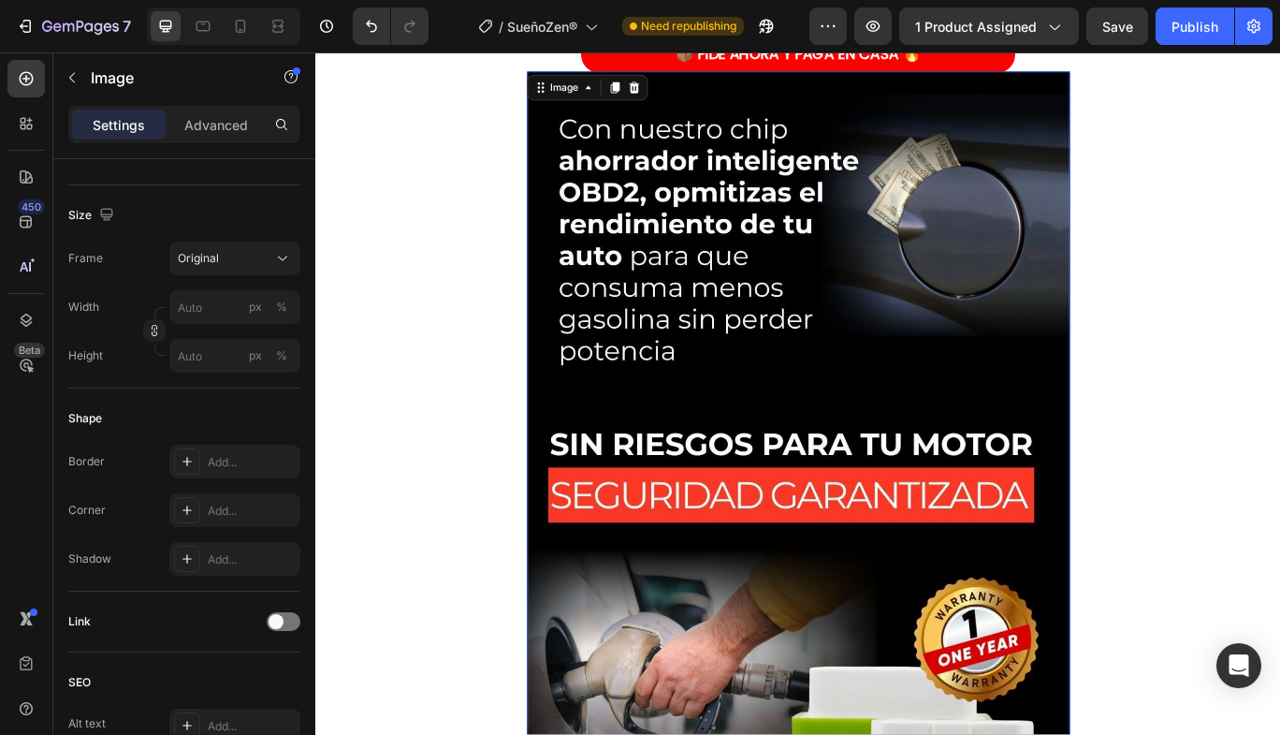
click at [648, 254] on img at bounding box center [878, 636] width 632 height 1123
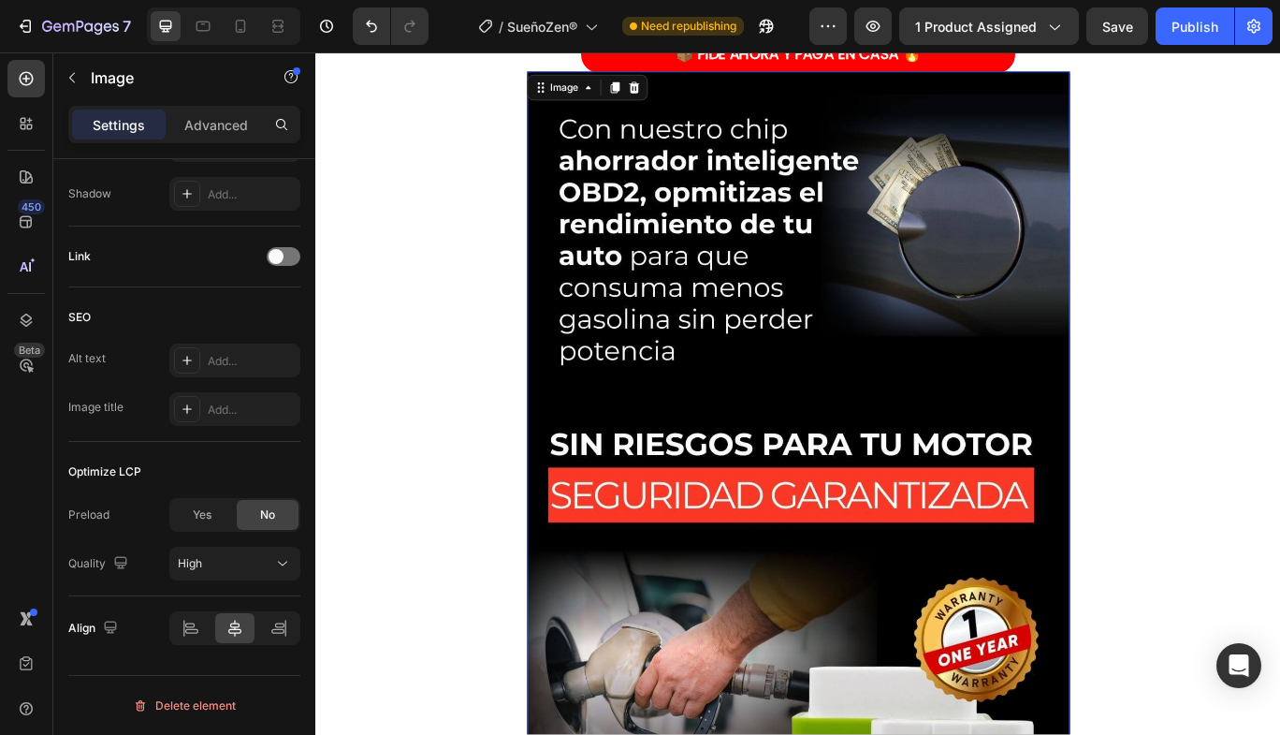
scroll to position [0, 0]
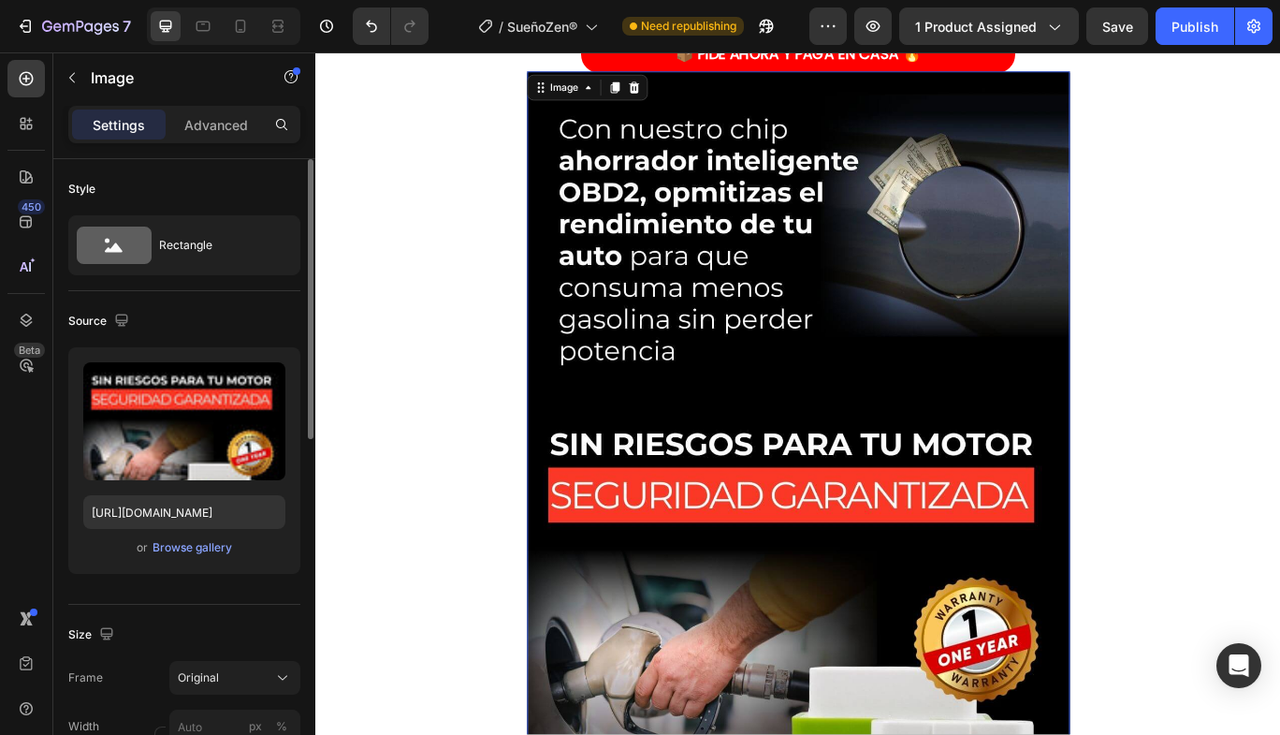
click at [163, 411] on label at bounding box center [184, 421] width 202 height 118
click at [163, 436] on input "file" at bounding box center [184, 452] width 129 height 32
click at [196, 554] on div "Browse gallery" at bounding box center [193, 547] width 80 height 17
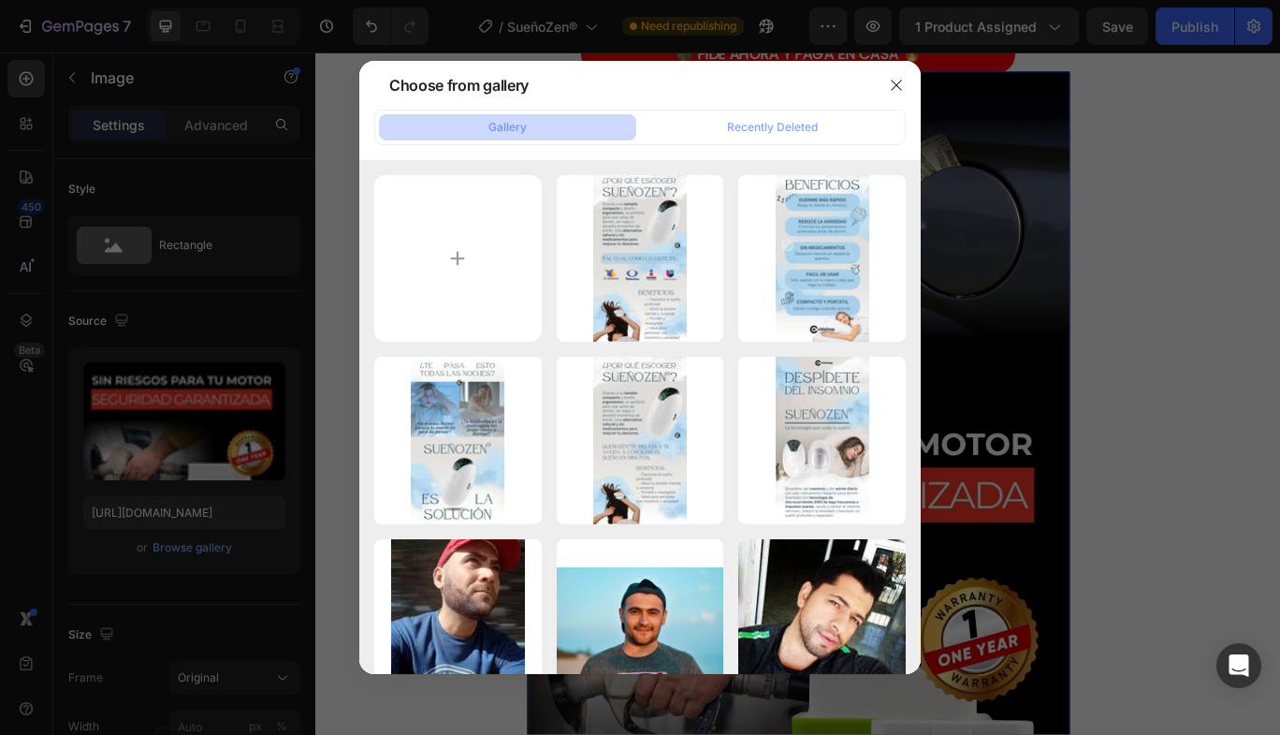
click at [0, 0] on div at bounding box center [0, 0] width 0 height 0
type input "[URL][DOMAIN_NAME]"
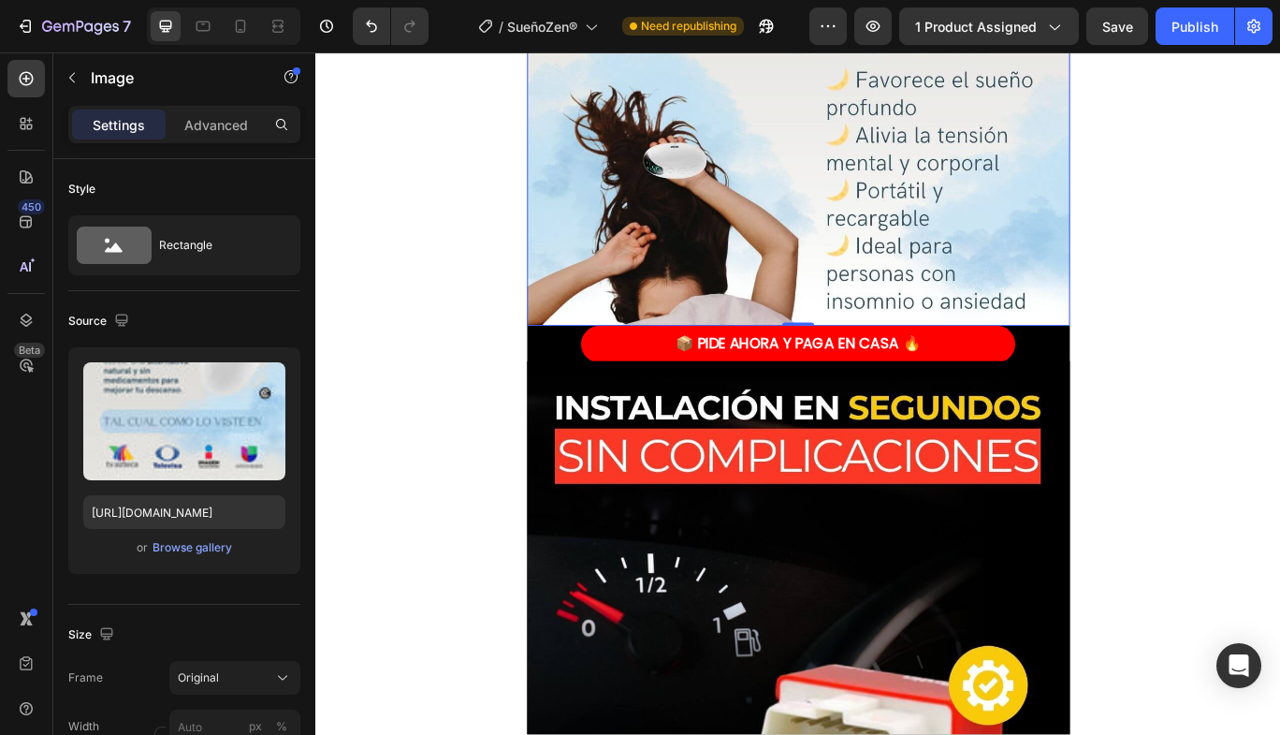
scroll to position [2995, 0]
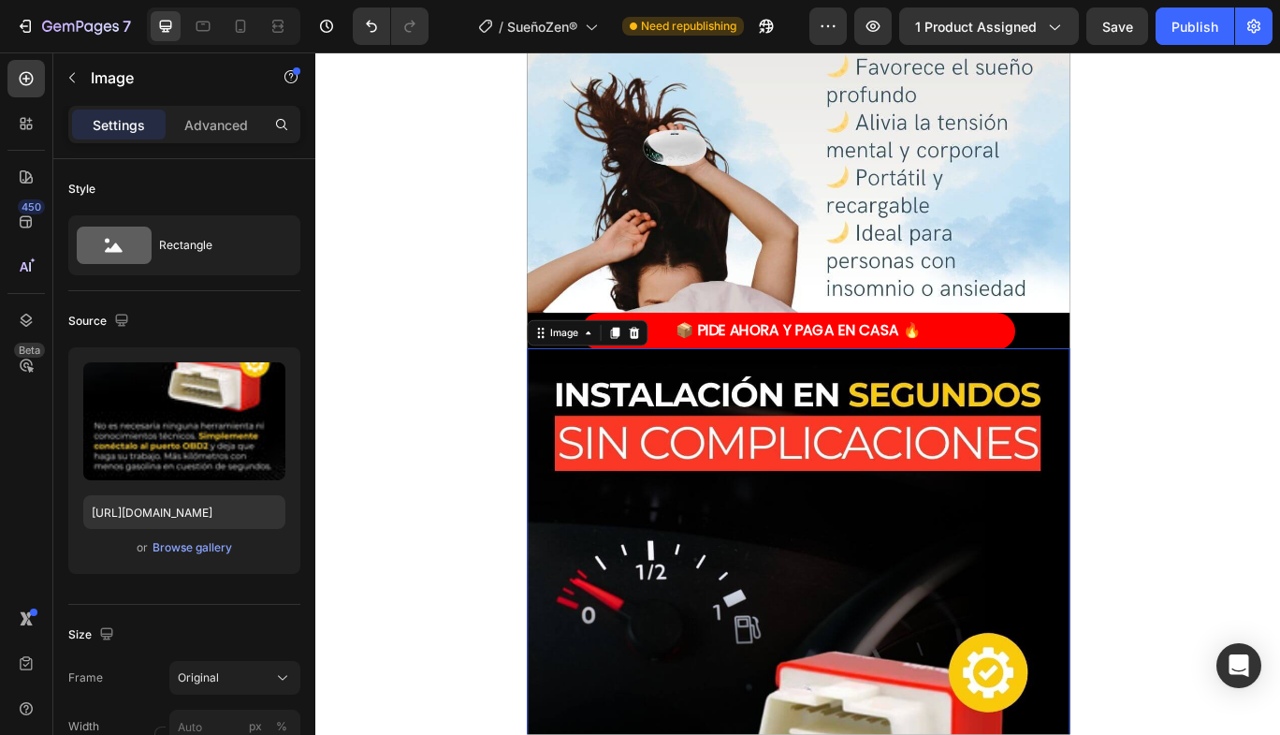
click at [201, 548] on div "Browse gallery" at bounding box center [193, 547] width 80 height 17
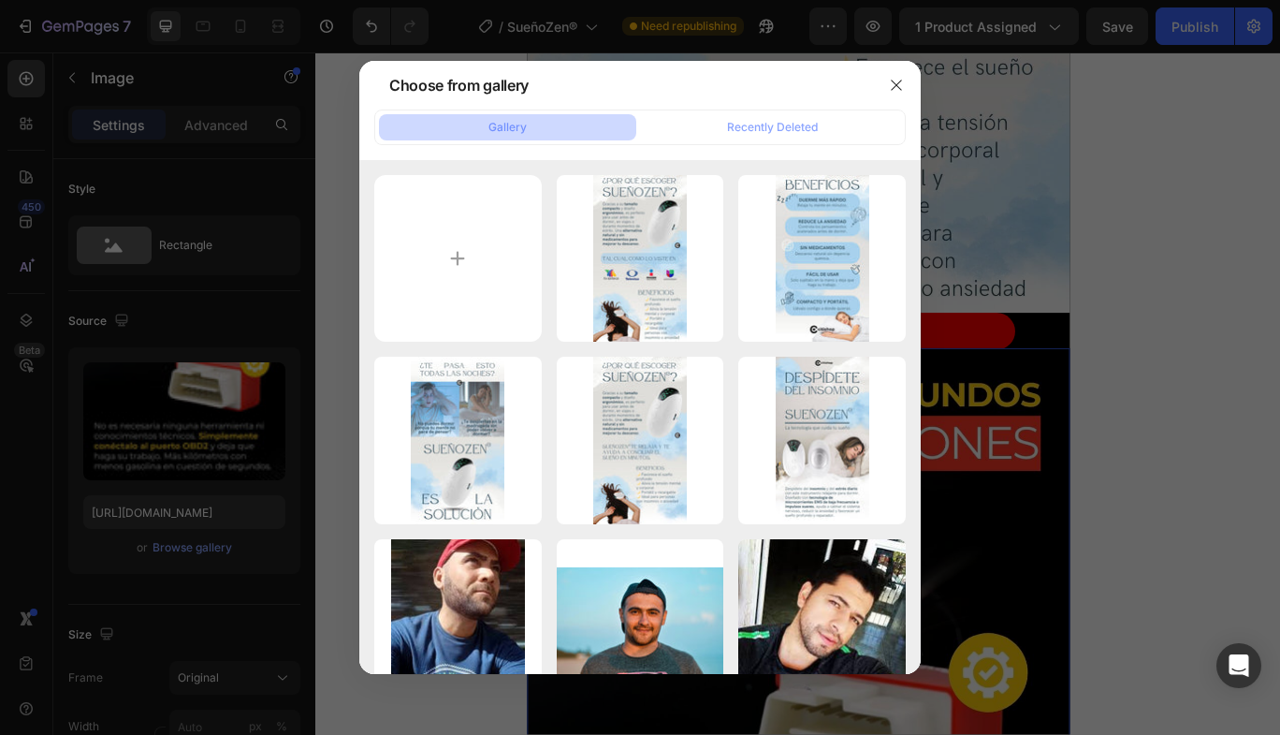
click at [0, 0] on div "3.jpg 116.92 kb" at bounding box center [0, 0] width 0 height 0
type input "[URL][DOMAIN_NAME]"
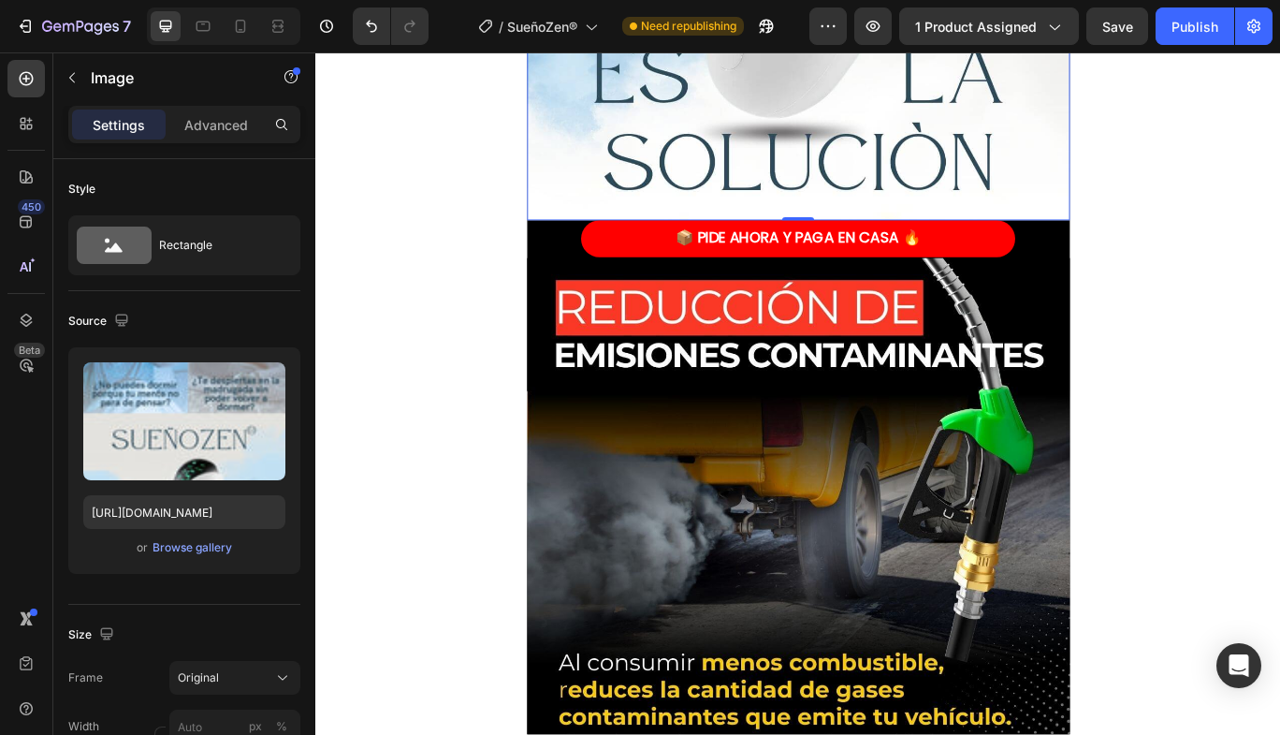
scroll to position [4306, 0]
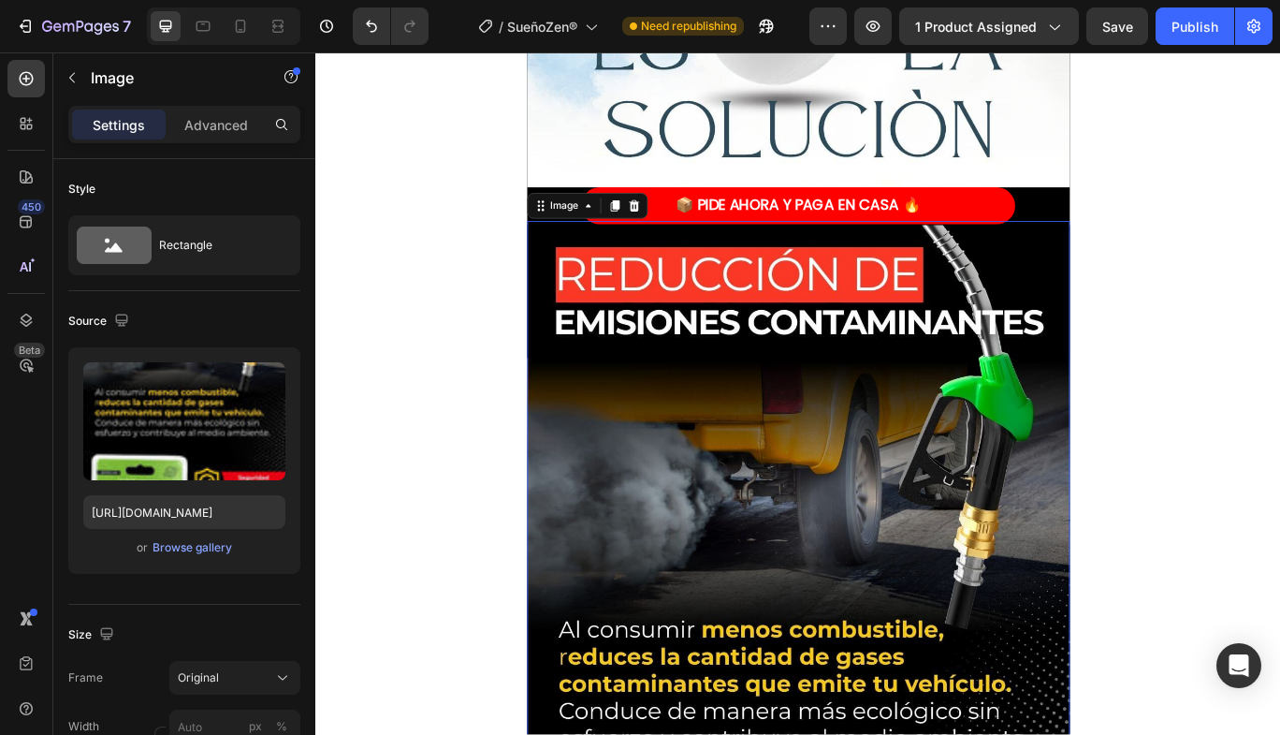
click at [200, 554] on div "Browse gallery" at bounding box center [193, 547] width 80 height 17
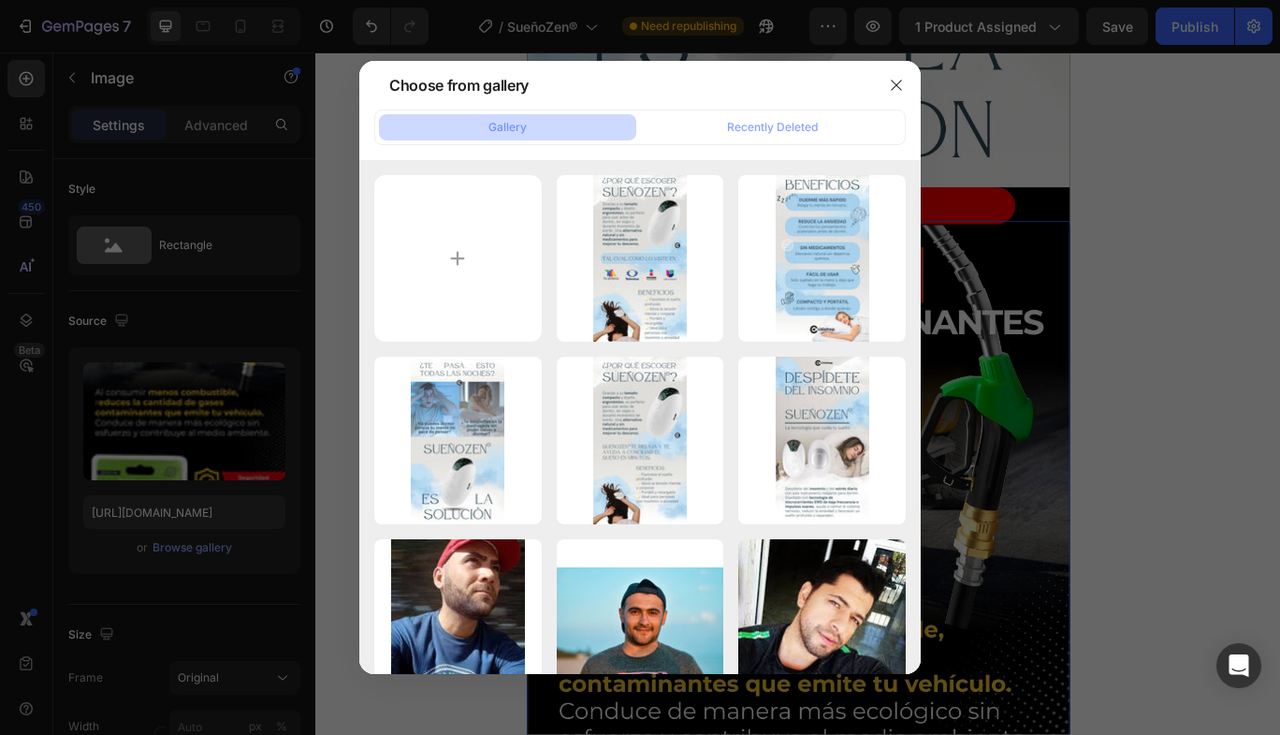
click at [0, 0] on div "4.jpg 120.26 kb" at bounding box center [0, 0] width 0 height 0
type input "[URL][DOMAIN_NAME]"
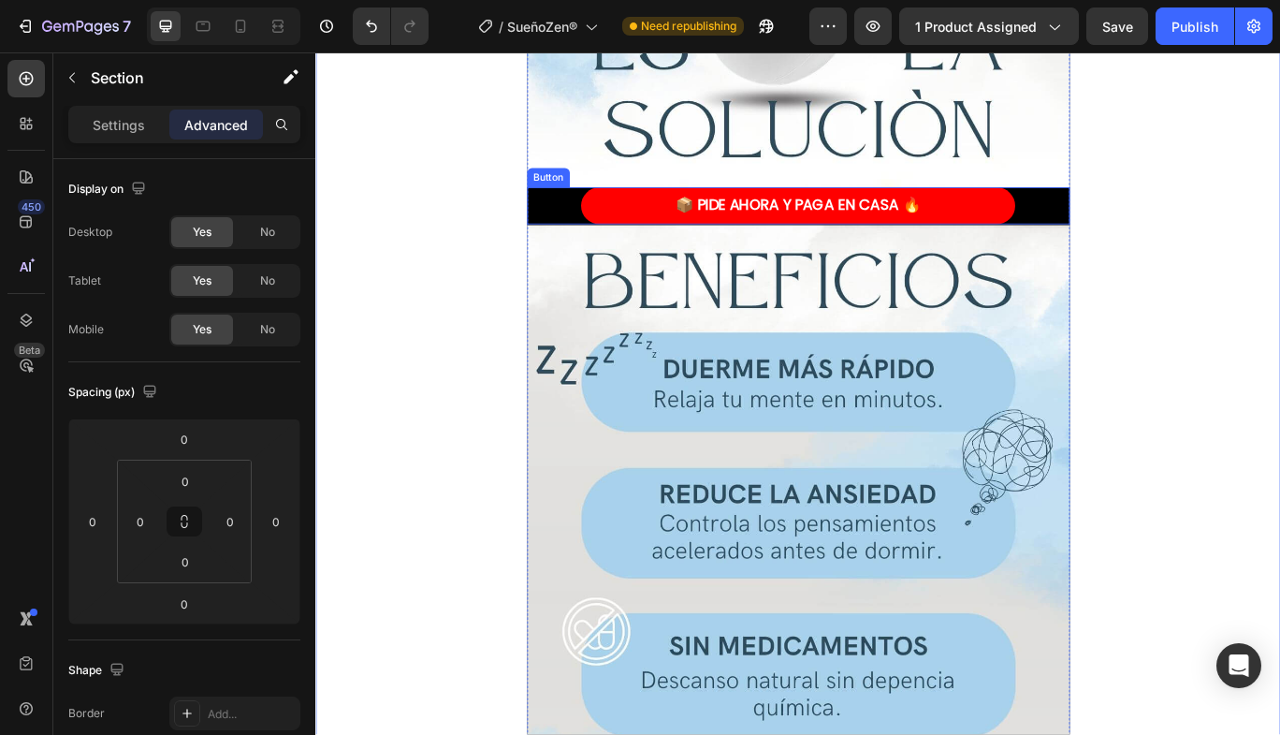
click at [1163, 227] on div "📦 PIDE AHORA Y PAGA EN CASA 🔥 Button" at bounding box center [878, 231] width 632 height 43
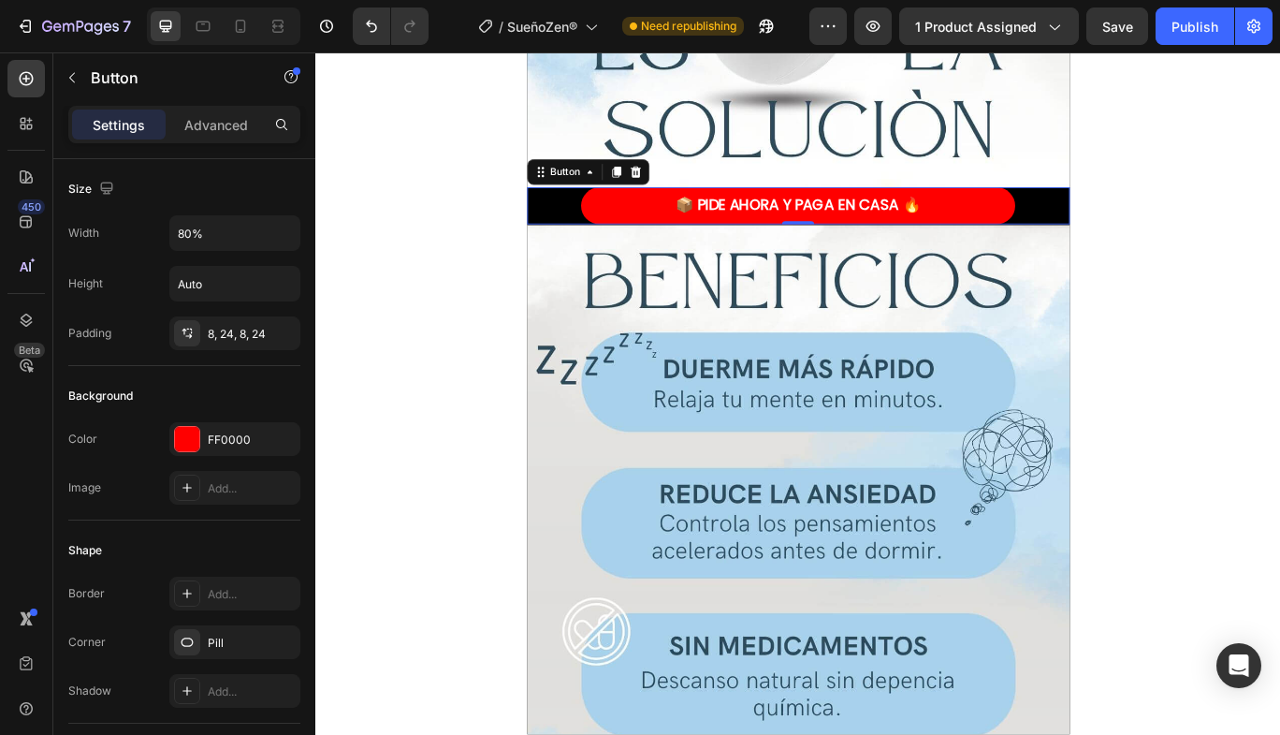
click at [607, 195] on div "Button" at bounding box center [606, 191] width 42 height 17
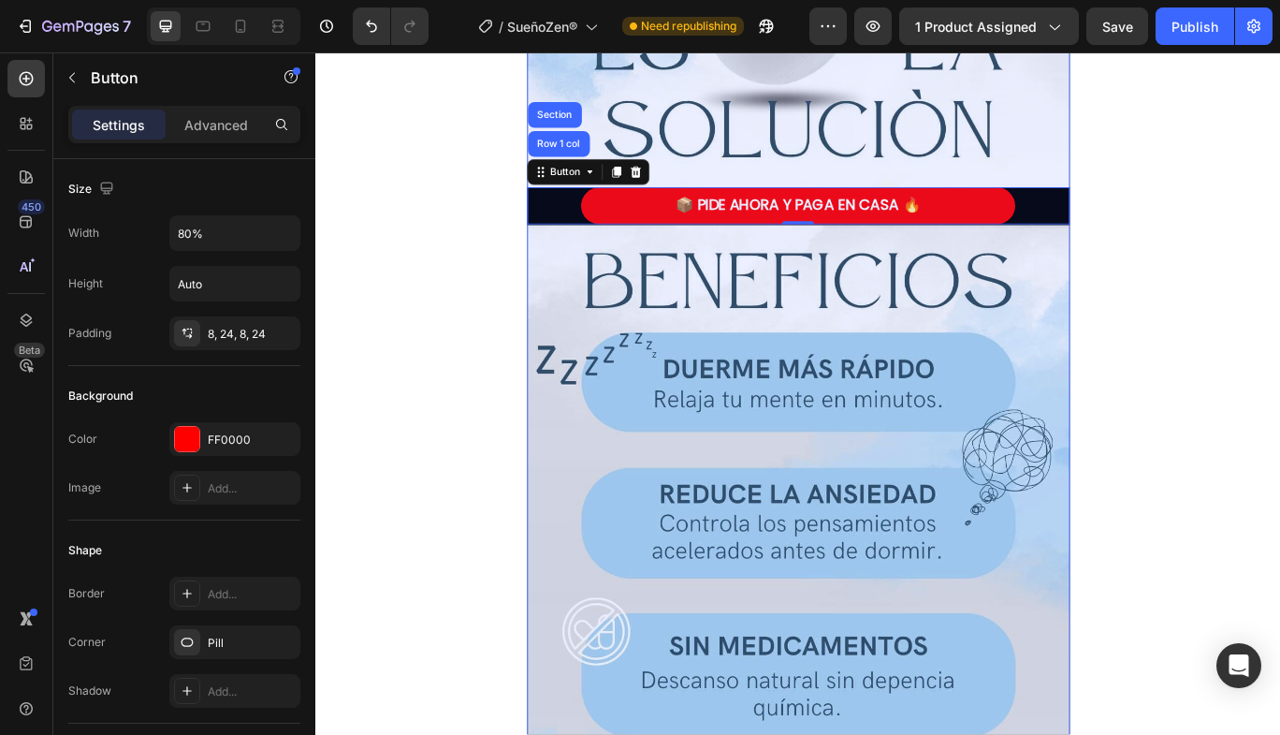
click at [579, 161] on div "Row 1 col" at bounding box center [598, 159] width 57 height 11
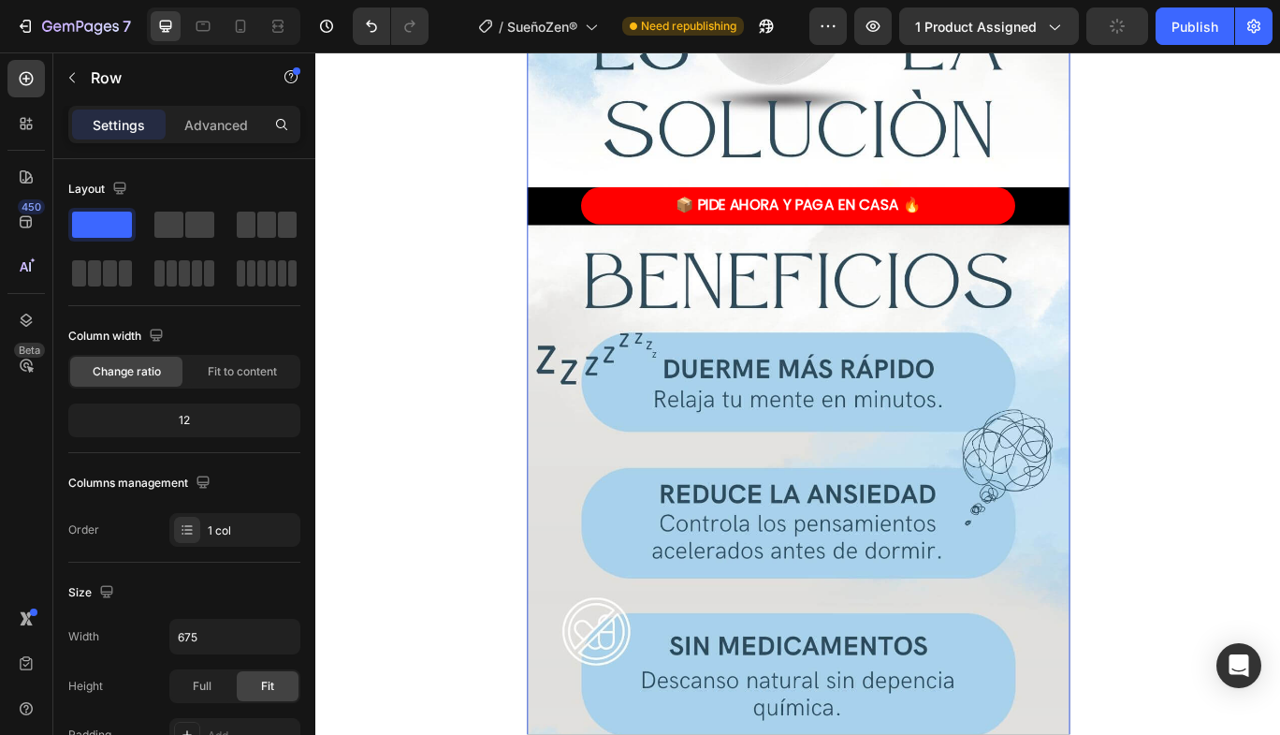
scroll to position [513, 0]
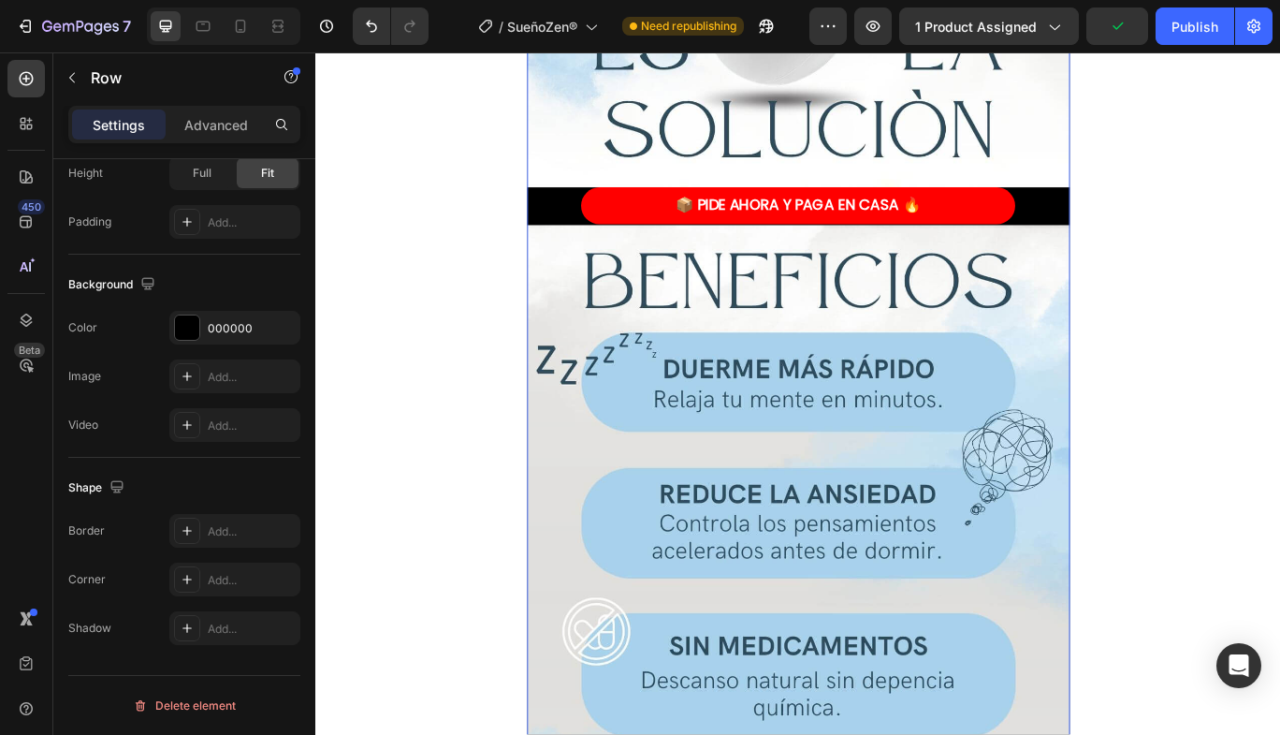
click at [183, 323] on div at bounding box center [187, 327] width 24 height 24
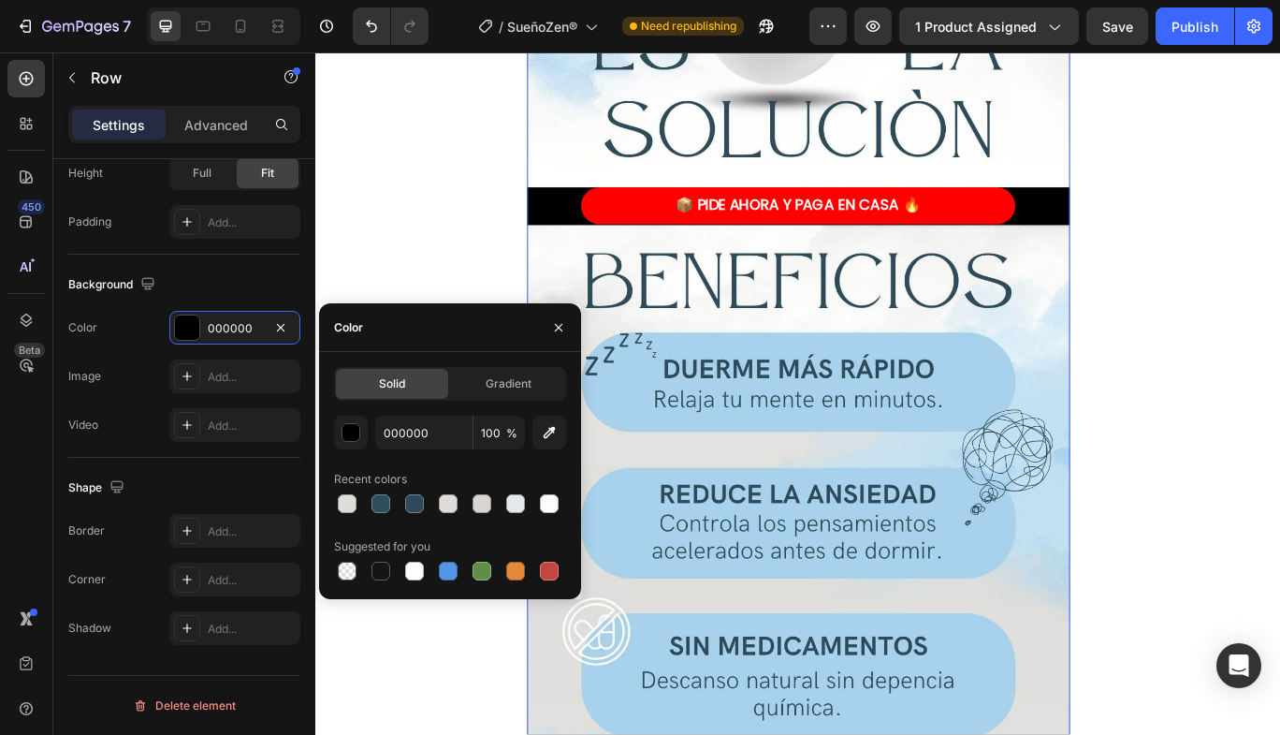
click at [557, 433] on icon "button" at bounding box center [549, 432] width 19 height 19
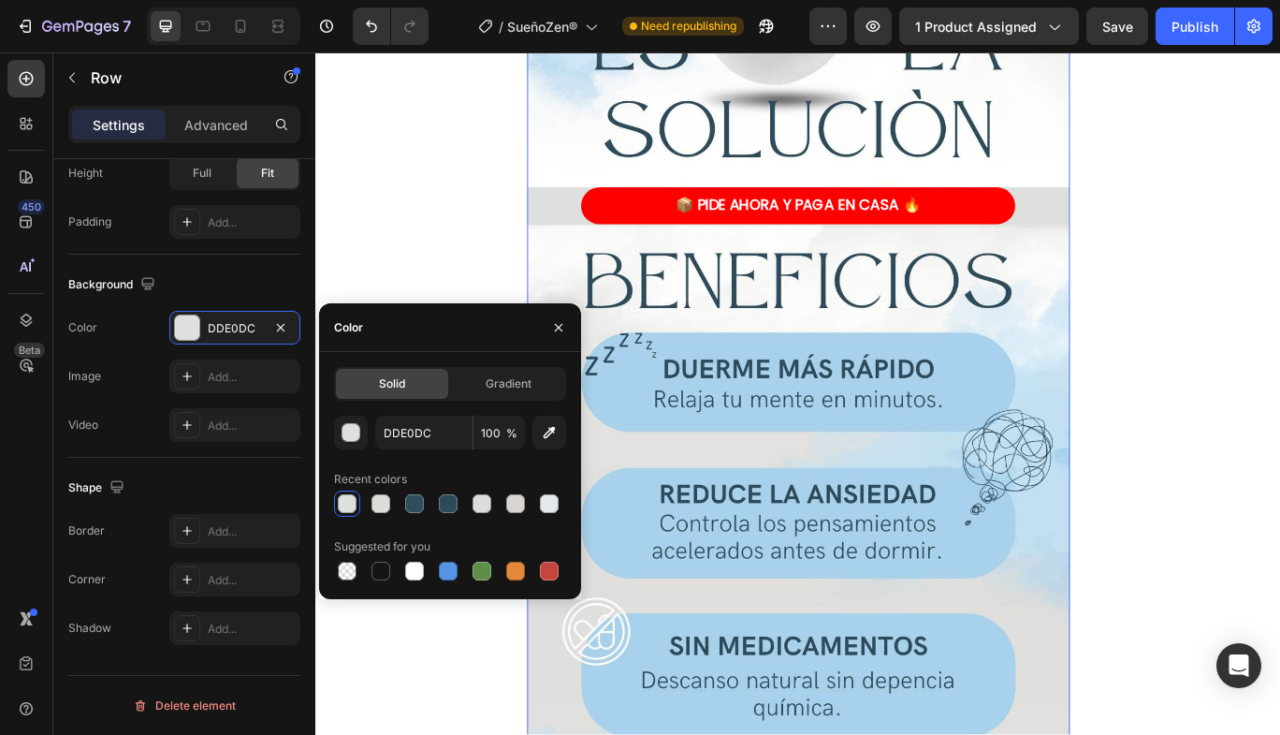
click at [559, 425] on button "button" at bounding box center [550, 433] width 34 height 34
type input "FEFEFE"
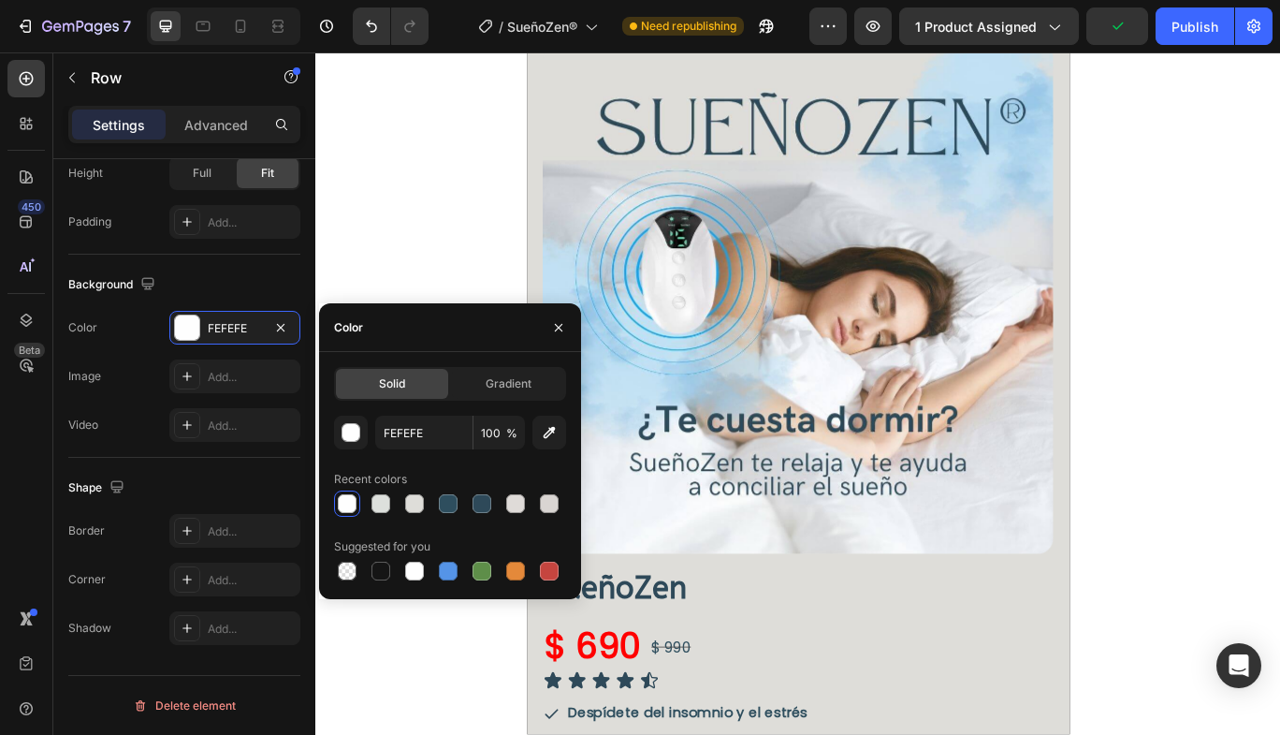
scroll to position [0, 0]
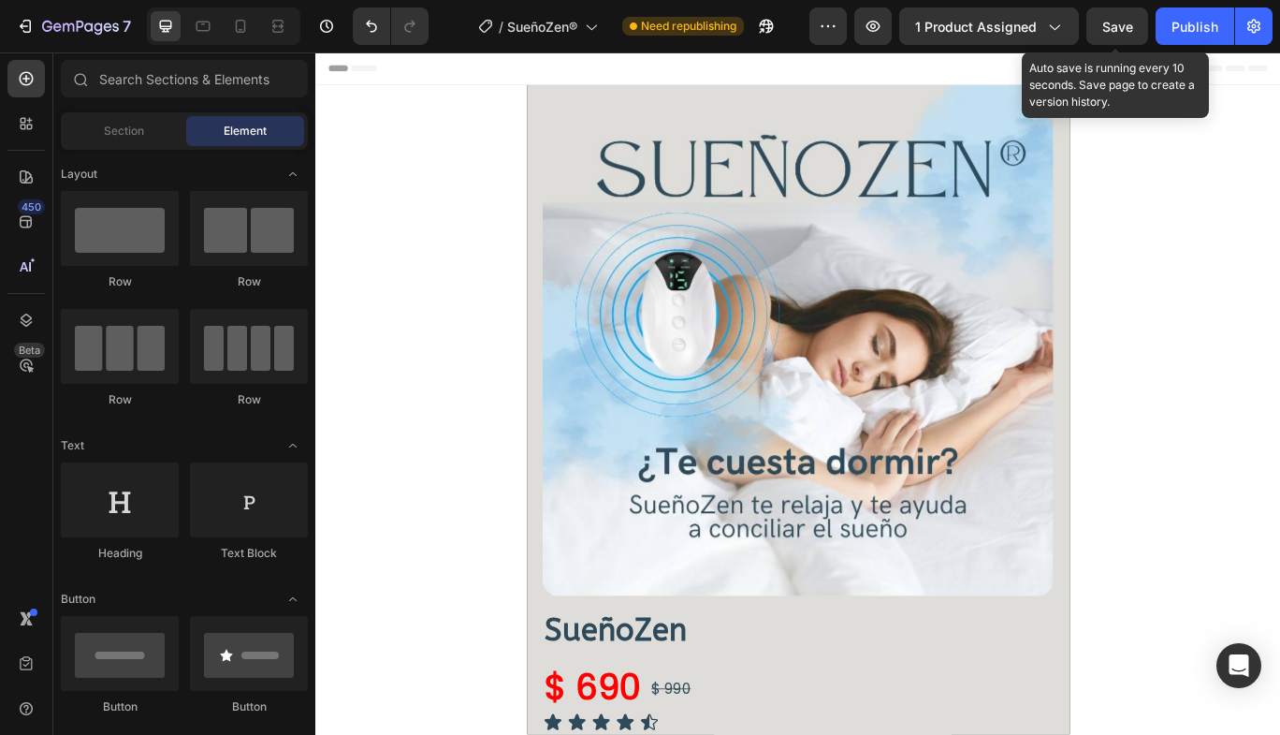
click at [1130, 19] on span "Save" at bounding box center [1118, 27] width 31 height 16
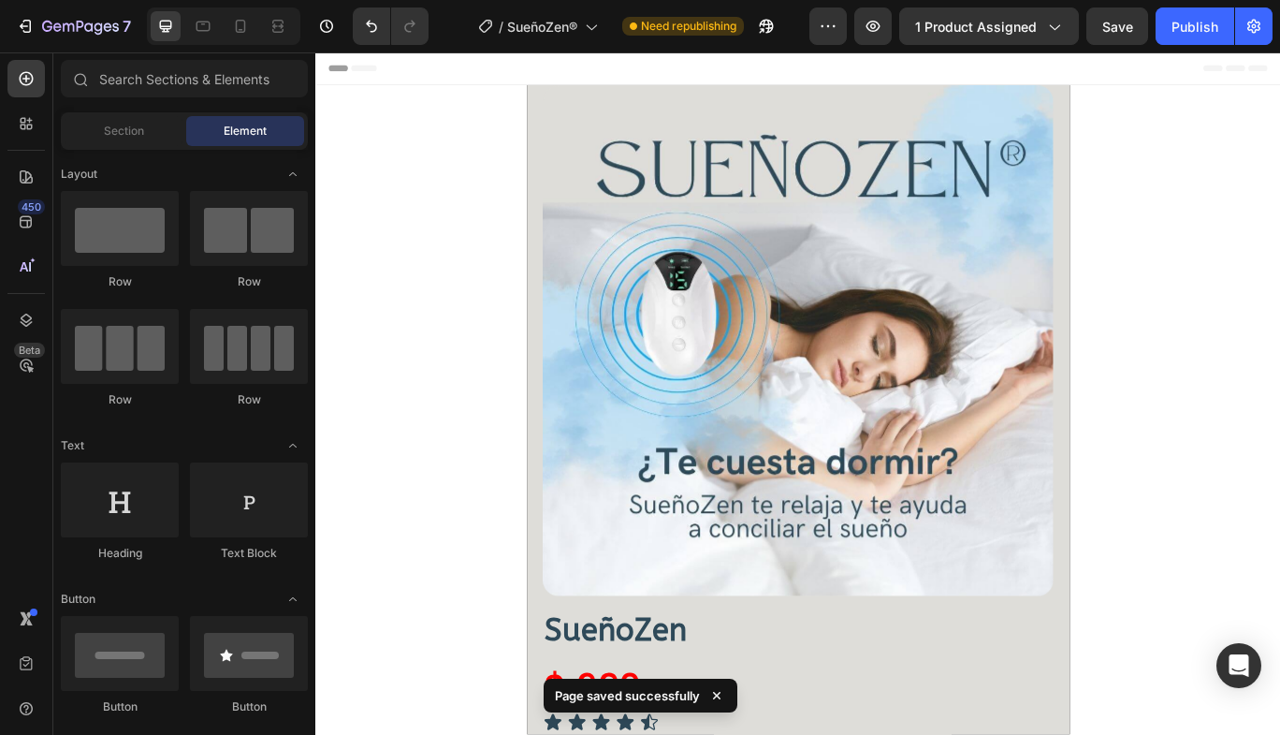
click at [1179, 37] on button "Publish" at bounding box center [1195, 25] width 79 height 37
